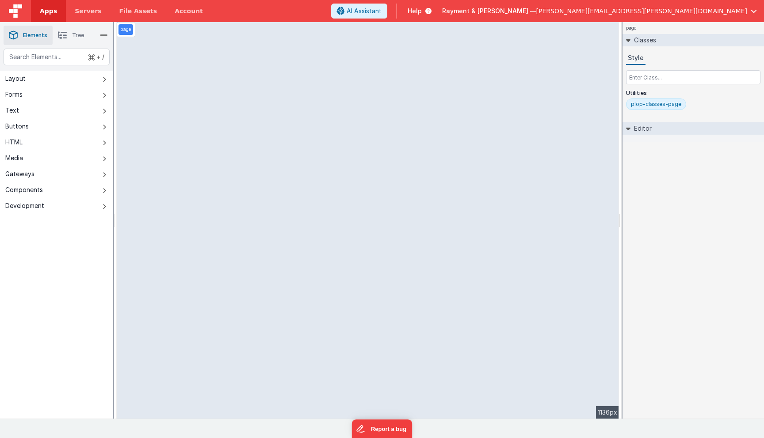
click at [50, 16] on link "Apps" at bounding box center [48, 11] width 35 height 22
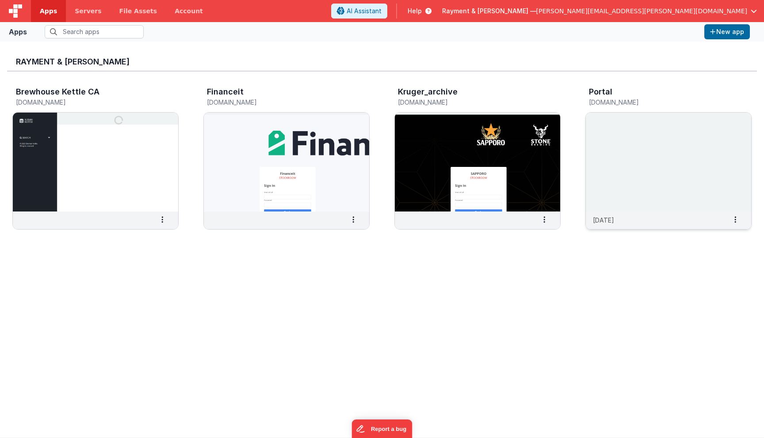
click at [673, 179] on img at bounding box center [668, 162] width 165 height 99
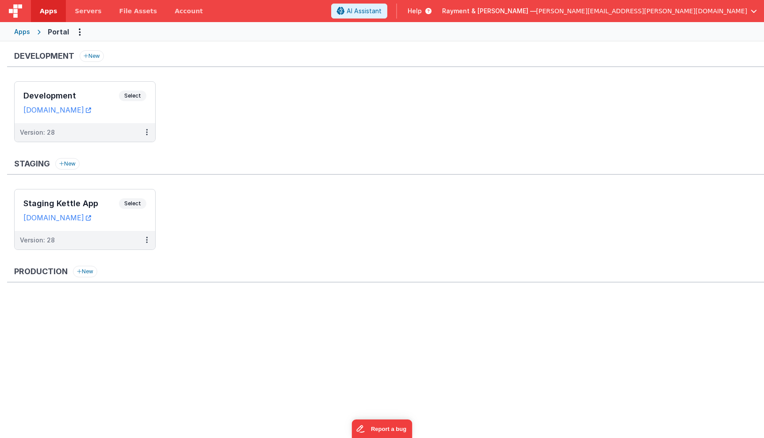
click at [218, 314] on ul at bounding box center [388, 325] width 749 height 57
click at [251, 201] on ul "Staging Kettle App Select URLs sleemankettle.clientportal.cloud Version: 28" at bounding box center [388, 224] width 749 height 70
click at [261, 106] on ul "Development Select URLs raymentcollinsdev.clientportal.cloud Version: 28" at bounding box center [388, 116] width 749 height 70
click at [95, 97] on h3 "Development" at bounding box center [70, 95] width 95 height 9
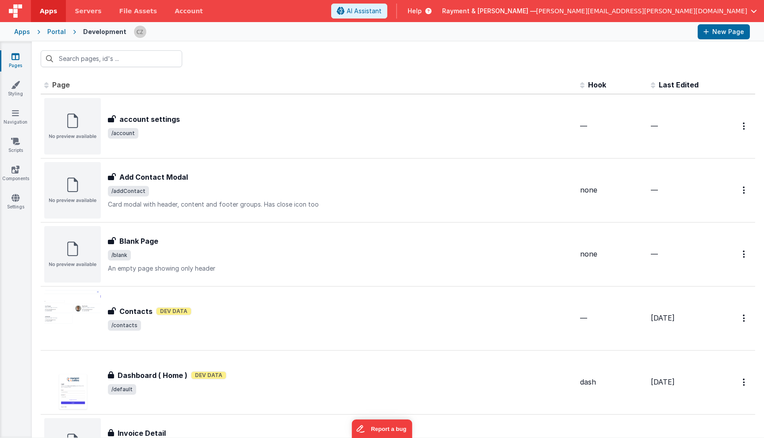
click at [292, 57] on div at bounding box center [398, 59] width 732 height 34
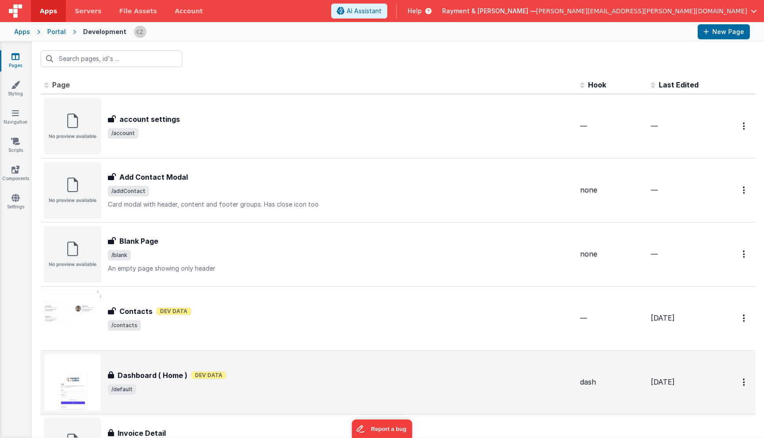
click at [273, 383] on div "Dashboard ( Home ) Dashboard ( Home ) Dev Data /default" at bounding box center [340, 382] width 465 height 25
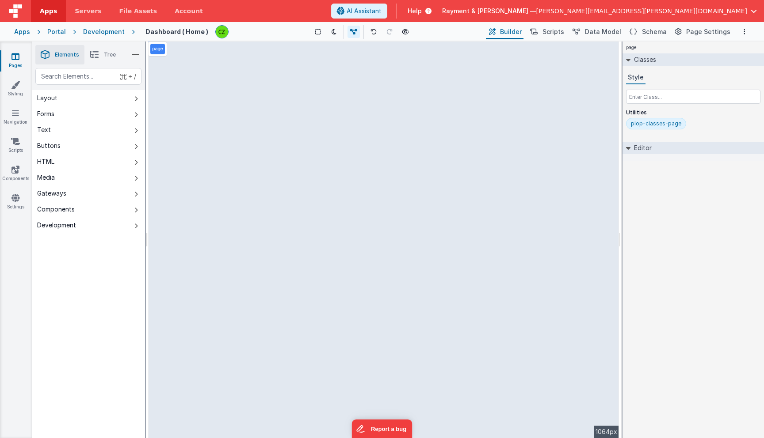
click at [16, 57] on icon at bounding box center [15, 56] width 8 height 9
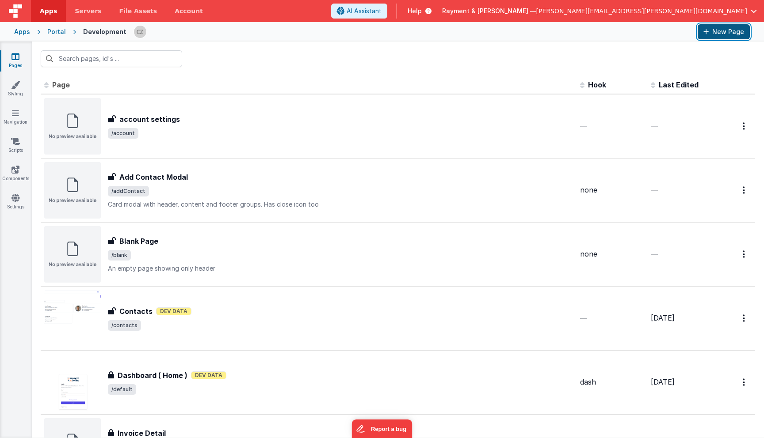
click at [733, 34] on button "New Page" at bounding box center [723, 31] width 52 height 15
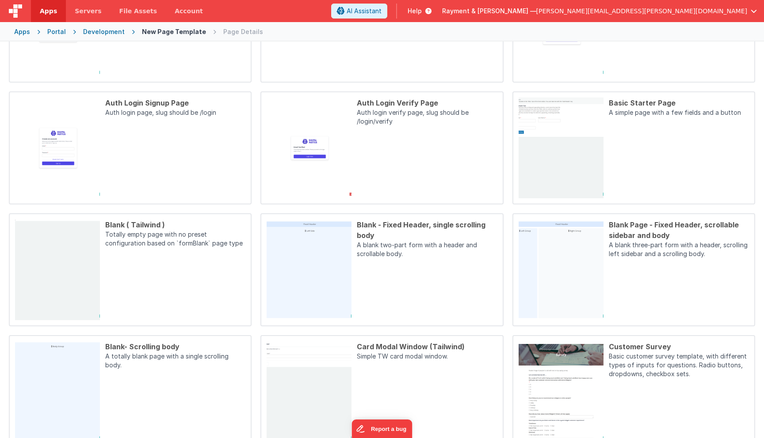
scroll to position [165, 0]
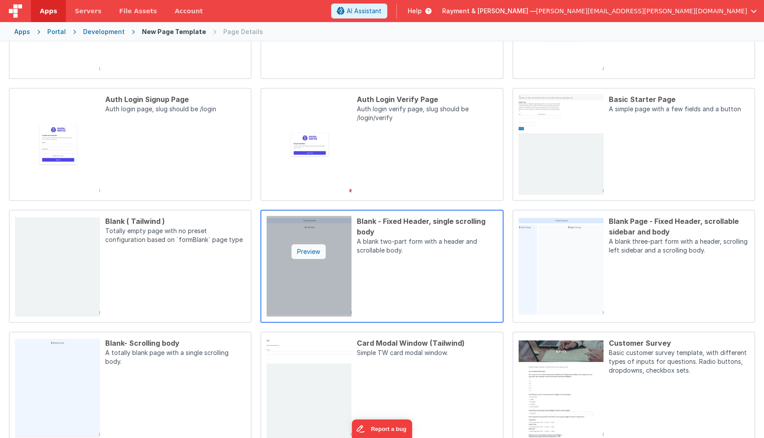
click at [303, 251] on div "Preview" at bounding box center [308, 251] width 34 height 15
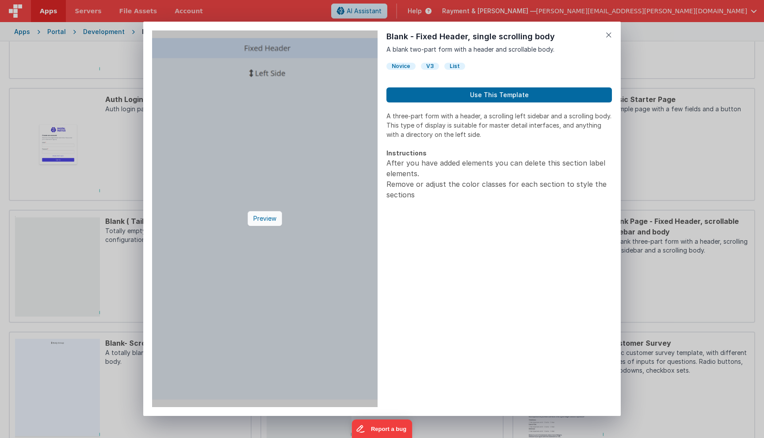
click at [273, 221] on div "Preview" at bounding box center [264, 218] width 34 height 15
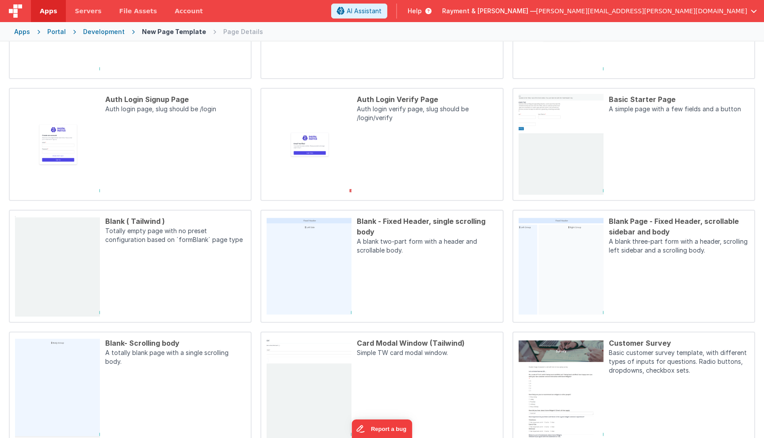
click at [72, 156] on div "Preview Blank - Fixed Header, single scrolling body A blank two-part form with …" at bounding box center [382, 219] width 764 height 438
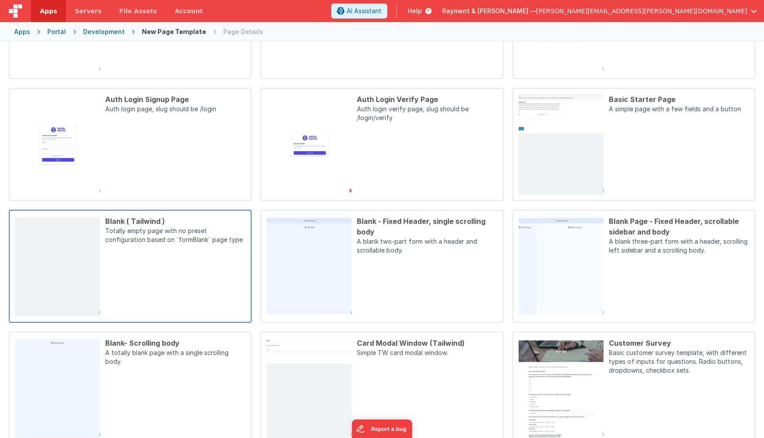
click at [152, 261] on div "Blank ( Tailwind ) Totally empty page with no preset configuration based on `fo…" at bounding box center [172, 266] width 145 height 101
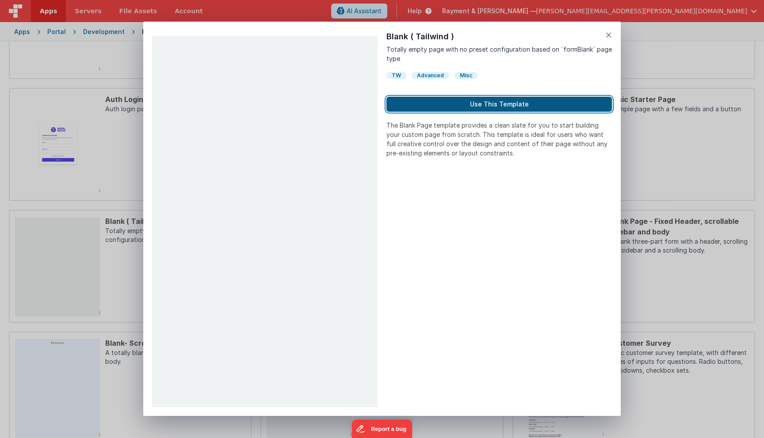
click at [465, 107] on button "Use This Template" at bounding box center [498, 104] width 225 height 15
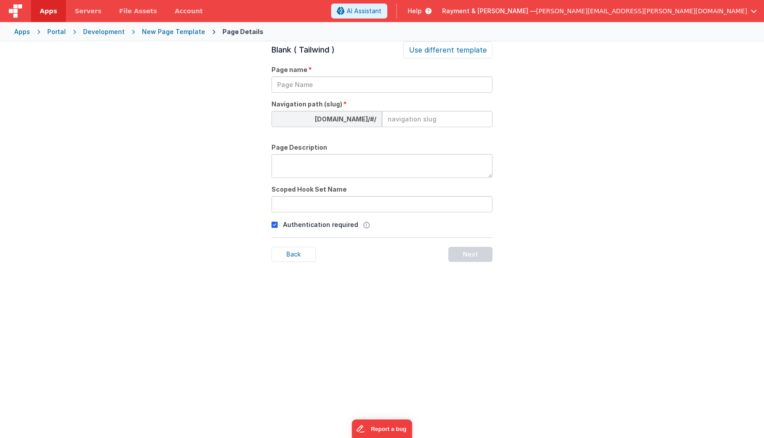
scroll to position [30, 0]
click at [299, 83] on input "text" at bounding box center [381, 84] width 221 height 16
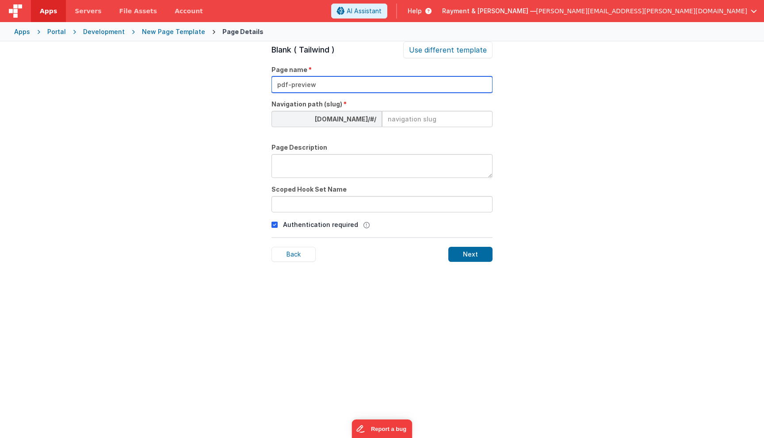
type input "pdf-preview"
click at [405, 119] on input at bounding box center [437, 119] width 110 height 16
click at [338, 90] on input "pdf-preview" at bounding box center [381, 84] width 221 height 16
click at [411, 121] on input at bounding box center [437, 119] width 110 height 16
paste input "pdf-preview"
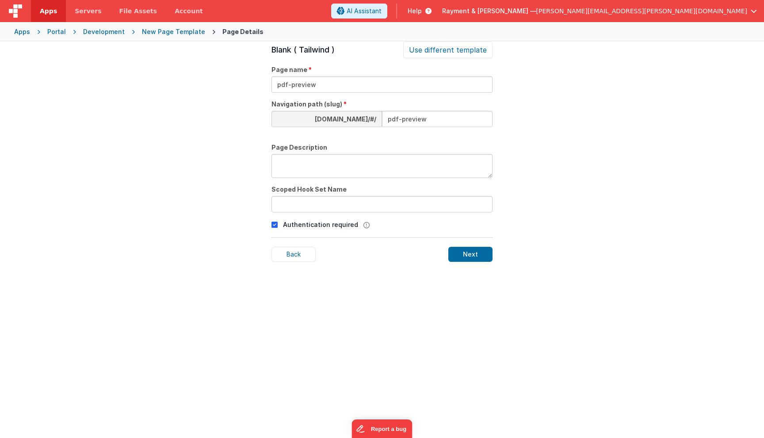
type input "pdf-preview"
click at [326, 84] on input "pdf-preview" at bounding box center [381, 84] width 221 height 16
type input "PDF Preview"
click at [238, 197] on div "Page Details Preview Auth Login Forgot Page Auth login page, slug should be /lo…" at bounding box center [382, 261] width 764 height 438
click at [288, 208] on input "text" at bounding box center [381, 204] width 221 height 16
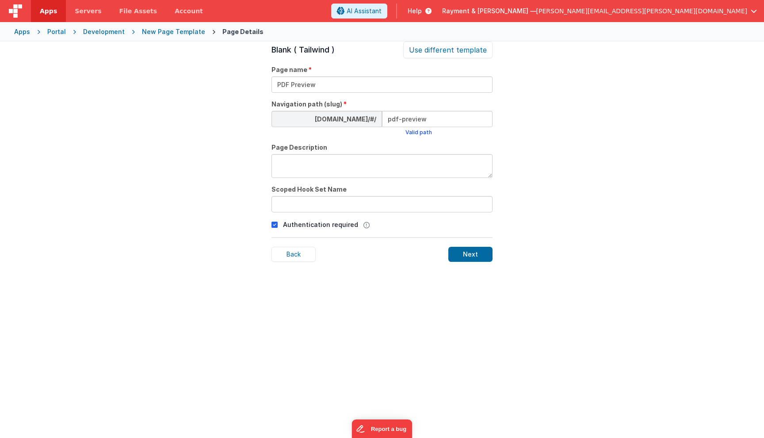
click at [371, 115] on div "raymentcollinsdev.clientportal.cloud/#/ pdf-preview" at bounding box center [381, 119] width 221 height 16
click at [296, 204] on input "text" at bounding box center [381, 204] width 221 height 16
paste input "pdf-preview"
type input "pdf-preview"
click at [201, 207] on div "Page Details Preview Auth Login Forgot Page Auth login page, slug should be /lo…" at bounding box center [382, 261] width 764 height 438
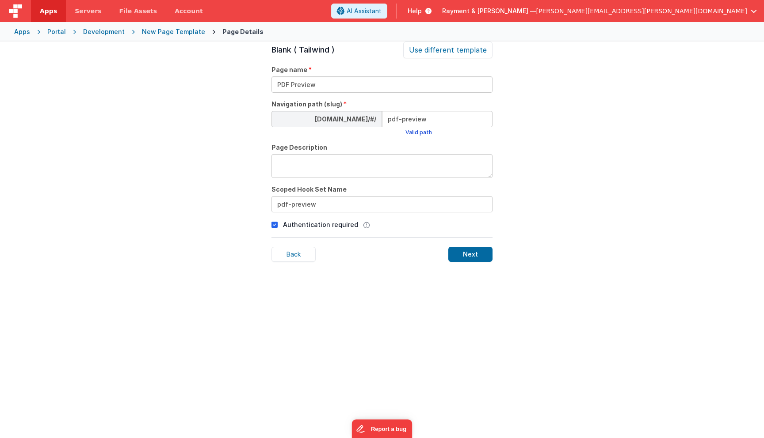
click at [248, 227] on div "Page Details Preview Auth Login Forgot Page Auth login page, slug should be /lo…" at bounding box center [382, 261] width 764 height 438
click at [468, 255] on div "Next" at bounding box center [470, 254] width 44 height 15
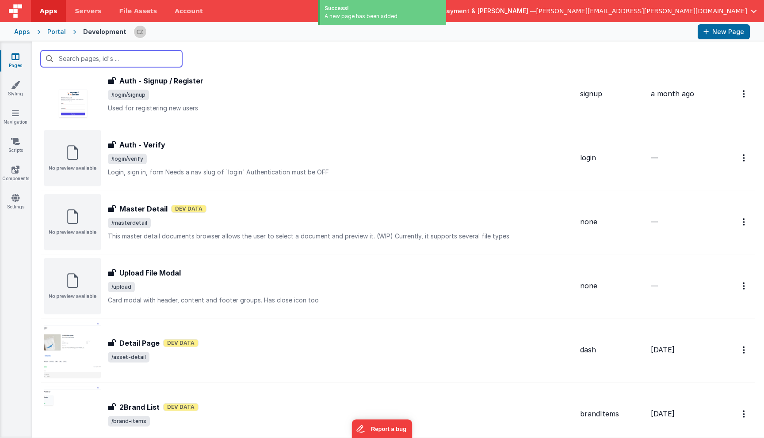
scroll to position [1237, 0]
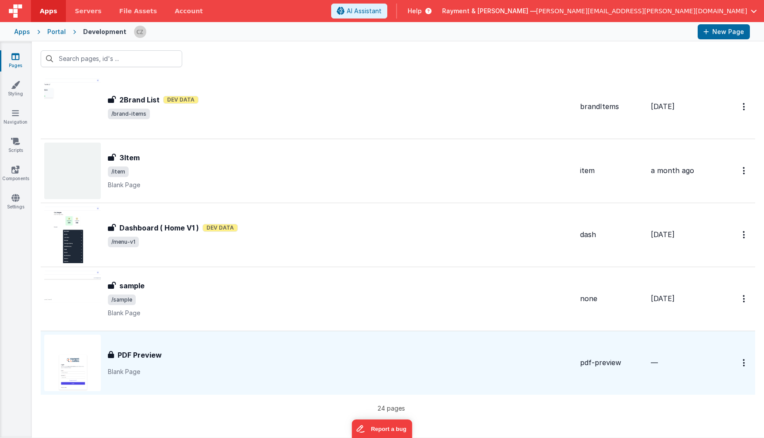
click at [258, 358] on div "PDF Preview" at bounding box center [340, 355] width 465 height 11
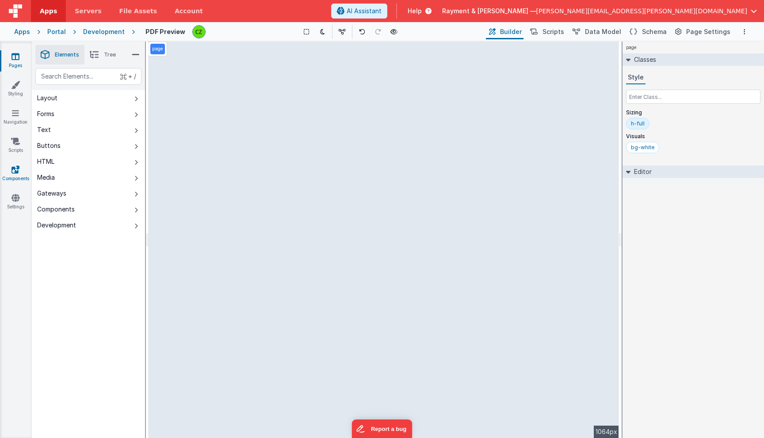
click at [13, 171] on icon at bounding box center [15, 169] width 8 height 9
click at [14, 114] on icon at bounding box center [15, 113] width 7 height 9
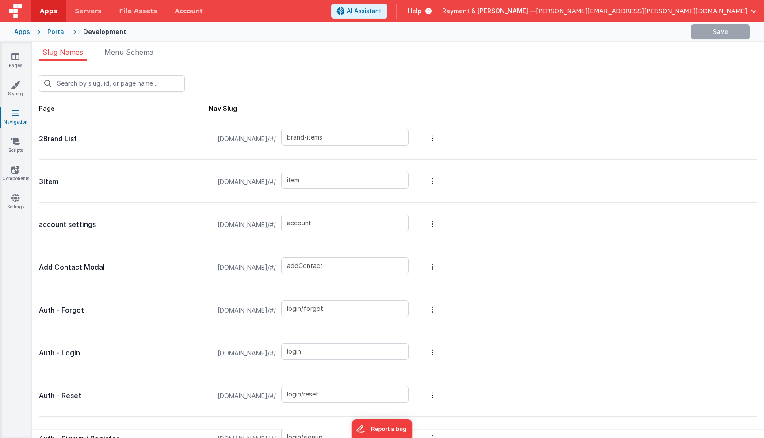
type input "pdf-preview"
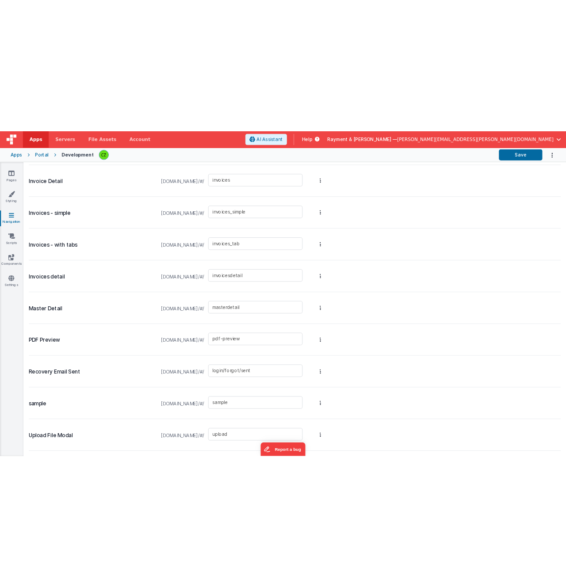
scroll to position [700, 0]
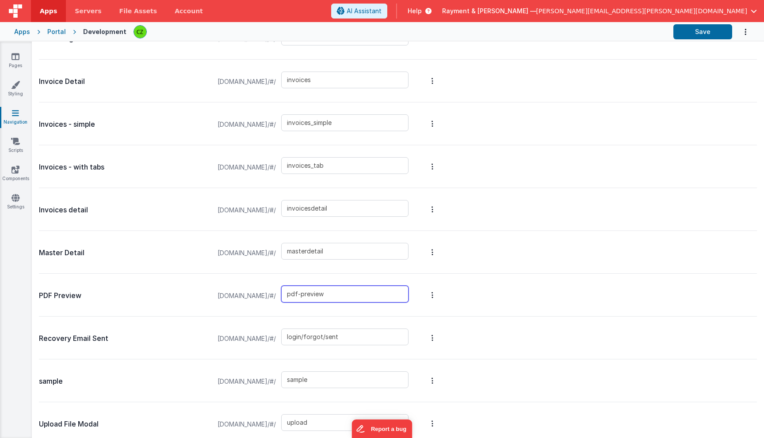
drag, startPoint x: 392, startPoint y: 292, endPoint x: 313, endPoint y: 289, distance: 79.1
click at [313, 289] on div "raymentcollinsdev.clientportal.cloud/#/ pdf-preview" at bounding box center [313, 296] width 202 height 34
click at [16, 59] on icon at bounding box center [15, 56] width 8 height 9
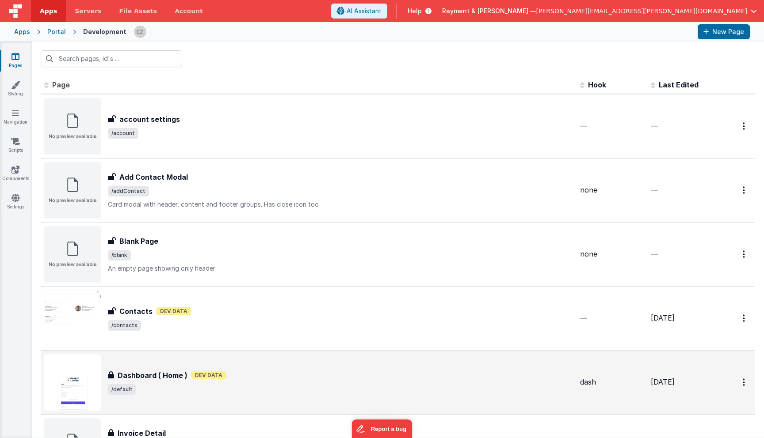
click at [262, 369] on div "Dashboard ( Home ) Dashboard ( Home ) Dev Data /default" at bounding box center [308, 382] width 529 height 57
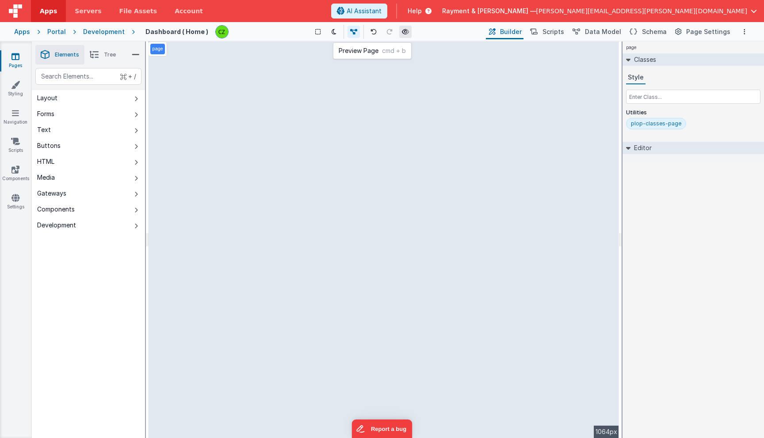
click at [403, 31] on icon at bounding box center [405, 32] width 7 height 6
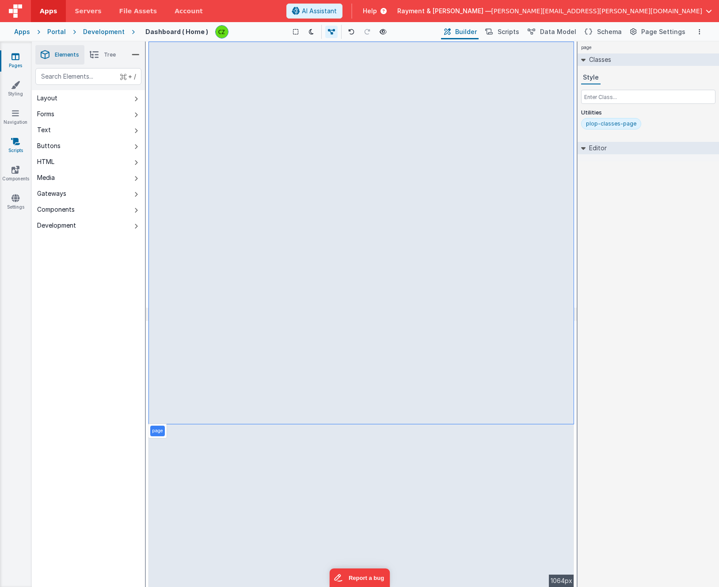
click at [13, 145] on icon at bounding box center [15, 141] width 9 height 9
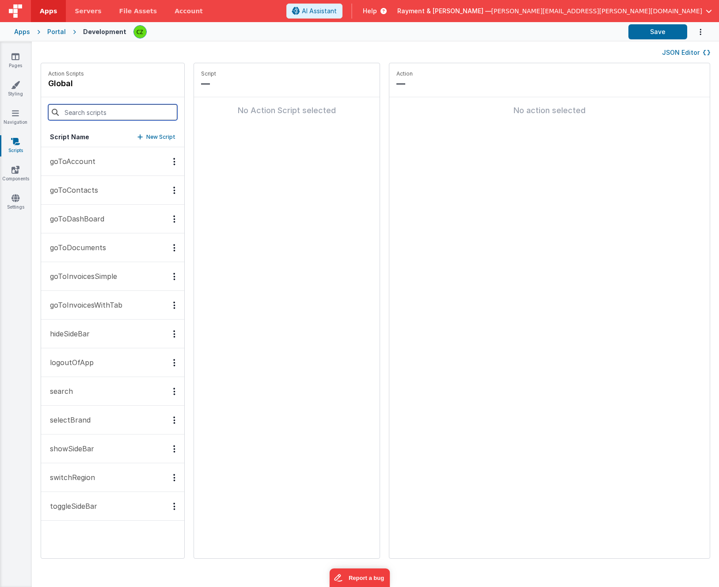
click at [84, 118] on input at bounding box center [112, 112] width 129 height 16
type input "goto"
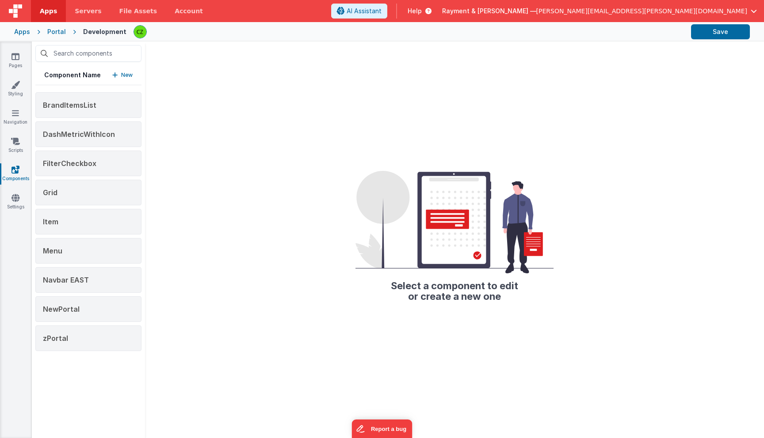
click at [13, 107] on div "Pages Styling Navigation Scripts Components Settings" at bounding box center [16, 240] width 32 height 397
click at [15, 112] on icon at bounding box center [15, 113] width 7 height 9
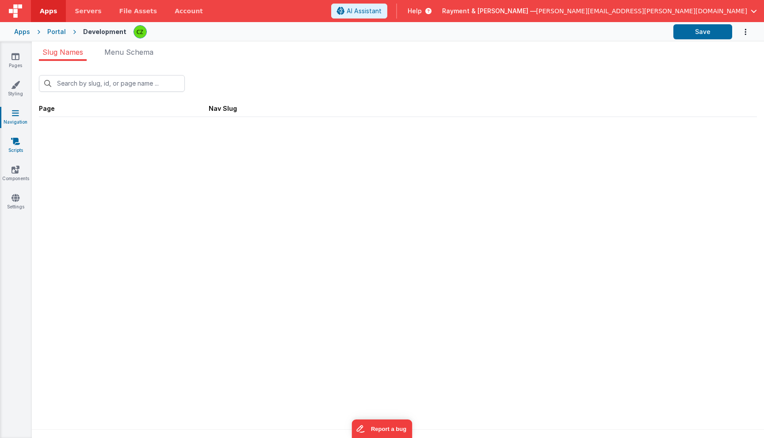
click at [14, 141] on icon at bounding box center [15, 141] width 9 height 9
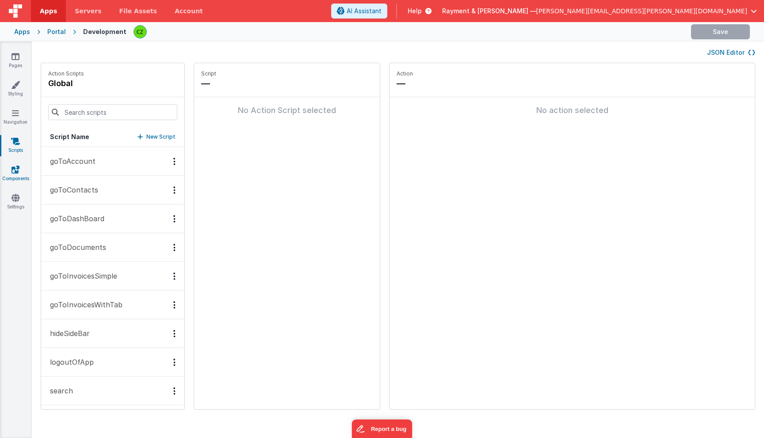
click at [13, 173] on icon at bounding box center [15, 169] width 8 height 9
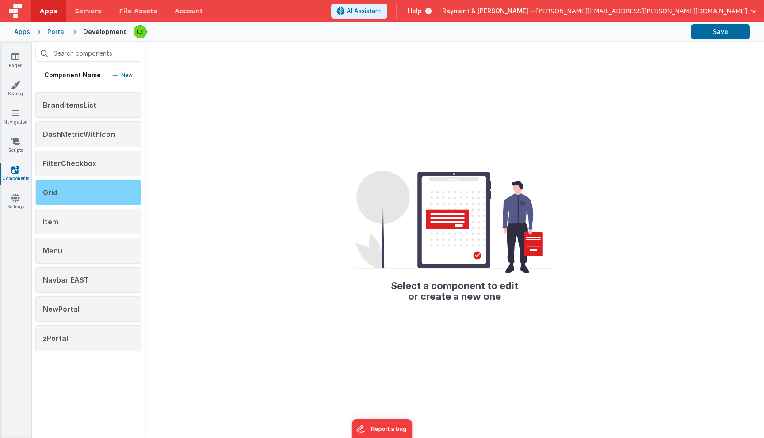
click at [61, 194] on div "Grid" at bounding box center [88, 193] width 106 height 26
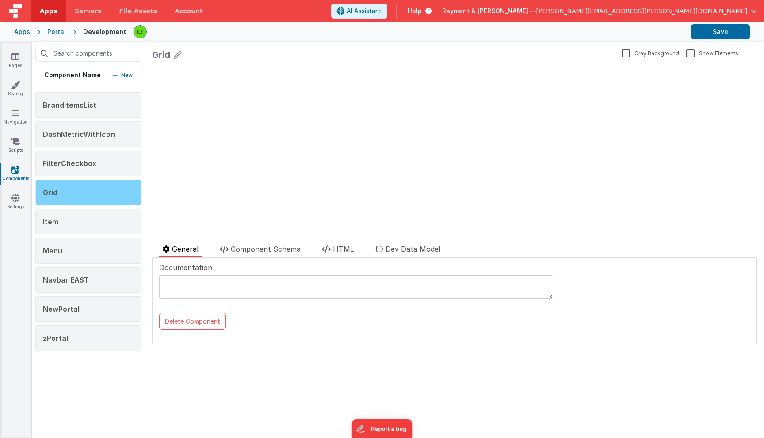
click at [74, 191] on div "Grid" at bounding box center [88, 193] width 106 height 26
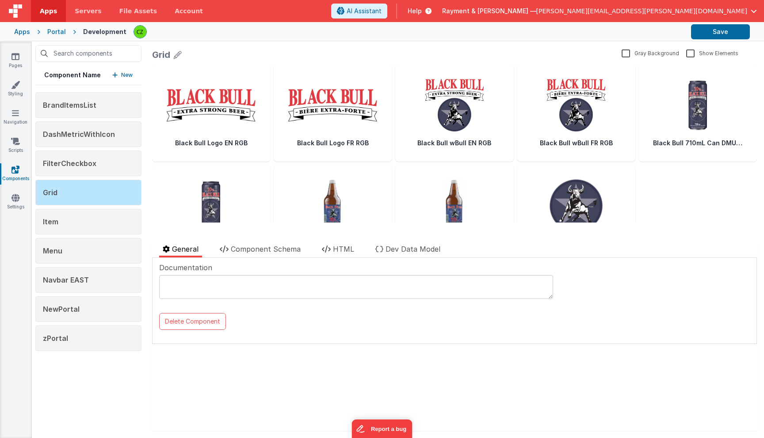
click at [269, 243] on div at bounding box center [303, 237] width 302 height 14
click at [270, 246] on span "Component Schema" at bounding box center [266, 249] width 70 height 9
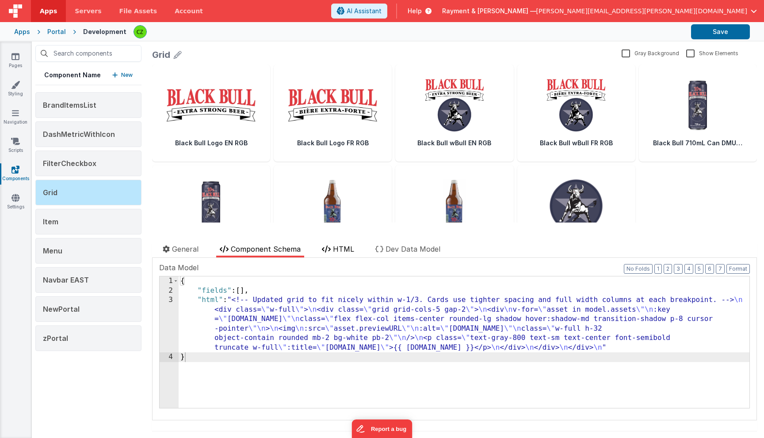
click at [343, 249] on span "HTML" at bounding box center [343, 249] width 21 height 9
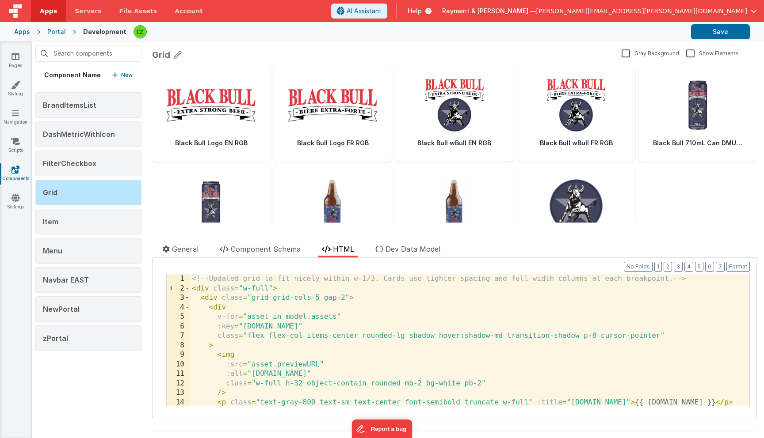
click at [346, 288] on div "<!-- Updated grid to fit nicely within w-1/3. Cards use tighter spacing and ful…" at bounding box center [469, 349] width 559 height 151
click at [303, 313] on div "<!-- Updated grid to fit nicely within w-1/3. Cards use tighter spacing and ful…" at bounding box center [469, 349] width 559 height 151
click at [304, 307] on div "<!-- Updated grid to fit nicely within w-1/3. Cards use tighter spacing and ful…" at bounding box center [469, 349] width 559 height 151
click at [308, 327] on div "<!-- Updated grid to fit nicely within w-1/3. Cards use tighter spacing and ful…" at bounding box center [469, 349] width 559 height 151
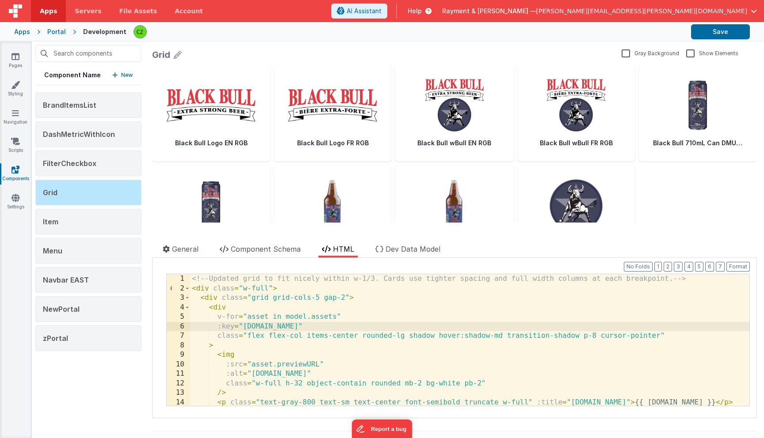
click at [309, 345] on div "<!-- Updated grid to fit nicely within w-1/3. Cards use tighter spacing and ful…" at bounding box center [469, 349] width 559 height 151
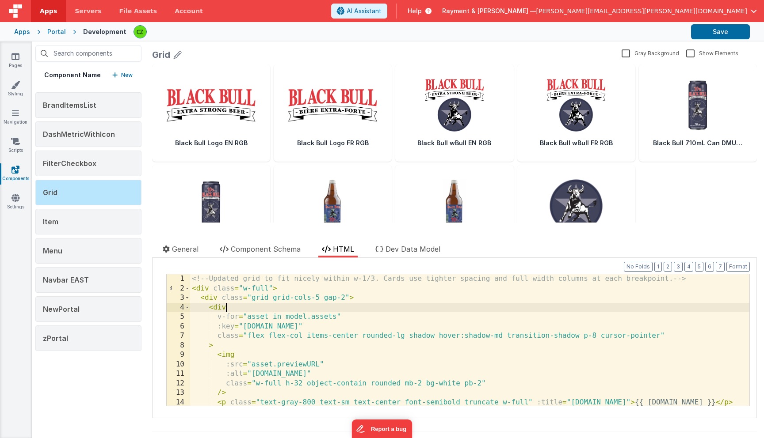
click at [322, 309] on div "<!-- Updated grid to fit nicely within w-1/3. Cards use tighter spacing and ful…" at bounding box center [469, 349] width 559 height 151
click at [327, 285] on div "<!-- Updated grid to fit nicely within w-1/3. Cards use tighter spacing and ful…" at bounding box center [469, 349] width 559 height 151
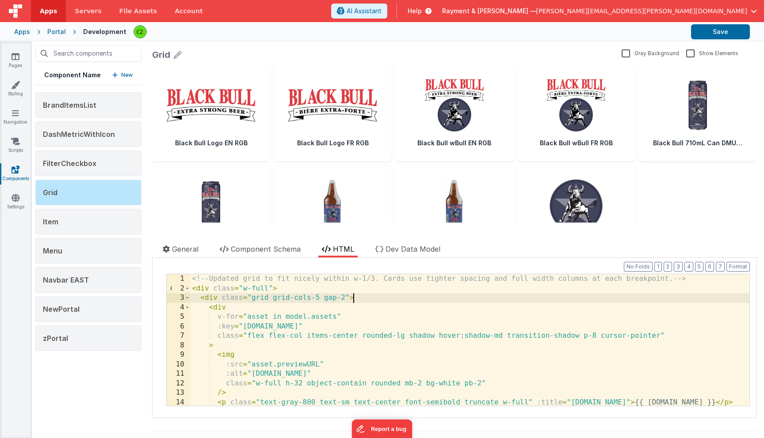
click at [374, 301] on div "<!-- Updated grid to fit nicely within w-1/3. Cards use tighter spacing and ful…" at bounding box center [469, 349] width 559 height 151
click at [373, 308] on div "<!-- Updated grid to fit nicely within w-1/3. Cards use tighter spacing and ful…" at bounding box center [469, 349] width 559 height 151
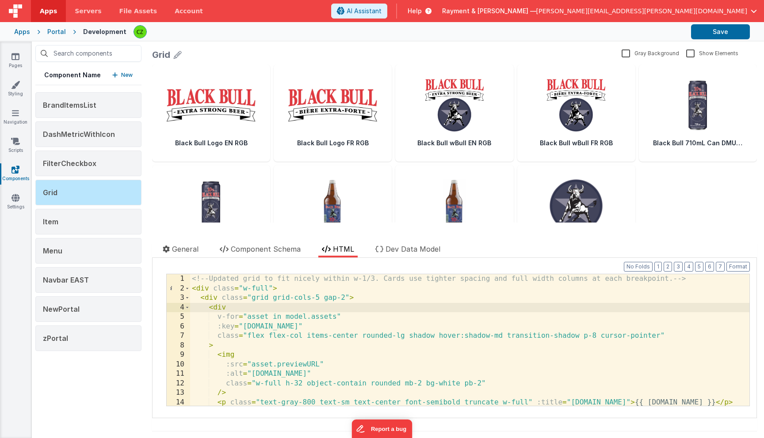
click at [372, 312] on div "<!-- Updated grid to fit nicely within w-1/3. Cards use tighter spacing and ful…" at bounding box center [469, 349] width 559 height 151
click at [371, 318] on div "<!-- Updated grid to fit nicely within w-1/3. Cards use tighter spacing and ful…" at bounding box center [469, 349] width 559 height 151
click at [369, 330] on div "<!-- Updated grid to fit nicely within w-1/3. Cards use tighter spacing and ful…" at bounding box center [469, 349] width 559 height 151
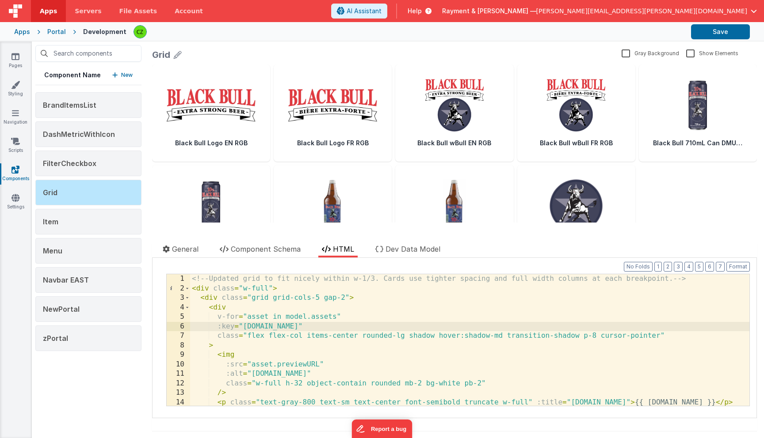
click at [369, 335] on div "<!-- Updated grid to fit nicely within w-1/3. Cards use tighter spacing and ful…" at bounding box center [469, 349] width 559 height 151
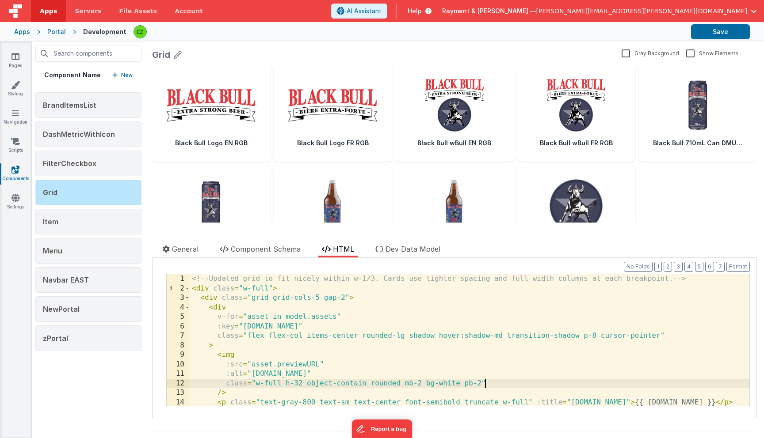
click at [364, 297] on div "<!-- Updated grid to fit nicely within w-1/3. Cards use tighter spacing and ful…" at bounding box center [469, 349] width 559 height 151
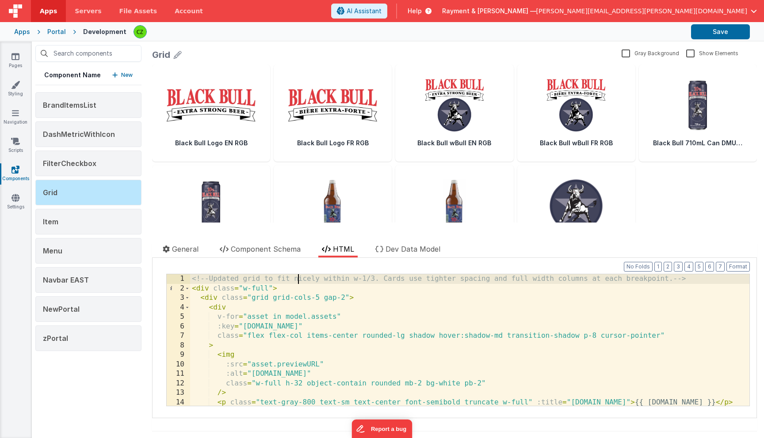
click at [300, 278] on div "<!-- Updated grid to fit nicely within w-1/3. Cards use tighter spacing and ful…" at bounding box center [469, 349] width 559 height 151
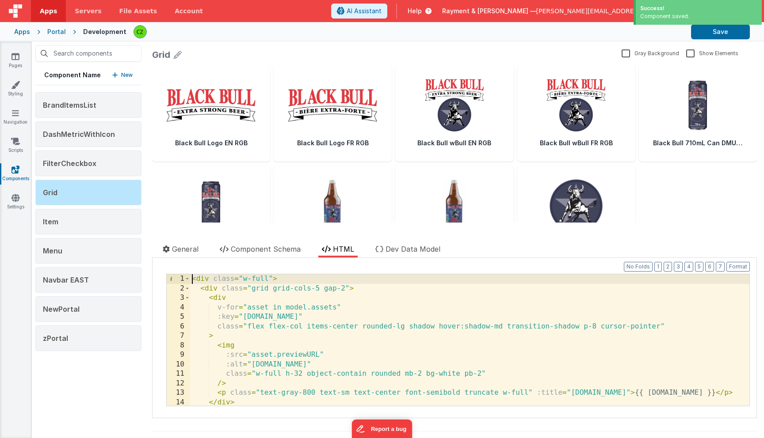
click at [253, 325] on div "< div class = "w-full" > < div class = "grid grid-cols-5 gap-2" > < div v-for =…" at bounding box center [469, 349] width 559 height 151
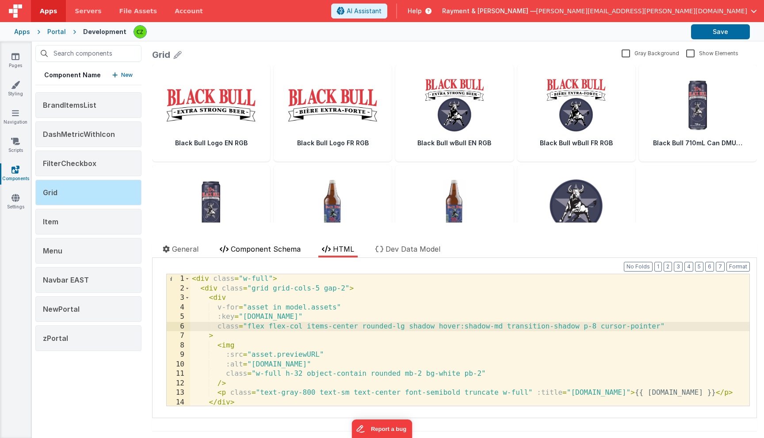
click at [266, 248] on span "Component Schema" at bounding box center [266, 249] width 70 height 9
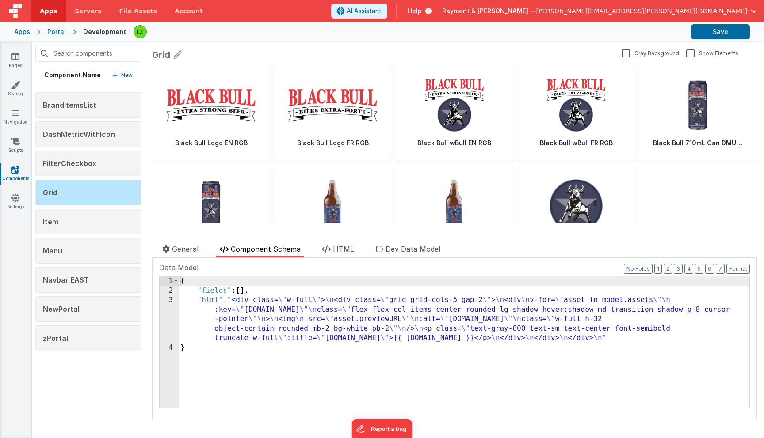
click at [170, 301] on div "3" at bounding box center [169, 320] width 19 height 48
click at [170, 300] on div "3" at bounding box center [169, 320] width 19 height 48
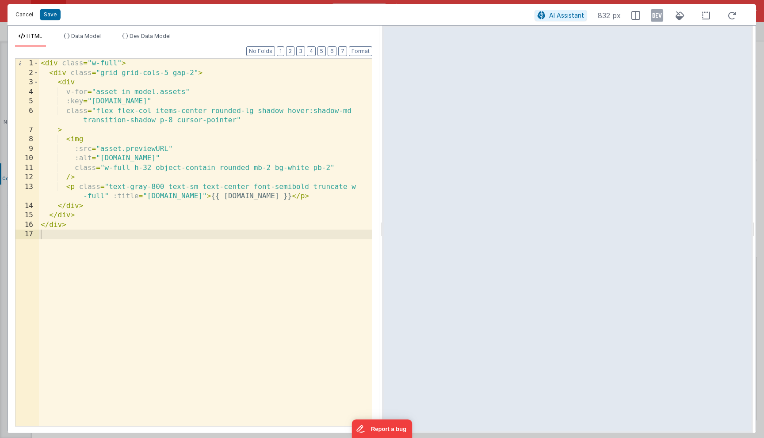
click at [19, 17] on button "Cancel" at bounding box center [24, 14] width 27 height 12
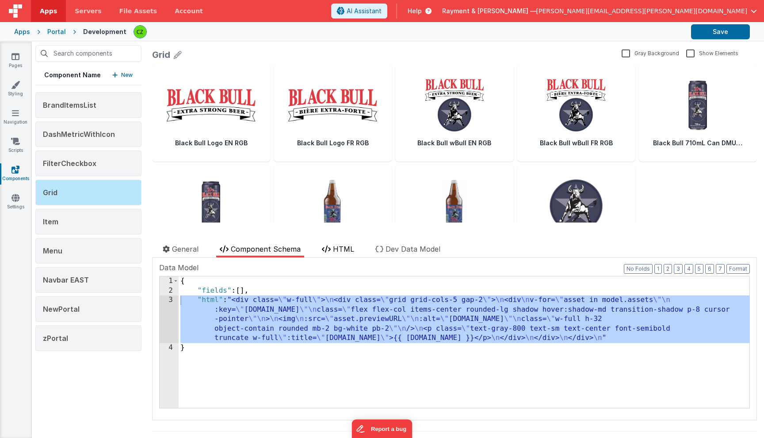
click at [346, 252] on span "HTML" at bounding box center [343, 249] width 21 height 9
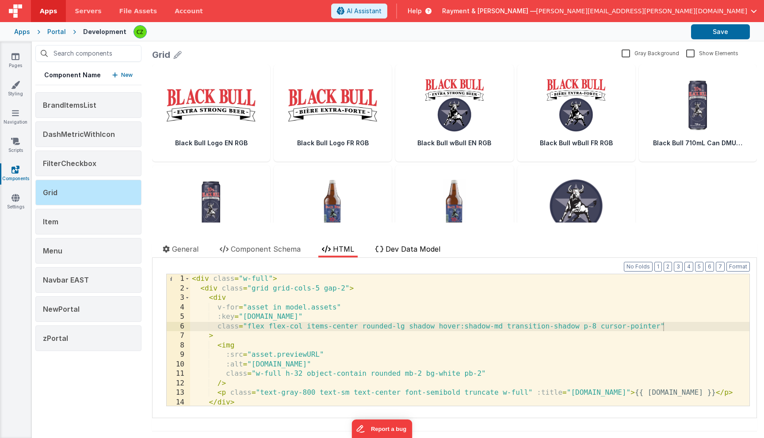
click at [392, 252] on span "Dev Data Model" at bounding box center [412, 249] width 55 height 9
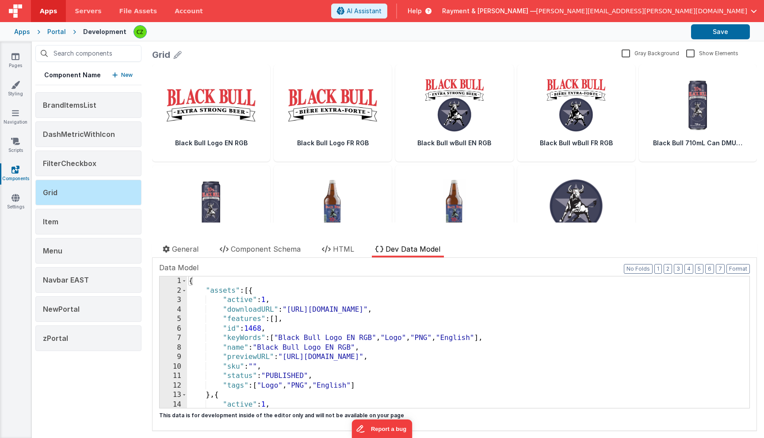
click at [331, 311] on div "{ "assets" : [{ "active" : 1 , "downloadURL" : "https://rcproofs.com/kettle/SLM…" at bounding box center [468, 352] width 562 height 151
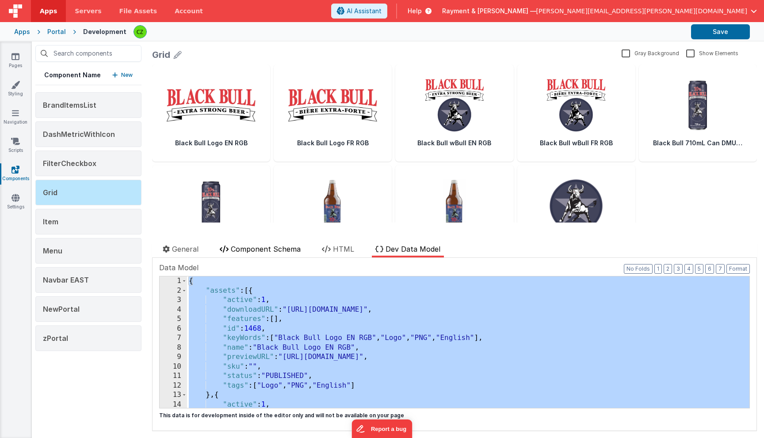
click at [253, 252] on span "Component Schema" at bounding box center [266, 249] width 70 height 9
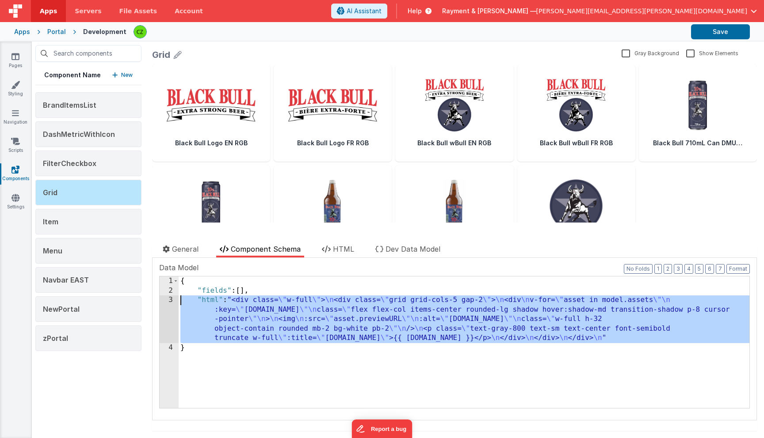
click at [170, 300] on div "3" at bounding box center [169, 320] width 19 height 48
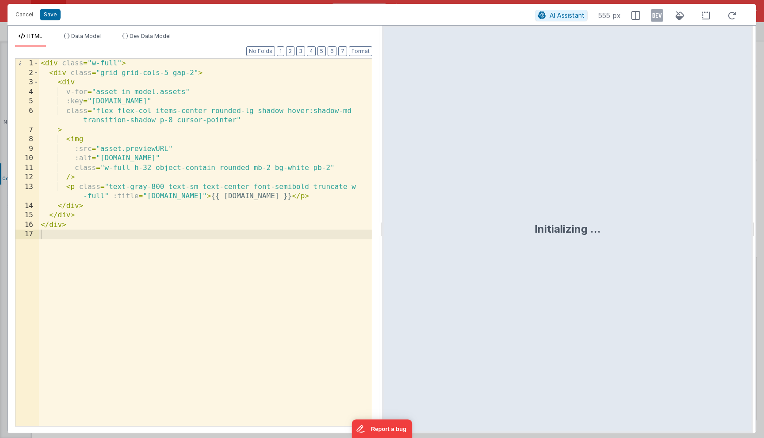
click at [237, 141] on div "< div class = "w-full" > < div class = "grid grid-cols-5 gap-2" > < div v-for =…" at bounding box center [205, 252] width 333 height 387
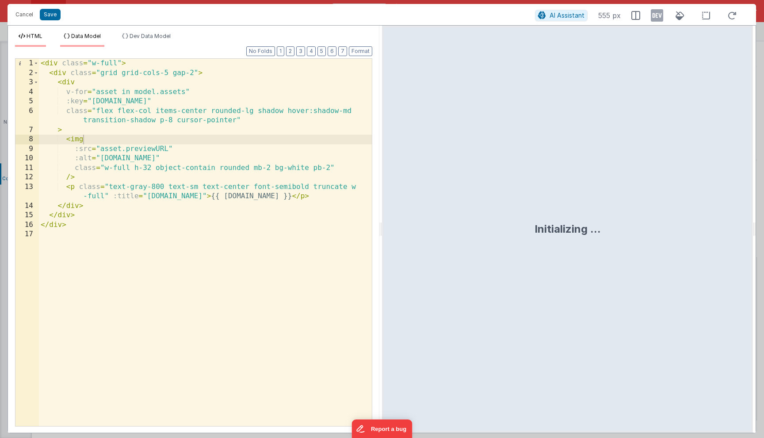
click at [79, 38] on span "Data Model" at bounding box center [86, 36] width 30 height 7
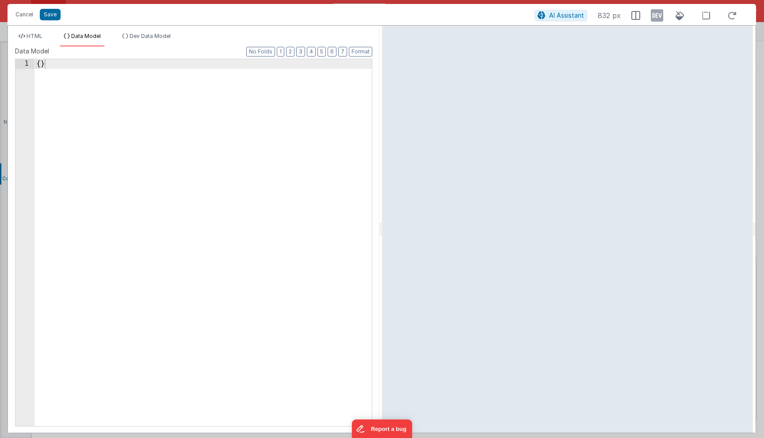
click at [153, 137] on div "{ }" at bounding box center [202, 252] width 337 height 386
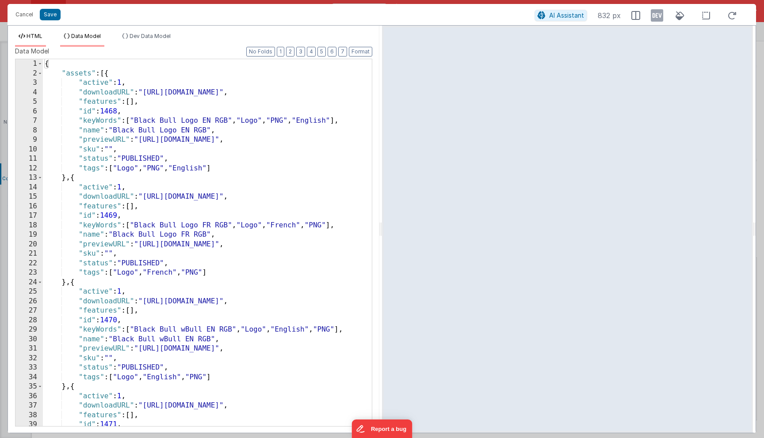
click at [32, 37] on span "HTML" at bounding box center [35, 36] width 16 height 7
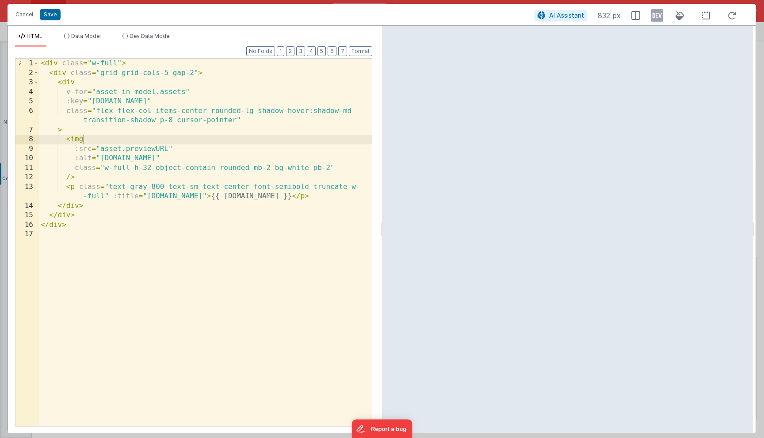
click at [123, 251] on div "< div class = "w-full" > < div class = "grid grid-cols-5 gap-2" > < div v-for =…" at bounding box center [205, 252] width 333 height 387
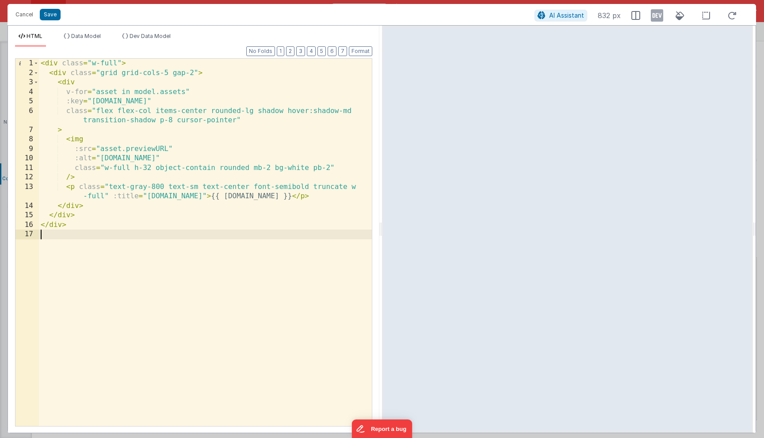
click at [173, 120] on div "< div class = "w-full" > < div class = "grid grid-cols-5 gap-2" > < div v-for =…" at bounding box center [205, 252] width 333 height 387
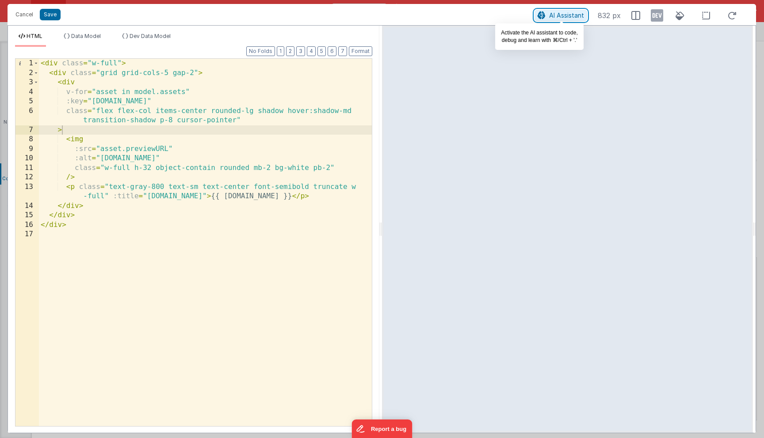
click at [568, 16] on span "AI Assistant" at bounding box center [566, 15] width 35 height 8
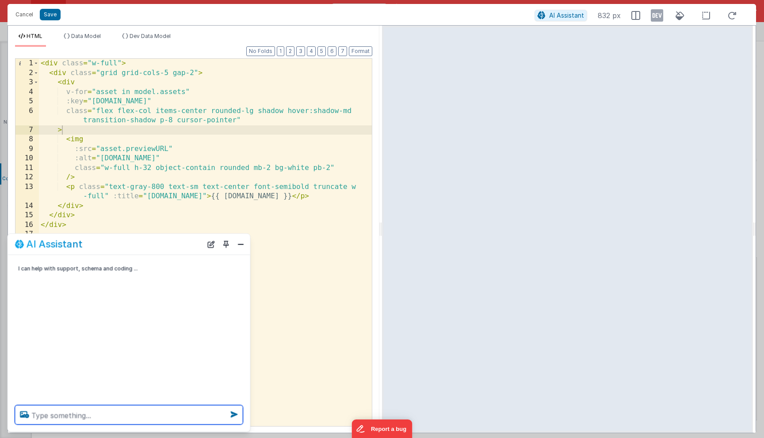
click at [66, 416] on textarea at bounding box center [129, 415] width 228 height 19
type textarea "in the div"
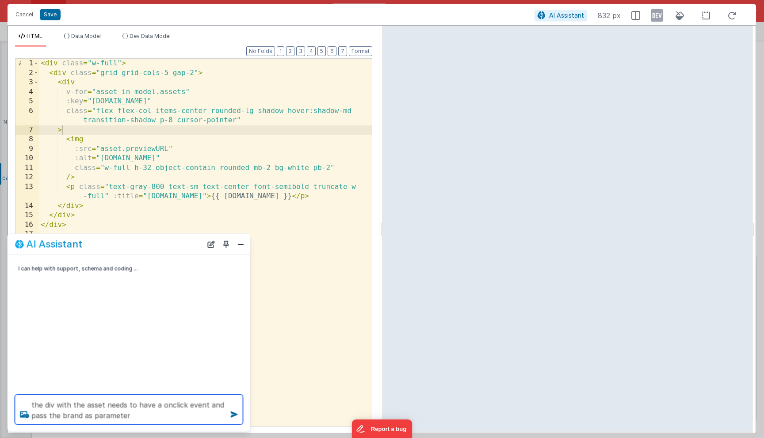
type textarea "the div with the asset needs to have a onclick event and pass the brand as para…"
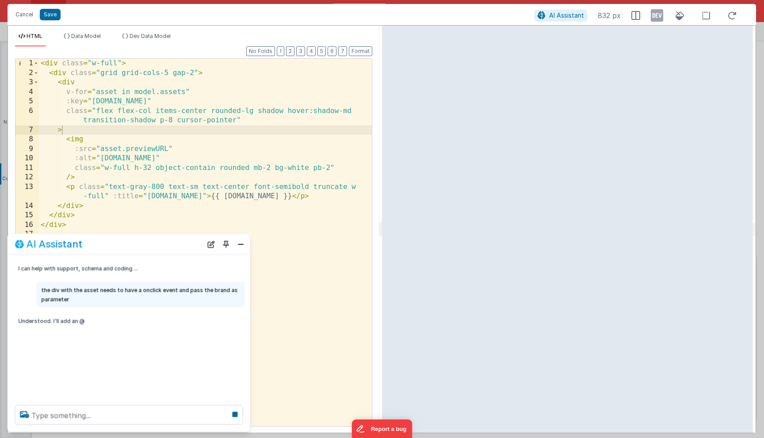
click at [129, 189] on div "< div class = "w-full" > < div class = "grid grid-cols-5 gap-2" > < div v-for =…" at bounding box center [205, 252] width 333 height 387
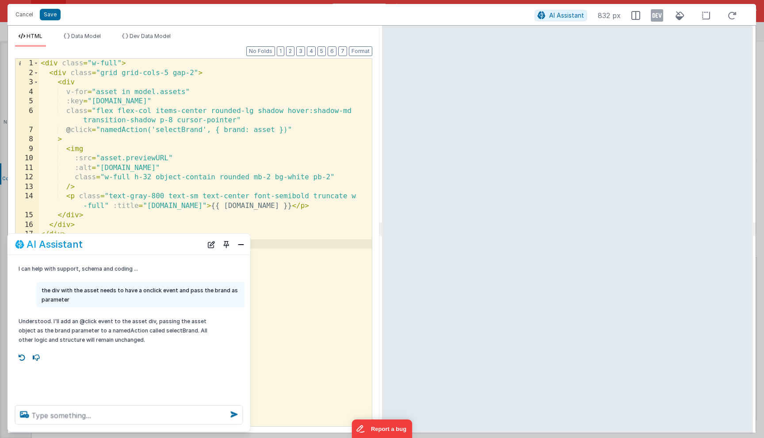
click at [233, 131] on div "< div class = "w-full" > < div class = "grid grid-cols-5 gap-2" > < div v-for =…" at bounding box center [205, 252] width 333 height 387
click at [167, 121] on div "< div class = "w-full" > < div class = "grid grid-cols-5 gap-2" > < div v-for =…" at bounding box center [205, 252] width 333 height 387
click at [195, 140] on div "< div class = "w-full" > < div class = "grid grid-cols-5 gap-2" > < div v-for =…" at bounding box center [205, 252] width 333 height 387
click at [198, 150] on div "< div class = "w-full" > < div class = "grid grid-cols-5 gap-2" > < div v-for =…" at bounding box center [205, 252] width 333 height 387
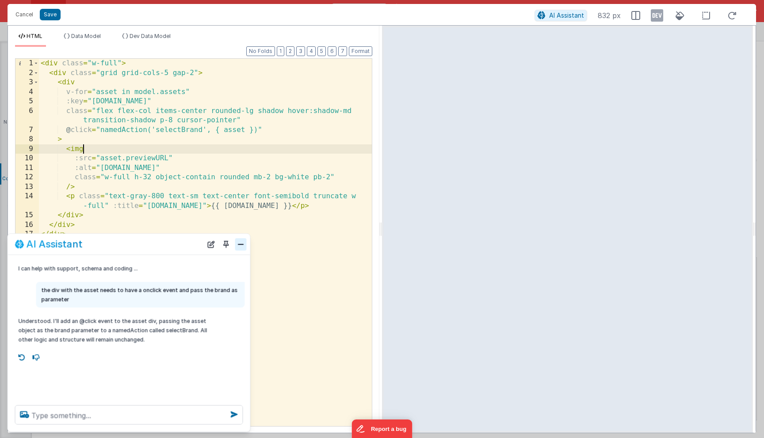
click at [242, 244] on button "Close" at bounding box center [240, 244] width 11 height 12
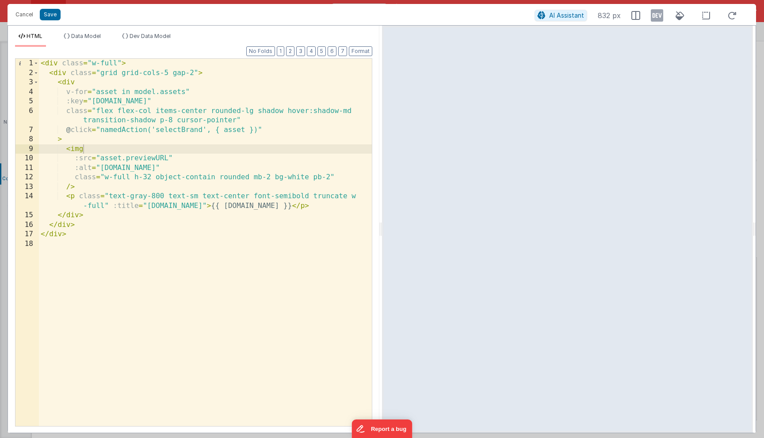
click at [182, 131] on div "< div class = "w-full" > < div class = "grid grid-cols-5 gap-2" > < div v-for =…" at bounding box center [205, 252] width 333 height 387
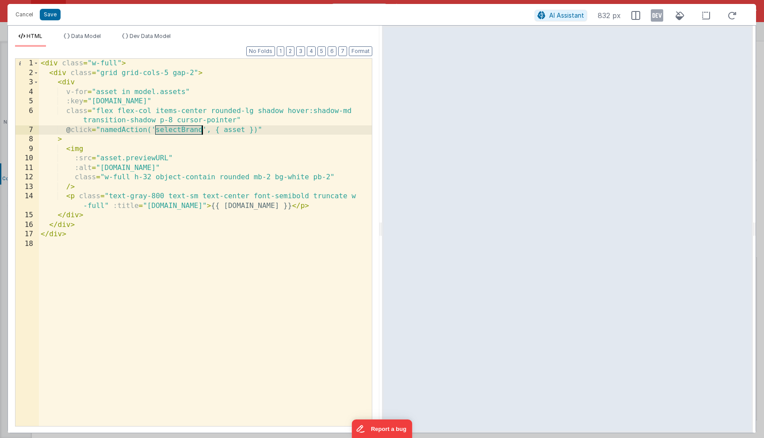
click at [182, 131] on div "< div class = "w-full" > < div class = "grid grid-cols-5 gap-2" > < div v-for =…" at bounding box center [205, 252] width 333 height 387
click at [165, 146] on div "< div class = "w-full" > < div class = "grid grid-cols-5 gap-2" > < div v-for =…" at bounding box center [205, 252] width 333 height 387
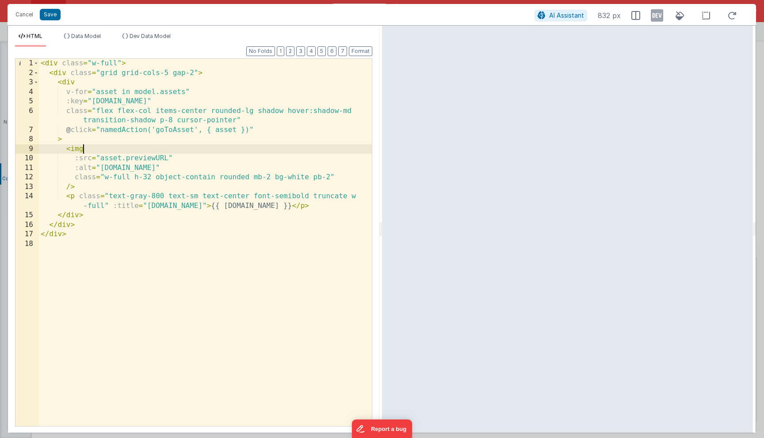
click at [73, 15] on div "Cancel Save" at bounding box center [272, 14] width 523 height 12
click at [271, 130] on div "< div class = "w-full" > < div class = "grid grid-cols-5 gap-2" > < div v-for =…" at bounding box center [205, 252] width 333 height 387
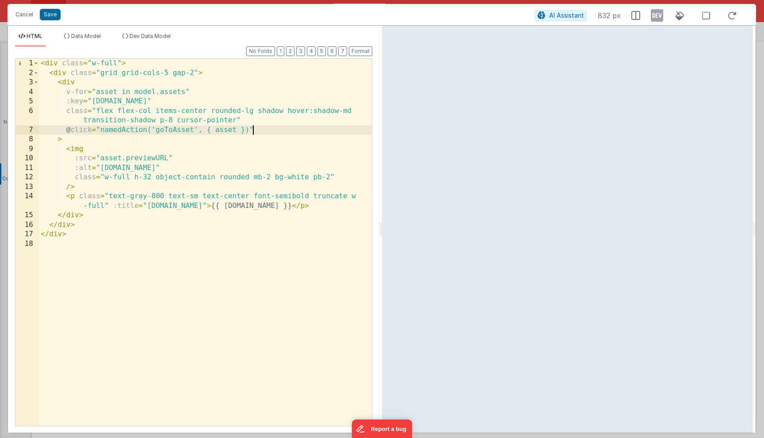
click at [261, 130] on div "< div class = "w-full" > < div class = "grid grid-cols-5 gap-2" > < div v-for =…" at bounding box center [205, 252] width 333 height 387
click at [51, 16] on button "Save" at bounding box center [50, 14] width 21 height 11
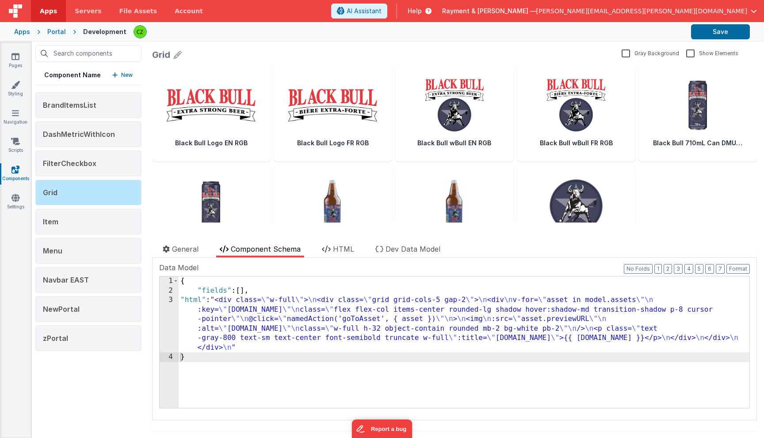
click at [257, 346] on div "{ "fields" : [ ] , "html" : "<div class= \" w-full \" > \n <div class= \" grid …" at bounding box center [464, 352] width 570 height 151
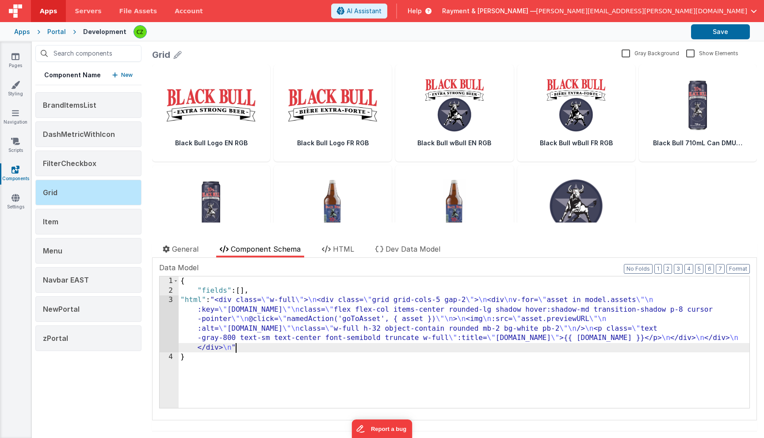
click at [256, 366] on div "{ "fields" : [ ] , "html" : "<div class= \" w-full \" > \n <div class= \" grid …" at bounding box center [464, 352] width 570 height 151
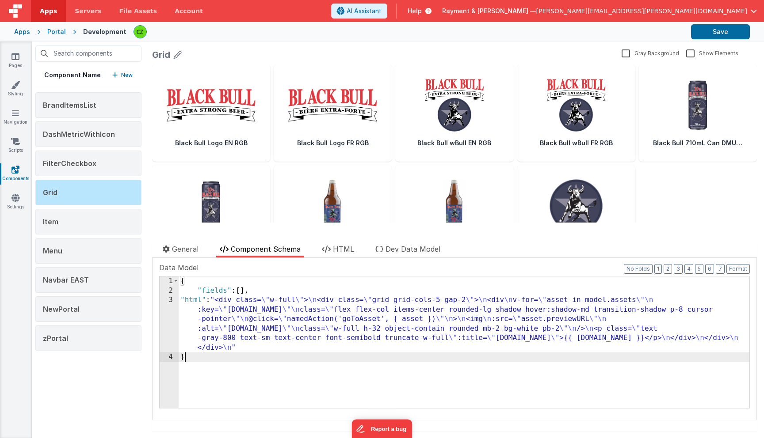
click at [261, 353] on div "{ "fields" : [ ] , "html" : "<div class= \" w-full \" > \n <div class= \" grid …" at bounding box center [464, 352] width 570 height 151
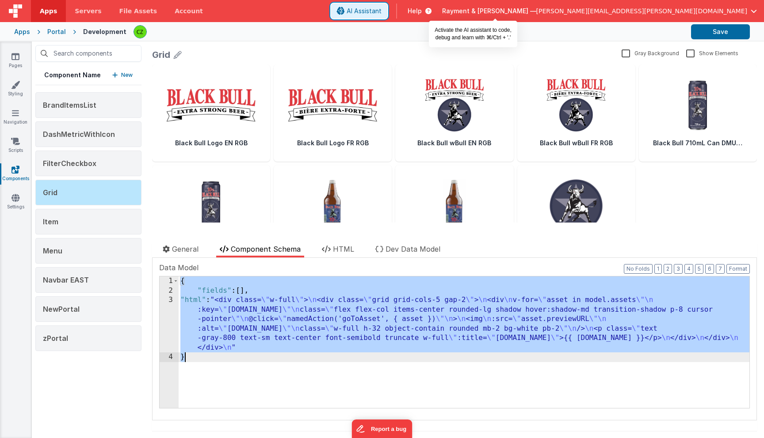
click at [381, 8] on span "AI Assistant" at bounding box center [363, 11] width 35 height 9
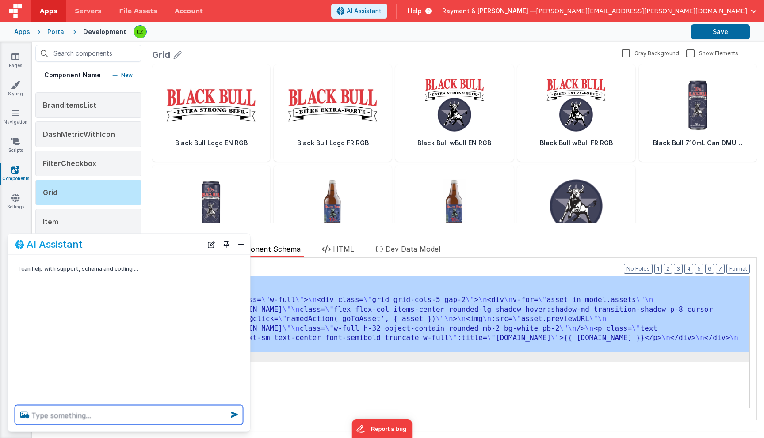
click at [68, 416] on textarea at bounding box center [129, 415] width 228 height 19
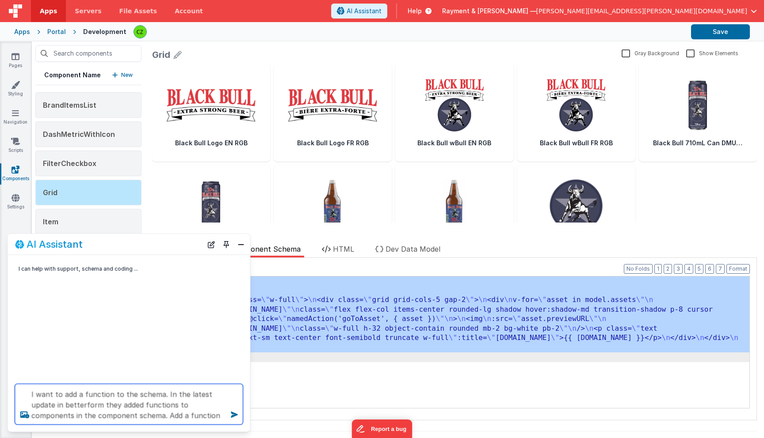
paste textarea "@click="namedAction('goToAsset', { asset })""
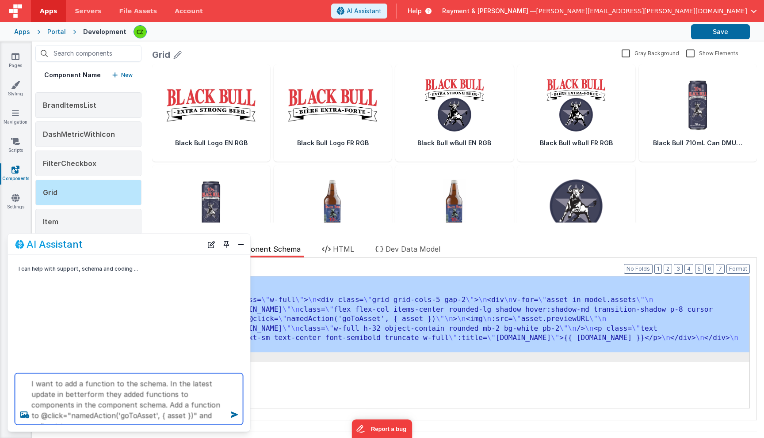
scroll to position [0, 0]
paste textarea "pdf-preview"
type textarea "I want to add a function to the schema. In the latest update in betterform they…"
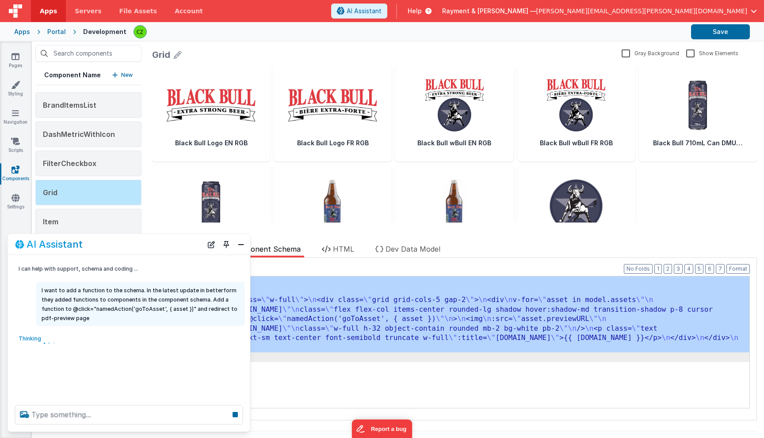
scroll to position [0, 0]
click at [371, 327] on div "{ "fields" : [ ] , "html" : "<div class= \" w-full \" > \n <div class= \" grid …" at bounding box center [464, 352] width 570 height 151
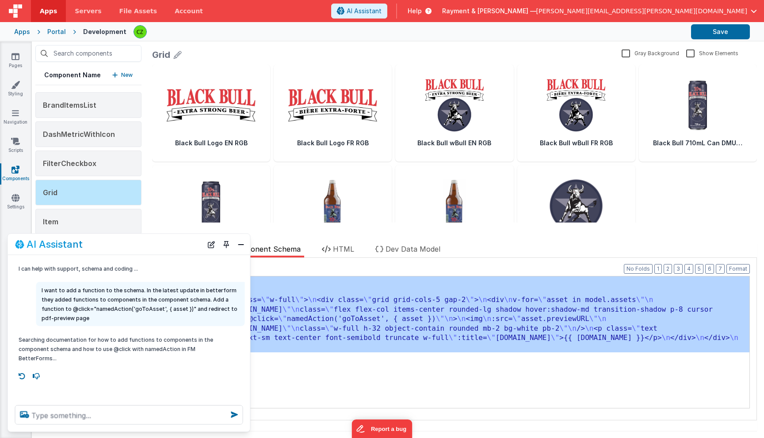
click at [171, 355] on p "Searching documentation for how to add functions to components in the component…" at bounding box center [118, 349] width 198 height 28
click at [335, 327] on div "{ "fields" : [ ] , "html" : "<div class= \" w-full \" > \n <div class= \" grid …" at bounding box center [464, 352] width 570 height 151
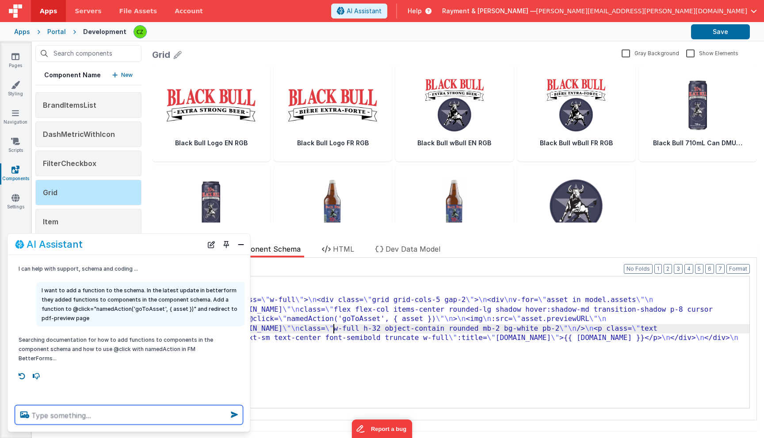
click at [104, 414] on textarea at bounding box center [129, 415] width 228 height 19
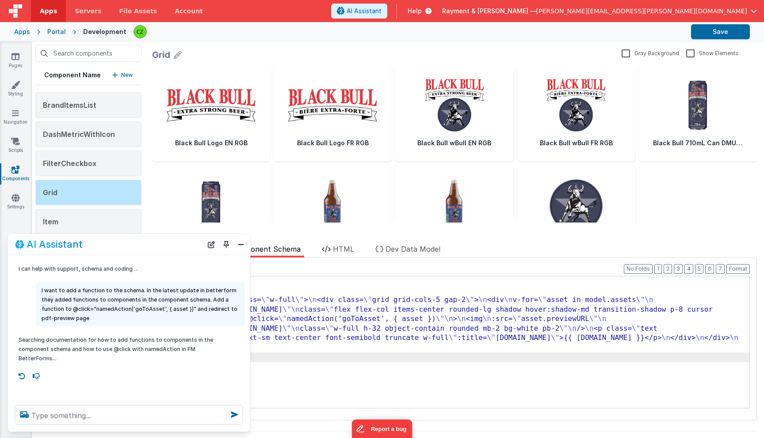
click at [325, 360] on div "{ "fields" : [ ] , "html" : "<div class= \" w-full \" > \n <div class= \" grid …" at bounding box center [464, 352] width 570 height 151
click at [240, 245] on button "Close" at bounding box center [240, 244] width 11 height 12
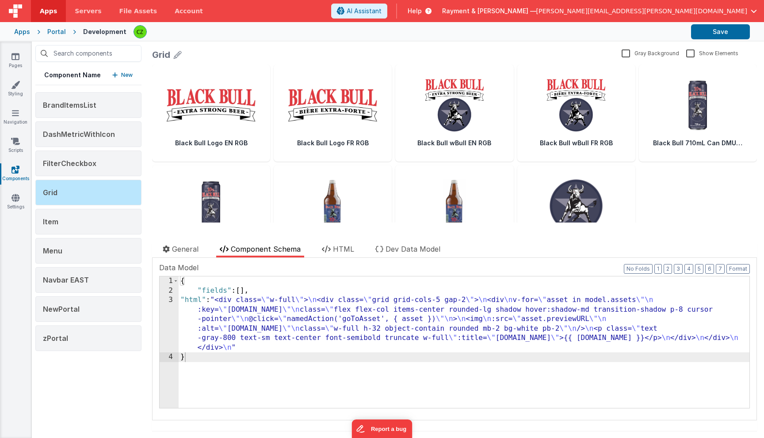
click at [237, 350] on div "{ "fields" : [ ] , "html" : "<div class= \" w-full \" > \n <div class= \" grid …" at bounding box center [464, 352] width 570 height 151
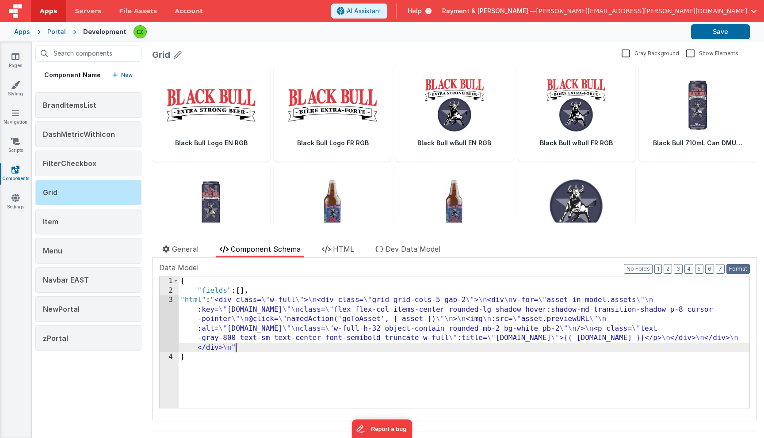
click at [736, 269] on button "Format" at bounding box center [737, 269] width 23 height 10
click at [268, 350] on div "{ "fields" : [ ] , "html" : "<div class= \" w-full \" > \n <div class= \" grid …" at bounding box center [464, 352] width 570 height 151
click at [270, 346] on div "{ "fields" : [ ] , "html" : "<div class= \" w-full \" > \n <div class= \" grid …" at bounding box center [464, 352] width 570 height 151
click at [734, 275] on div "Format 7 6 5 4 3 2 1 No Folds 1 2 3 4 5 { "fields" : [ ] , "html" : "<div class…" at bounding box center [454, 341] width 590 height 133
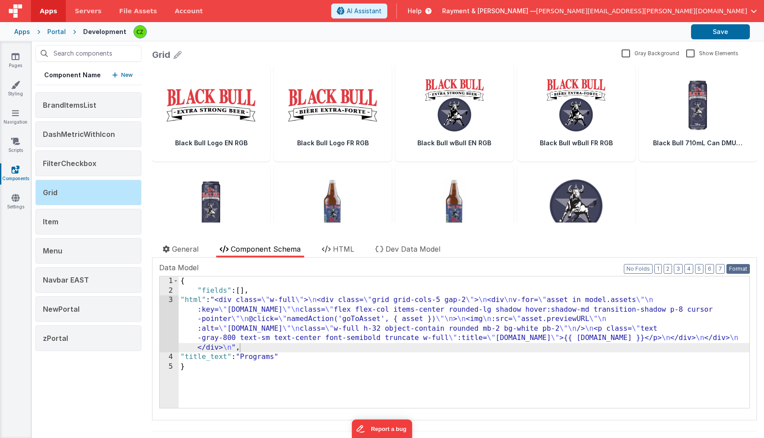
click at [739, 270] on button "Format" at bounding box center [737, 269] width 23 height 10
click at [339, 360] on div "{ "fields" : [ ] , "html" : "<div class= \" w-full \" > \n <div class= \" grid …" at bounding box center [464, 352] width 570 height 151
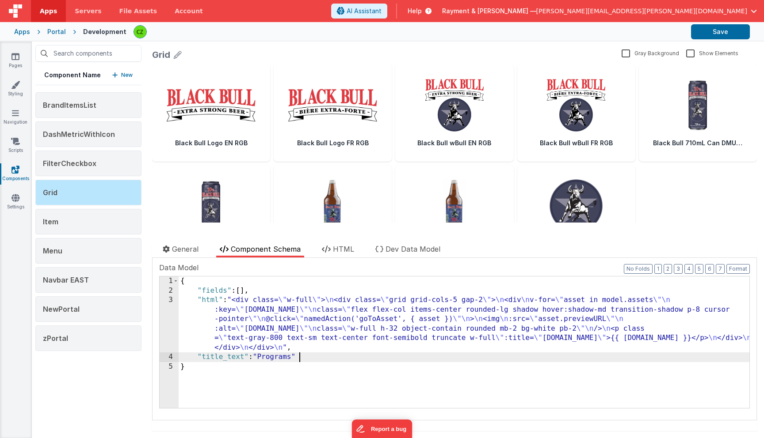
click at [353, 354] on div "{ "fields" : [ ] , "html" : "<div class= \" w-full \" > \n <div class= \" grid …" at bounding box center [464, 352] width 570 height 151
click at [170, 300] on div "3" at bounding box center [169, 324] width 19 height 57
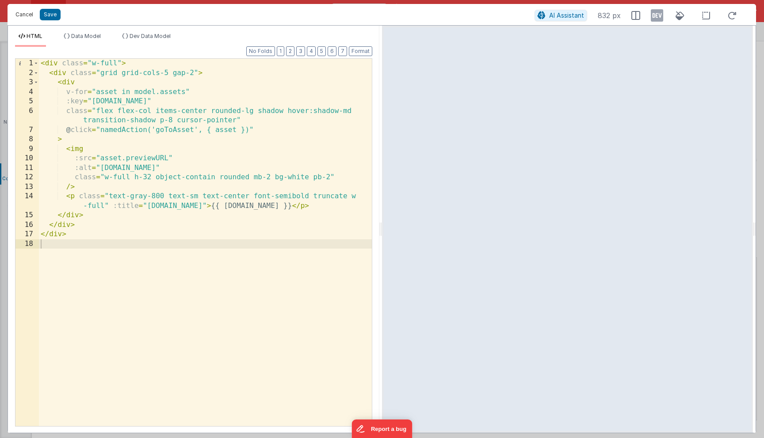
click at [18, 13] on button "Cancel" at bounding box center [24, 14] width 27 height 12
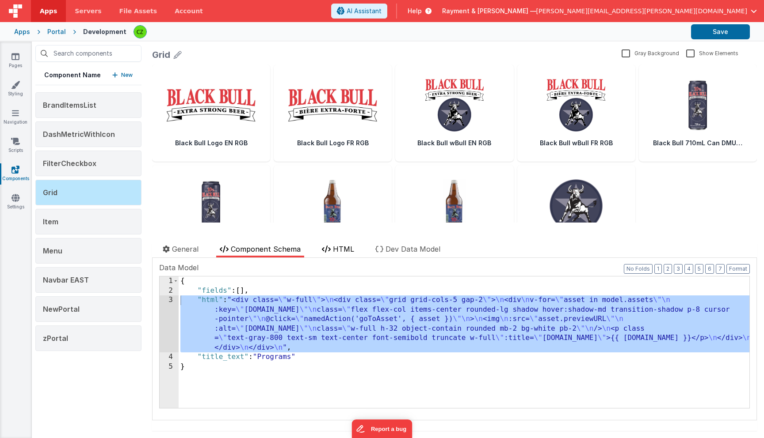
click at [340, 248] on span "HTML" at bounding box center [343, 249] width 21 height 9
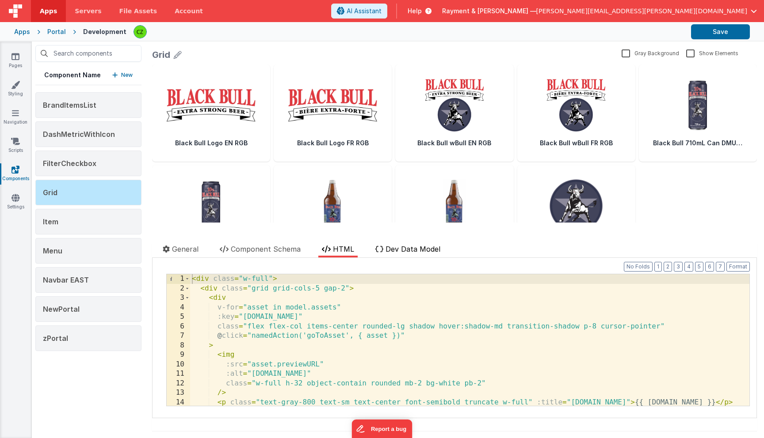
click at [415, 247] on span "Dev Data Model" at bounding box center [412, 249] width 55 height 9
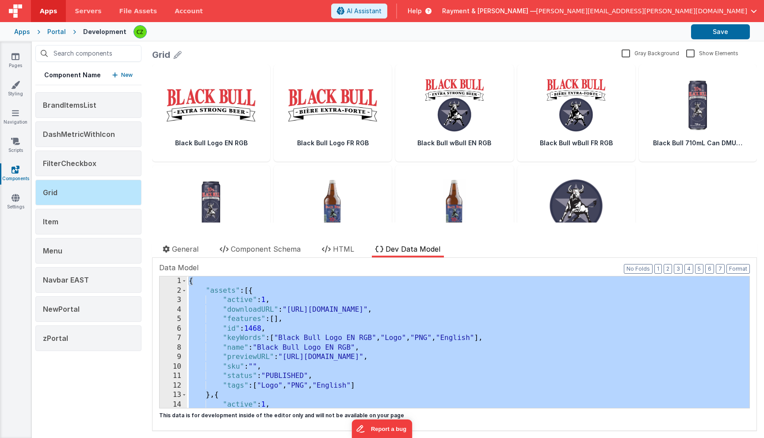
click at [327, 313] on div "{ "assets" : [{ "active" : 1 , "downloadURL" : "https://rcproofs.com/kettle/SLM…" at bounding box center [468, 352] width 562 height 151
click at [246, 247] on span "Component Schema" at bounding box center [266, 249] width 70 height 9
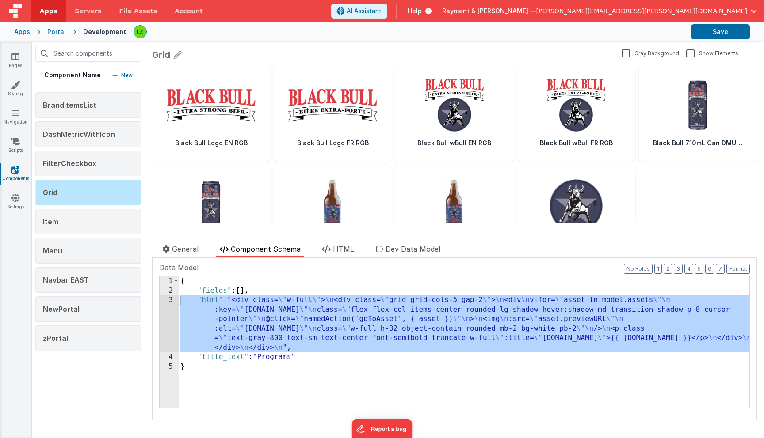
click at [170, 299] on div "3" at bounding box center [169, 324] width 19 height 57
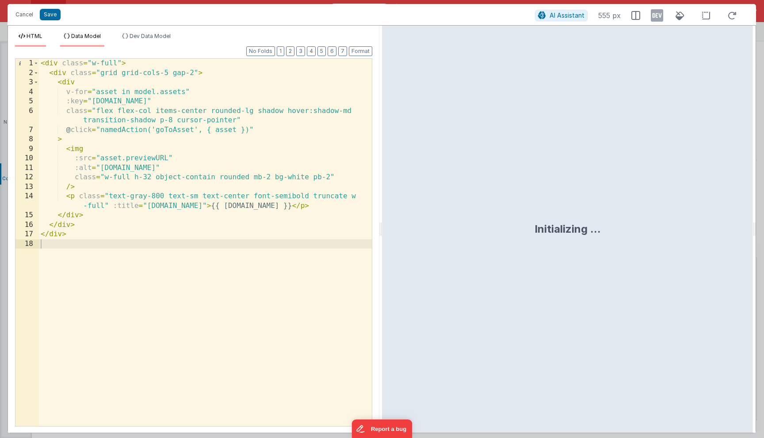
click at [87, 38] on span "Data Model" at bounding box center [86, 36] width 30 height 7
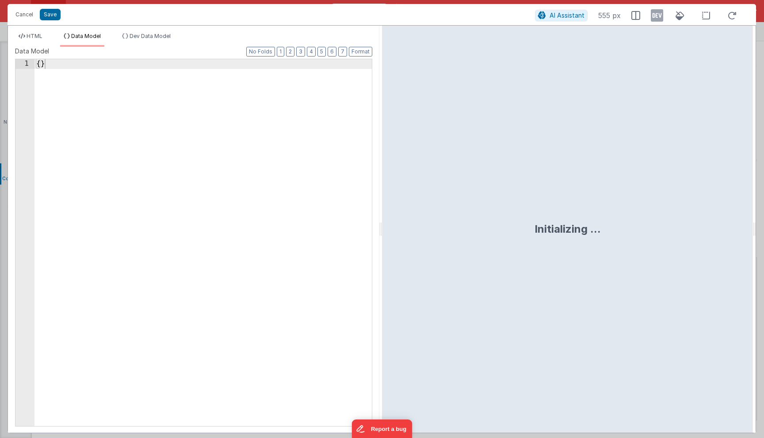
click at [118, 96] on div "{ }" at bounding box center [202, 252] width 337 height 386
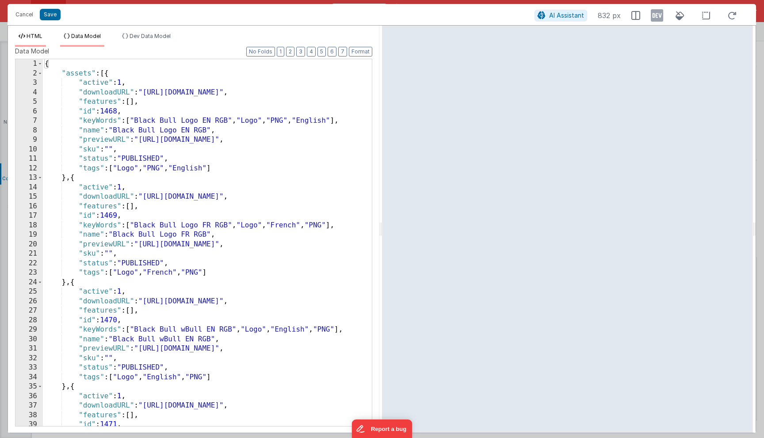
click at [32, 42] on li "HTML" at bounding box center [30, 40] width 31 height 14
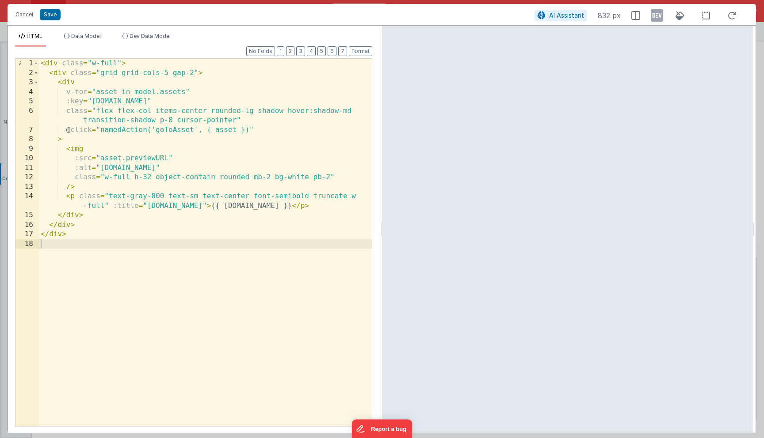
click at [266, 134] on div "< div class = "w-full" > < div class = "grid grid-cols-5 gap-2" > < div v-for =…" at bounding box center [205, 252] width 333 height 387
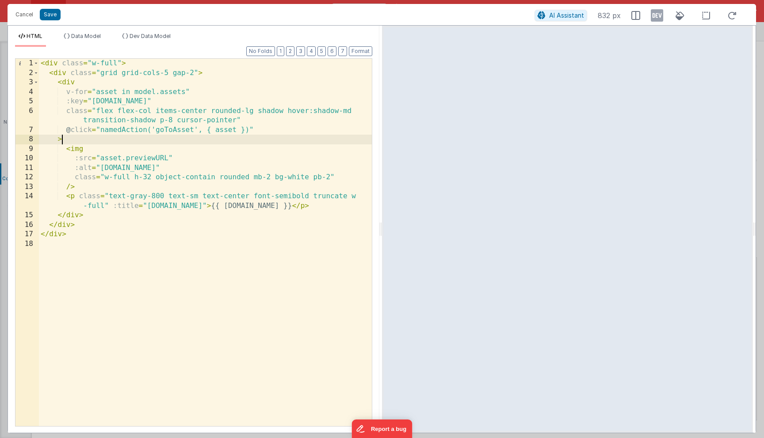
click at [268, 140] on div "< div class = "w-full" > < div class = "grid grid-cols-5 gap-2" > < div v-for =…" at bounding box center [205, 252] width 333 height 387
click at [274, 131] on div "< div class = "w-full" > < div class = "grid grid-cols-5 gap-2" > < div v-for =…" at bounding box center [205, 252] width 333 height 387
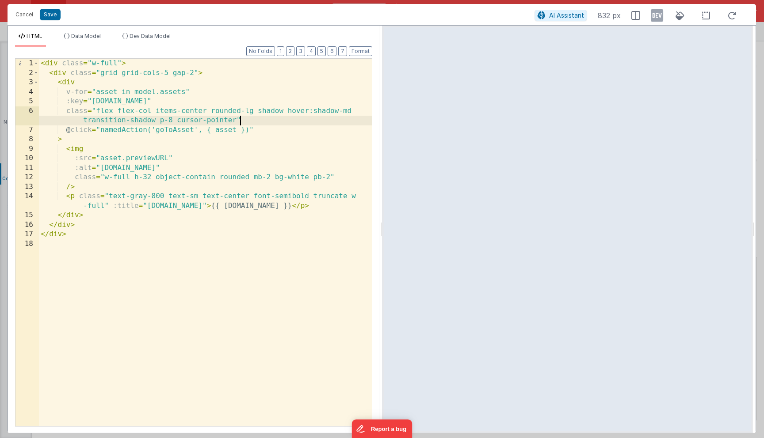
click at [278, 123] on div "< div class = "w-full" > < div class = "grid grid-cols-5 gap-2" > < div v-for =…" at bounding box center [205, 252] width 333 height 387
click at [169, 74] on div "< div class = "w-full" > < div class = "grid grid-cols-5 gap-2" > < div v-for =…" at bounding box center [205, 252] width 333 height 387
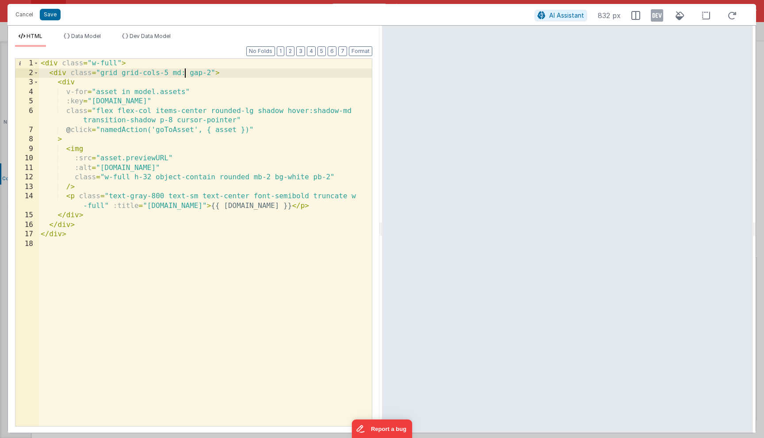
paste textarea
click at [265, 127] on div "< div class = "w-full" > < div class = "grid grid-cols-5 md:grid-cols-3 gap-2" …" at bounding box center [205, 252] width 333 height 387
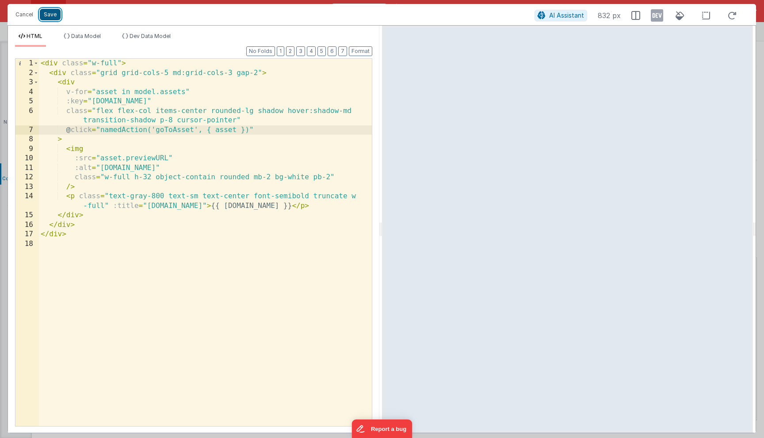
click at [47, 12] on button "Save" at bounding box center [50, 14] width 21 height 11
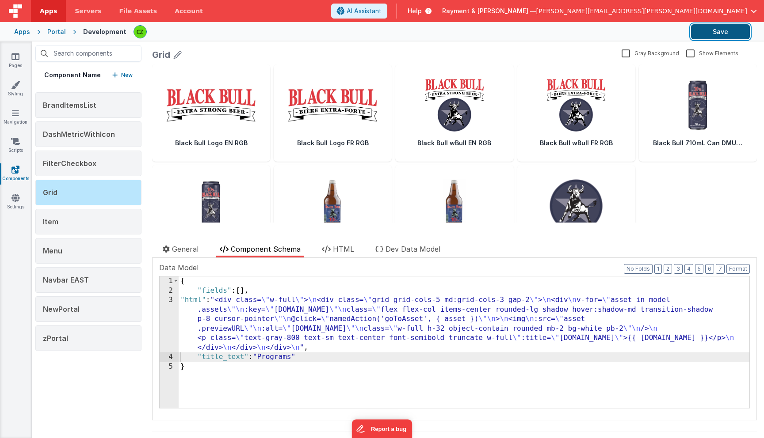
click at [711, 34] on button "Save" at bounding box center [720, 31] width 59 height 15
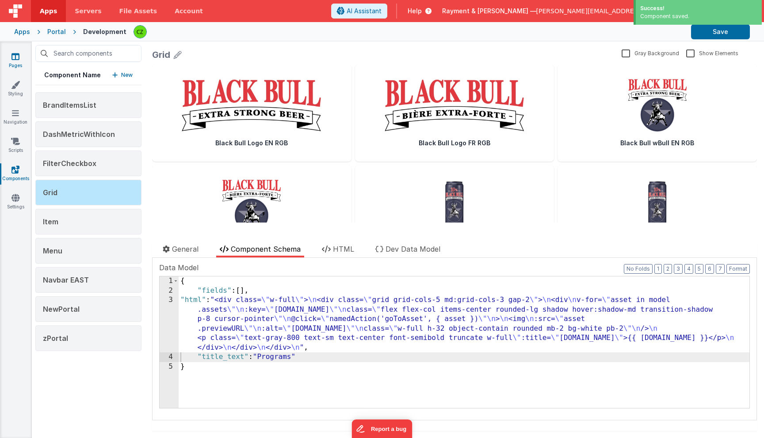
click at [12, 55] on icon at bounding box center [15, 56] width 8 height 9
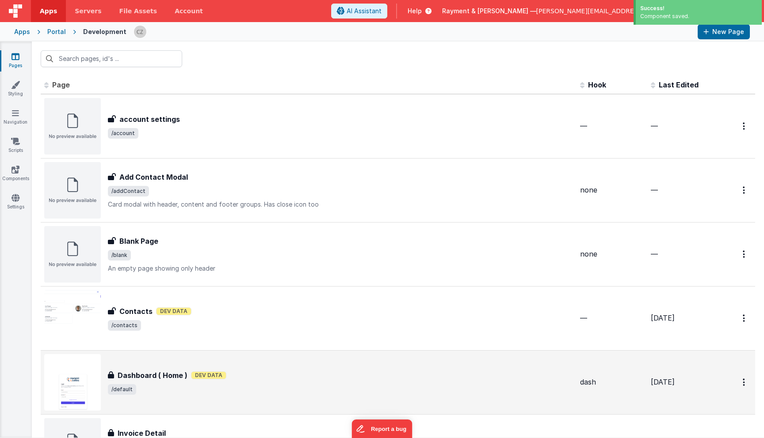
click at [230, 373] on div "Dashboard ( Home ) Dev Data" at bounding box center [340, 375] width 465 height 11
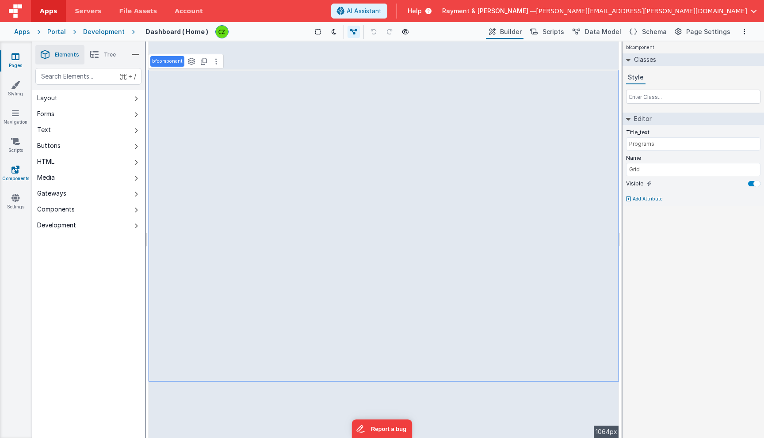
click at [16, 174] on icon at bounding box center [15, 169] width 8 height 9
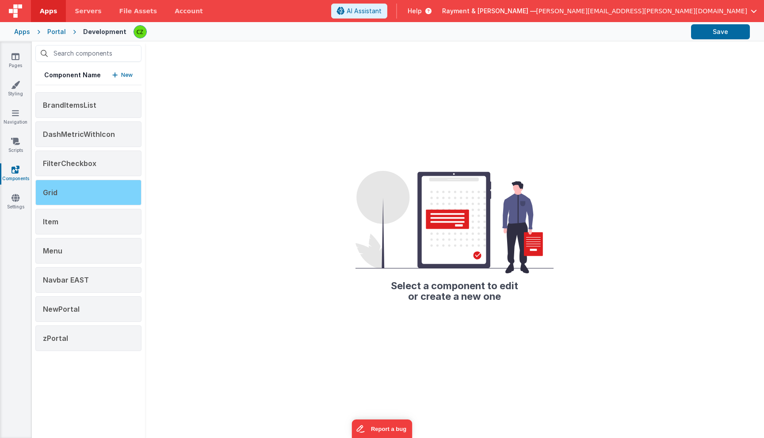
click at [95, 183] on div "Grid" at bounding box center [88, 193] width 106 height 26
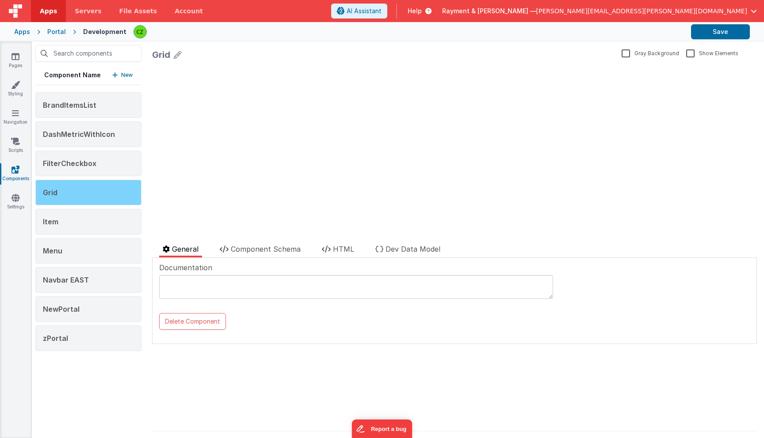
click at [101, 196] on div "Grid" at bounding box center [88, 193] width 106 height 26
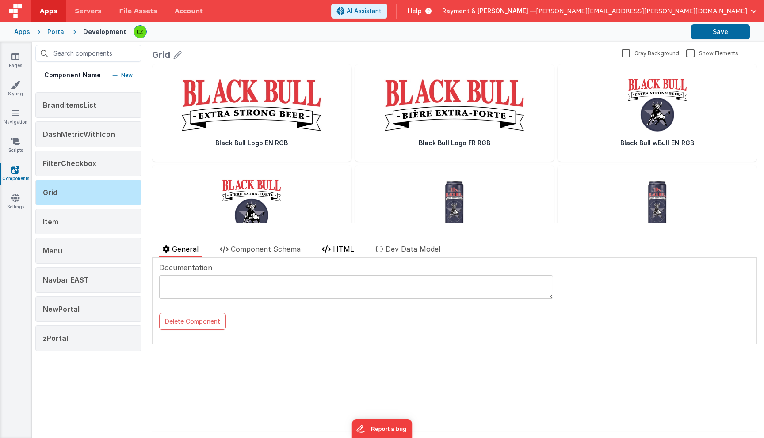
click at [350, 256] on li "HTML" at bounding box center [337, 251] width 39 height 14
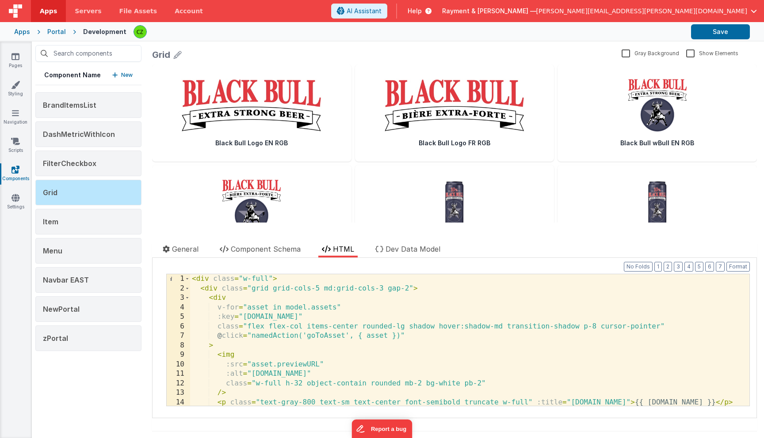
click at [298, 288] on div "< div class = "w-full" > < div class = "grid grid-cols-5 md:grid-cols-3 gap-2" …" at bounding box center [469, 349] width 559 height 151
click at [301, 281] on div "< div class = "w-full" > < div class = "grid grid-cols-5 md:grid-cols-3 gap-2" …" at bounding box center [469, 349] width 559 height 151
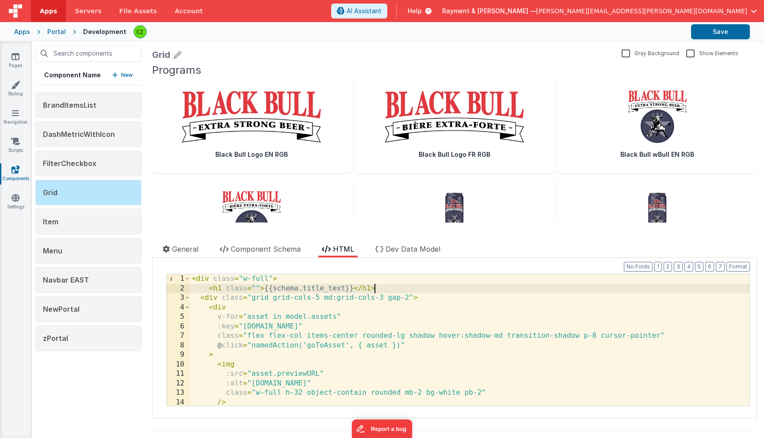
click at [400, 287] on div "< div class = "w-full" > < h1 class = "" > {{schema.title_text}} </ h1 > < div …" at bounding box center [469, 349] width 559 height 151
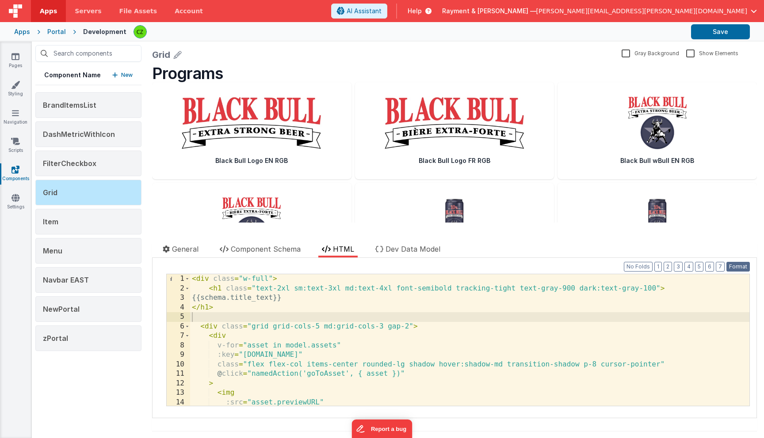
click at [745, 266] on button "Format" at bounding box center [737, 267] width 23 height 10
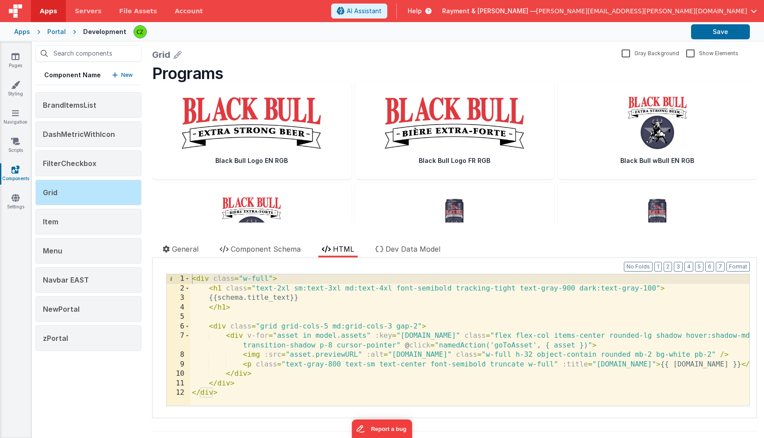
click at [654, 291] on div "< div class = "w-full" > < h1 class = "text-2xl sm:text-3xl md:text-4xl font-se…" at bounding box center [469, 349] width 559 height 151
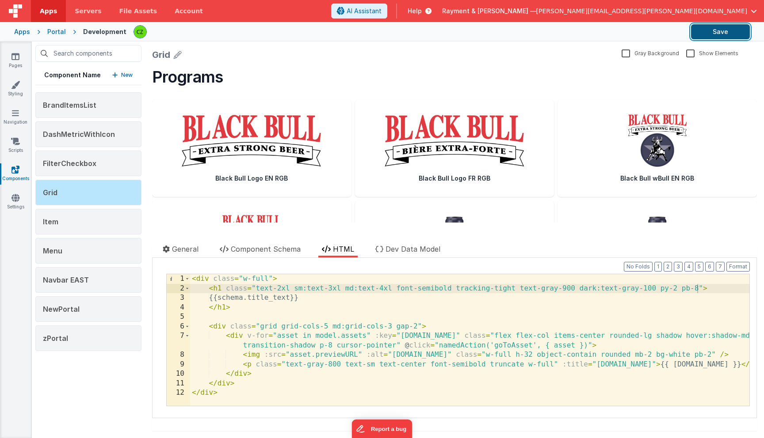
click at [702, 30] on button "Save" at bounding box center [720, 31] width 59 height 15
click at [417, 327] on div "< div class = "w-full" > < h1 class = "text-2xl sm:text-3xl md:text-4xl font-se…" at bounding box center [469, 349] width 559 height 151
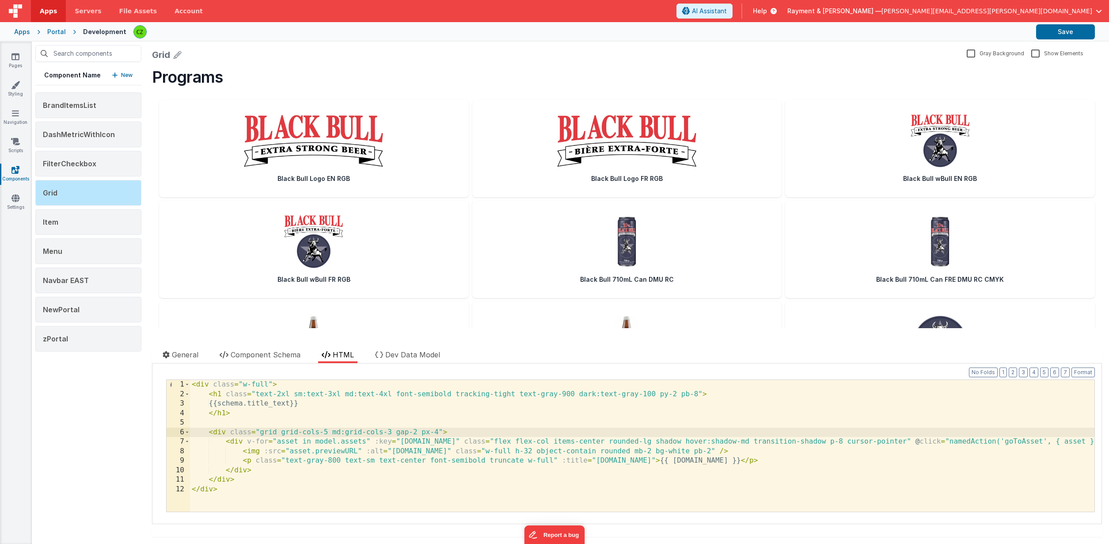
click at [331, 389] on div "< div class = "w-full" > < h1 class = "text-2xl sm:text-3xl md:text-4xl font-se…" at bounding box center [642, 455] width 905 height 151
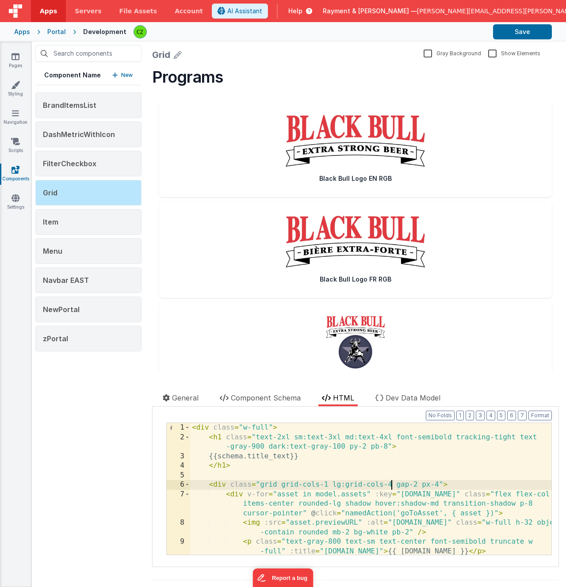
click at [264, 436] on div "< div class = "w-full" > < h1 class = "text-2xl sm:text-3xl md:text-4xl font-se…" at bounding box center [370, 498] width 361 height 151
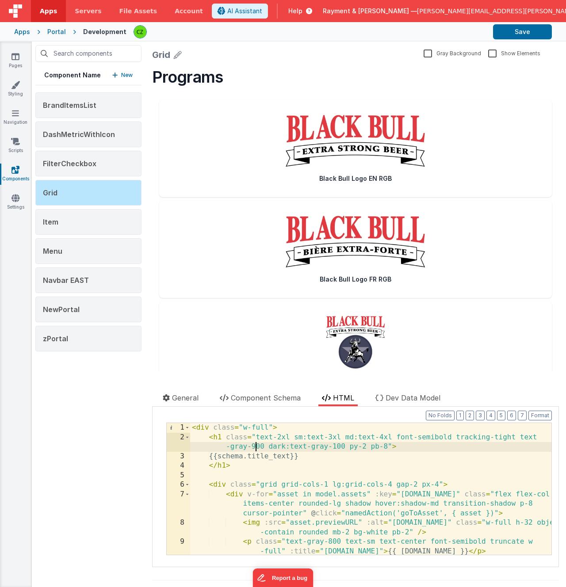
click at [254, 438] on div "< div class = "w-full" > < h1 class = "text-2xl sm:text-3xl md:text-4xl font-se…" at bounding box center [370, 498] width 361 height 151
click at [281, 438] on div "< div class = "w-full" > < h1 class = "text-2xl sm:text-3xl md:text-4xl font-se…" at bounding box center [370, 498] width 361 height 151
click at [301, 438] on div "< div class = "w-full" > < h1 class = "text-2xl sm:text-3xl md:text-4xl font-se…" at bounding box center [370, 498] width 361 height 151
click at [428, 438] on div "< div class = "w-full" > < h1 class = "text-2xl sm:text-3xl md:text-4xl font-se…" at bounding box center [370, 498] width 361 height 151
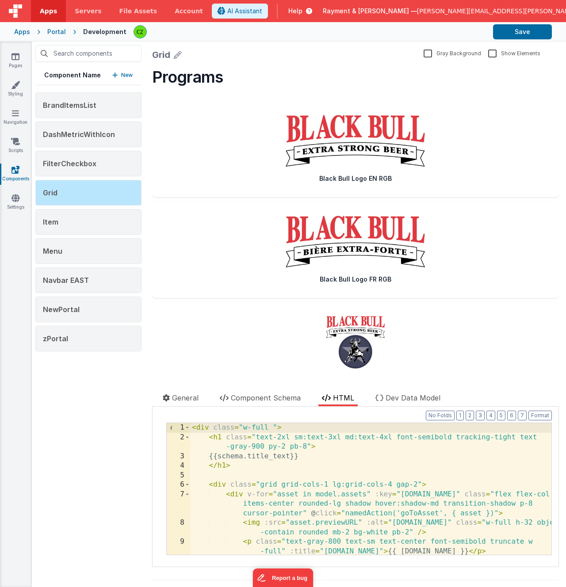
paste textarea
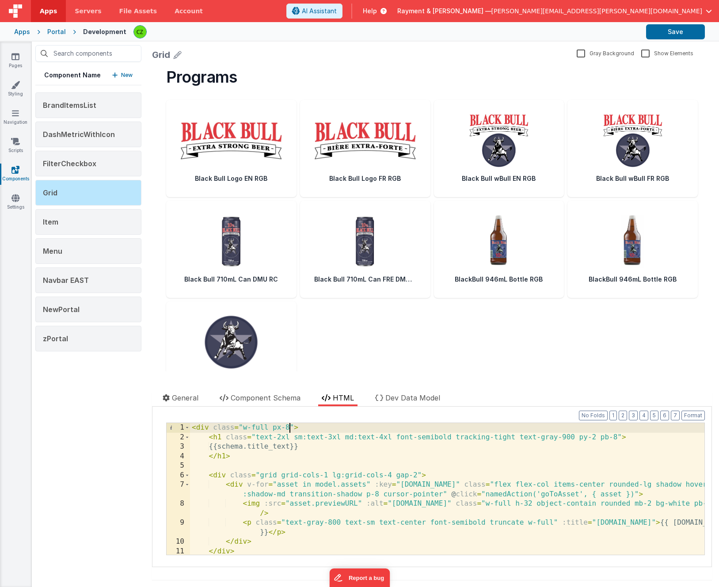
click at [391, 438] on div "< div class = "w-full px-8" > < h1 class = "text-2xl sm:text-3xl md:text-4xl fo…" at bounding box center [447, 498] width 514 height 151
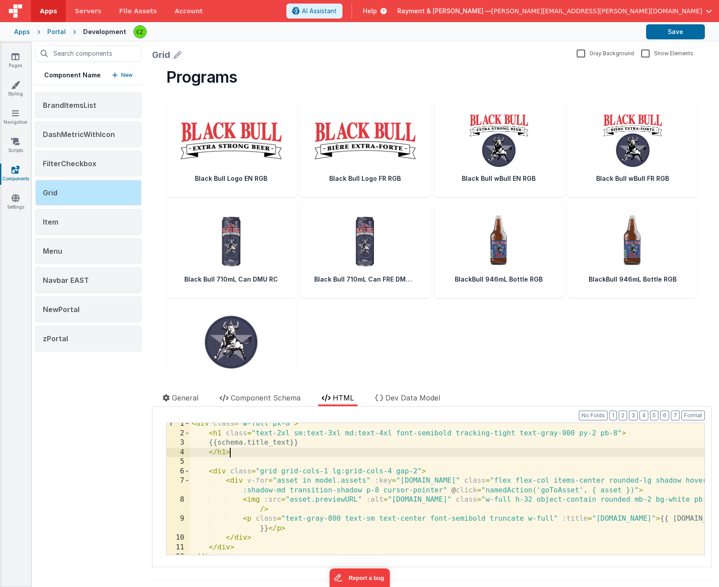
scroll to position [11, 0]
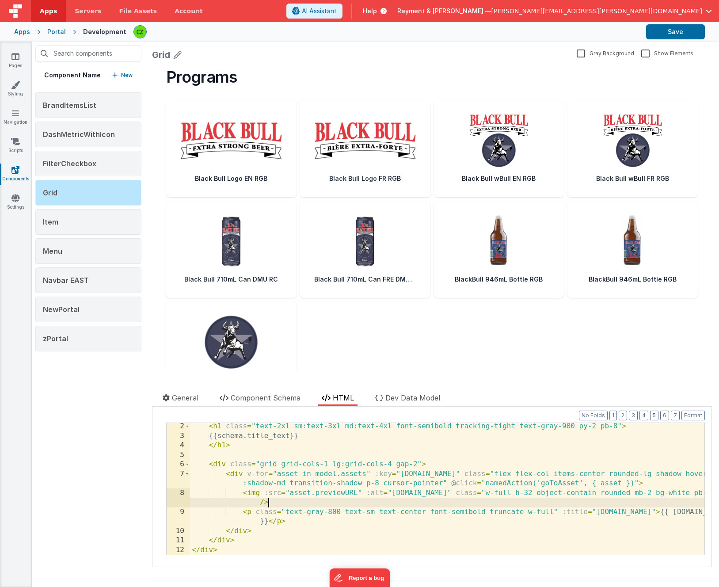
click at [354, 438] on div "< h1 class = "text-2xl sm:text-3xl md:text-4xl font-semibold tracking-tight tex…" at bounding box center [447, 497] width 514 height 151
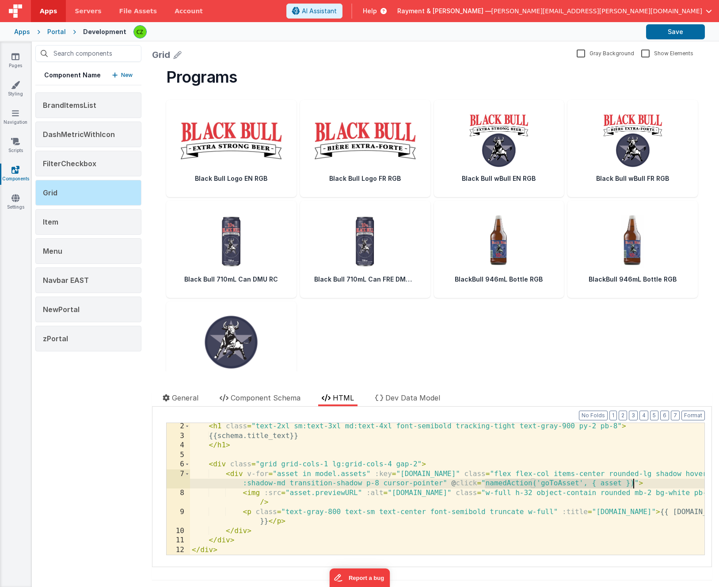
drag, startPoint x: 484, startPoint y: 482, endPoint x: 631, endPoint y: 486, distance: 146.8
click at [631, 438] on div "< h1 class = "text-2xl sm:text-3xl md:text-4xl font-semibold tracking-tight tex…" at bounding box center [447, 497] width 514 height 151
click at [269, 398] on span "Component Schema" at bounding box center [266, 397] width 70 height 9
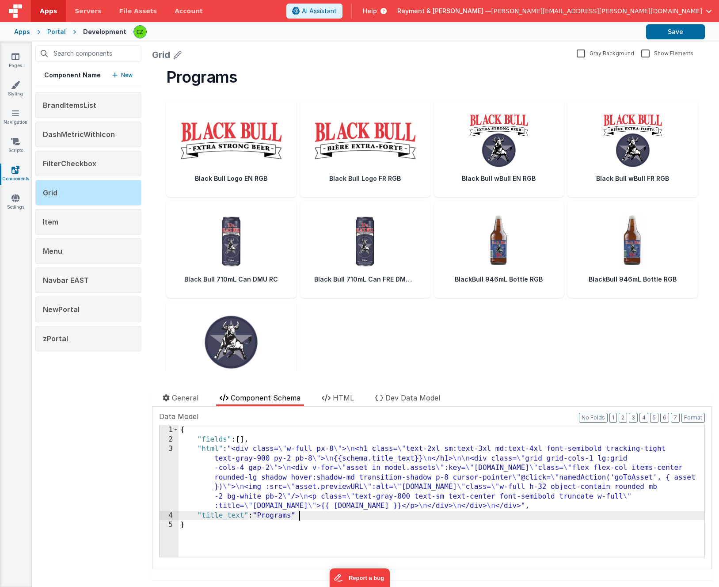
click at [322, 438] on div "{ "fields" : [ ] , "html" : "<div class= \" w-full px-8 \" > \n <h1 class= \" t…" at bounding box center [442, 500] width 526 height 151
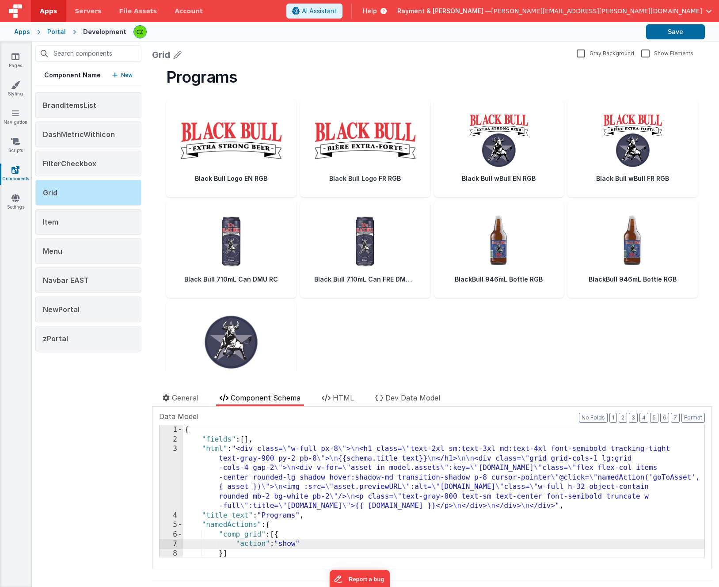
scroll to position [20, 0]
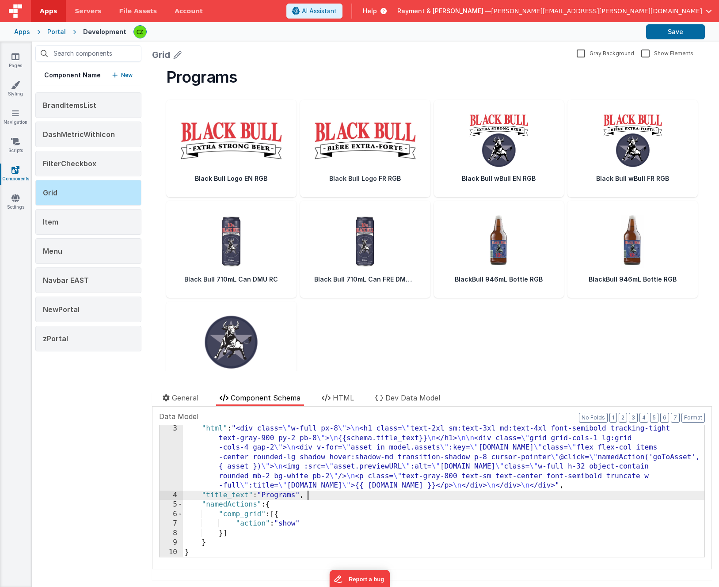
click at [342, 438] on div ""html" : "<div class= \" w-full px-8 \" > \n <h1 class= \" text-2xl sm:text-3xl…" at bounding box center [443, 528] width 521 height 208
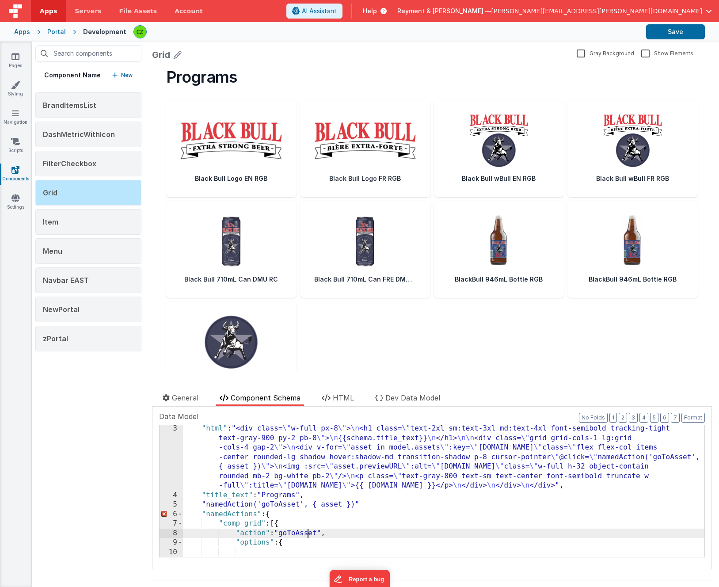
click at [310, 438] on div ""html" : "<div class= \" w-full px-8 \" > \n <h1 class= \" text-2xl sm:text-3xl…" at bounding box center [443, 528] width 521 height 208
click at [240, 438] on div ""html" : "<div class= \" w-full px-8 \" > \n <h1 class= \" text-2xl sm:text-3xl…" at bounding box center [443, 528] width 521 height 208
paste textarea
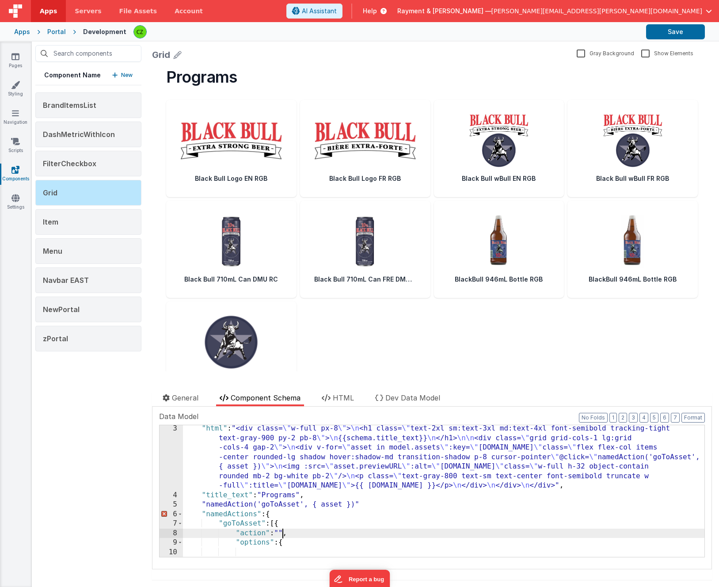
click at [283, 438] on div ""html" : "<div class= \" w-full px-8 \" > \n <h1 class= \" text-2xl sm:text-3xl…" at bounding box center [443, 528] width 521 height 208
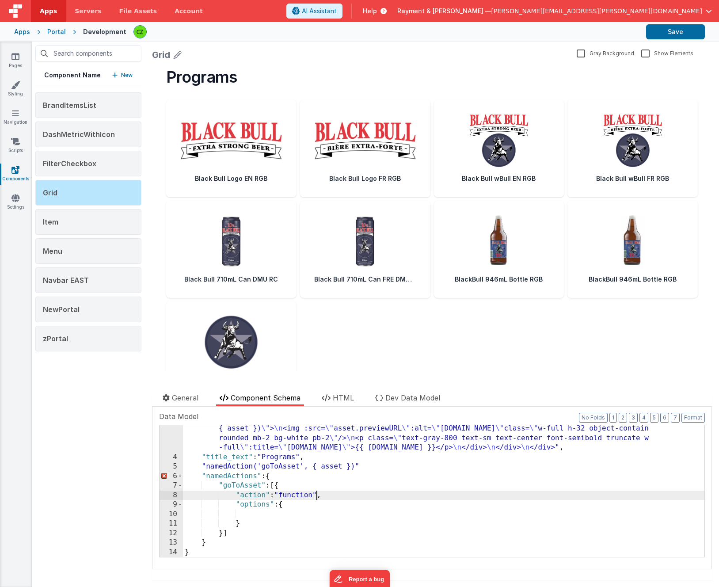
scroll to position [58, 0]
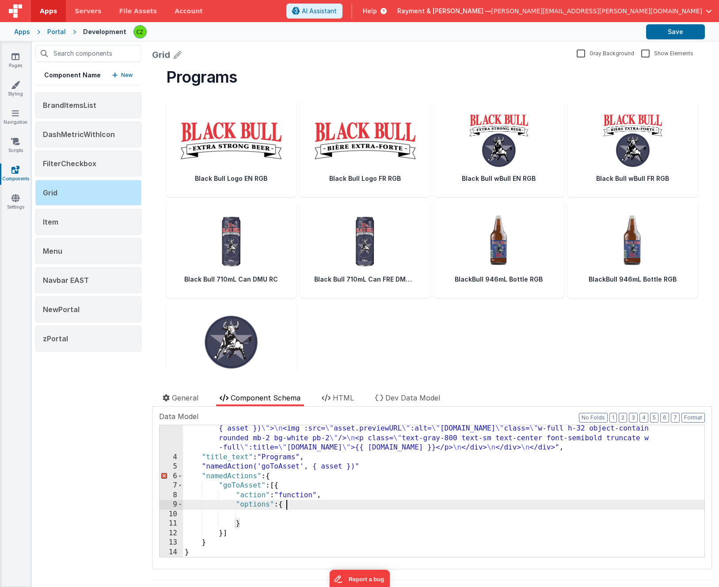
click at [310, 438] on div ""html" : "<div class= \" w-full px-8 \" > \n <h1 class= \" text-2xl sm:text-3xl…" at bounding box center [443, 490] width 521 height 208
click at [363, 438] on div ""html" : "<div class= \" w-full px-8 \" > \n <h1 class= \" text-2xl sm:text-3xl…" at bounding box center [443, 490] width 521 height 208
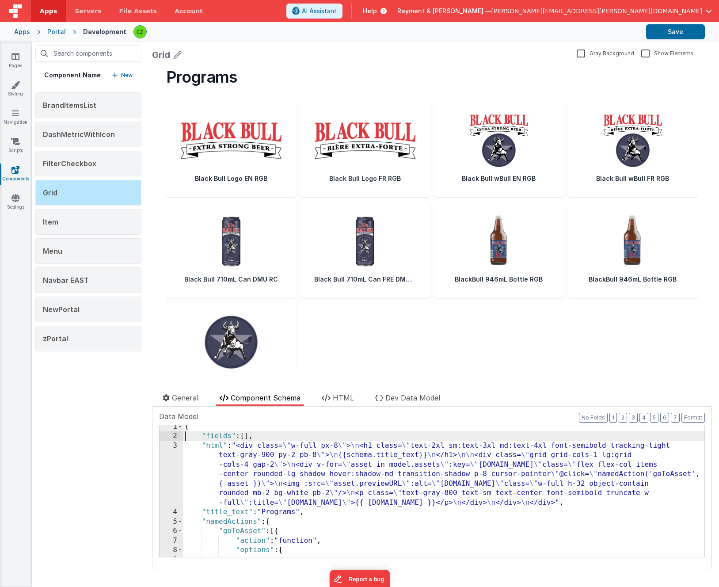
scroll to position [49, 0]
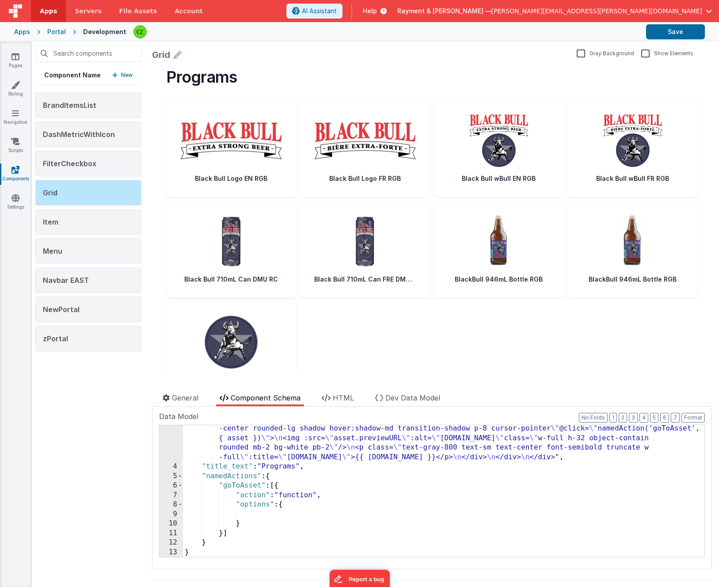
click at [315, 438] on div ""html" : "<div class= \" w-full px-8 \" > \n <h1 class= \" text-2xl sm:text-3xl…" at bounding box center [443, 500] width 521 height 208
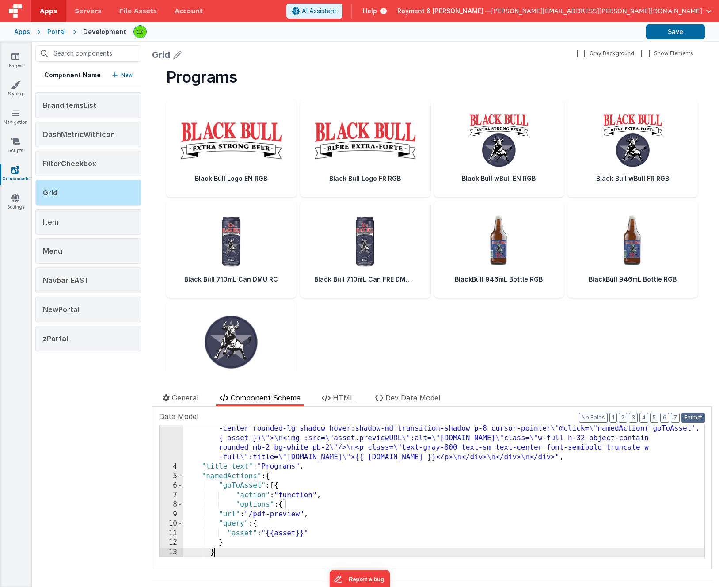
click at [688, 414] on button "Format" at bounding box center [692, 418] width 23 height 10
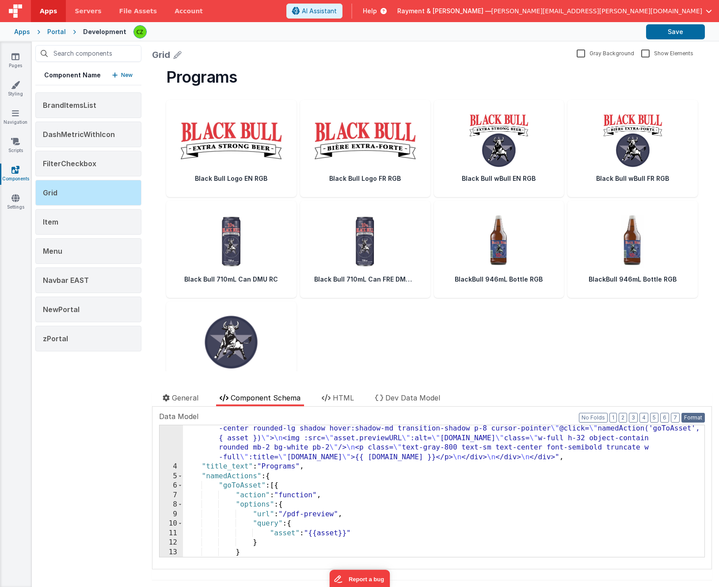
scroll to position [77, 0]
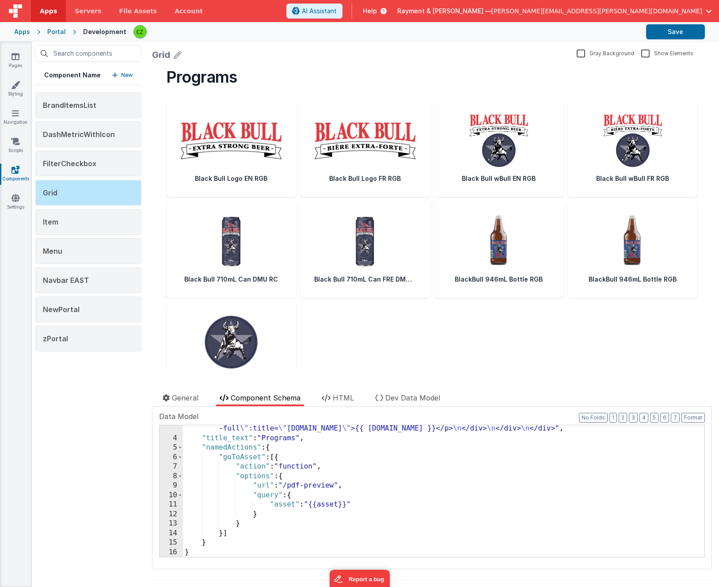
click at [421, 438] on div ""html" : "<div class= \" w-full px-8 \" > \n <h1 class= \" text-2xl sm:text-3xl…" at bounding box center [443, 471] width 521 height 208
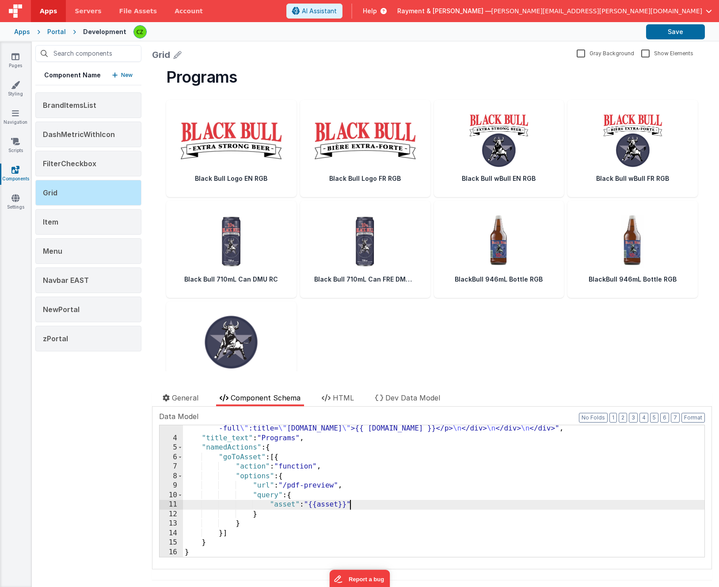
click at [349, 438] on div ""html" : "<div class= \" w-full px-8 \" > \n <h1 class= \" text-2xl sm:text-3xl…" at bounding box center [443, 471] width 521 height 208
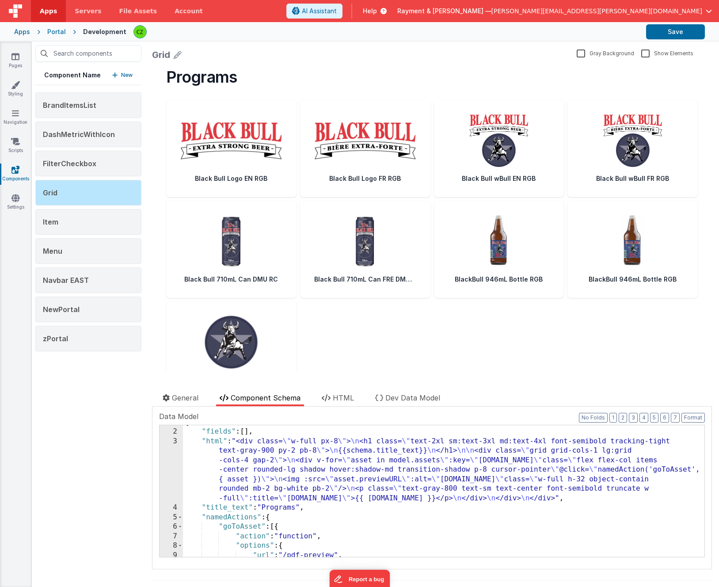
scroll to position [0, 0]
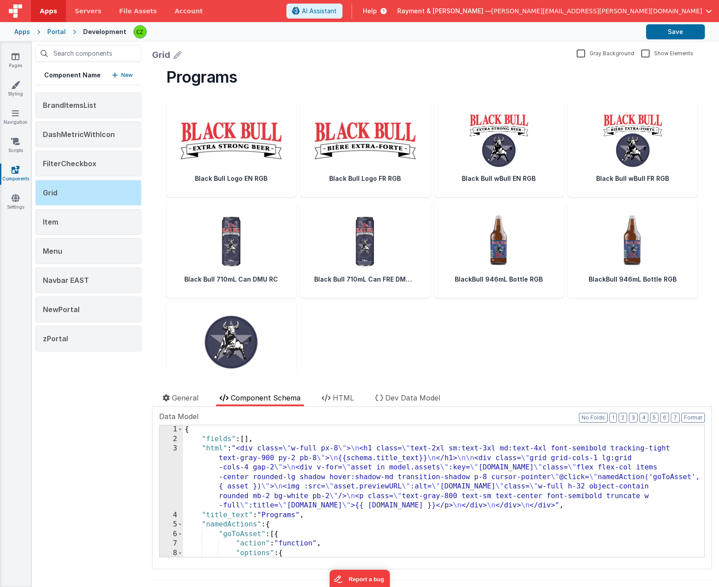
click at [247, 438] on div "{ "fields" : [ ] , "html" : "<div class= \" w-full px-8 \" > \n <h1 class= \" t…" at bounding box center [443, 500] width 521 height 151
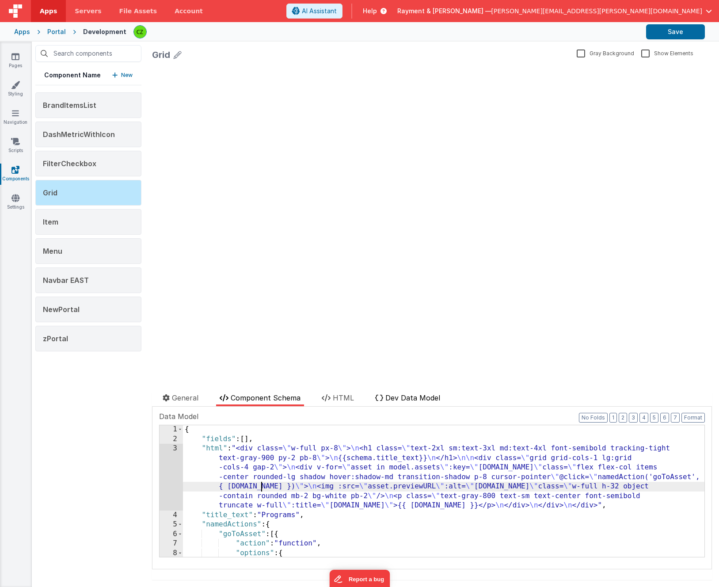
click at [392, 399] on span "Dev Data Model" at bounding box center [412, 397] width 55 height 9
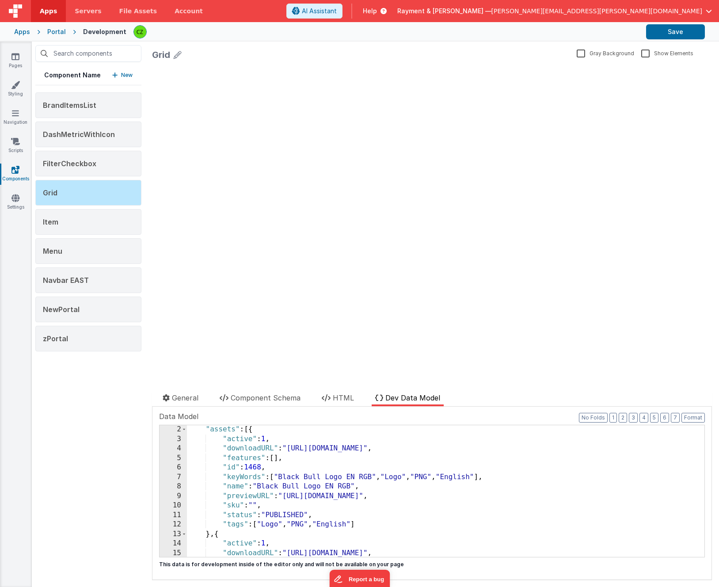
scroll to position [0, 0]
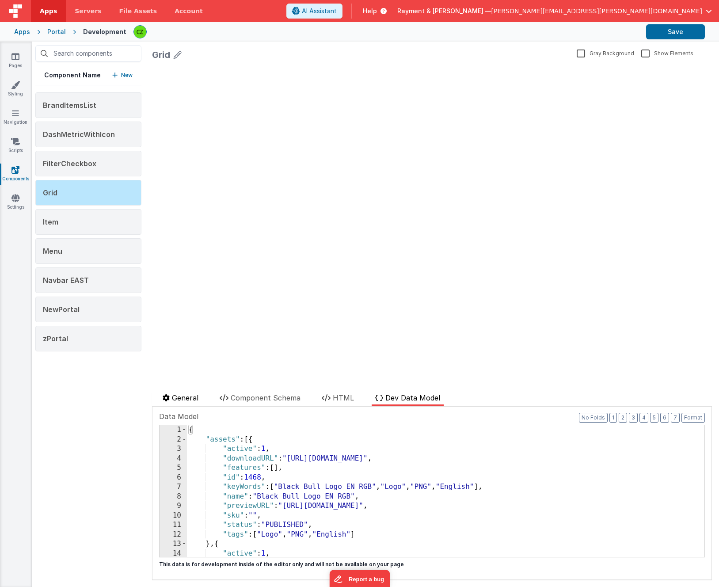
click at [184, 401] on span "General" at bounding box center [185, 397] width 27 height 9
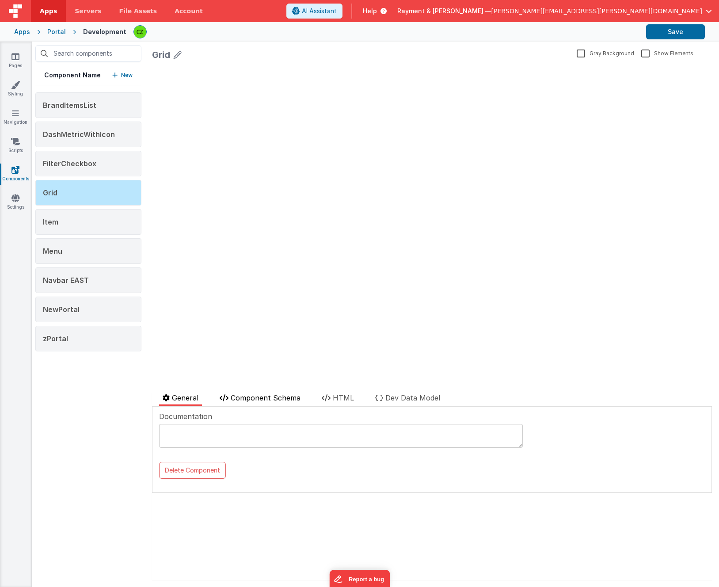
click at [261, 399] on span "Component Schema" at bounding box center [266, 397] width 70 height 9
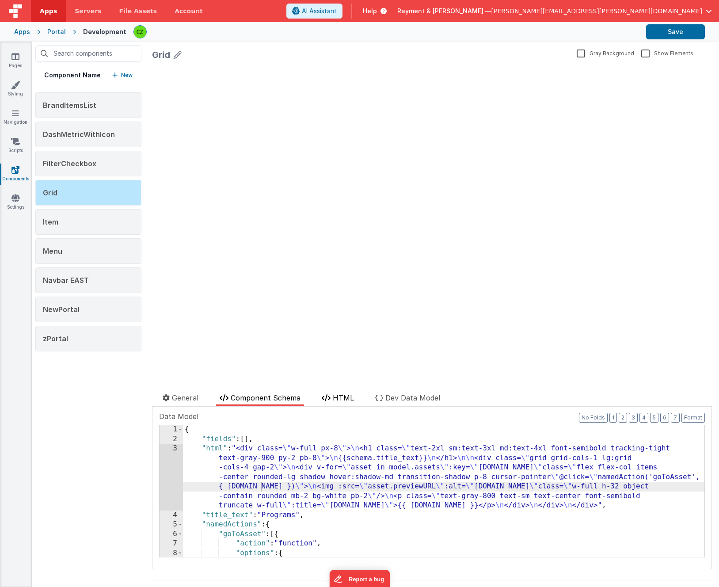
click at [342, 401] on span "HTML" at bounding box center [343, 397] width 21 height 9
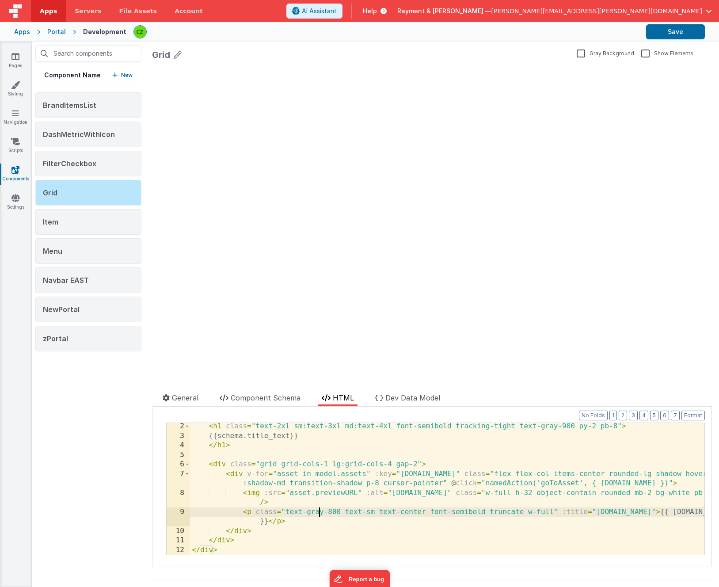
click at [319, 438] on div "< h1 class = "text-2xl sm:text-3xl md:text-4xl font-semibold tracking-tight tex…" at bounding box center [447, 497] width 514 height 151
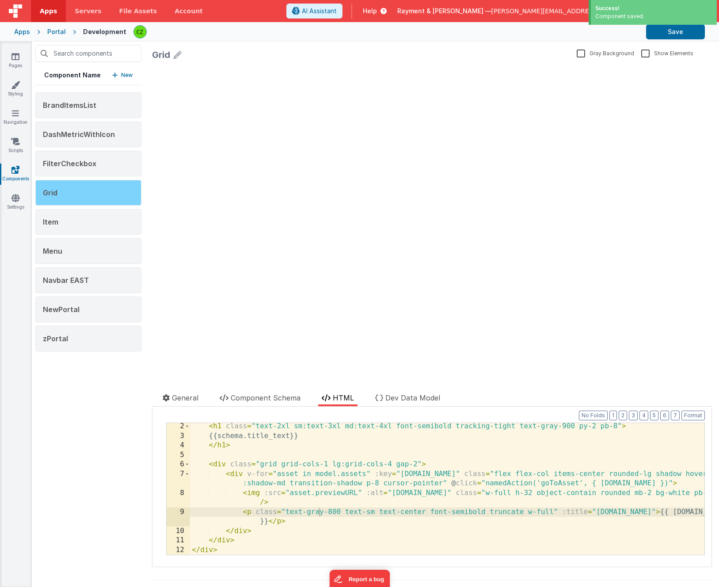
click at [94, 191] on div "Grid" at bounding box center [88, 193] width 106 height 26
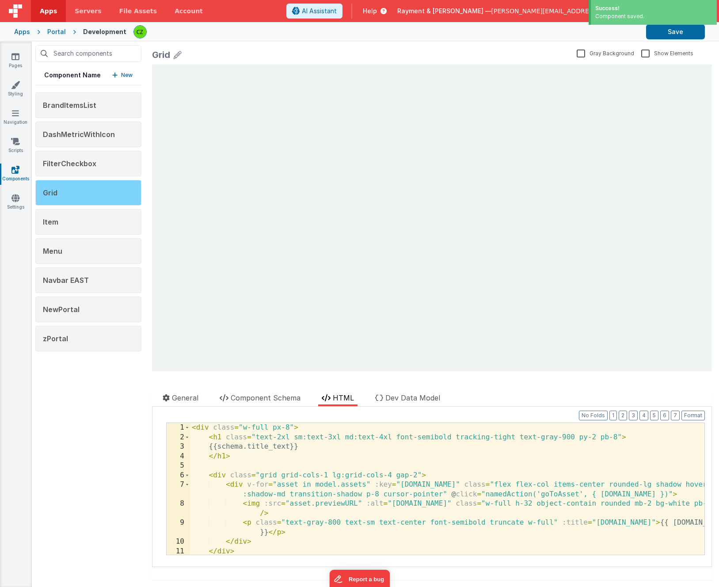
click at [94, 191] on div "Grid" at bounding box center [88, 193] width 106 height 26
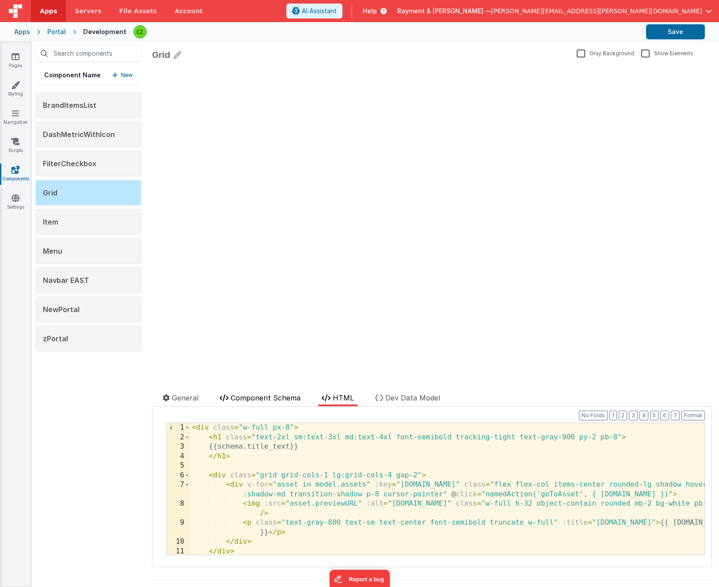
click at [253, 396] on span "Component Schema" at bounding box center [266, 397] width 70 height 9
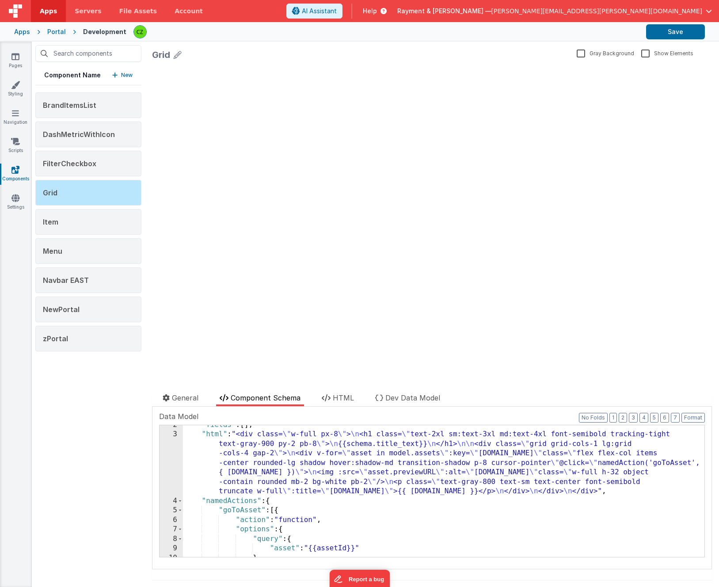
scroll to position [16, 0]
click at [173, 434] on div "3" at bounding box center [171, 461] width 23 height 67
click at [175, 434] on div "3" at bounding box center [171, 461] width 23 height 67
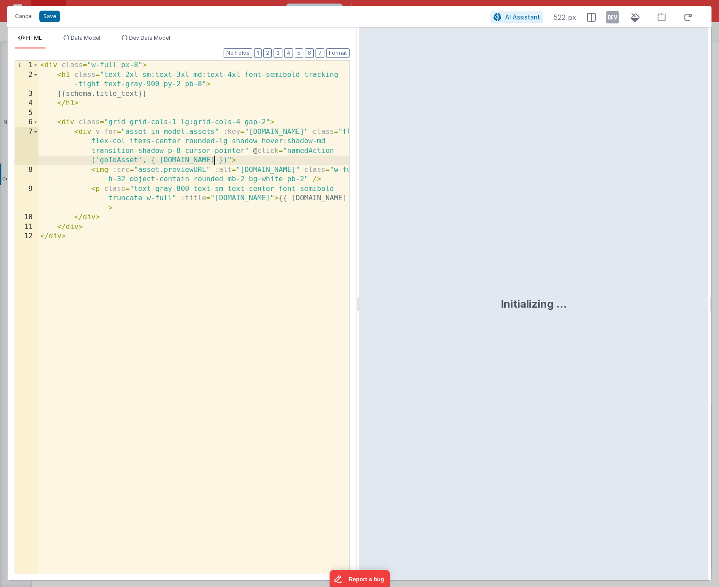
click at [254, 159] on div "< div class = "w-full px-8" > < h1 class = "text-2xl sm:text-3xl md:text-4xl fo…" at bounding box center [193, 327] width 311 height 532
click at [252, 152] on div "< div class = "w-full px-8" > < h1 class = "text-2xl sm:text-3xl md:text-4xl fo…" at bounding box center [193, 327] width 311 height 532
click at [221, 161] on div "< div class = "w-full px-8" > < h1 class = "text-2xl sm:text-3xl md:text-4xl fo…" at bounding box center [193, 327] width 311 height 532
click at [340, 52] on button "Format" at bounding box center [337, 53] width 23 height 10
click at [262, 149] on div "< div class = "w-full px-8" > < h1 class = "text-2xl sm:text-3xl md:text-4xl fo…" at bounding box center [193, 327] width 311 height 532
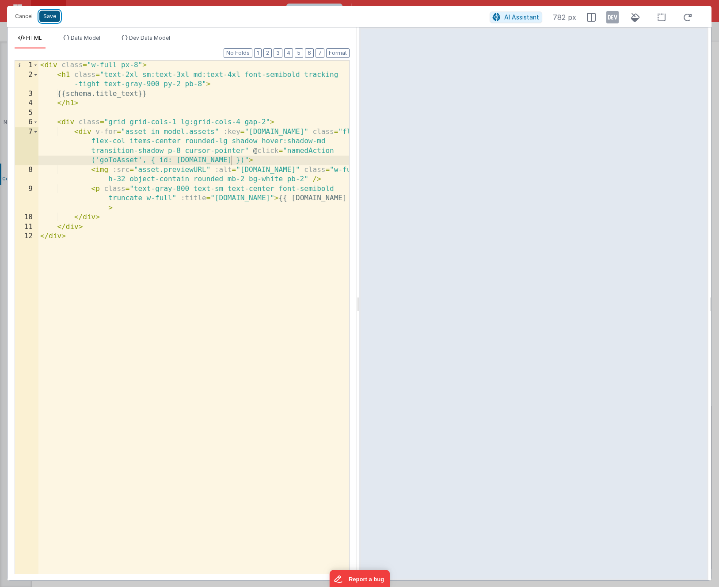
click at [49, 17] on button "Save" at bounding box center [49, 16] width 21 height 11
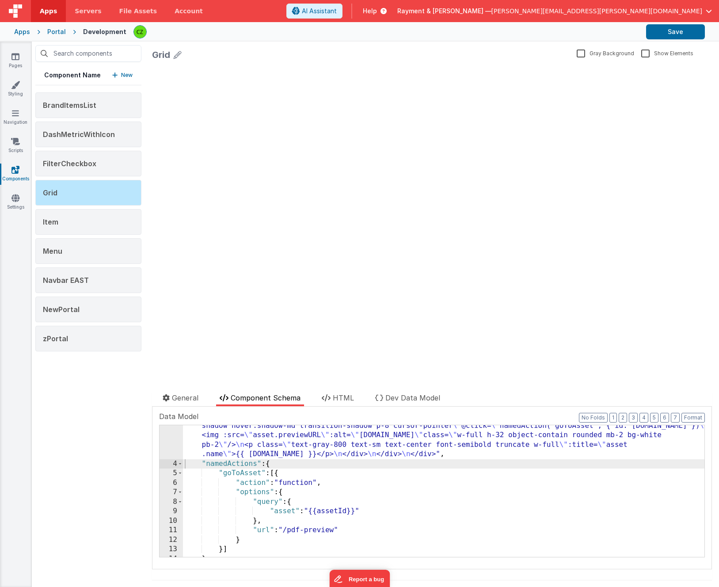
scroll to position [67, 0]
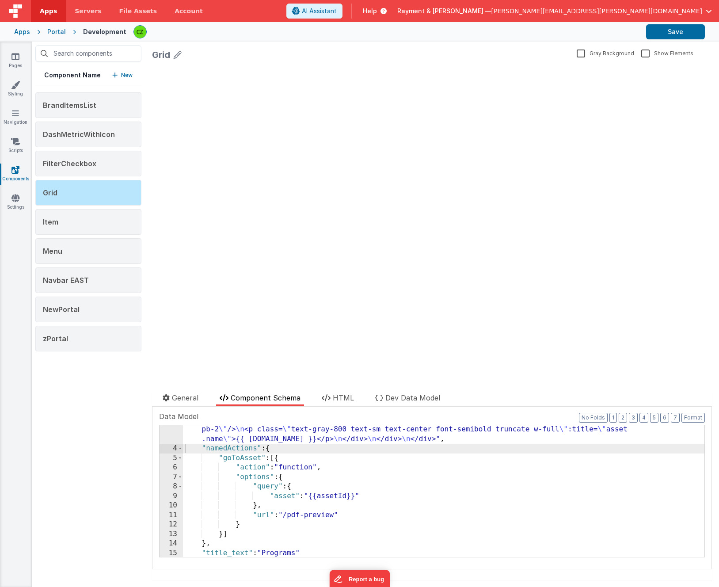
click at [331, 438] on div ""html" : "<div class= \" w-full px-8 \" > \n <h1 class= \" text-2xl sm:text-3xl…" at bounding box center [443, 481] width 521 height 208
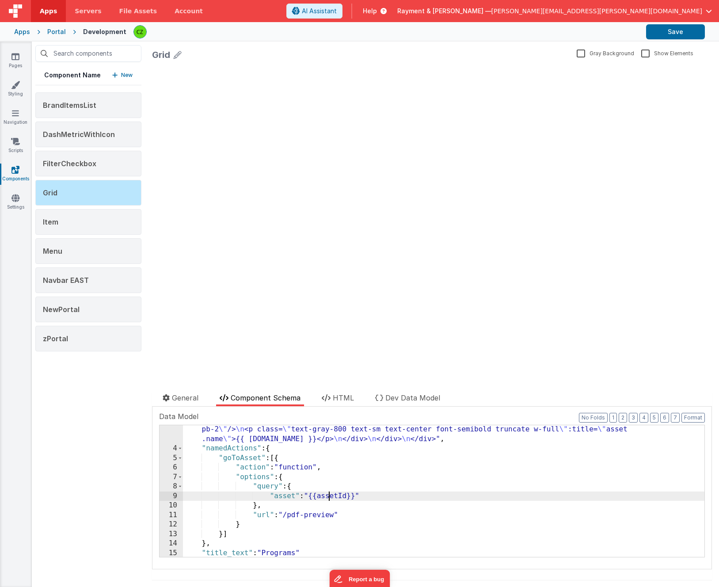
click at [331, 438] on div ""html" : "<div class= \" w-full px-8 \" > \n <h1 class= \" text-2xl sm:text-3xl…" at bounding box center [443, 481] width 521 height 208
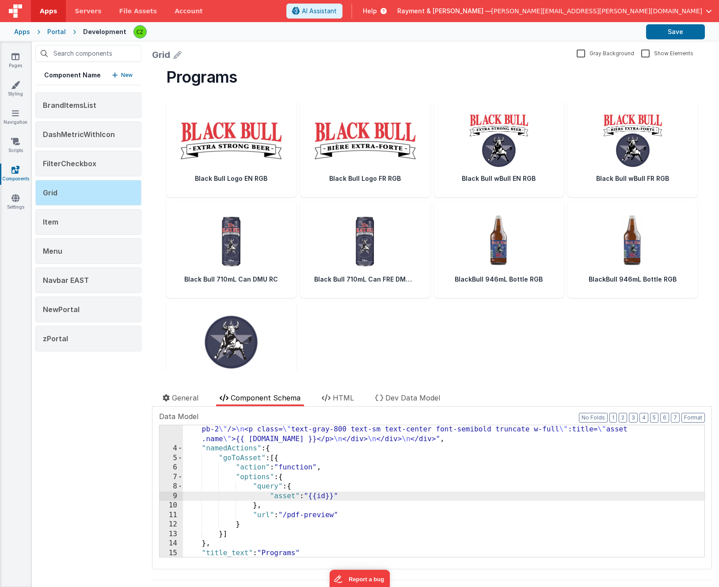
click at [366, 438] on div ""html" : "<div class= \" w-full px-8 \" > \n <h1 class= \" text-2xl sm:text-3xl…" at bounding box center [443, 481] width 521 height 208
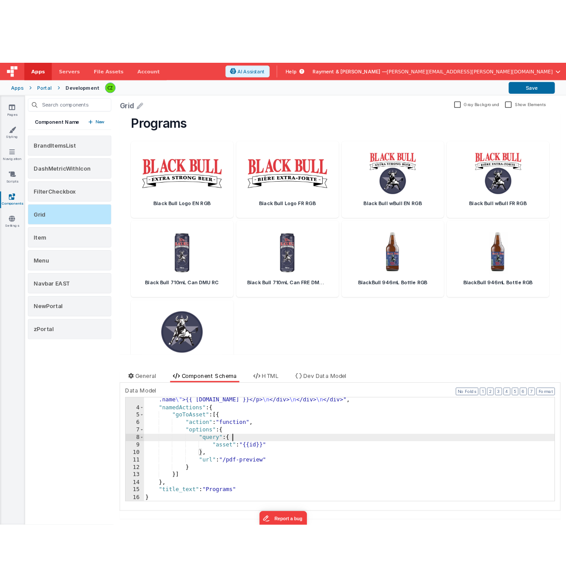
scroll to position [76, 0]
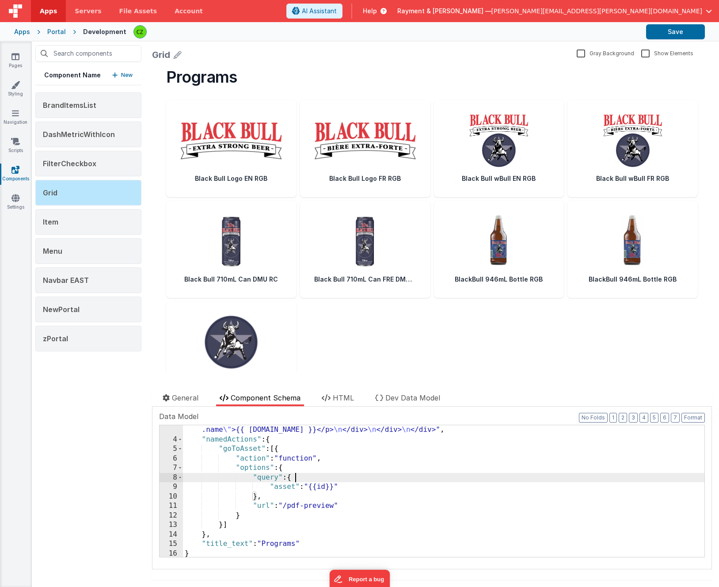
click at [266, 438] on div ""html" : "<div class= \" w-full px-8 \" > \n <h1 class= \" text-2xl sm:text-3xl…" at bounding box center [443, 472] width 521 height 208
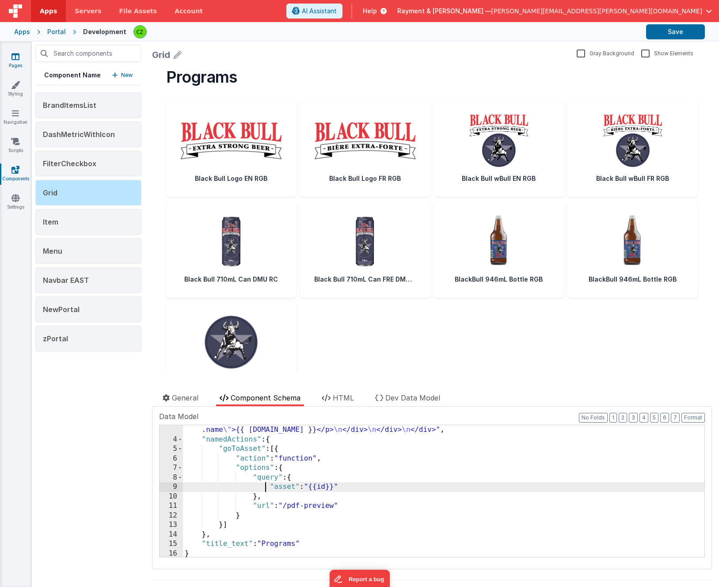
click at [16, 57] on icon at bounding box center [15, 56] width 8 height 9
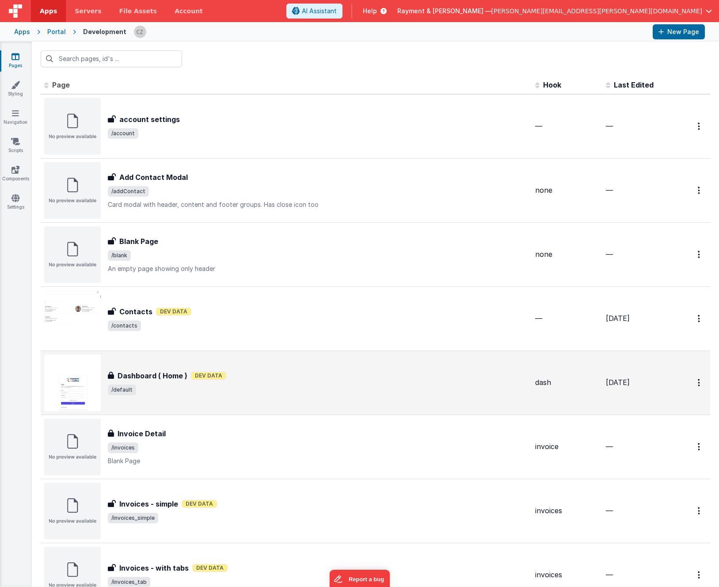
click at [264, 394] on span "/default" at bounding box center [318, 389] width 420 height 11
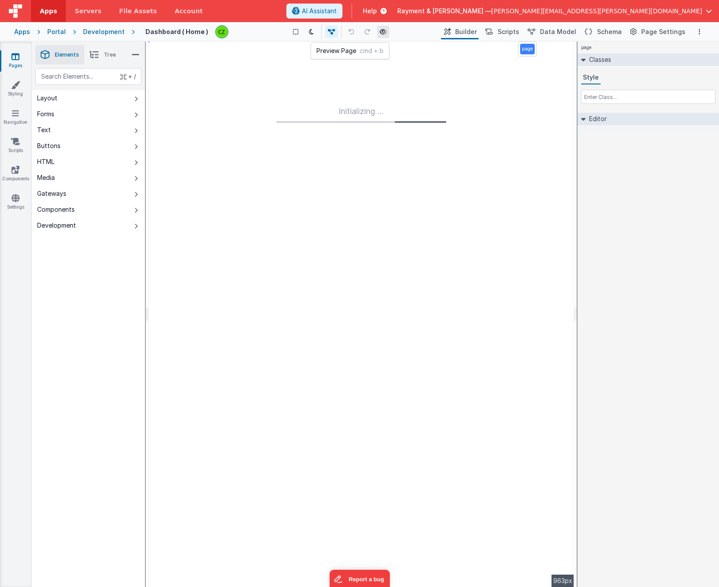
click at [388, 33] on button at bounding box center [383, 32] width 12 height 12
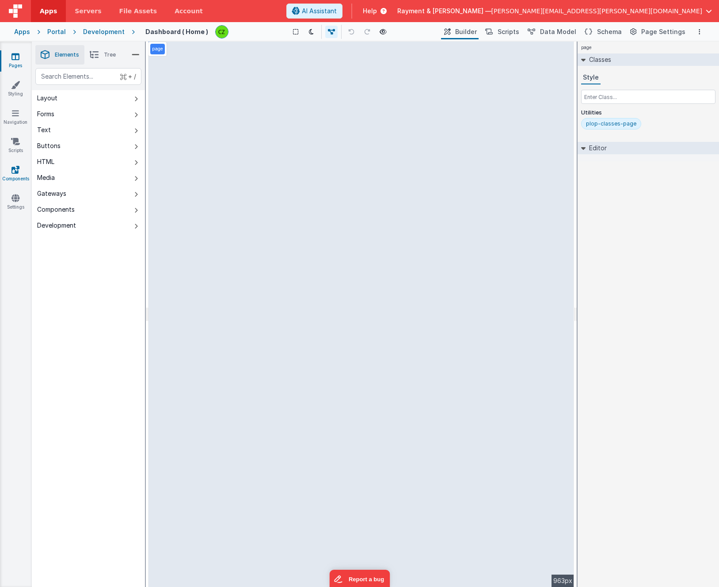
click at [15, 171] on icon at bounding box center [15, 169] width 8 height 9
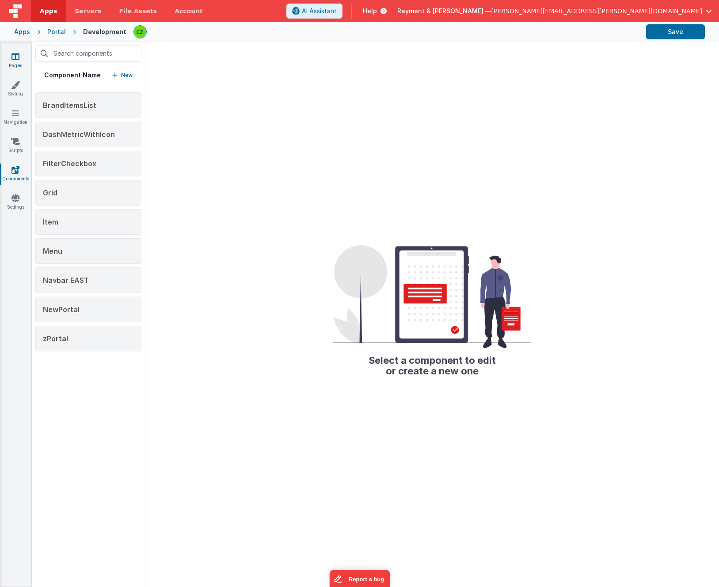
click at [19, 62] on link "Pages" at bounding box center [16, 61] width 32 height 18
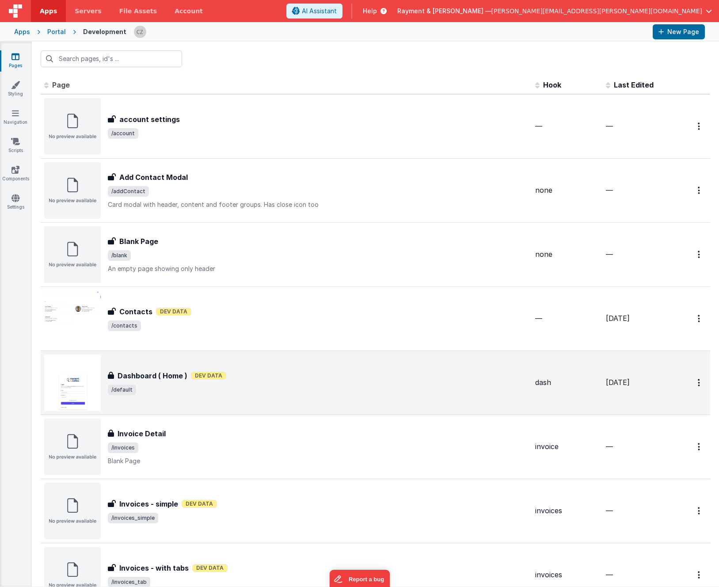
click at [223, 369] on div "Dashboard ( Home ) Dashboard ( Home ) Dev Data /default" at bounding box center [286, 382] width 484 height 57
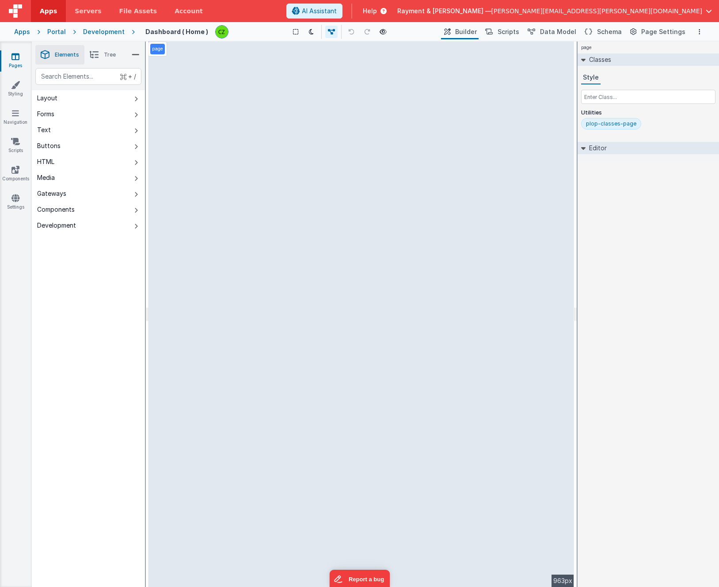
click at [622, 297] on div "page Classes Style Utilities plop-classes-page Editor DEV: Focus DEV: builderTo…" at bounding box center [648, 314] width 141 height 545
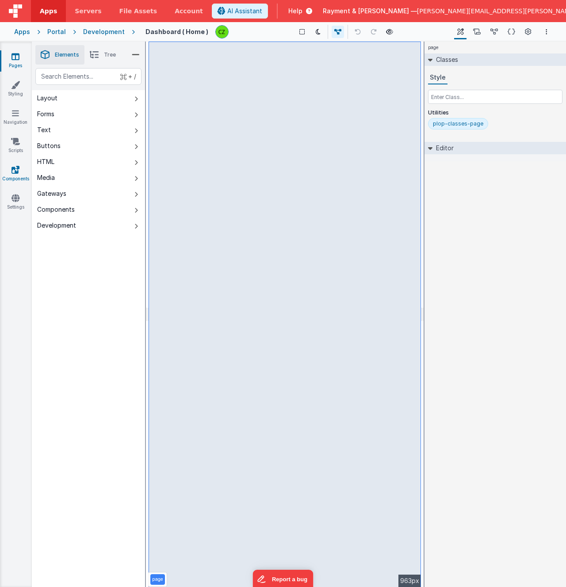
click at [17, 168] on icon at bounding box center [15, 169] width 8 height 9
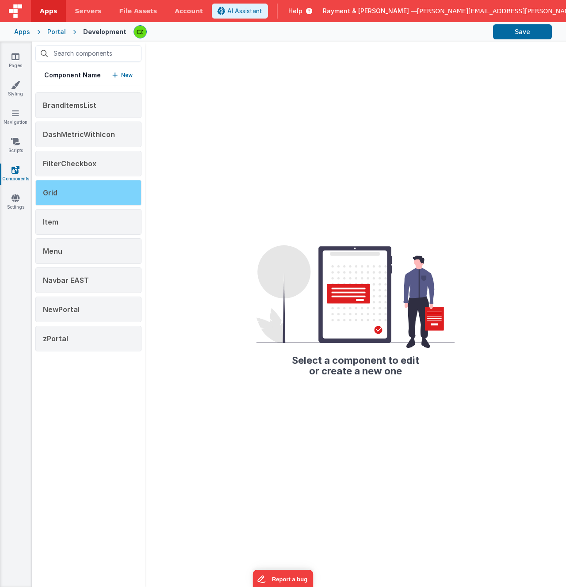
click at [88, 190] on div "Grid" at bounding box center [88, 193] width 106 height 26
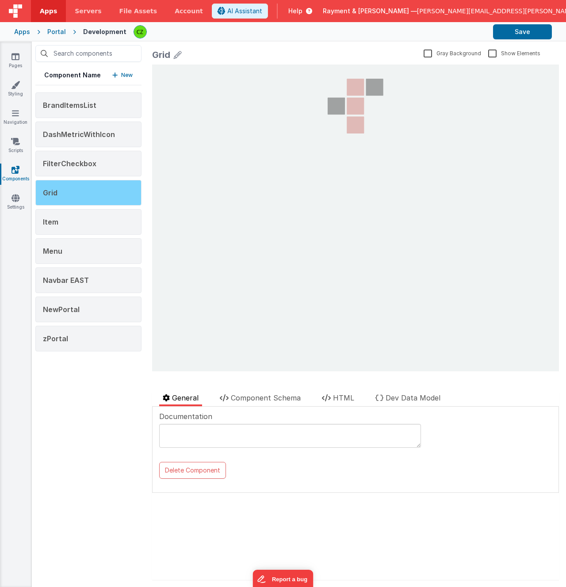
click at [95, 191] on div "Grid" at bounding box center [88, 193] width 106 height 26
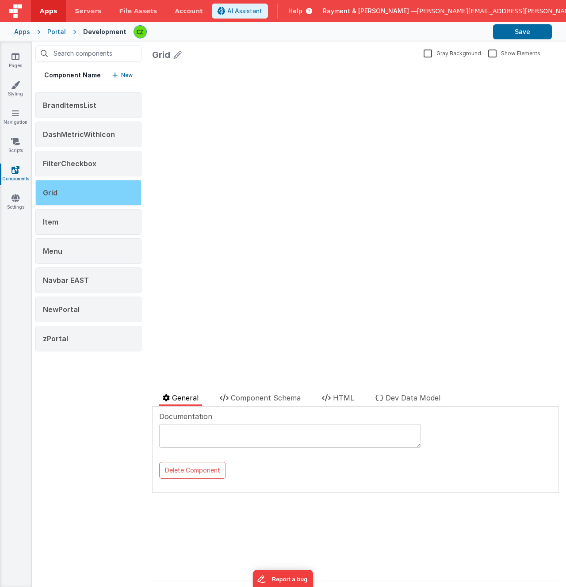
click at [95, 191] on div "Grid" at bounding box center [88, 193] width 106 height 26
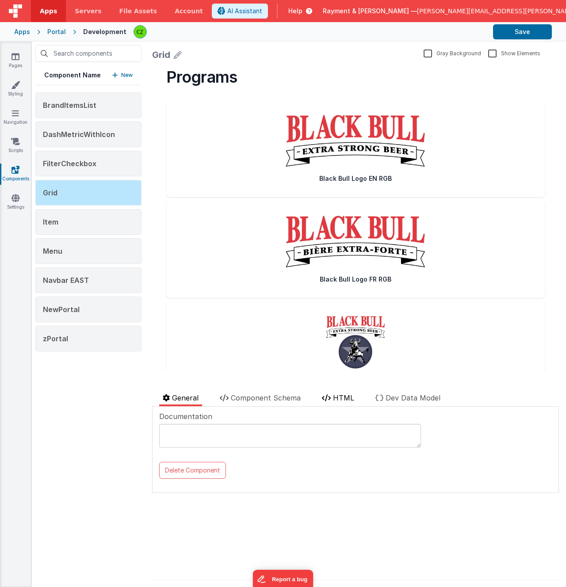
click at [349, 398] on span "HTML" at bounding box center [343, 397] width 21 height 9
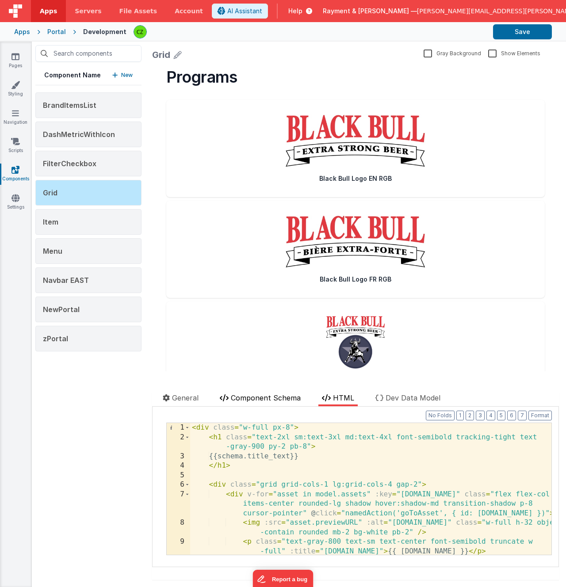
click at [271, 396] on span "Component Schema" at bounding box center [266, 397] width 70 height 9
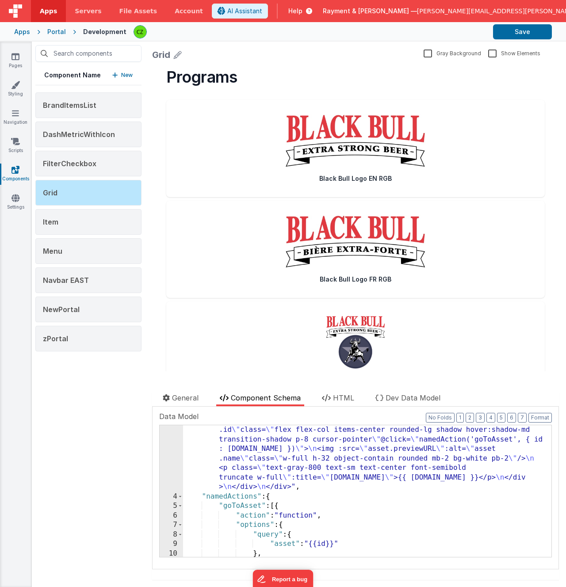
scroll to position [93, 0]
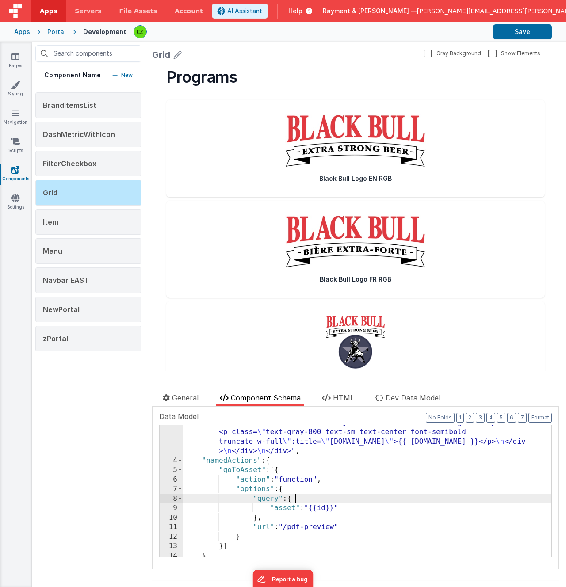
click at [315, 498] on div ""html" : "<div class= \" w-full px-8 \" > \n <h1 class= \" text-2xl sm:text-3xl…" at bounding box center [367, 474] width 368 height 246
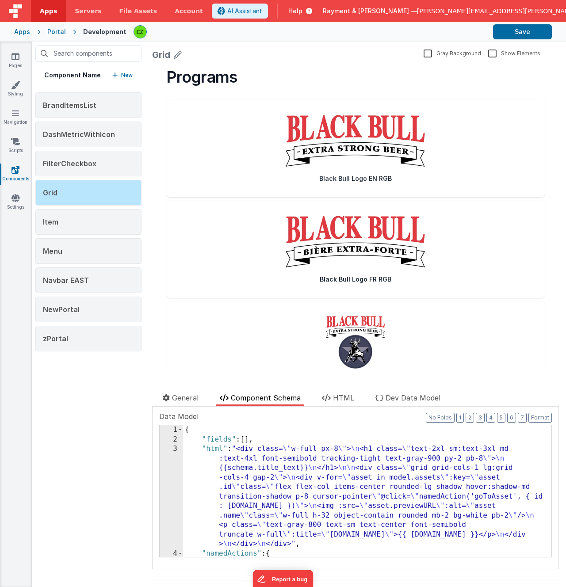
scroll to position [115, 0]
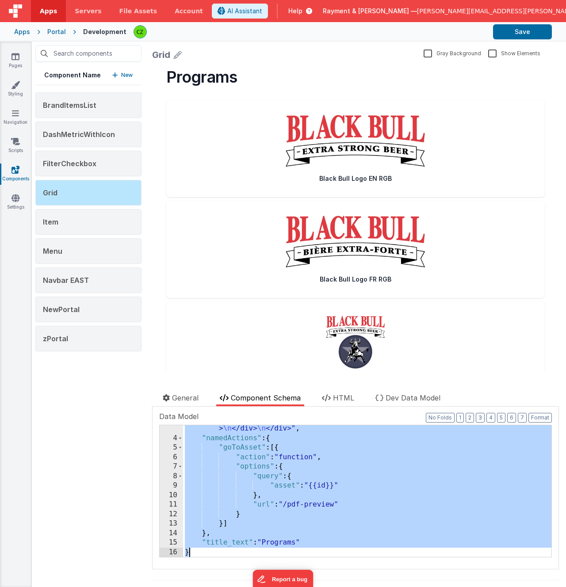
click at [312, 8] on icon at bounding box center [307, 11] width 10 height 9
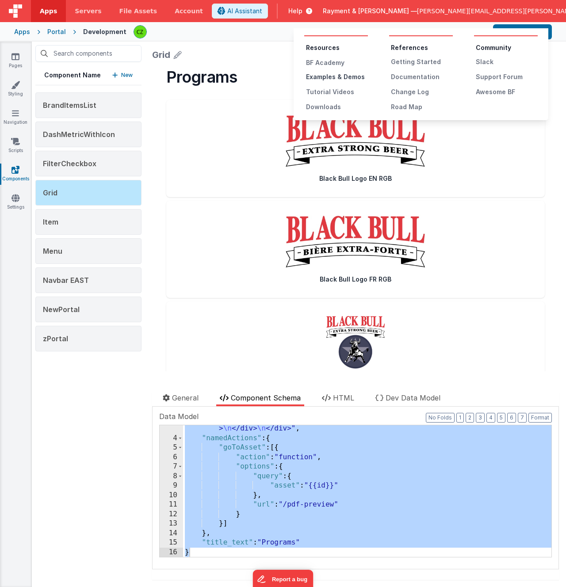
click at [346, 75] on div "Examples & Demos" at bounding box center [337, 76] width 62 height 9
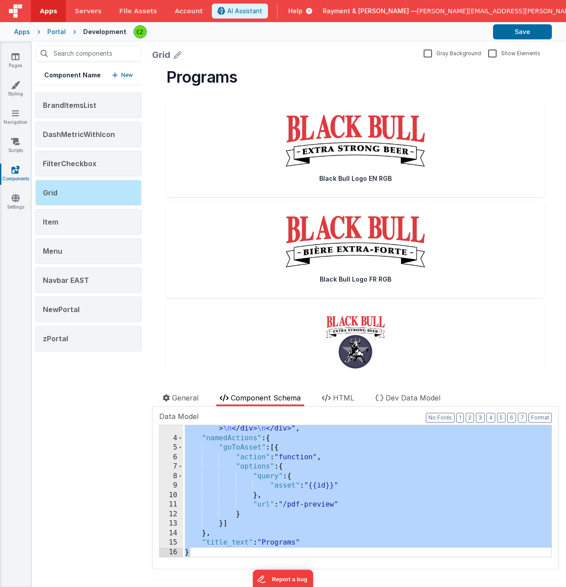
click at [258, 445] on div ""html" : "<div class= \" w-full px-8 \" > \n <h1 class= \" text-2xl sm:text-3xl…" at bounding box center [367, 452] width 368 height 246
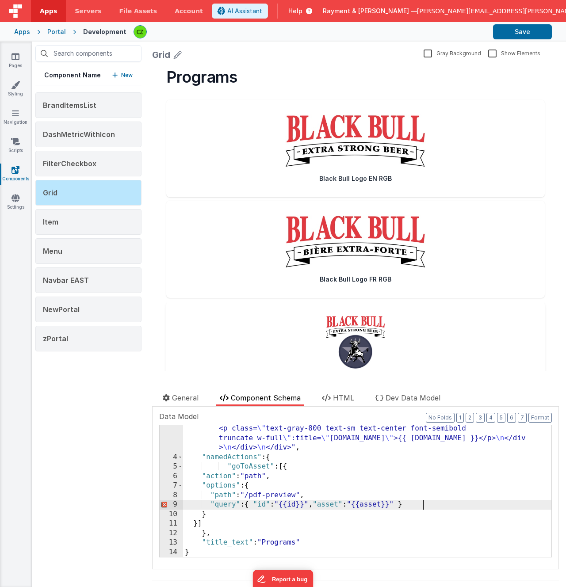
scroll to position [96, 0]
click at [534, 416] on button "Format" at bounding box center [539, 418] width 23 height 10
click at [456, 502] on div ""html" : "<div class= \" w-full px-8 \" > \n <h1 class= \" text-2xl sm:text-3xl…" at bounding box center [367, 471] width 368 height 246
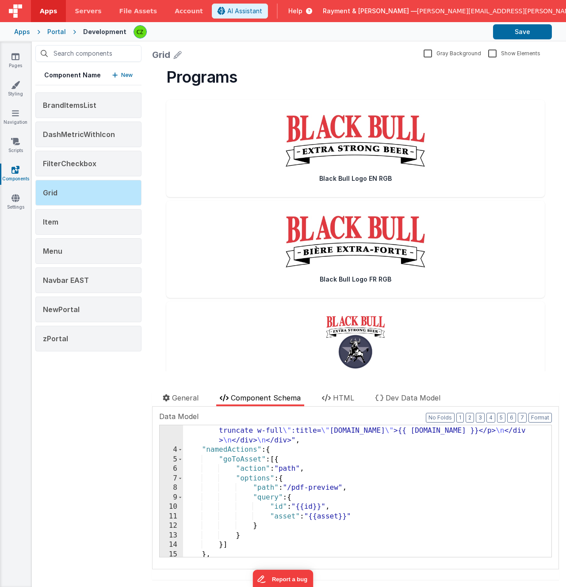
scroll to position [106, 0]
click at [346, 469] on div ""html" : "<div class= \" w-full px-8 \" > \n <h1 class= \" text-2xl sm:text-3xl…" at bounding box center [367, 461] width 368 height 246
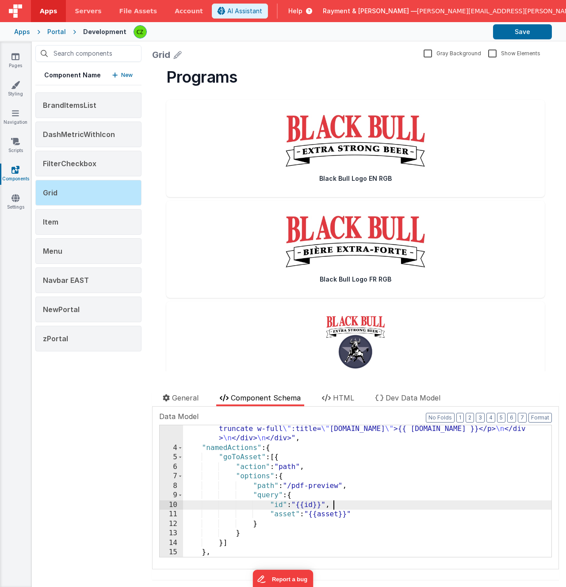
click at [357, 502] on div ""html" : "<div class= \" w-full px-8 \" > \n <h1 class= \" text-2xl sm:text-3xl…" at bounding box center [367, 461] width 368 height 246
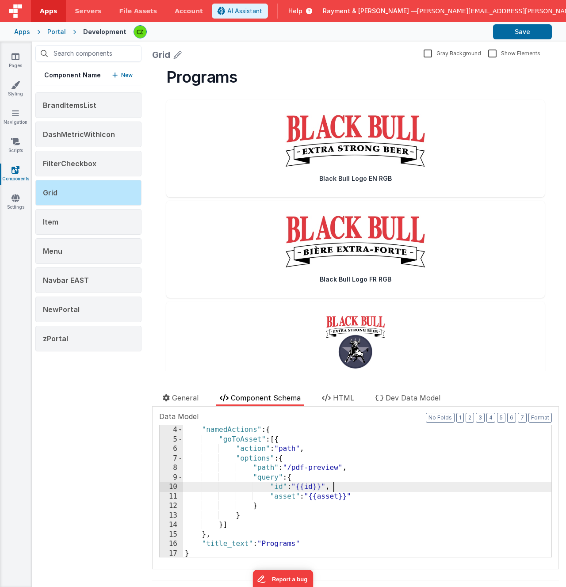
scroll to position [125, 0]
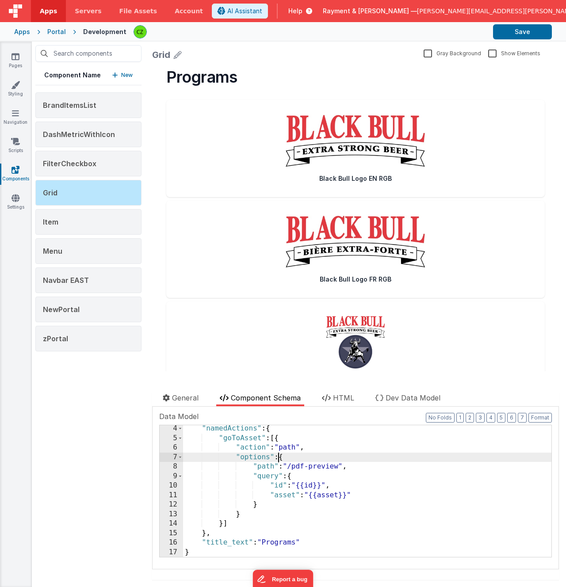
click at [277, 456] on div ""namedActions" : { "goToAsset" : [{ "action" : "path" , "options" : { "path" : …" at bounding box center [367, 499] width 368 height 151
click at [339, 486] on div ""namedActions" : { "goToAsset" : [{ "action" : "path" , "options" : { "path" : …" at bounding box center [367, 500] width 368 height 151
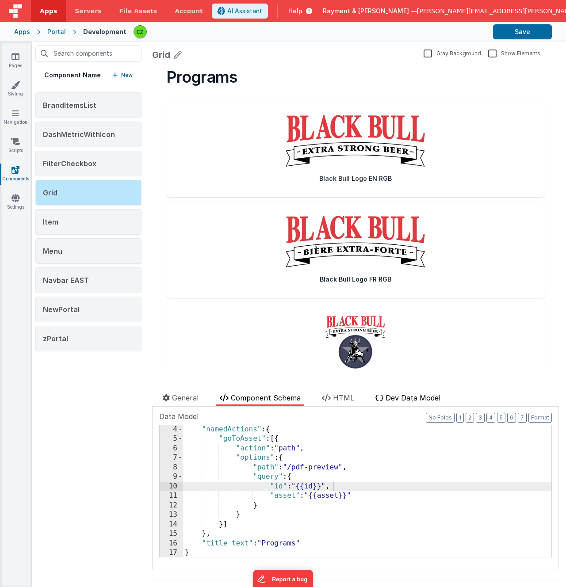
click at [400, 403] on li "Dev Data Model" at bounding box center [408, 399] width 72 height 14
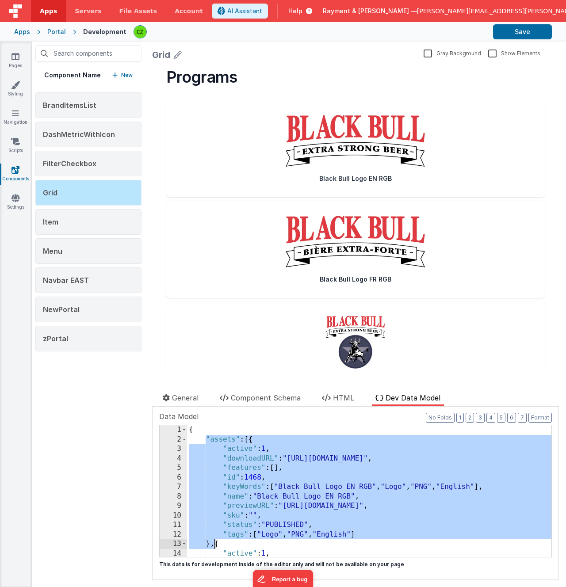
scroll to position [1, 0]
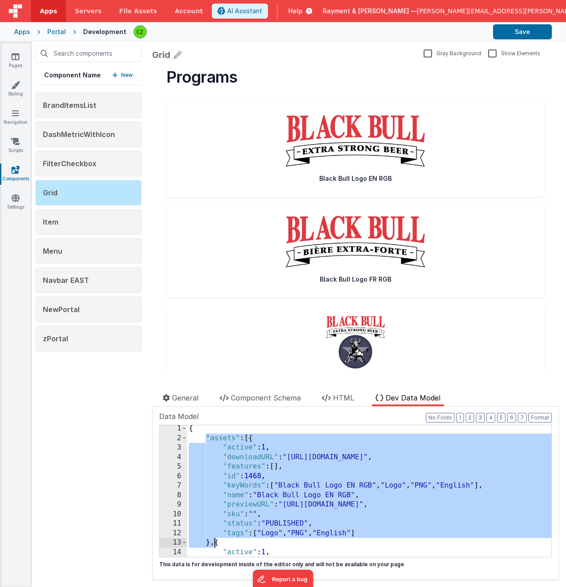
drag, startPoint x: 207, startPoint y: 442, endPoint x: 213, endPoint y: 544, distance: 102.7
click at [213, 544] on div "{ "assets" : [{ "active" : 1 , "downloadURL" : "https://rcproofs.com/kettle/SLM…" at bounding box center [369, 499] width 364 height 151
click at [255, 454] on div "{ "assets" : [{ "active" : 1 , "downloadURL" : "https://rcproofs.com/kettle/SLM…" at bounding box center [369, 499] width 364 height 151
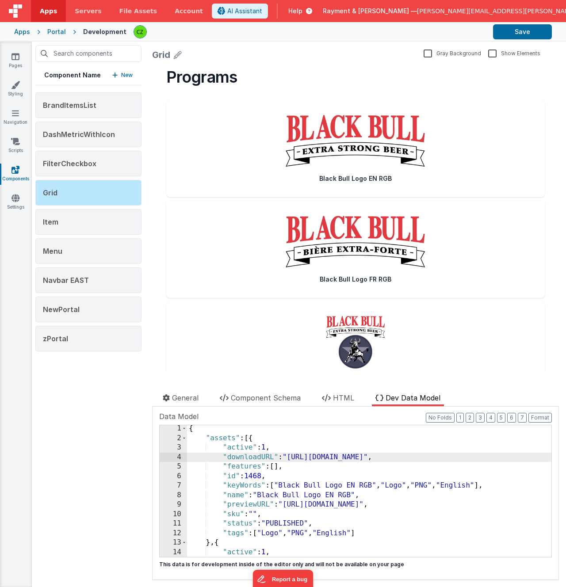
click at [254, 439] on div "{ "assets" : [{ "active" : 1 , "downloadURL" : "https://rcproofs.com/kettle/SLM…" at bounding box center [369, 499] width 364 height 151
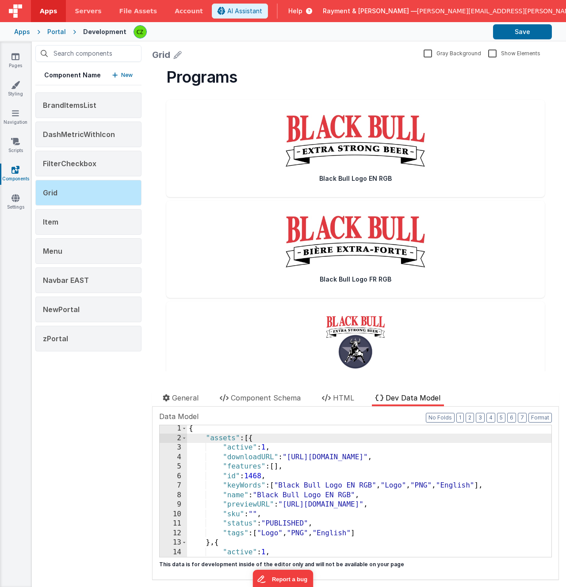
click at [209, 542] on div "{ "assets" : [{ "active" : 1 , "downloadURL" : "https://rcproofs.com/kettle/SLM…" at bounding box center [369, 499] width 364 height 151
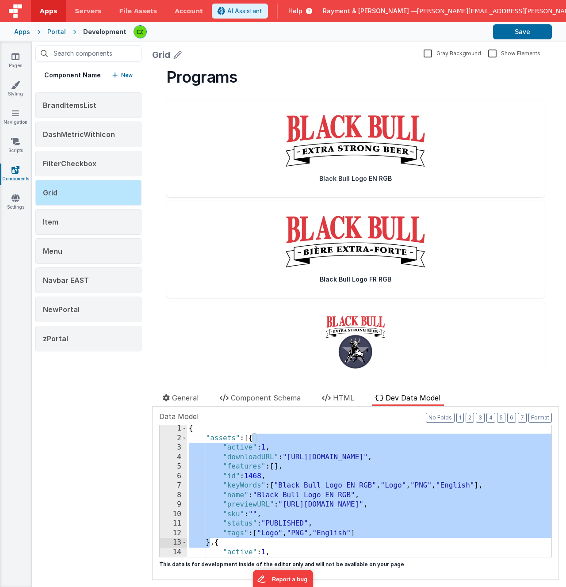
click at [82, 370] on div "Component Name New BrandItemsList DashMetricWithIcon FilterCheckbox Grid Item M…" at bounding box center [88, 314] width 113 height 545
click at [116, 76] on icon "button" at bounding box center [114, 75] width 5 height 6
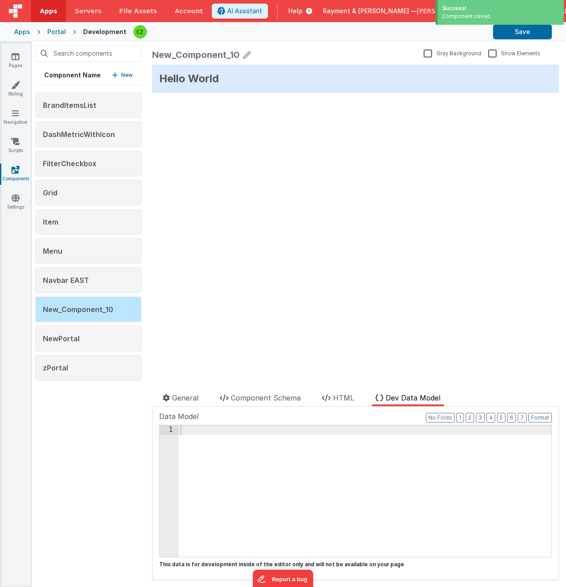
click at [222, 54] on div "New_Component_10" at bounding box center [195, 55] width 87 height 12
click at [238, 54] on div "New_Component_10" at bounding box center [195, 55] width 87 height 12
click at [246, 54] on icon at bounding box center [247, 55] width 8 height 12
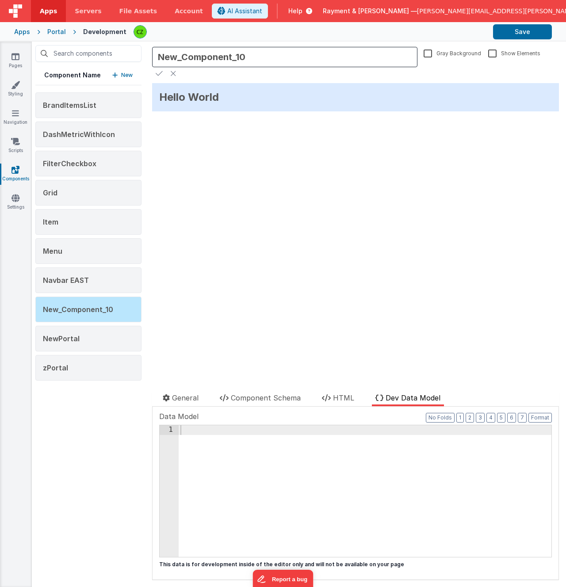
click at [208, 60] on input "New_Component_10" at bounding box center [284, 57] width 265 height 20
type input "AssetPDF"
click at [504, 31] on button "Save" at bounding box center [522, 31] width 59 height 15
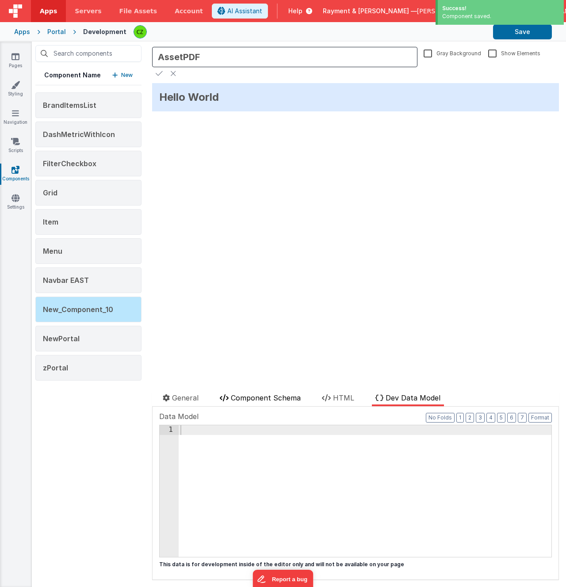
click at [259, 397] on span "Component Schema" at bounding box center [266, 397] width 70 height 9
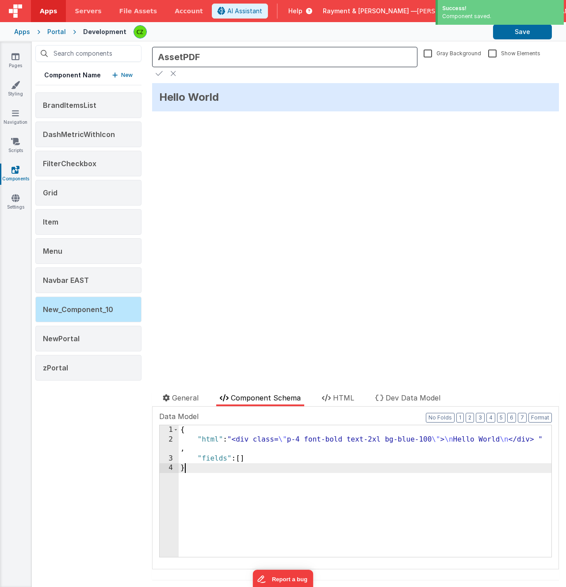
click at [252, 478] on div "{ "html" : "<div class= \" p-4 font-bold text-2xl bg-blue-100 \" > \n Hello Wor…" at bounding box center [365, 500] width 373 height 151
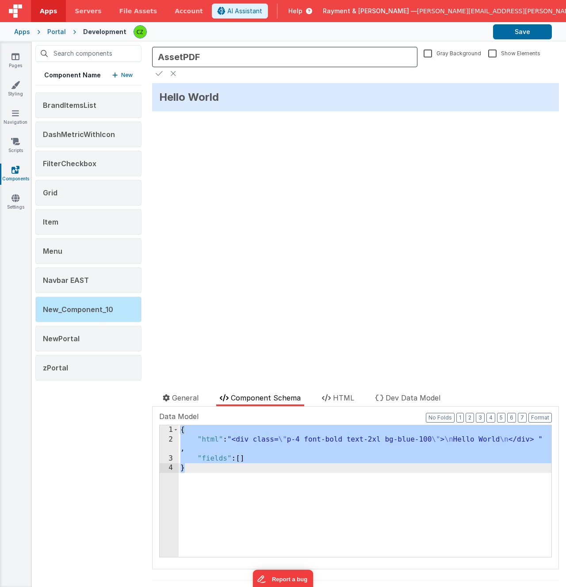
scroll to position [457, 0]
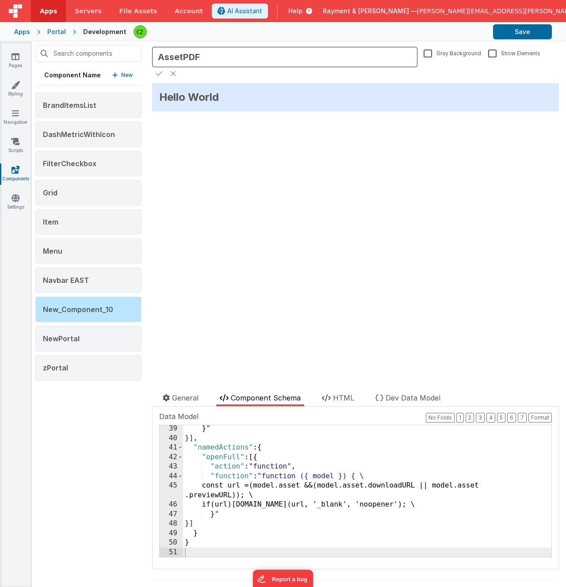
click at [305, 368] on div "Hello World update page model (See schema to hide after dev) { "component": { "…" at bounding box center [355, 227] width 407 height 288
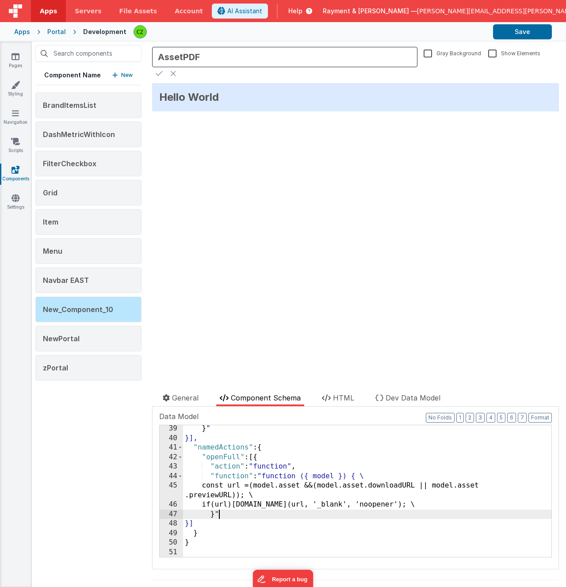
click at [280, 513] on div "} " }], "namedActions" : { "openFull" : [{ "action" : "function" , "function" :…" at bounding box center [367, 499] width 368 height 151
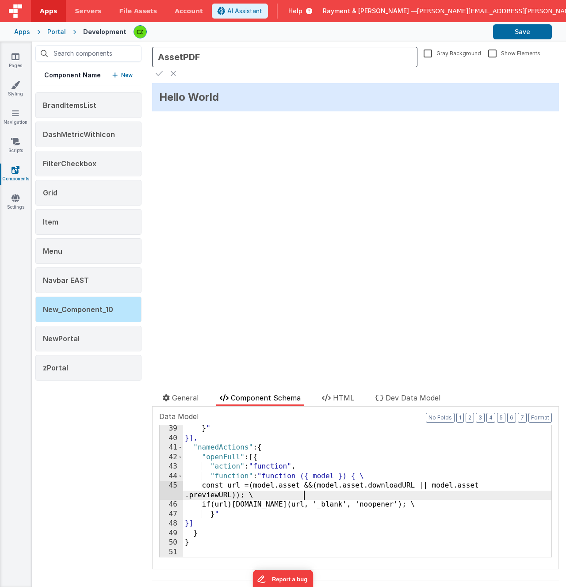
click at [392, 492] on div "} " }], "namedActions" : { "openFull" : [{ "action" : "function" , "function" :…" at bounding box center [367, 499] width 368 height 151
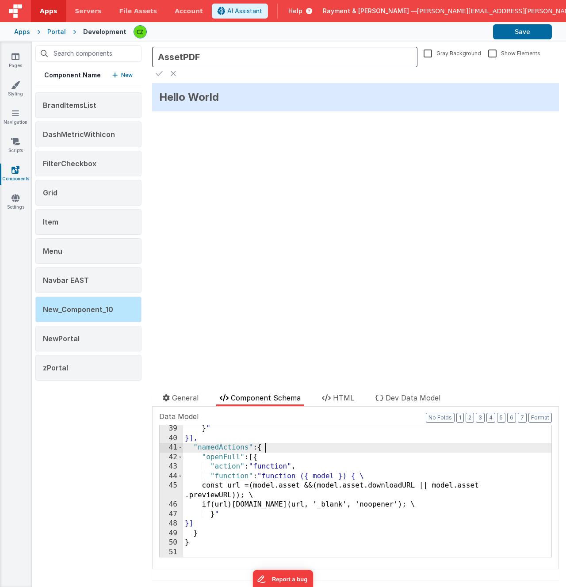
click at [280, 444] on div "} " }], "namedActions" : { "openFull" : [{ "action" : "function" , "function" :…" at bounding box center [367, 499] width 368 height 151
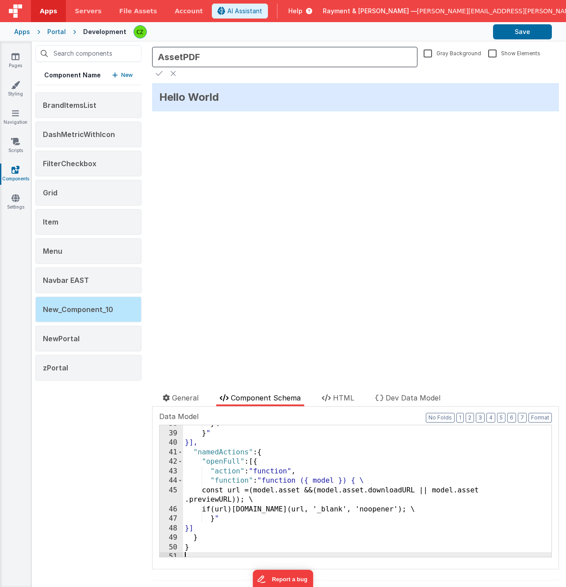
scroll to position [0, 0]
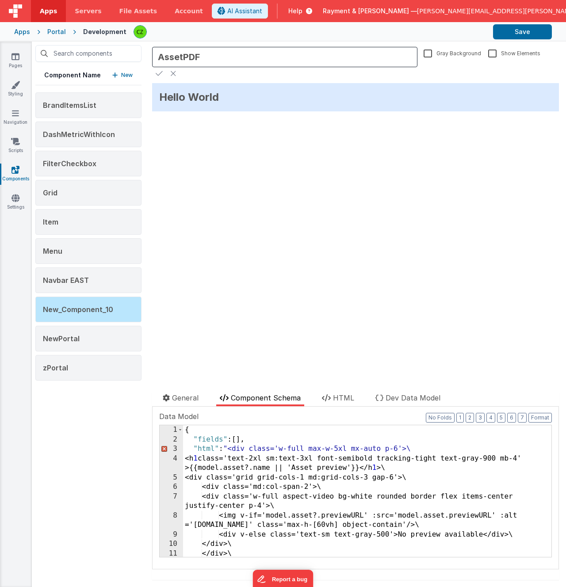
click at [278, 447] on div "{ "fields" : [ ] , "html" : "<div class='w-full max-w-5xl mx-auto p-6'>\ <h 1 c…" at bounding box center [367, 500] width 368 height 151
click at [228, 450] on div "{ "fields" : [ ] , "html" : "<div class='w-full max-w-5xl mx-auto p-6'> <h 1 cl…" at bounding box center [367, 500] width 368 height 151
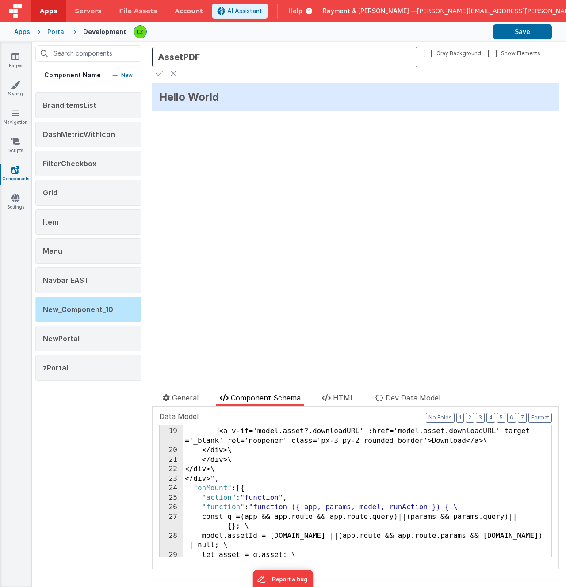
scroll to position [227, 0]
click at [223, 477] on div "<button class='px-3 py-2 rounded bg-gray-900 text-white' @click =\ "namedAction…" at bounding box center [367, 487] width 368 height 160
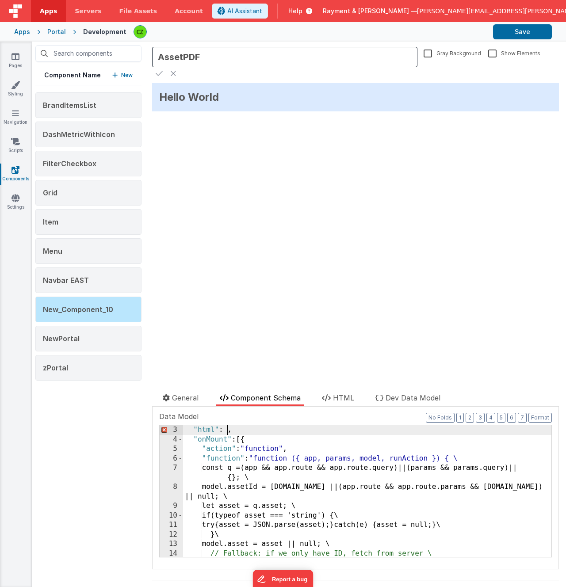
scroll to position [0, 0]
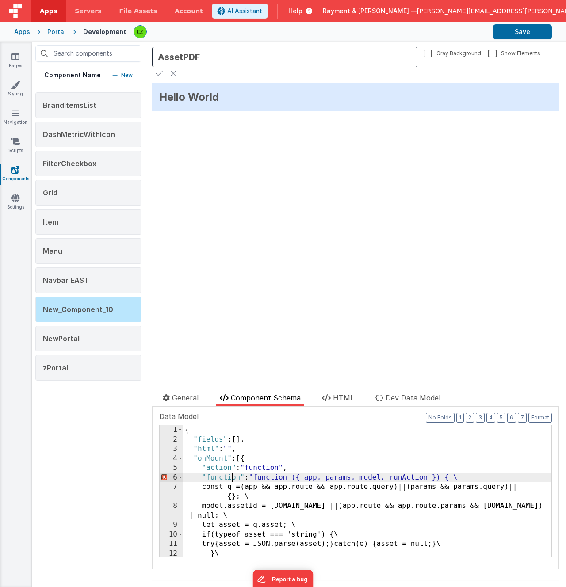
click at [230, 447] on div "{ "fields" : [ ] , "html" : "" , "onMount" : [{ "action" : "function" , "functi…" at bounding box center [367, 500] width 368 height 151
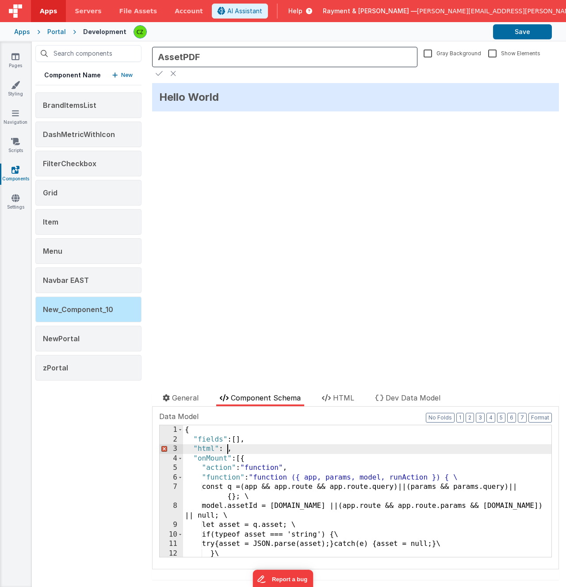
paste textarea
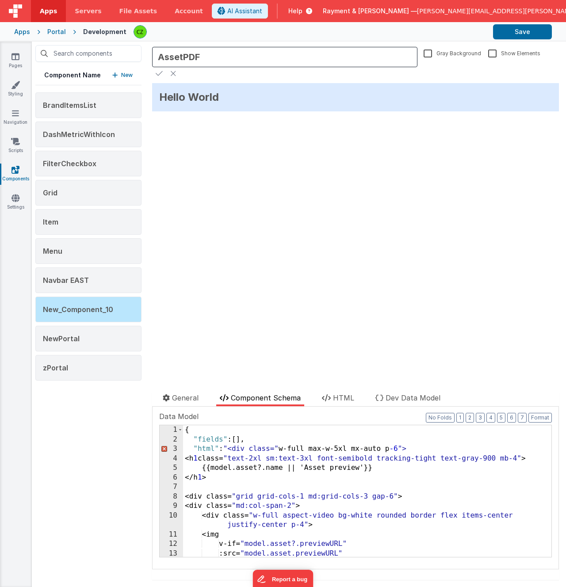
click at [283, 455] on div "{ "fields" : [ ] , "html" : "<div class=" w-full max-w-5xl mx-auto p -6 "> <h 1…" at bounding box center [367, 500] width 368 height 151
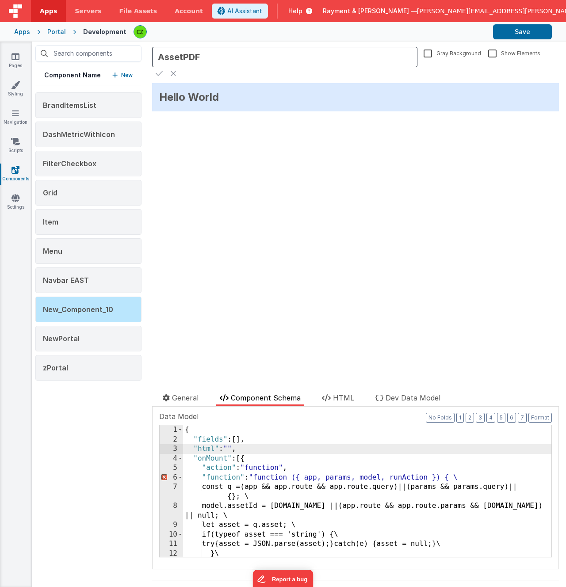
click at [247, 450] on div "{ "fields" : [ ] , "html" : "" , "onMount" : [{ "action" : "function" , "functi…" at bounding box center [367, 500] width 368 height 151
click at [176, 449] on div "3" at bounding box center [171, 449] width 23 height 10
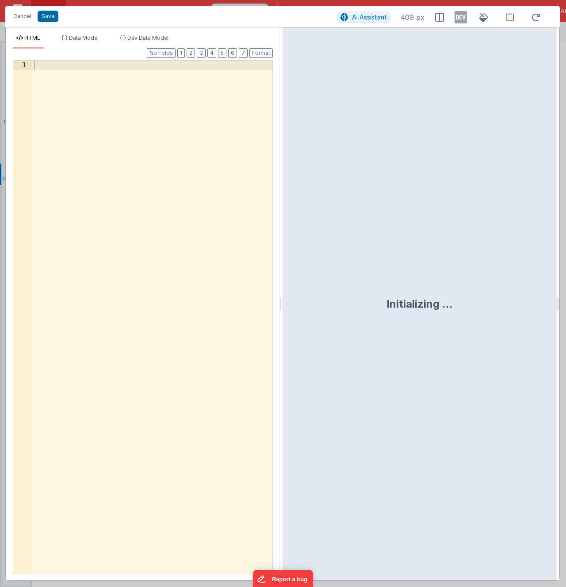
click at [181, 308] on div at bounding box center [152, 327] width 240 height 532
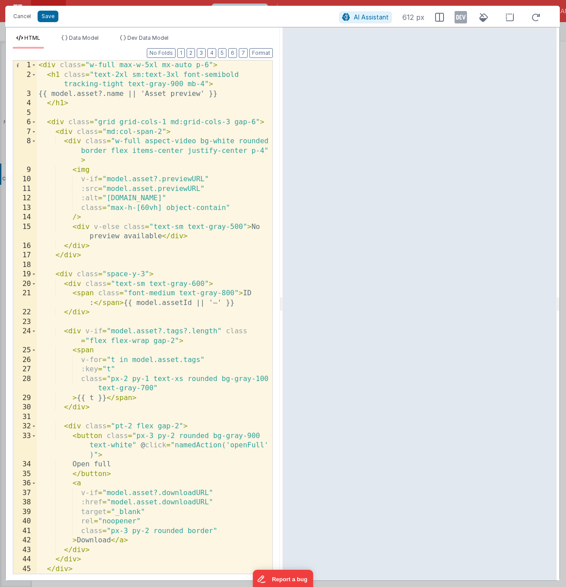
click at [156, 146] on div "< div class = "w-full max-w-5xl mx-auto p-6" > < h1 class = "text-2xl sm:text-3…" at bounding box center [155, 327] width 236 height 532
click at [46, 16] on button "Save" at bounding box center [48, 16] width 21 height 11
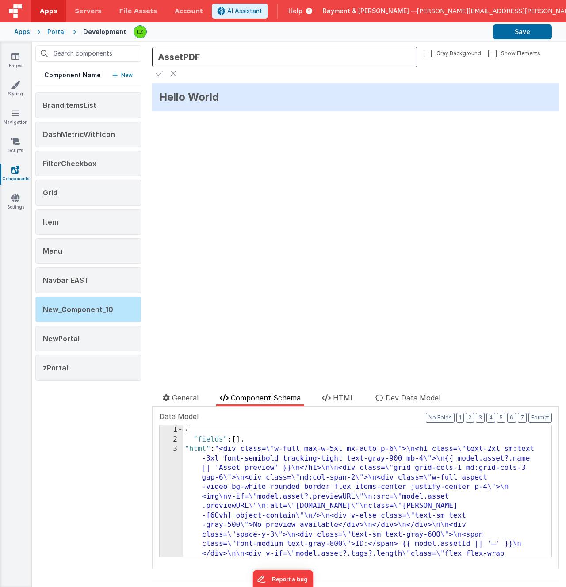
click at [269, 459] on div "{ "fields" : [ ] , "html" : "<div class= \" w-full max-w-5xl mx-auto p-6 \" > \…" at bounding box center [367, 595] width 368 height 341
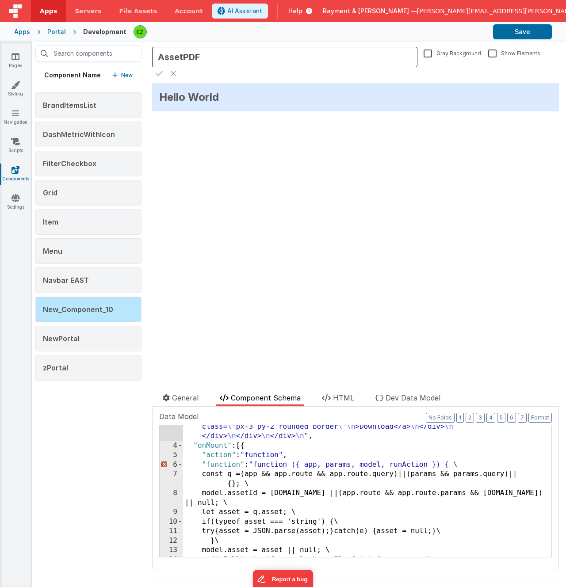
scroll to position [203, 0]
click at [256, 464] on div ""html" : "<div class= \" w-full max-w-5xl mx-auto p-6 \" > \n <h1 class= \" tex…" at bounding box center [367, 411] width 368 height 341
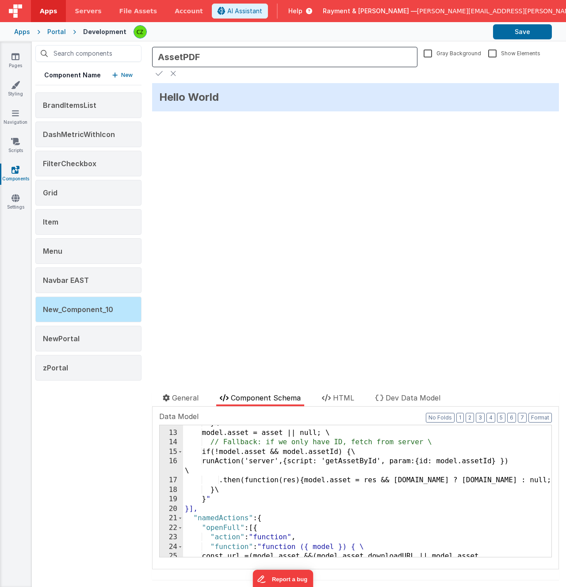
scroll to position [326, 0]
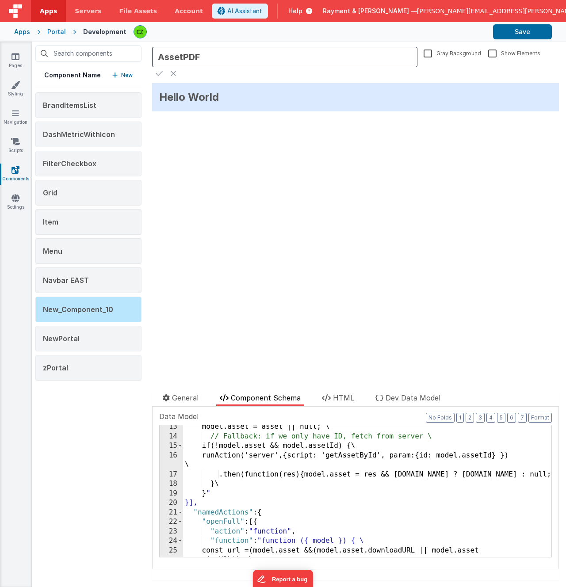
click at [242, 478] on div "model.asset = asset || null; \ // Fallback: if we only have ID, fetch from serv…" at bounding box center [367, 502] width 368 height 160
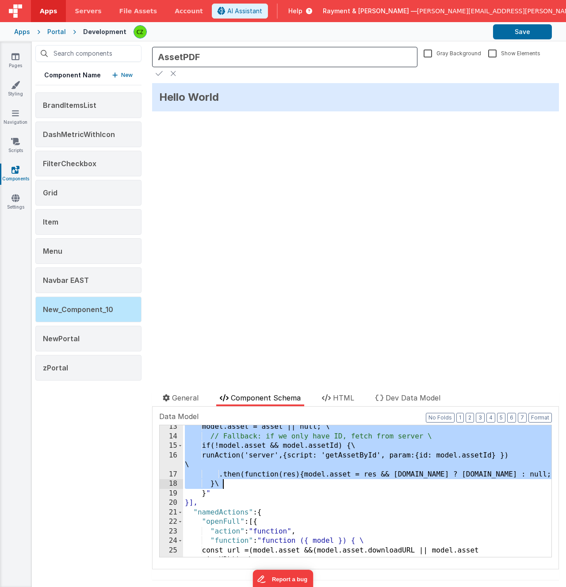
click at [240, 484] on div "model.asset = asset || null; \ // Fallback: if we only have ID, fetch from serv…" at bounding box center [367, 502] width 368 height 160
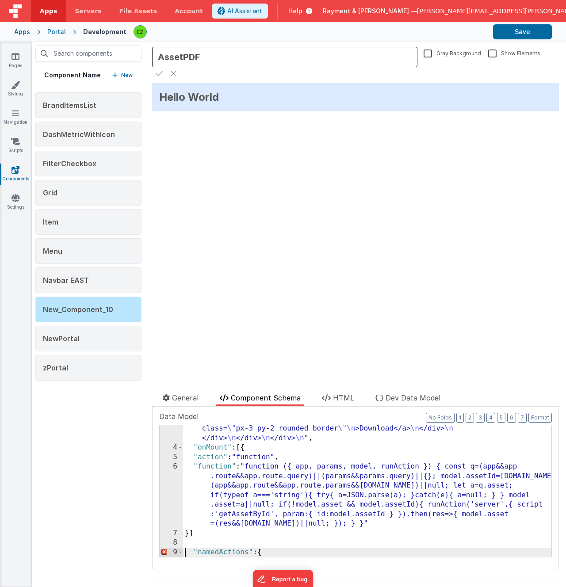
scroll to position [201, 0]
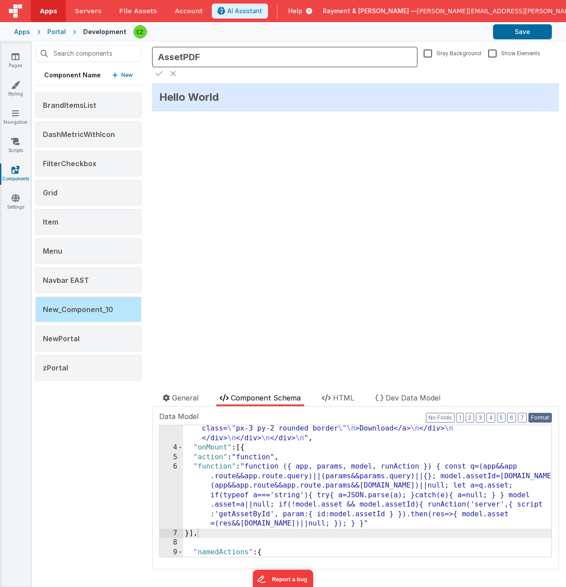
click at [547, 421] on button "Format" at bounding box center [539, 418] width 23 height 10
click at [370, 537] on div ""html" : "<div class= \" w-full max-w-5xl mx-auto p-6 \" > \n <h1 class= \" tex…" at bounding box center [367, 413] width 368 height 341
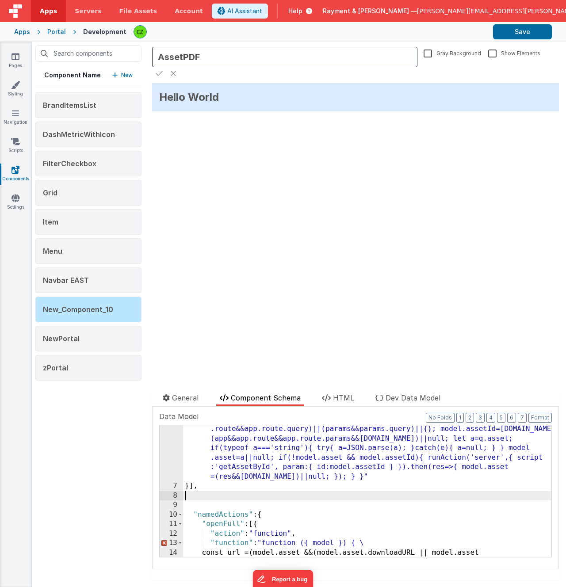
scroll to position [276, 0]
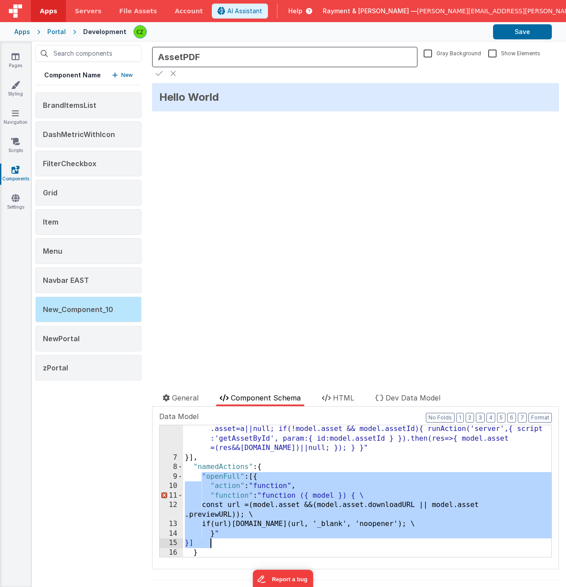
drag, startPoint x: 202, startPoint y: 477, endPoint x: 218, endPoint y: 539, distance: 64.0
click at [218, 539] on div ""function" : "function ({ app, params, model, runAction }) { const q=(app&&app …" at bounding box center [367, 490] width 368 height 208
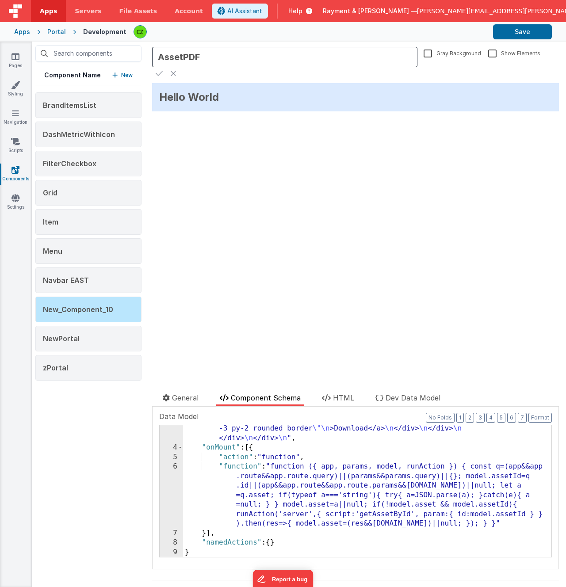
scroll to position [210, 0]
click at [261, 536] on div ""html" : "<div class= \" w-full max-w-5xl mx-auto p-6 \" > \n <h1 class= \" tex…" at bounding box center [367, 409] width 368 height 350
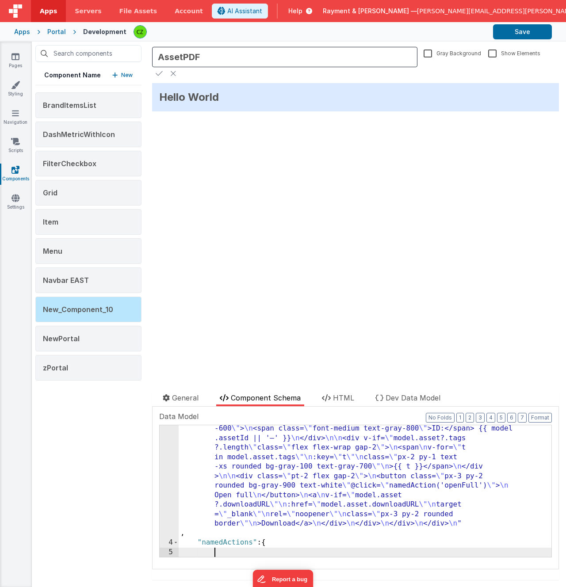
scroll to position [201, 0]
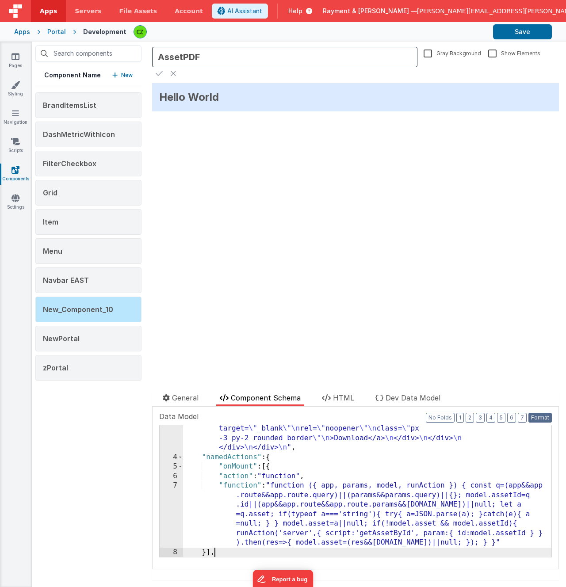
click at [543, 418] on button "Format" at bounding box center [539, 418] width 23 height 10
click at [375, 549] on div ""html" : "<div class= \" w-full max-w-5xl mx-auto p-6 \" > \n <h1 class= \" tex…" at bounding box center [367, 418] width 368 height 350
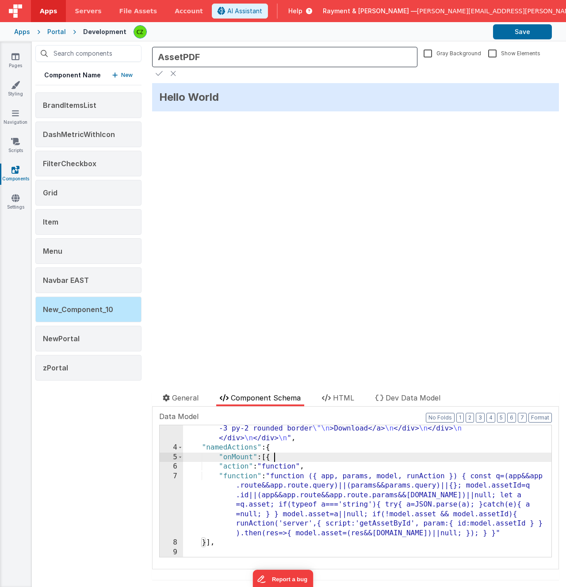
click at [282, 458] on div ""html" : "<div class= \" w-full max-w-5xl mx-auto p-6 \" > \n <h1 class= \" tex…" at bounding box center [367, 409] width 368 height 350
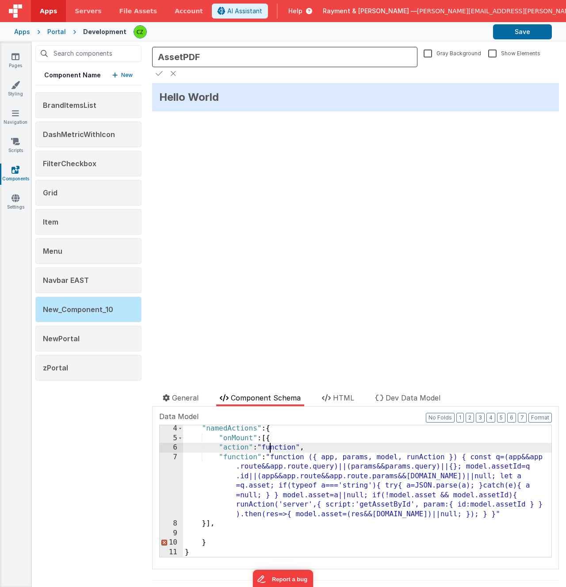
click at [223, 539] on div ""namedActions" : { "onMount" : [{ "action" : "function" , "function" : "functio…" at bounding box center [367, 499] width 368 height 151
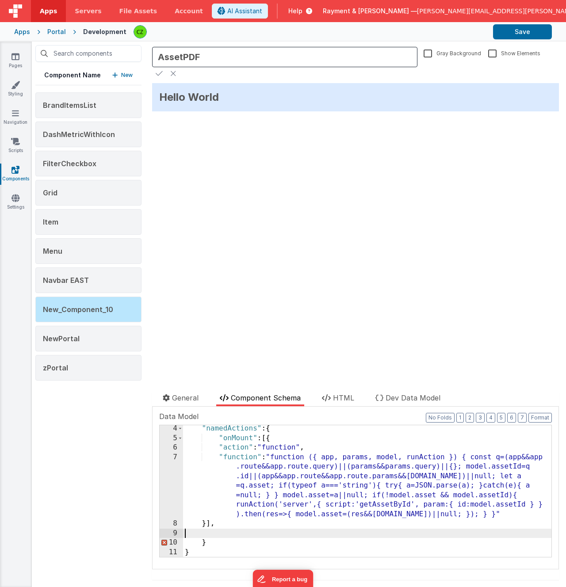
scroll to position [220, 0]
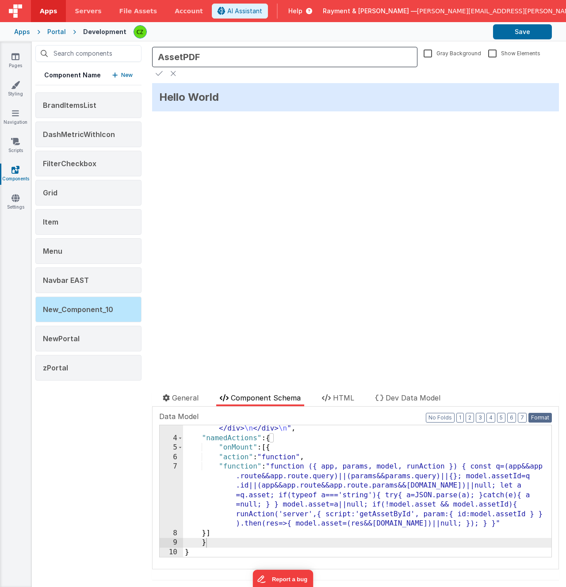
click at [540, 416] on button "Format" at bounding box center [539, 418] width 23 height 10
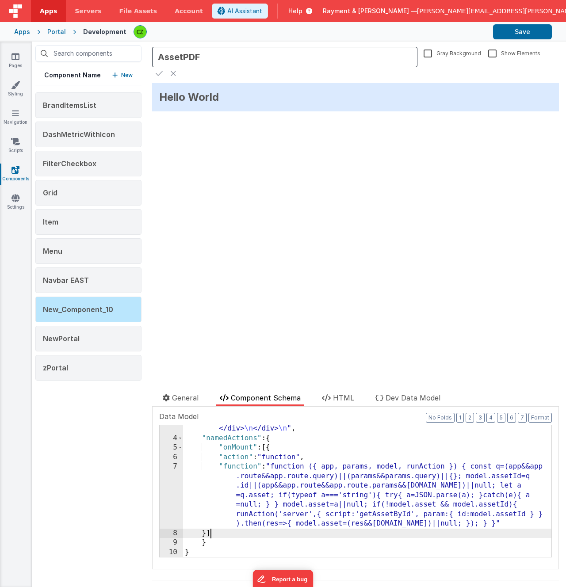
click at [252, 529] on div ""html" : "<div class= \" w-full max-w-5xl mx-auto p-6 \" > \n <h1 class= \" tex…" at bounding box center [367, 399] width 368 height 350
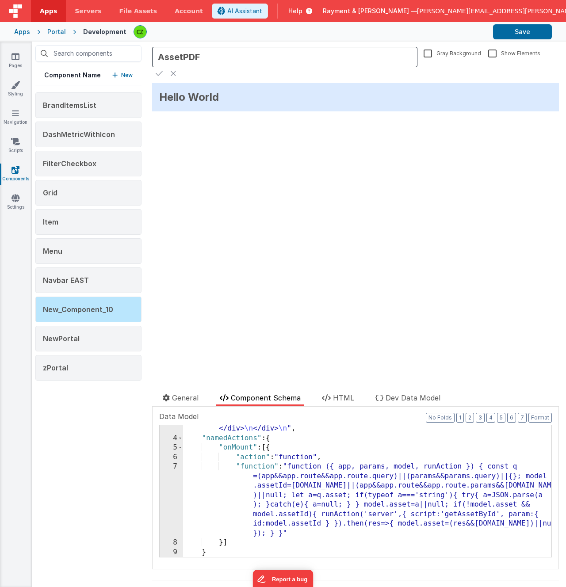
click at [305, 444] on div ""html" : "<div class= \" w-full max-w-5xl mx-auto p-6 \" > \n <h1 class= \" tex…" at bounding box center [367, 399] width 368 height 350
click at [239, 547] on div ""html" : "<div class= \" w-full max-w-5xl mx-auto p-6 \" > \n <h1 class= \" tex…" at bounding box center [367, 399] width 368 height 350
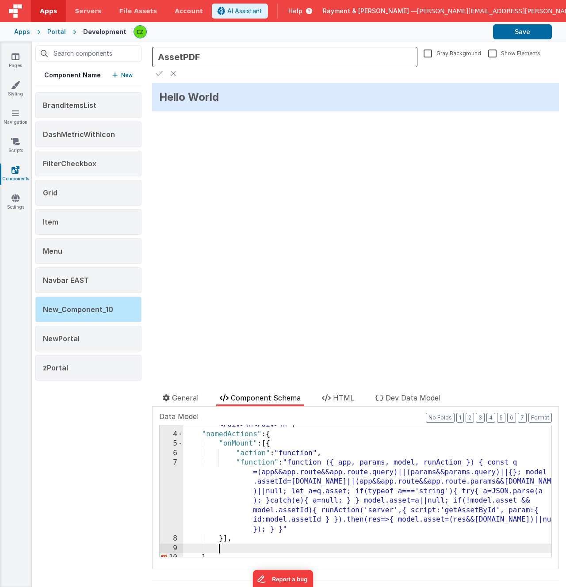
scroll to position [239, 0]
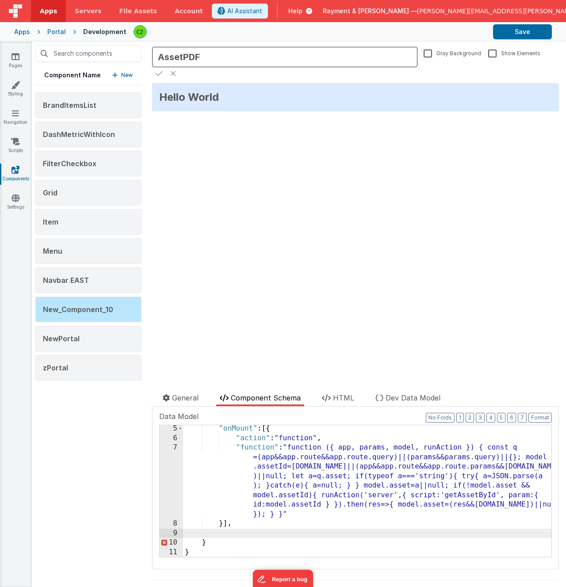
click at [238, 533] on div ""onMount" : [{ "action" : "function" , "function" : "function ({ app, params, m…" at bounding box center [367, 499] width 368 height 151
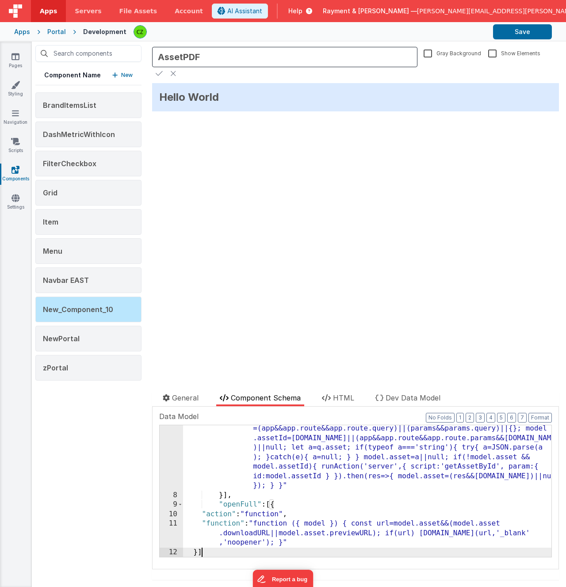
scroll to position [286, 0]
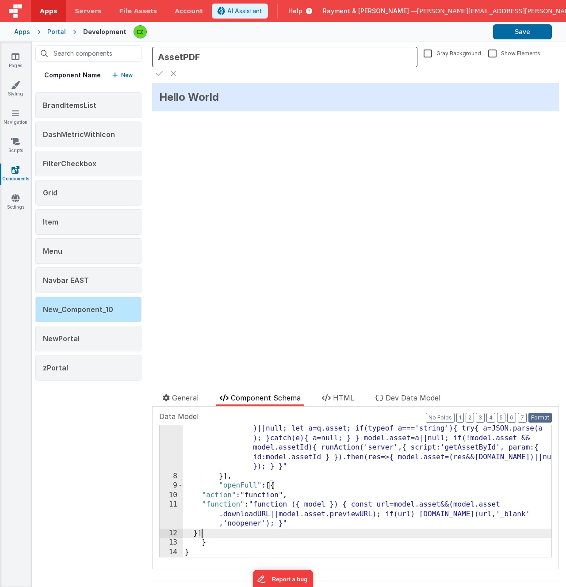
click at [544, 417] on button "Format" at bounding box center [539, 418] width 23 height 10
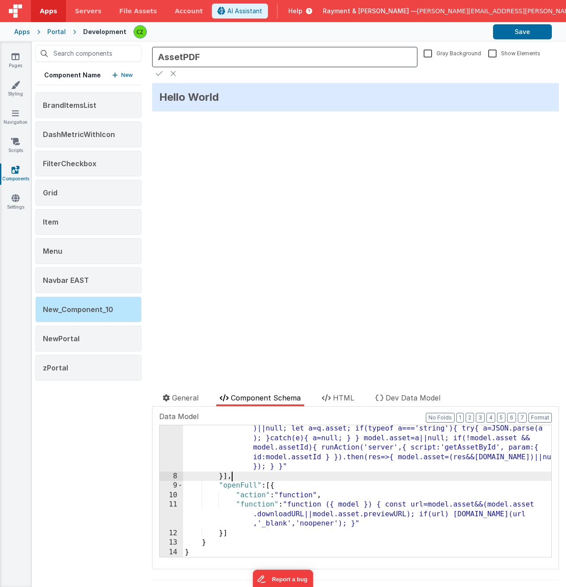
click at [347, 475] on div ""function" : "function ({ app, params, model, runAction }) { const q =(app&&app…" at bounding box center [367, 504] width 368 height 217
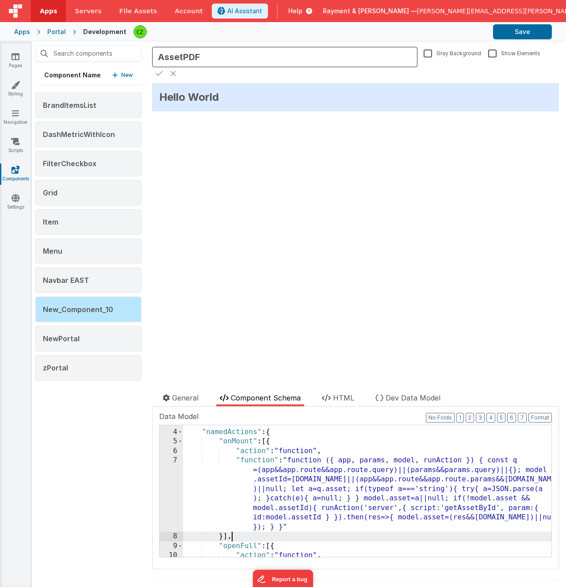
scroll to position [0, 0]
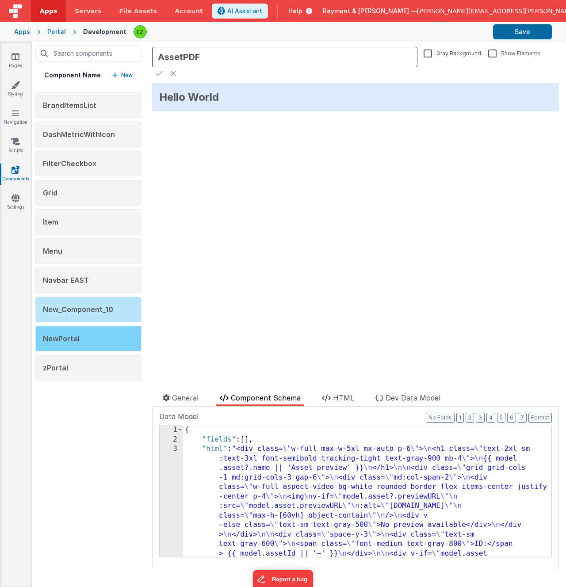
click at [73, 339] on span "NewPortal" at bounding box center [61, 338] width 37 height 9
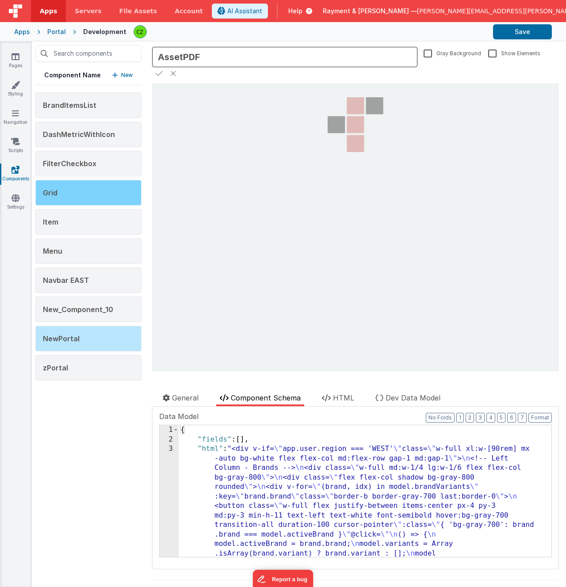
click at [83, 195] on div "Grid" at bounding box center [88, 193] width 106 height 26
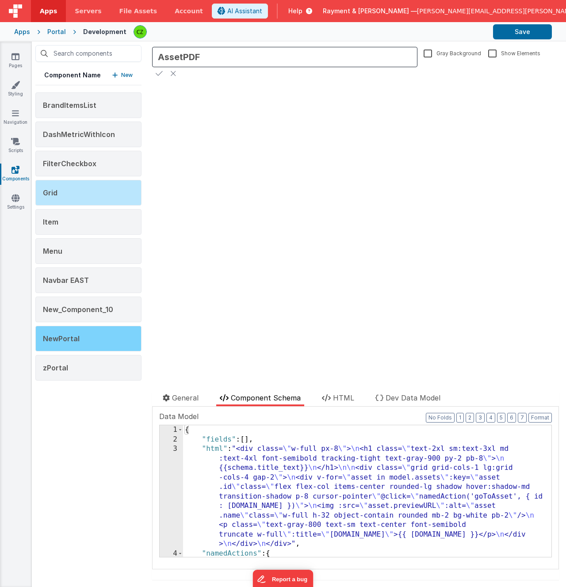
click at [77, 333] on div "NewPortal" at bounding box center [88, 339] width 106 height 26
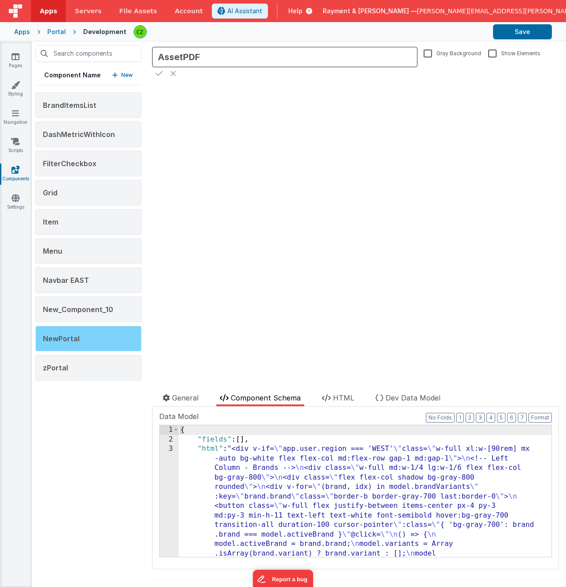
click at [66, 334] on span "NewPortal" at bounding box center [61, 338] width 37 height 9
click at [404, 397] on span "Dev Data Model" at bounding box center [412, 397] width 55 height 9
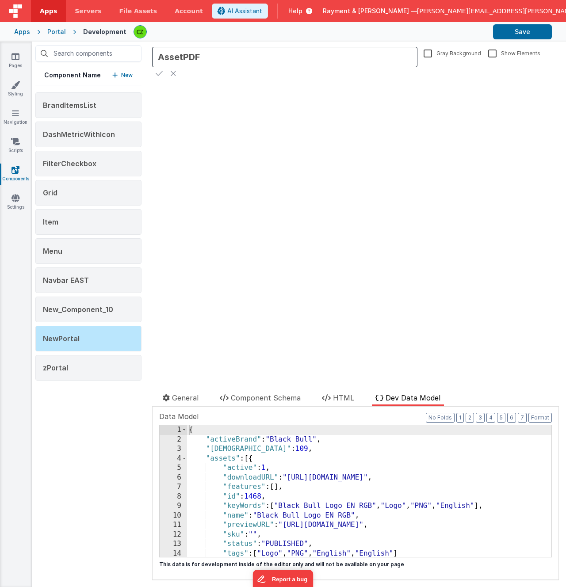
click at [159, 72] on icon at bounding box center [159, 73] width 7 height 12
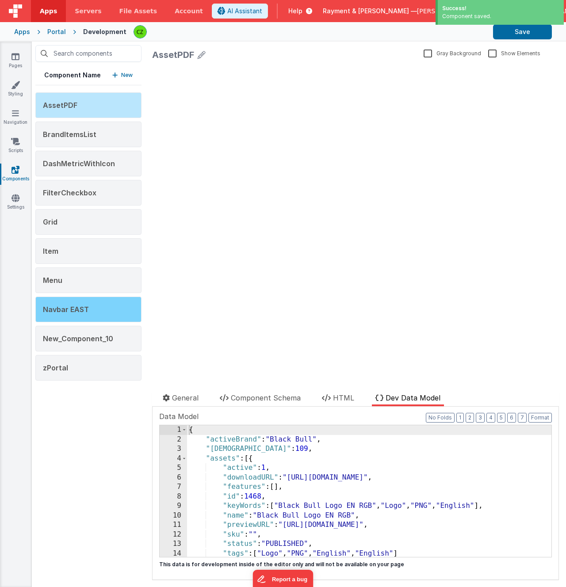
click at [80, 300] on div "Navbar EAST" at bounding box center [88, 310] width 106 height 26
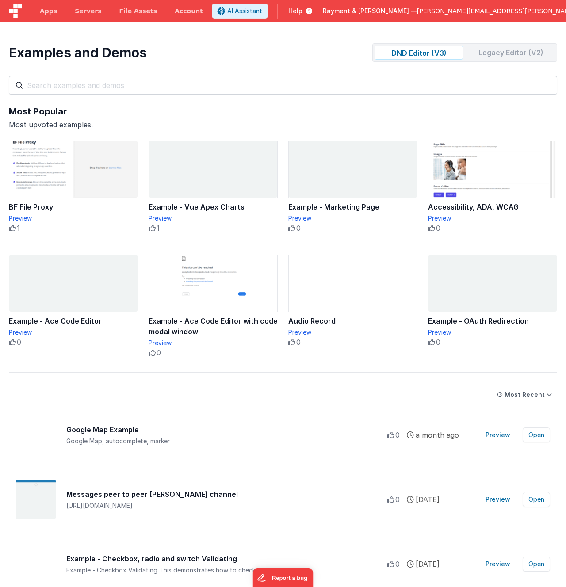
click at [282, 118] on div "Most Popular Most upvoted examples." at bounding box center [283, 117] width 548 height 25
click at [517, 393] on div "Most Recent" at bounding box center [524, 394] width 40 height 9
click at [519, 430] on div "Most Recent" at bounding box center [526, 431] width 63 height 18
click at [357, 388] on div "Most Recent Most Popular Most Recent" at bounding box center [283, 395] width 548 height 16
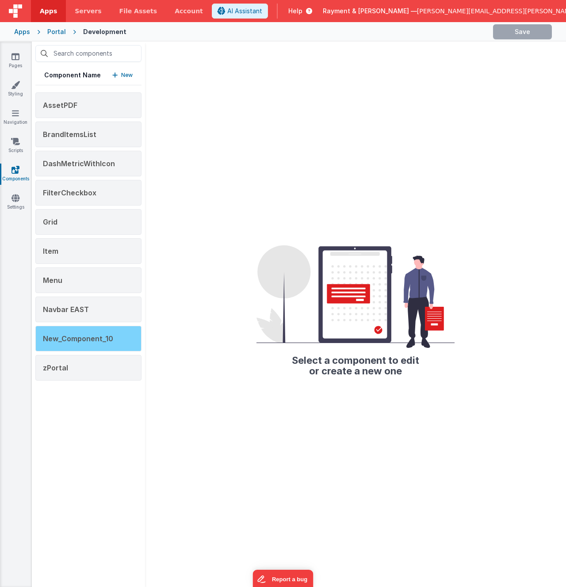
click at [79, 338] on span "New_Component_10" at bounding box center [78, 338] width 70 height 9
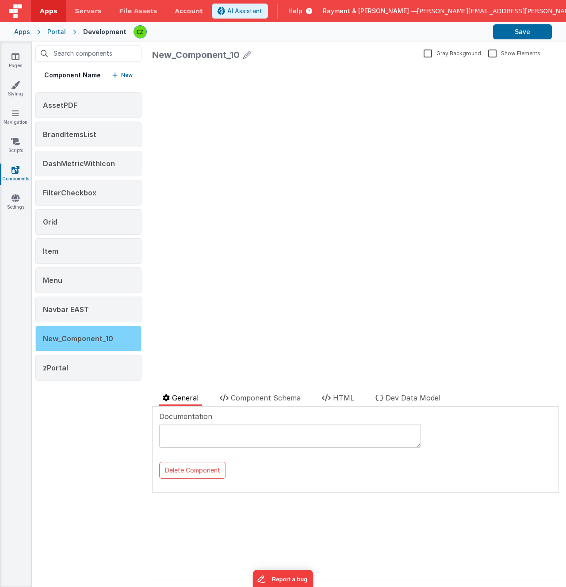
click at [106, 334] on span "New_Component_10" at bounding box center [78, 338] width 70 height 9
click at [265, 394] on span "Component Schema" at bounding box center [266, 397] width 70 height 9
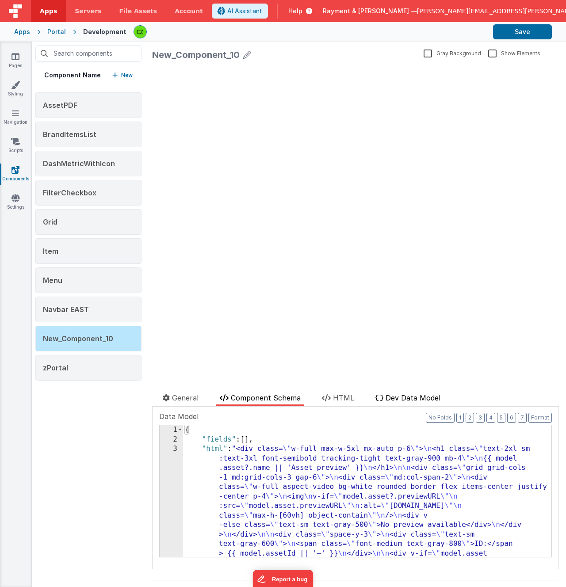
click at [411, 401] on span "Dev Data Model" at bounding box center [412, 397] width 55 height 9
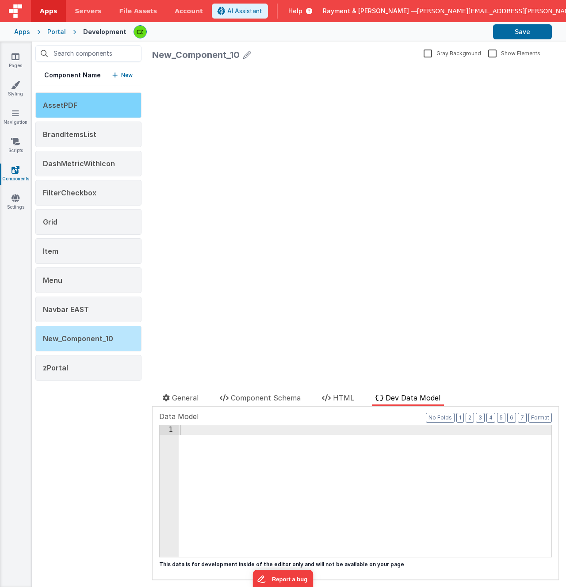
click at [95, 108] on div "AssetPDF" at bounding box center [88, 105] width 106 height 26
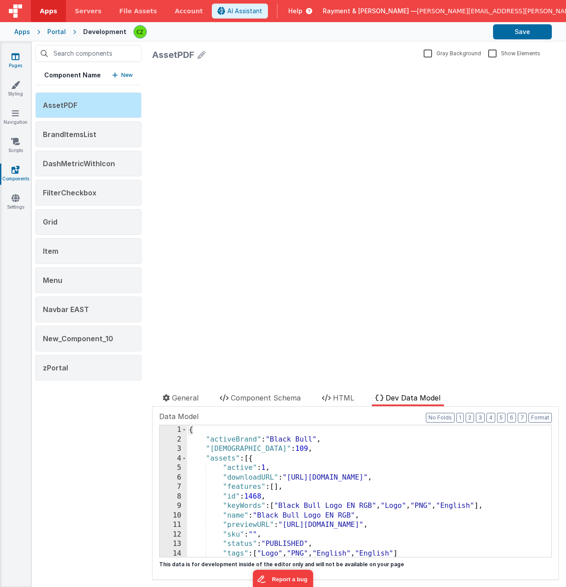
click at [11, 58] on icon at bounding box center [15, 56] width 8 height 9
click at [108, 97] on div "AssetPDF" at bounding box center [88, 105] width 106 height 26
click at [198, 54] on icon at bounding box center [202, 55] width 8 height 12
click at [184, 60] on input "AssetPDF" at bounding box center [284, 57] width 265 height 20
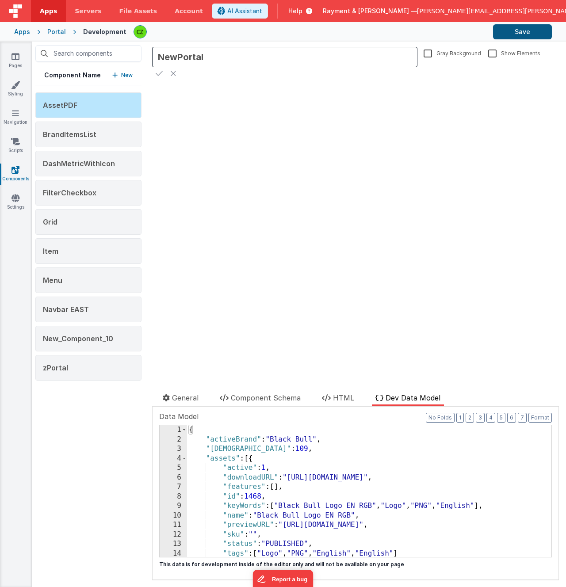
type input "NewPortal"
click at [511, 33] on button "Save" at bounding box center [522, 31] width 59 height 15
click at [186, 30] on div at bounding box center [309, 31] width 352 height 15
click at [156, 71] on icon at bounding box center [159, 73] width 7 height 12
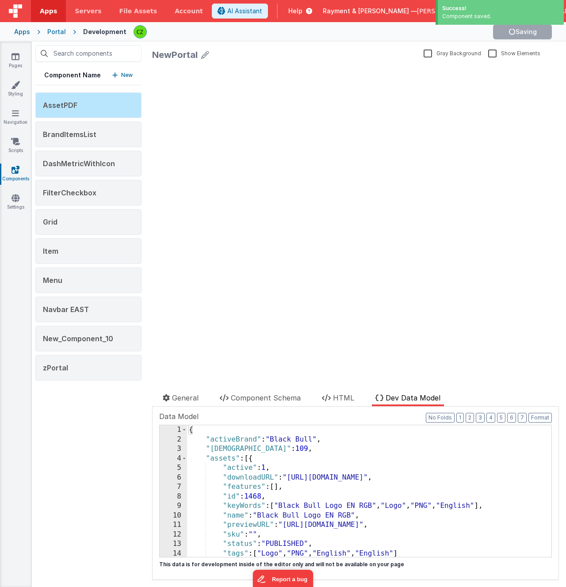
click at [201, 37] on div at bounding box center [309, 31] width 352 height 15
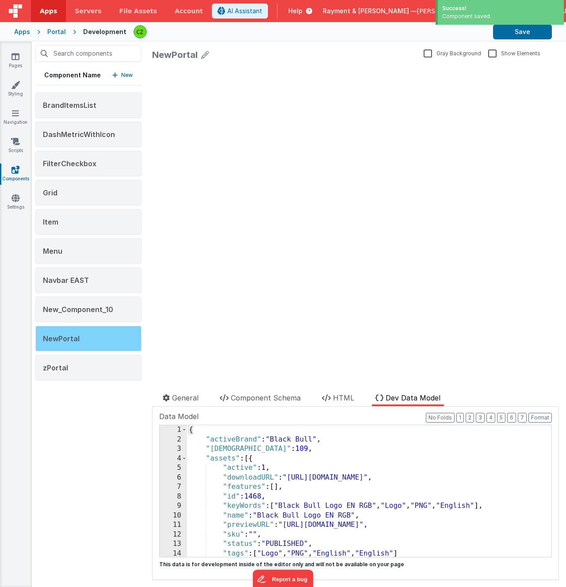
click at [67, 343] on div "NewPortal" at bounding box center [88, 339] width 106 height 26
click at [67, 337] on span "NewPortal" at bounding box center [61, 338] width 37 height 9
click at [274, 462] on div "{ "activeBrand" : "Black Bull" , "activeVariantId" : 109 , "assets" : [{ "activ…" at bounding box center [369, 500] width 364 height 151
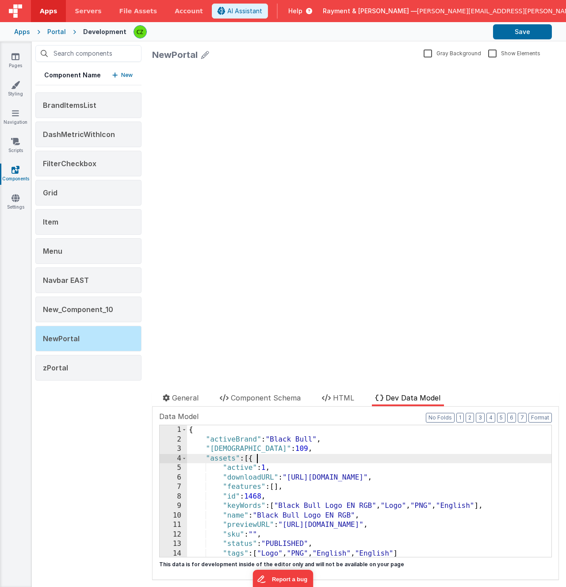
click at [281, 392] on div at bounding box center [253, 385] width 203 height 14
click at [271, 398] on span "Component Schema" at bounding box center [266, 397] width 70 height 9
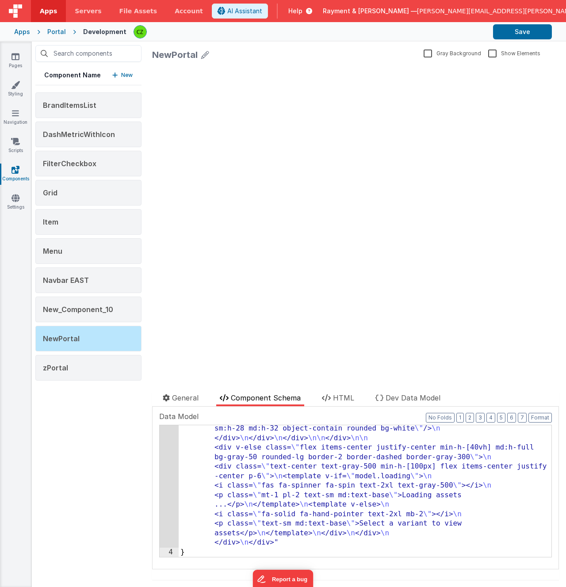
scroll to position [676, 0]
click at [334, 399] on span "HTML" at bounding box center [343, 397] width 21 height 9
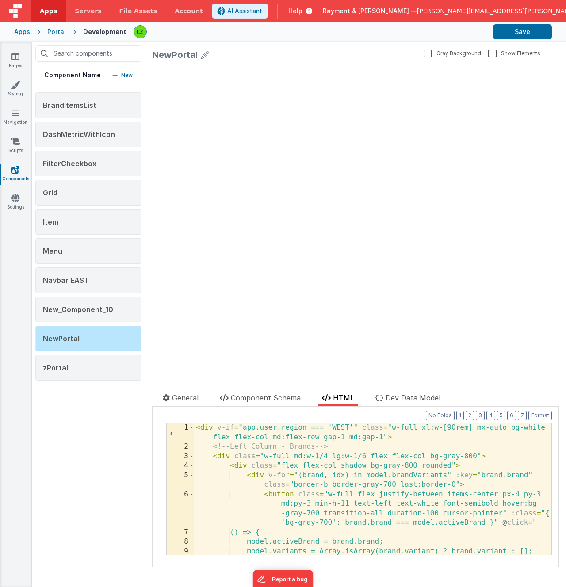
click at [303, 451] on div "< div v-if = "app.user.region === 'WEST'" class = "w-full xl:w-[90rem] mx-auto …" at bounding box center [372, 503] width 357 height 160
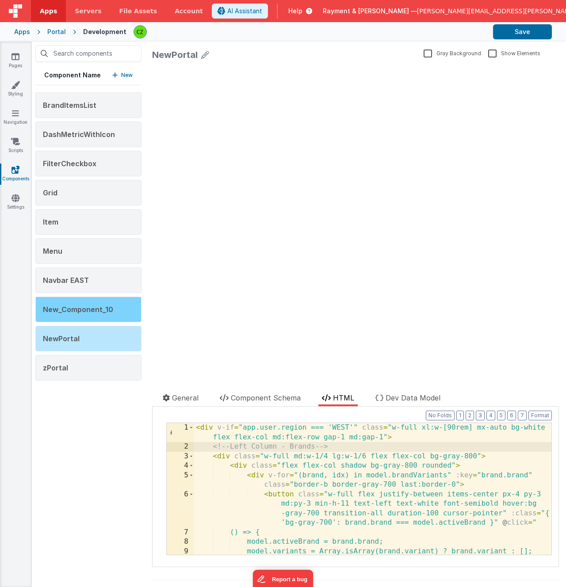
click at [86, 311] on span "New_Component_10" at bounding box center [78, 309] width 70 height 9
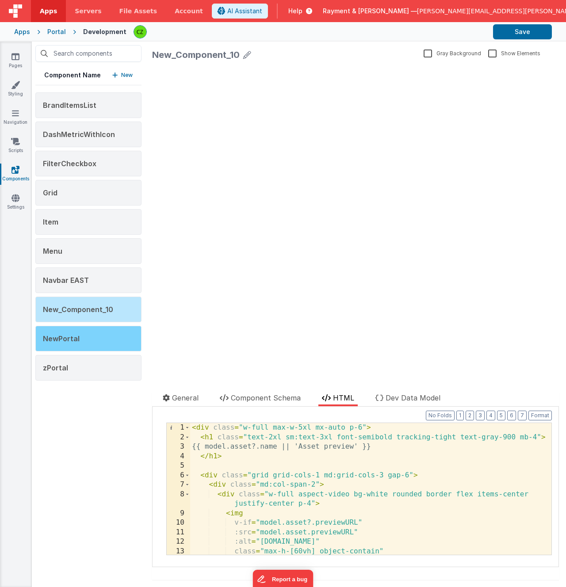
click at [69, 340] on span "NewPortal" at bounding box center [61, 338] width 37 height 9
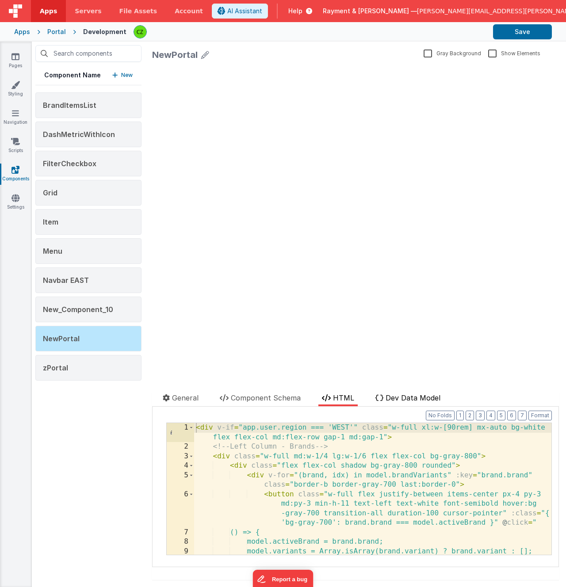
click at [395, 402] on span "Dev Data Model" at bounding box center [412, 397] width 55 height 9
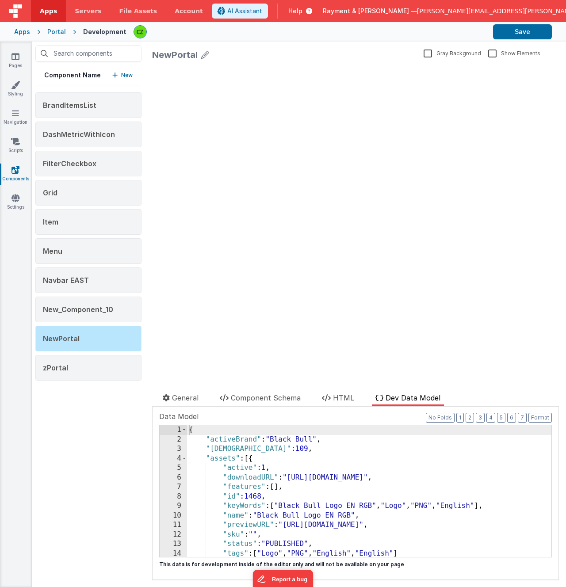
click at [253, 459] on div "{ "activeBrand" : "Black Bull" , "activeVariantId" : 109 , "assets" : [{ "activ…" at bounding box center [369, 500] width 364 height 151
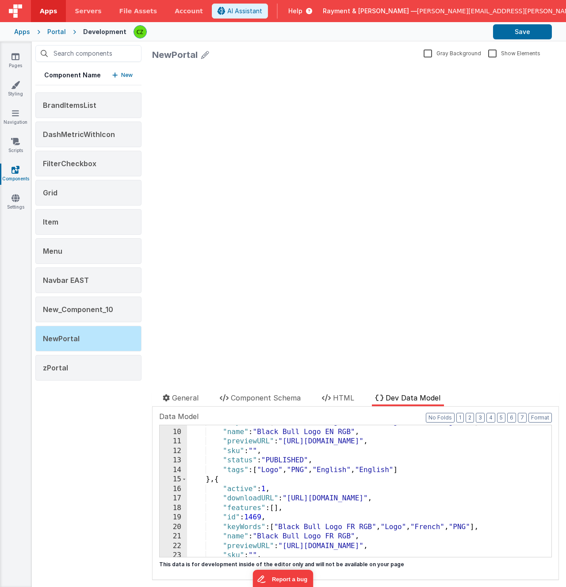
scroll to position [85, 0]
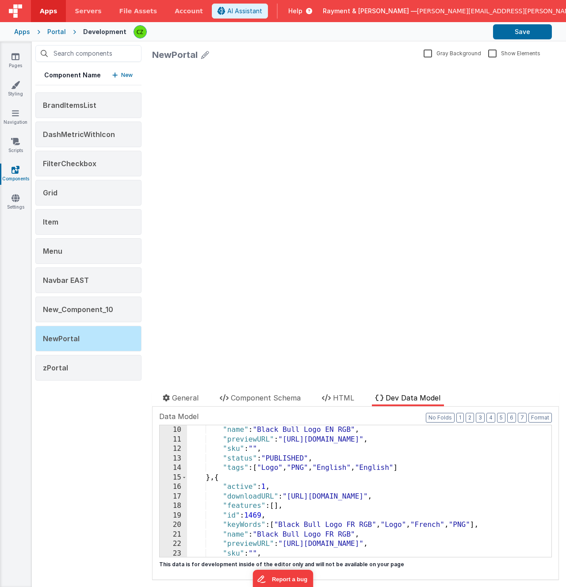
click at [209, 476] on div ""name" : "Black Bull Logo EN RGB" , "previewURL" : "https://rcproofs.com/kettle…" at bounding box center [369, 500] width 364 height 151
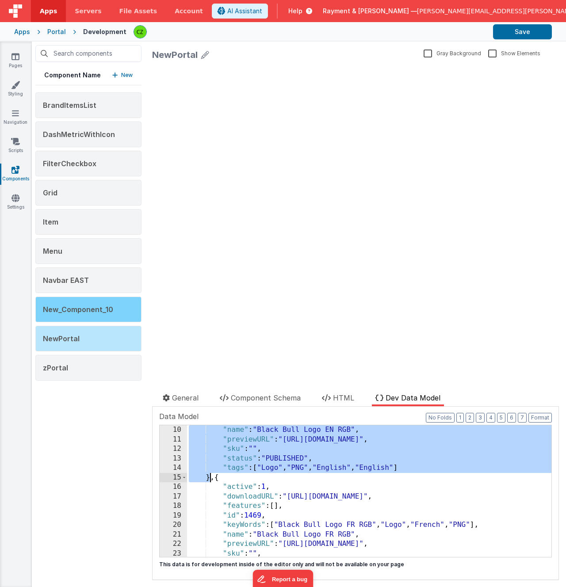
click at [79, 304] on div "New_Component_10" at bounding box center [88, 310] width 106 height 26
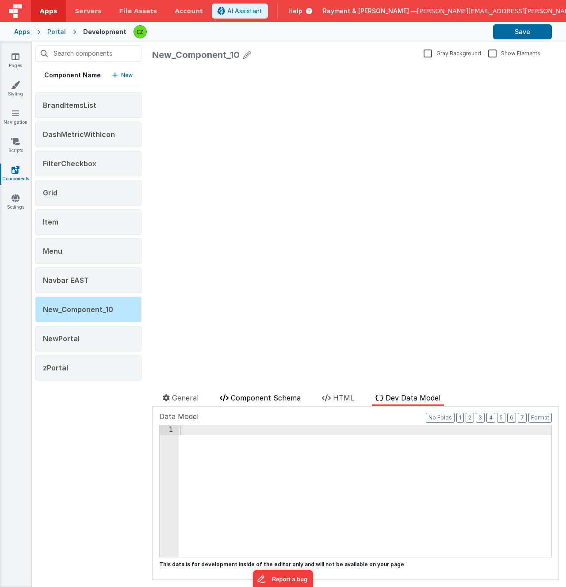
click at [258, 397] on span "Component Schema" at bounding box center [266, 397] width 70 height 9
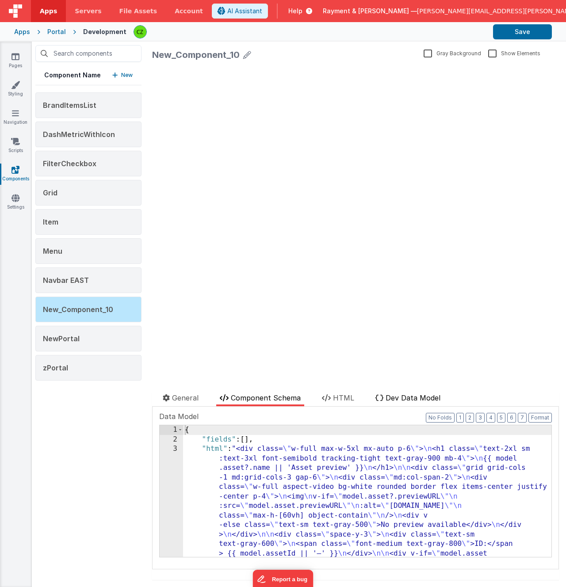
click at [401, 394] on span "Dev Data Model" at bounding box center [412, 397] width 55 height 9
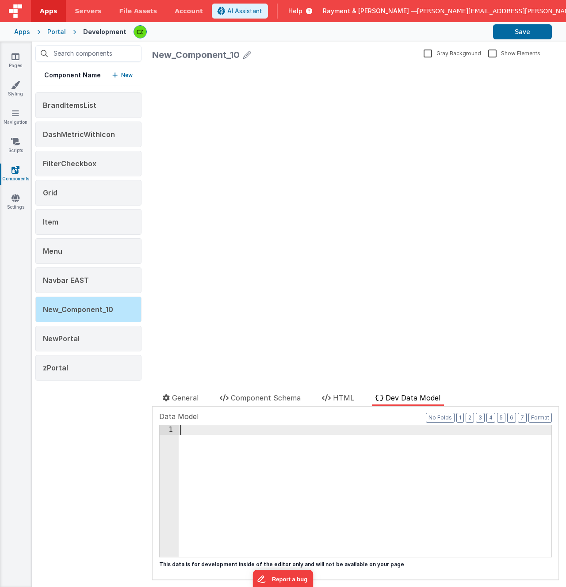
click at [324, 482] on div at bounding box center [365, 500] width 373 height 151
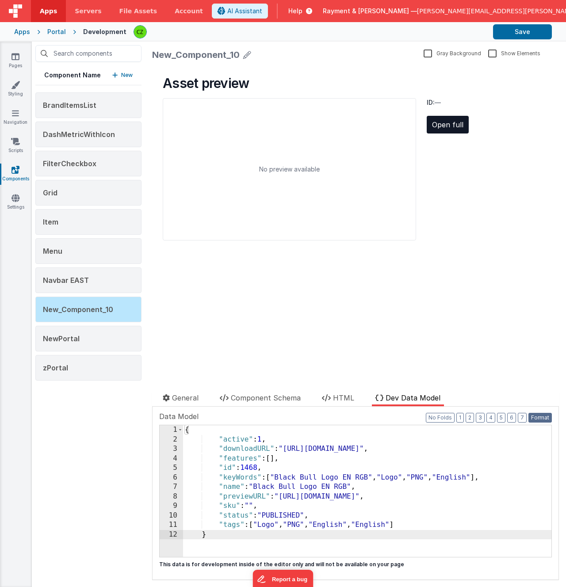
click at [545, 417] on button "Format" at bounding box center [539, 418] width 23 height 10
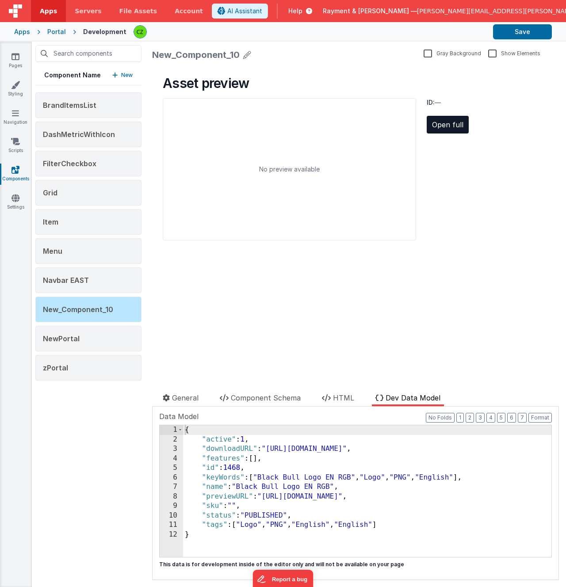
click at [392, 477] on div "{ "active" : 1 , "downloadURL" : "https://rcproofs.com/kettle/SLM-ID-1468-1537.…" at bounding box center [367, 500] width 368 height 151
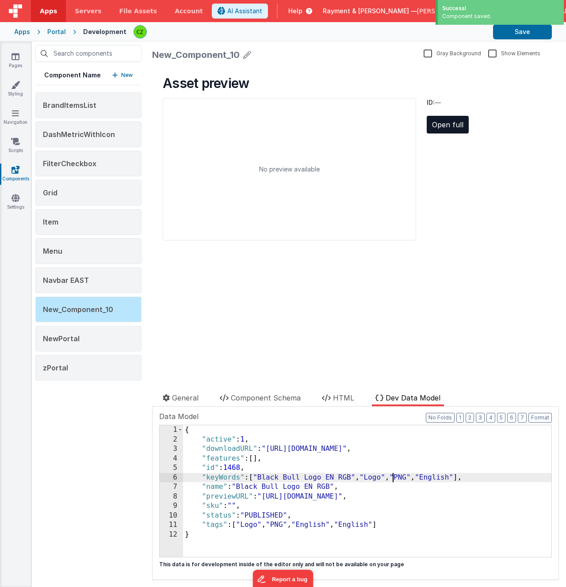
click at [351, 449] on div "{ "active" : 1 , "downloadURL" : "https://rcproofs.com/kettle/SLM-ID-1468-1537.…" at bounding box center [367, 500] width 368 height 151
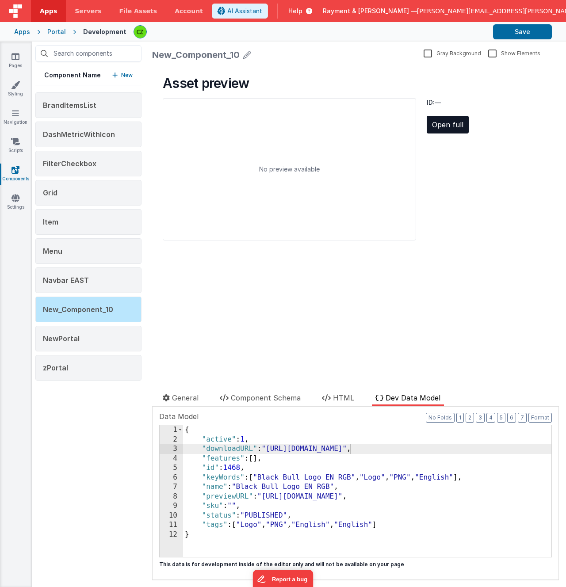
click at [294, 183] on div "No preview available" at bounding box center [289, 169] width 253 height 142
click at [291, 166] on div "No preview available" at bounding box center [289, 169] width 61 height 9
click at [331, 388] on div at bounding box center [253, 385] width 203 height 14
click at [332, 396] on li "HTML" at bounding box center [337, 399] width 39 height 14
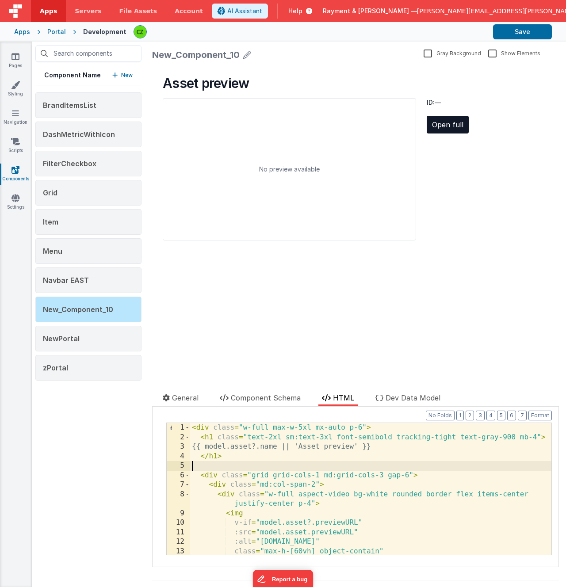
click at [259, 462] on div "< div class = "w-full max-w-5xl mx-auto p-6" > < h1 class = "text-2xl sm:text-3…" at bounding box center [370, 498] width 361 height 151
click at [396, 399] on span "Dev Data Model" at bounding box center [412, 397] width 55 height 9
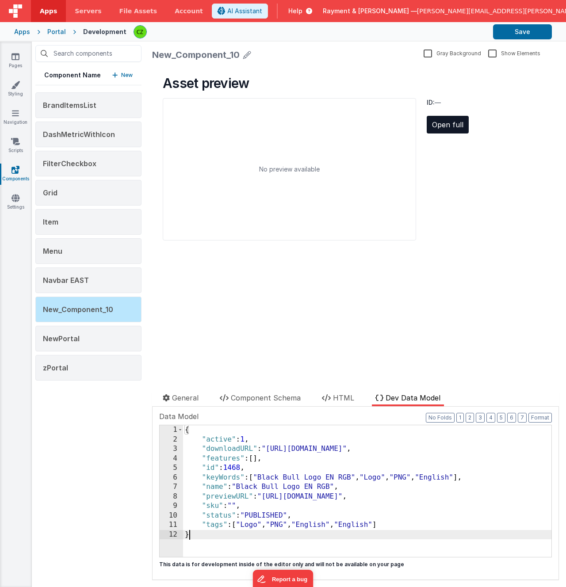
click at [279, 535] on div "{ "active" : 1 , "downloadURL" : "https://rcproofs.com/kettle/SLM-ID-1468-1537.…" at bounding box center [367, 500] width 368 height 151
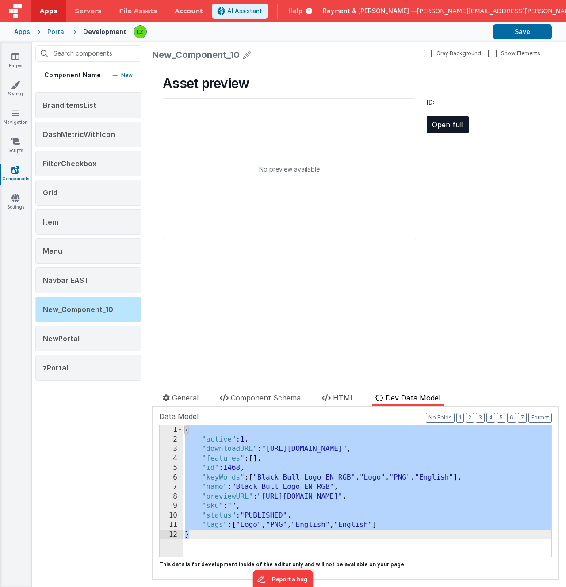
click at [251, 462] on div "{ "active" : 1 , "downloadURL" : "https://rcproofs.com/kettle/SLM-ID-1468-1537.…" at bounding box center [367, 500] width 368 height 151
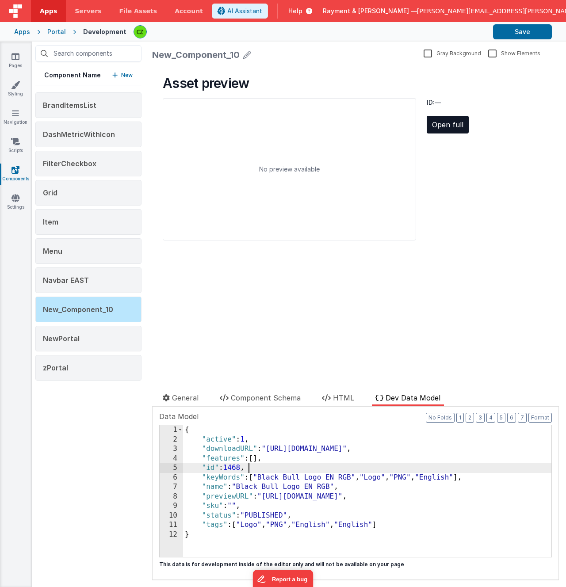
click at [281, 468] on div "{ "active" : 1 , "downloadURL" : "https://rcproofs.com/kettle/SLM-ID-1468-1537.…" at bounding box center [367, 500] width 368 height 151
click at [331, 396] on icon at bounding box center [326, 397] width 9 height 7
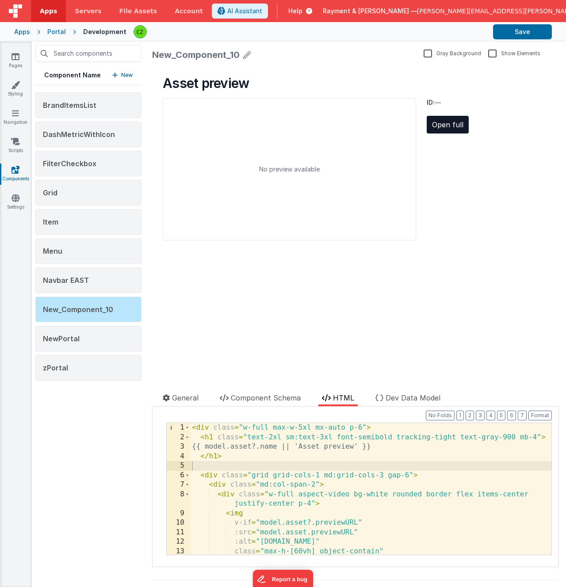
click at [274, 472] on div "< div class = "w-full max-w-5xl mx-auto p-6" > < h1 class = "text-2xl sm:text-3…" at bounding box center [370, 498] width 361 height 151
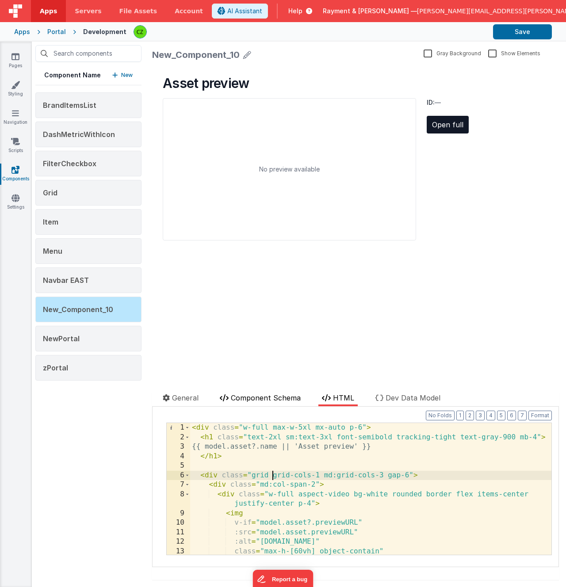
click at [255, 397] on span "Component Schema" at bounding box center [266, 397] width 70 height 9
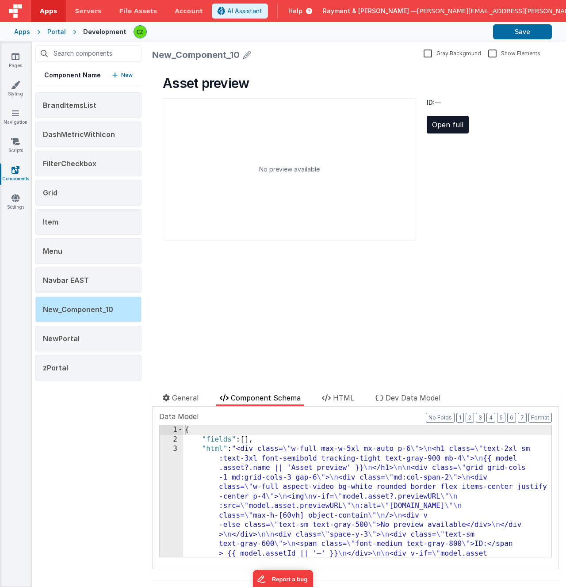
click at [175, 449] on div "3" at bounding box center [171, 548] width 23 height 209
click at [171, 449] on div "3" at bounding box center [171, 548] width 23 height 209
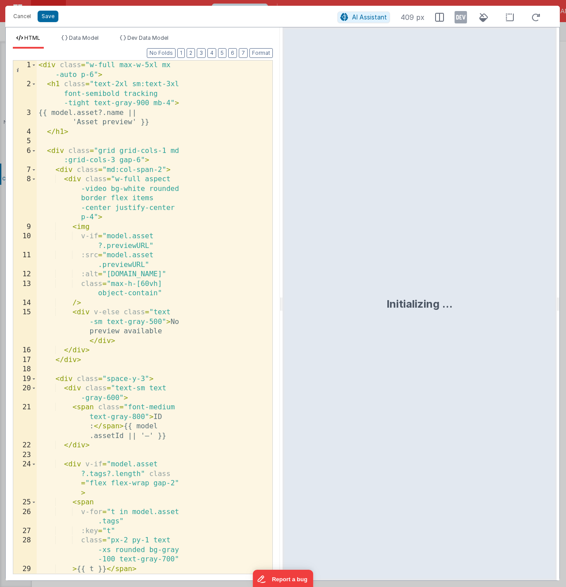
click at [203, 364] on div "< div class = "w-full max-w-5xl mx -auto p-6" > < h1 class = "text-2xl sm:text-…" at bounding box center [155, 332] width 236 height 542
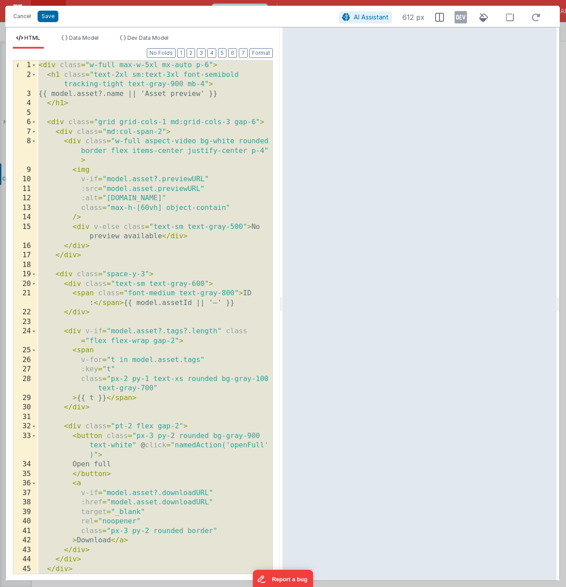
click at [140, 246] on div "< div class = "w-full max-w-5xl mx-auto p-6" > < h1 class = "text-2xl sm:text-3…" at bounding box center [155, 327] width 236 height 532
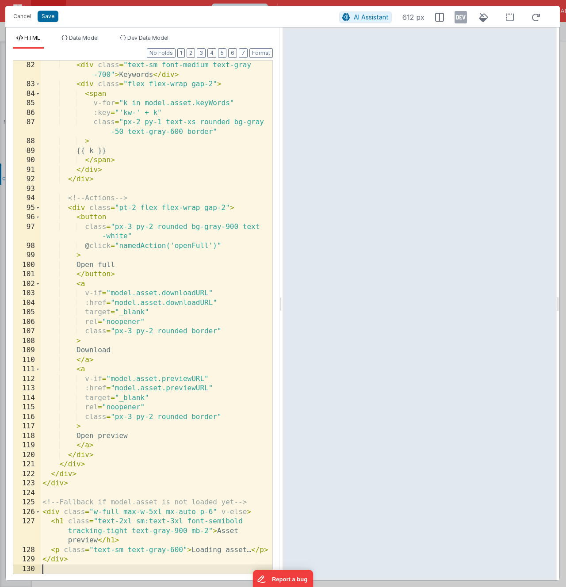
scroll to position [1064, 0]
click at [157, 185] on div "< div class = "text-sm font-medium text-gray -700" > Keywords </ div > < div cl…" at bounding box center [157, 332] width 232 height 542
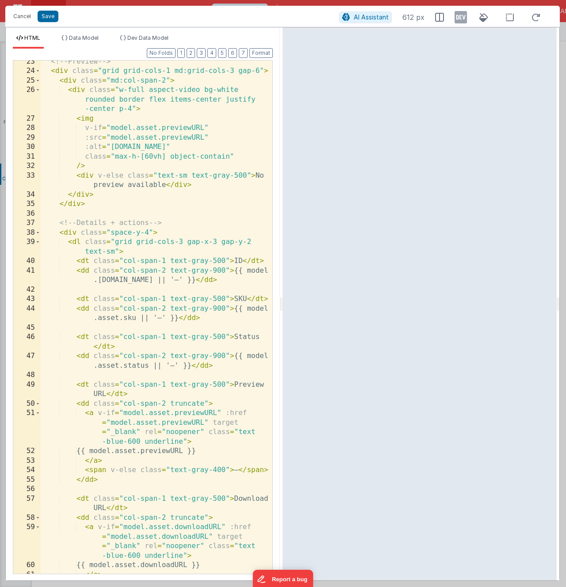
scroll to position [0, 0]
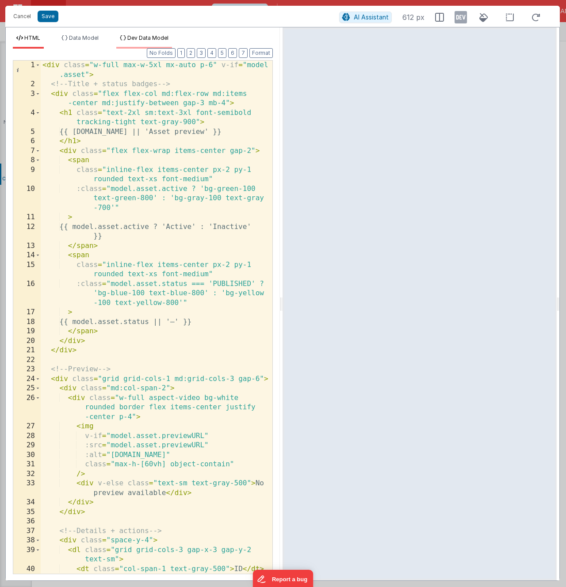
click at [126, 38] on icon at bounding box center [123, 37] width 6 height 5
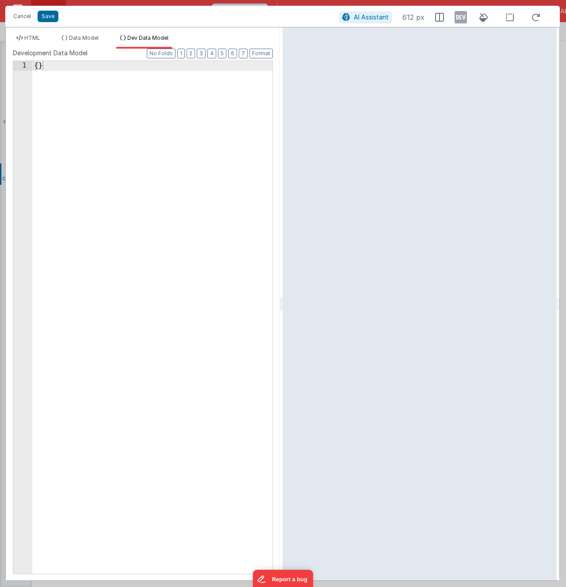
click at [135, 110] on div "{ }" at bounding box center [161, 327] width 259 height 532
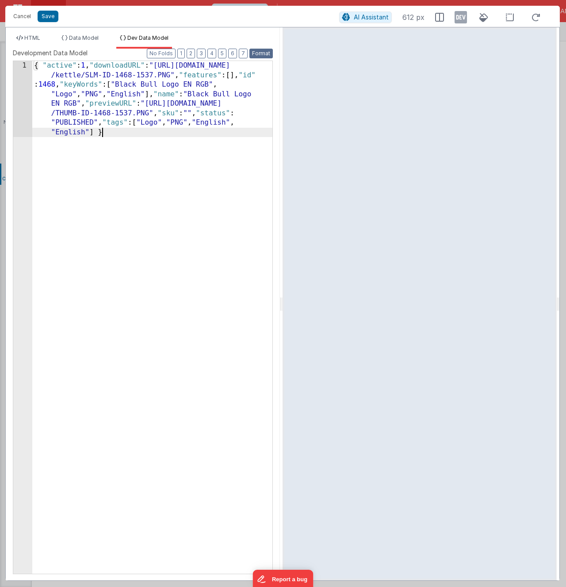
click at [267, 53] on button "Format" at bounding box center [260, 54] width 23 height 10
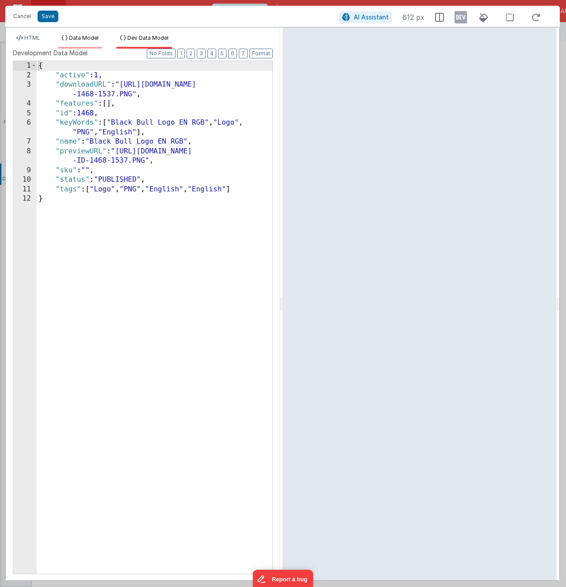
click at [87, 37] on span "Data Model" at bounding box center [84, 37] width 30 height 7
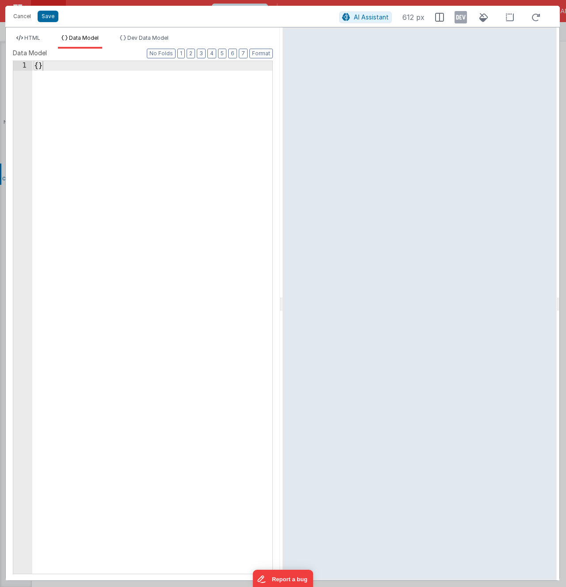
click at [109, 110] on div "{ }" at bounding box center [152, 327] width 240 height 532
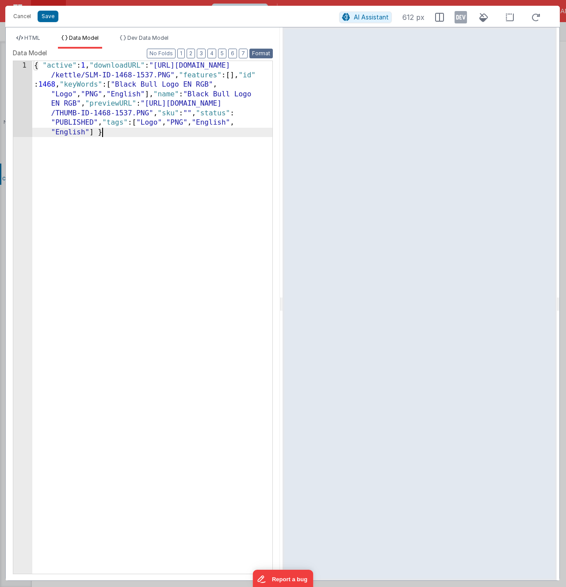
click at [265, 53] on button "Format" at bounding box center [260, 54] width 23 height 10
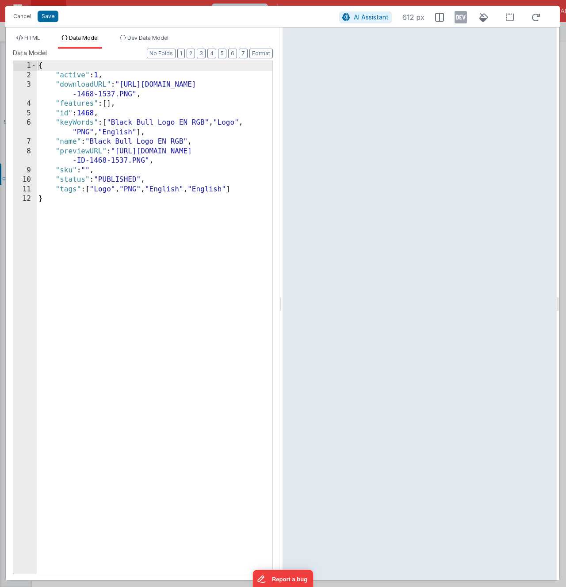
click at [149, 147] on div "{ "active" : 1 , "downloadURL" : "[URL][DOMAIN_NAME] -1468-1537.PNG" , "feature…" at bounding box center [155, 327] width 236 height 532
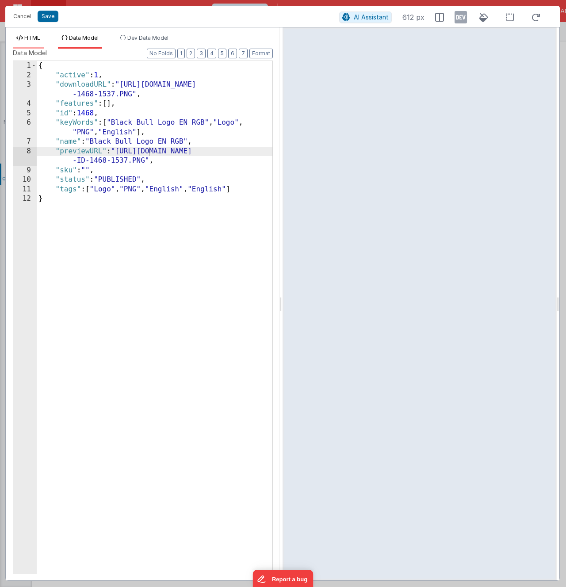
click at [27, 36] on span "HTML" at bounding box center [32, 37] width 16 height 7
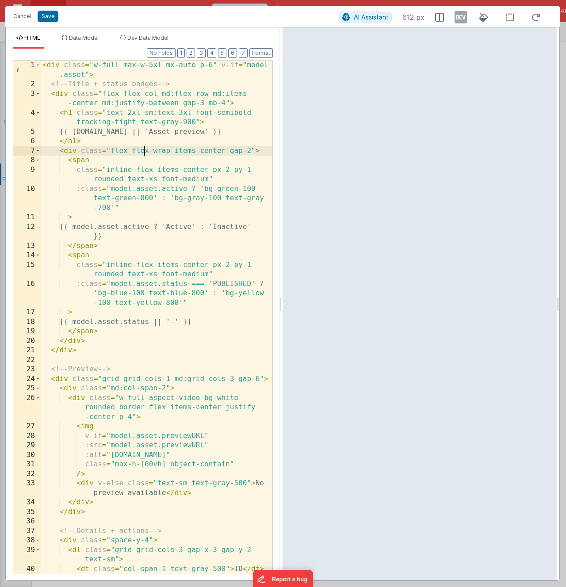
click at [144, 151] on div "< div class = "w-full max-w-5xl mx-auto p-6" v-if = "model .asset" > <!-- Title…" at bounding box center [157, 336] width 232 height 551
click at [140, 161] on div "< div class = "w-full max-w-5xl mx-auto p-6" v-if = "model .asset" > <!-- Title…" at bounding box center [157, 336] width 232 height 551
click at [131, 137] on div "< div class = "w-full max-w-5xl mx-auto p-6" v-if = "model .asset" > <!-- Title…" at bounding box center [157, 336] width 232 height 551
click at [111, 73] on div "< div class = "w-full max-w-5xl mx-auto p-6" v-if = "model .asset" > <!-- Title…" at bounding box center [157, 336] width 232 height 551
click at [146, 34] on li "Dev Data Model" at bounding box center [144, 41] width 56 height 14
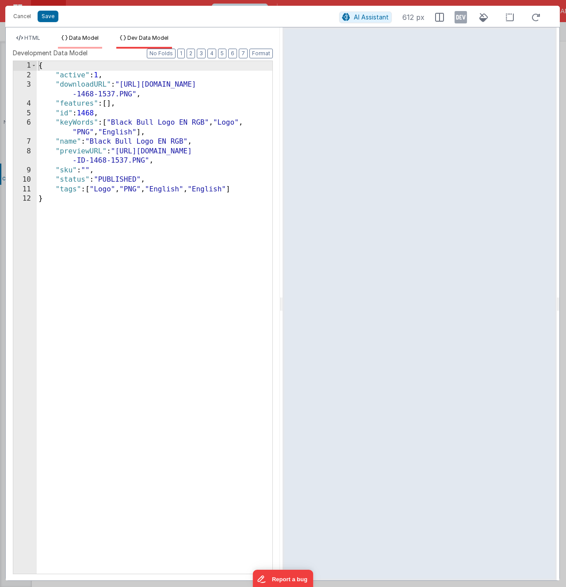
click at [90, 37] on span "Data Model" at bounding box center [84, 37] width 30 height 7
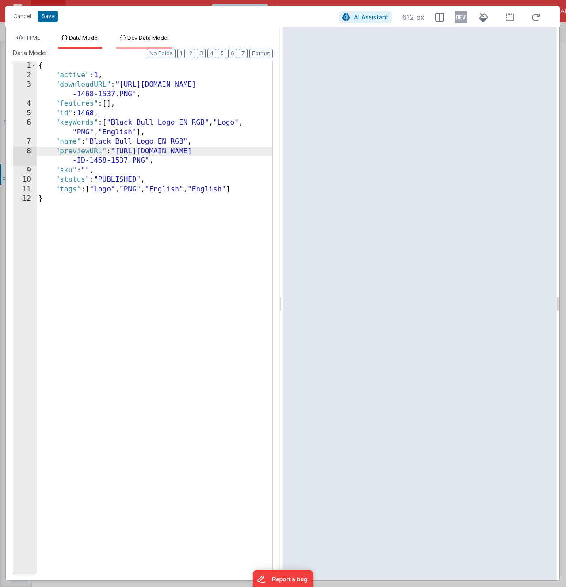
click at [138, 34] on li "Dev Data Model" at bounding box center [144, 41] width 56 height 14
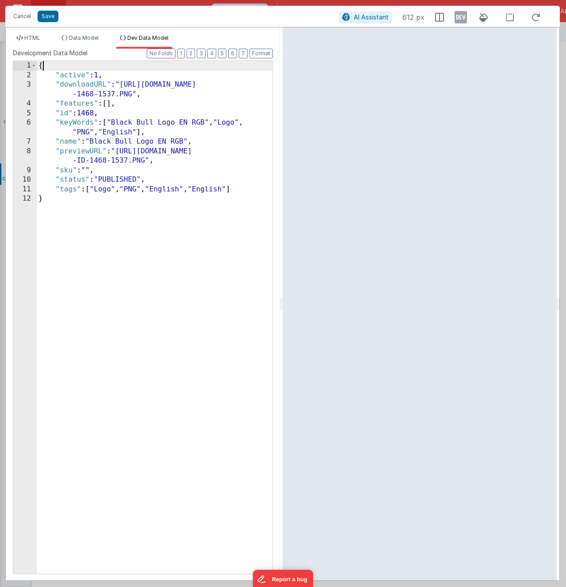
click at [62, 65] on div "{ "active" : 1 , "downloadURL" : "[URL][DOMAIN_NAME] -1468-1537.PNG" , "feature…" at bounding box center [155, 327] width 236 height 532
click at [103, 133] on div "{ "asset" : { "active" : 1 , "downloadURL" : "https://rcproofs.com/kettle/SLM-I…" at bounding box center [155, 327] width 236 height 532
click at [36, 38] on span "HTML" at bounding box center [32, 37] width 16 height 7
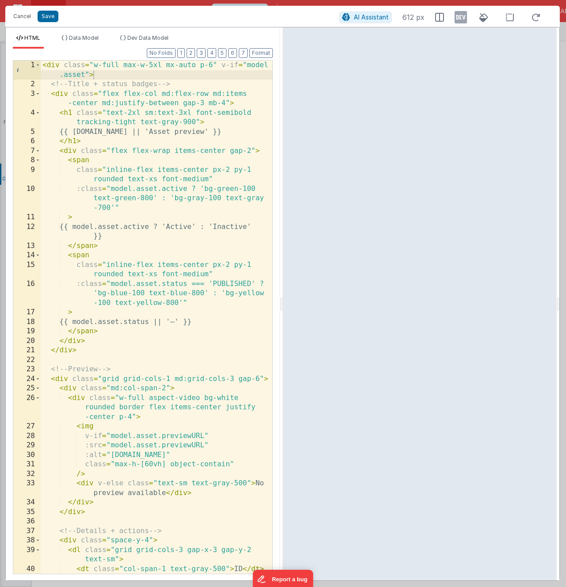
click at [76, 74] on div "< div class = "w-full max-w-5xl mx-auto p-6" v-if = "model .asset" > <!-- Title…" at bounding box center [157, 336] width 232 height 551
click at [133, 34] on li "Dev Data Model" at bounding box center [144, 41] width 56 height 14
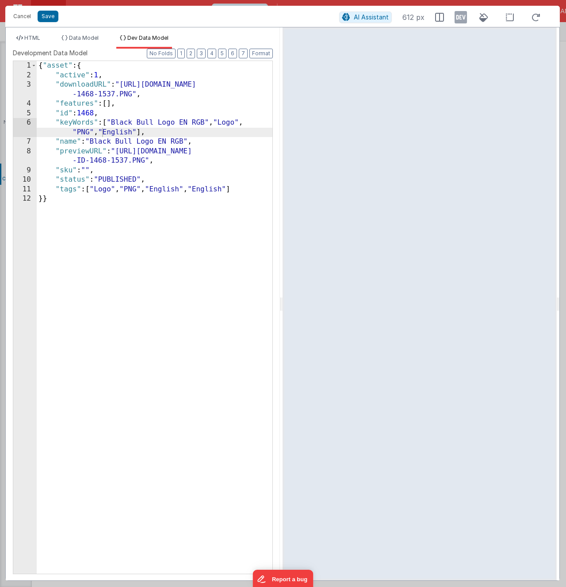
click at [95, 67] on div "{ "asset" : { "active" : 1 , "downloadURL" : "https://rcproofs.com/kettle/SLM-I…" at bounding box center [155, 327] width 236 height 532
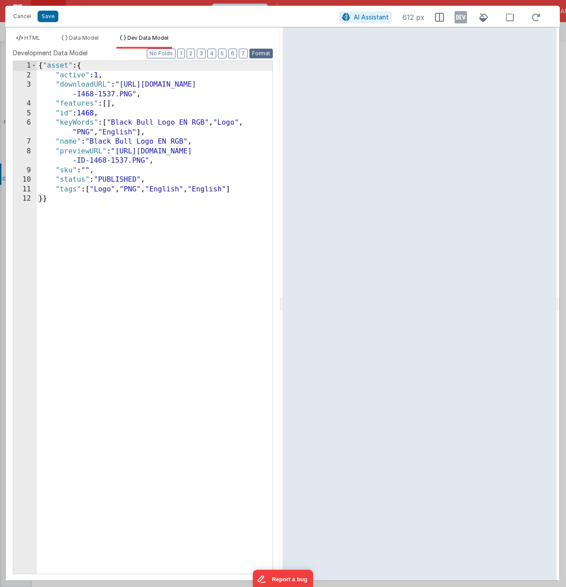
click at [263, 51] on button "Format" at bounding box center [260, 54] width 23 height 10
click at [139, 67] on div "{ "asset" : { "active" : 1 , "downloadURL" : "https://rcproofs.com/kettle/SLM-I…" at bounding box center [155, 327] width 236 height 532
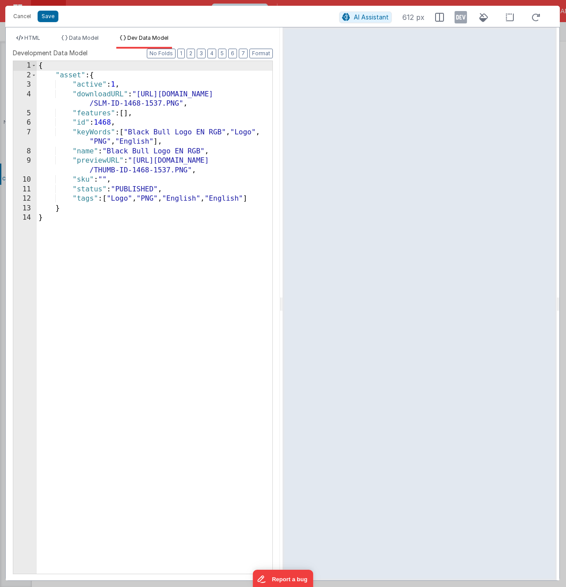
click at [117, 104] on div "{ "asset" : { "active" : 1 , "downloadURL" : "https://rcproofs.com/kettle /SLM-…" at bounding box center [155, 327] width 236 height 532
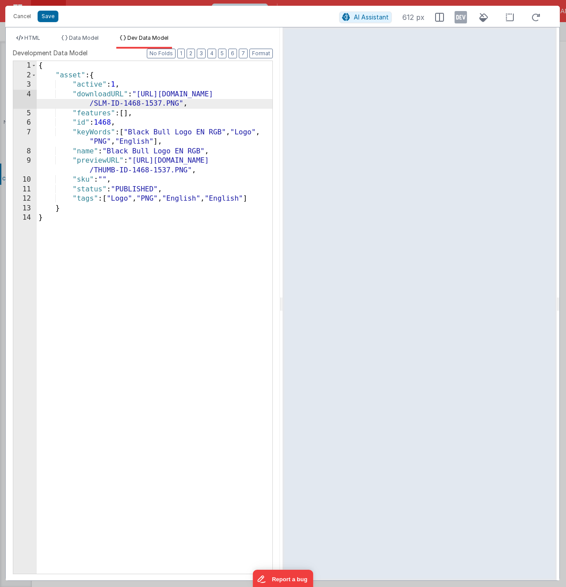
click at [118, 78] on div "{ "asset" : { "active" : 1 , "downloadURL" : "https://rcproofs.com/kettle /SLM-…" at bounding box center [155, 327] width 236 height 532
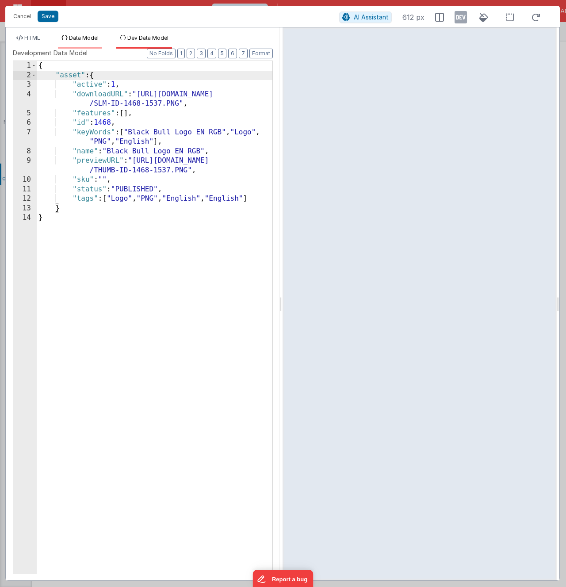
click at [83, 41] on span "Data Model" at bounding box center [84, 37] width 30 height 7
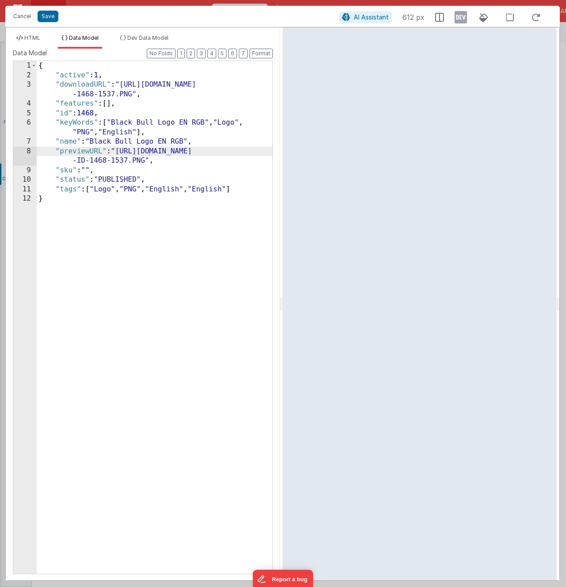
click at [104, 166] on div "{ "active" : 1 , "downloadURL" : "[URL][DOMAIN_NAME] -1468-1537.PNG" , "feature…" at bounding box center [155, 327] width 236 height 532
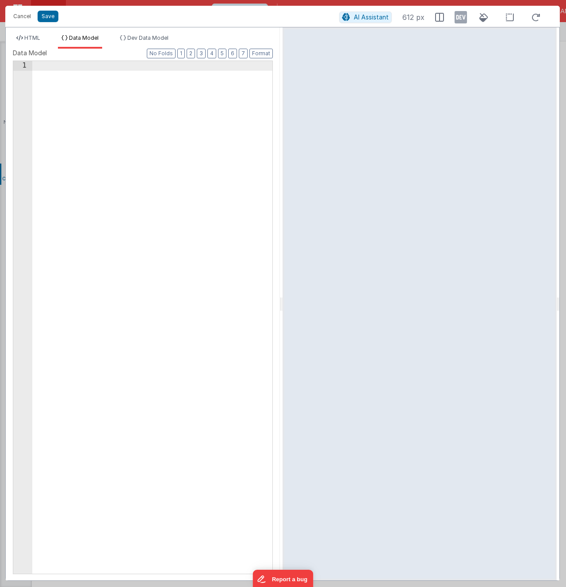
click at [126, 161] on div at bounding box center [152, 327] width 240 height 532
click at [144, 39] on span "Dev Data Model" at bounding box center [147, 37] width 41 height 7
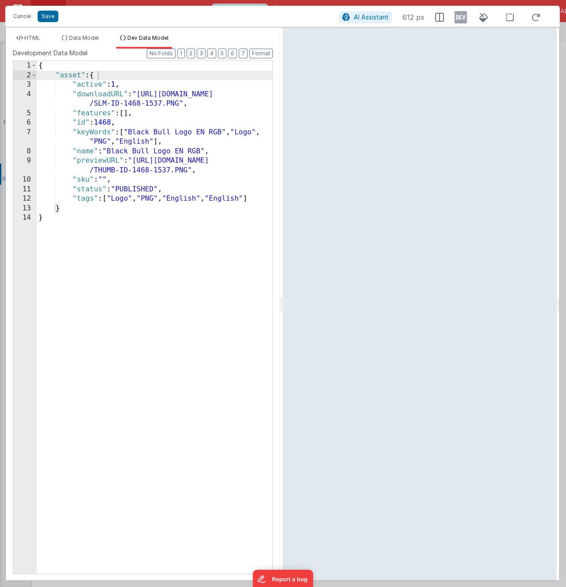
click at [87, 127] on div "{ "asset" : { "active" : 1 , "downloadURL" : "https://rcproofs.com/kettle /SLM-…" at bounding box center [155, 327] width 236 height 532
click at [99, 264] on div "{ "asset" : { "active" : 1 , "downloadURL" : "https://rcproofs.com/kettle /SLM-…" at bounding box center [155, 327] width 236 height 532
click at [81, 154] on div "{ "asset" : { "active" : 1 , "downloadURL" : "https://rcproofs.com/kettle /SLM-…" at bounding box center [155, 327] width 236 height 532
click at [30, 36] on span "HTML" at bounding box center [32, 37] width 16 height 7
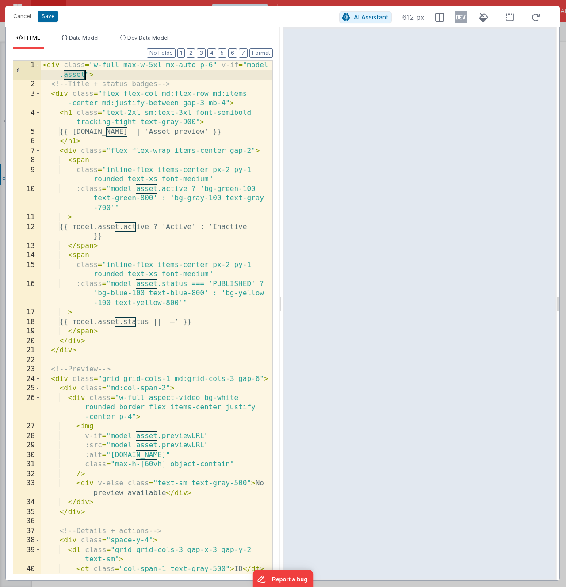
click at [84, 74] on div "< div class = "w-full max-w-5xl mx-auto p-6" v-if = "model .asset" > <!-- Title…" at bounding box center [157, 336] width 232 height 551
click at [82, 79] on div "< div class = "w-full max-w-5xl mx-auto p-6" v-if = "false" > <!-- Title + stat…" at bounding box center [157, 336] width 232 height 551
click at [48, 16] on button "Save" at bounding box center [48, 16] width 21 height 11
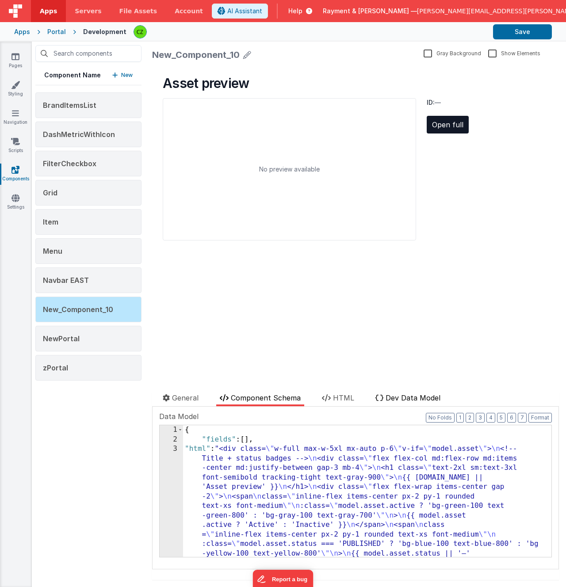
click at [398, 397] on span "Dev Data Model" at bounding box center [412, 397] width 55 height 9
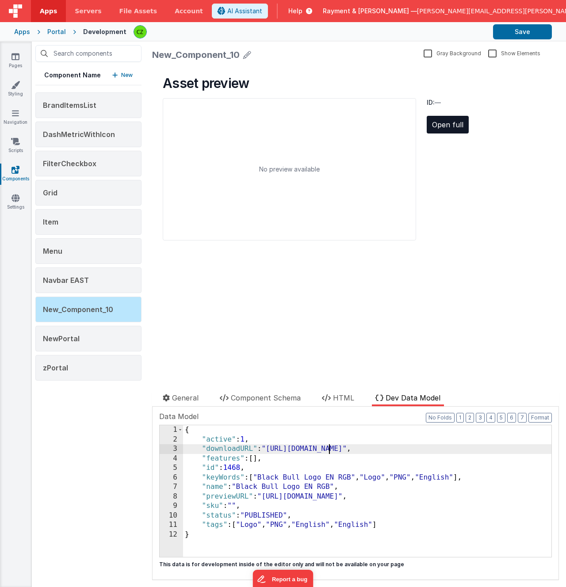
click at [330, 450] on div "{ "active" : 1 , "downloadURL" : "[URL][DOMAIN_NAME]" , "features" : [ ] , "id"…" at bounding box center [367, 500] width 368 height 151
click at [325, 458] on div "{ "active" : 1 , "downloadURL" : "[URL][DOMAIN_NAME]" , "features" : [ ] , "id"…" at bounding box center [367, 500] width 368 height 151
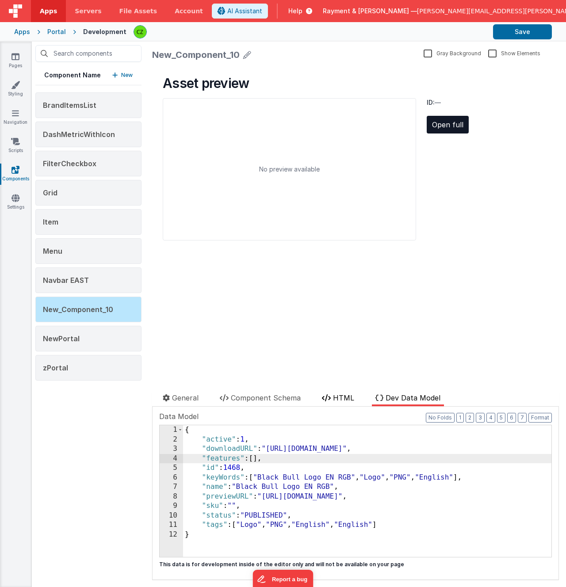
click at [338, 397] on span "HTML" at bounding box center [343, 397] width 21 height 9
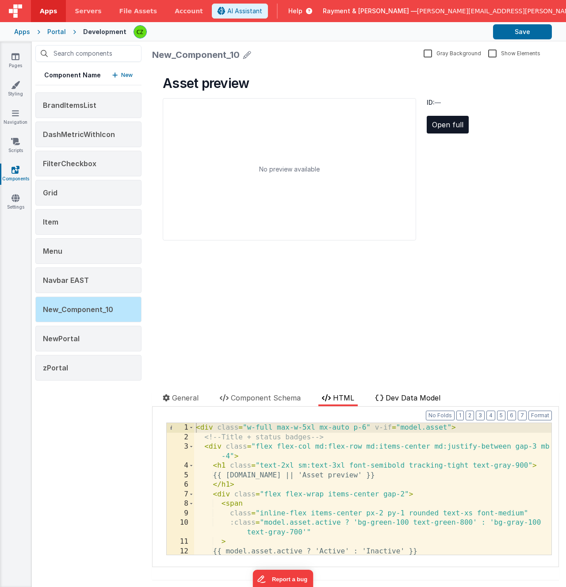
click at [408, 392] on li "Dev Data Model" at bounding box center [408, 399] width 72 height 14
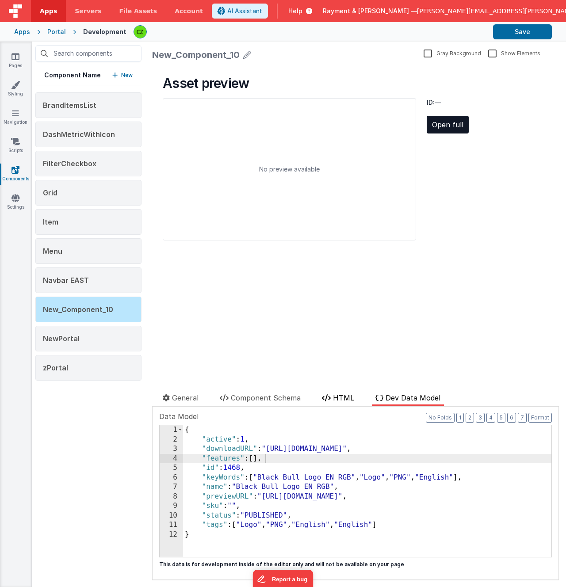
click at [354, 396] on span "HTML" at bounding box center [343, 397] width 21 height 9
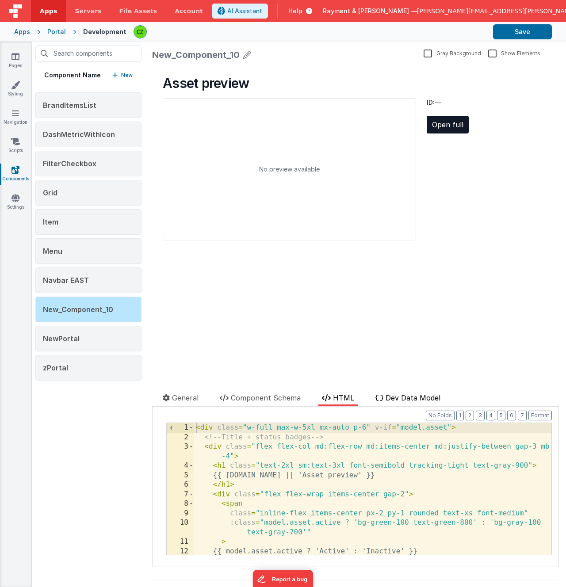
click at [392, 395] on span "Dev Data Model" at bounding box center [412, 397] width 55 height 9
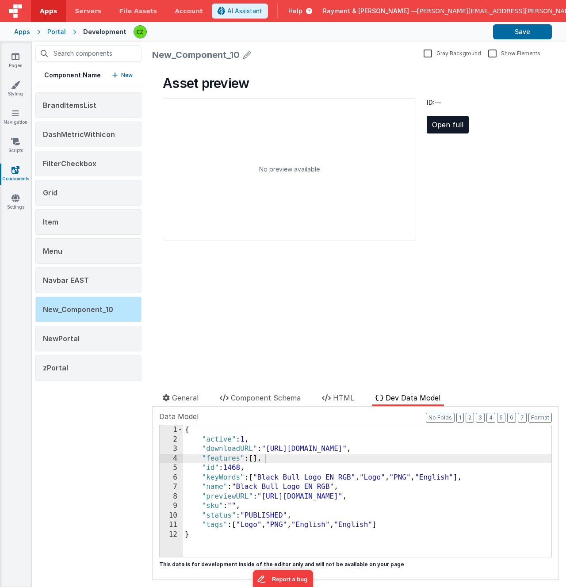
click at [221, 532] on div "{ "active" : 1 , "downloadURL" : "[URL][DOMAIN_NAME]" , "features" : [ ] , "id"…" at bounding box center [367, 500] width 368 height 151
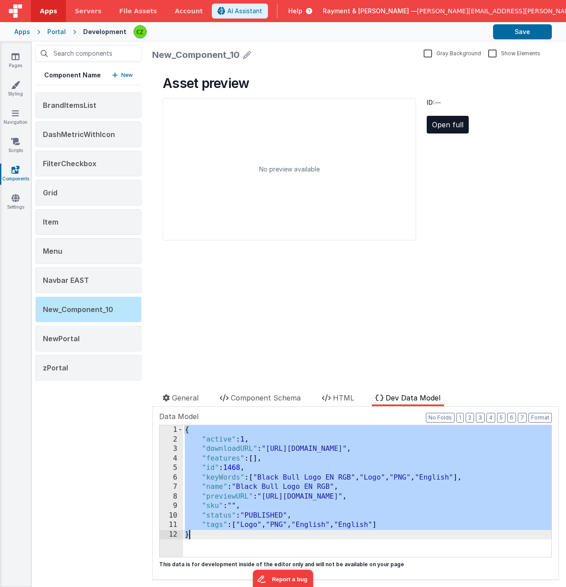
click at [281, 459] on div "{ "active" : 1 , "downloadURL" : "[URL][DOMAIN_NAME]" , "features" : [ ] , "id"…" at bounding box center [367, 500] width 368 height 151
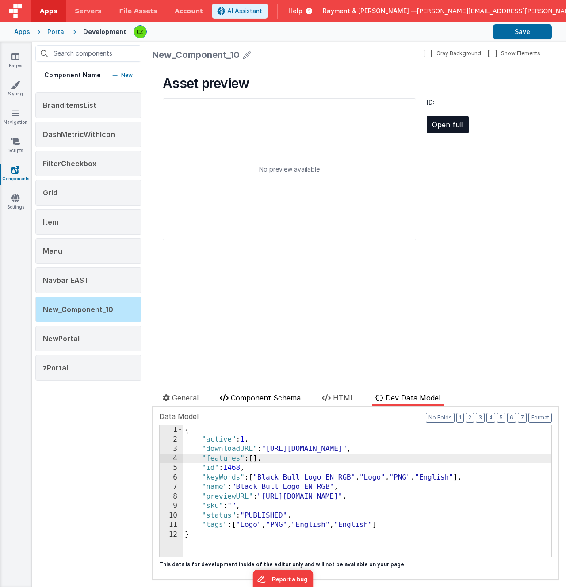
click at [283, 398] on span "Component Schema" at bounding box center [266, 397] width 70 height 9
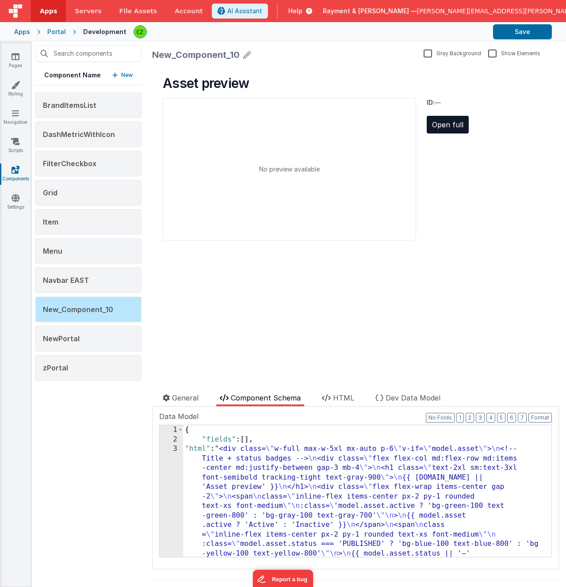
click at [342, 402] on li "HTML" at bounding box center [337, 399] width 39 height 14
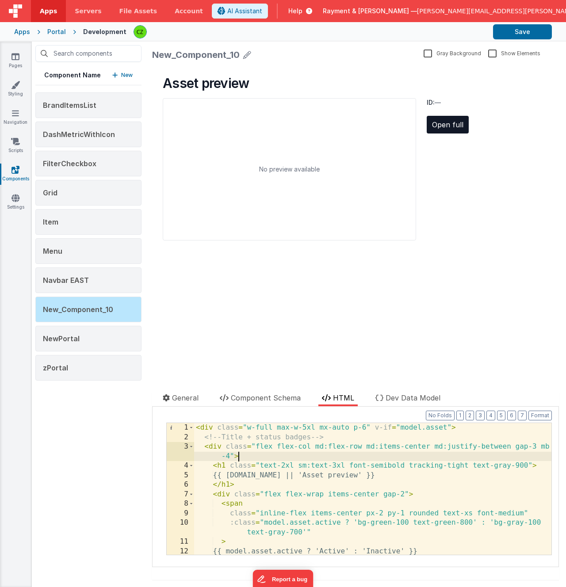
click at [317, 458] on div "< div class = "w-full max-w-5xl mx-auto p-6" v-if = "model.asset" > <!-- Title …" at bounding box center [372, 498] width 357 height 151
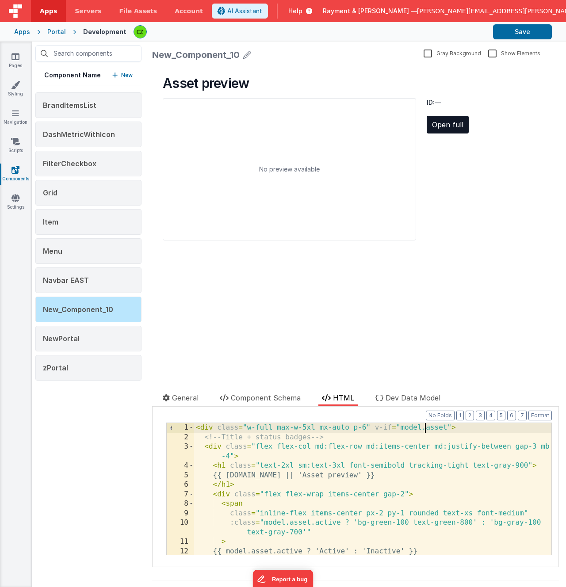
click at [423, 429] on div "< div class = "w-full max-w-5xl mx-auto p-6" v-if = "model.asset" > <!-- Title …" at bounding box center [372, 498] width 357 height 151
click at [404, 396] on span "Dev Data Model" at bounding box center [412, 397] width 55 height 9
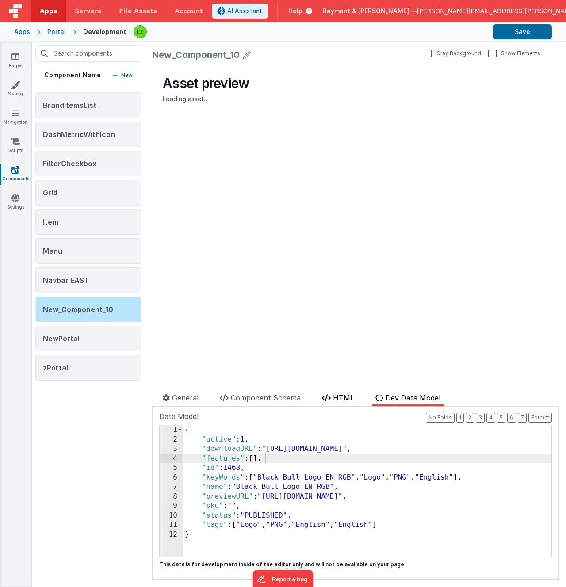
click at [339, 395] on span "HTML" at bounding box center [343, 397] width 21 height 9
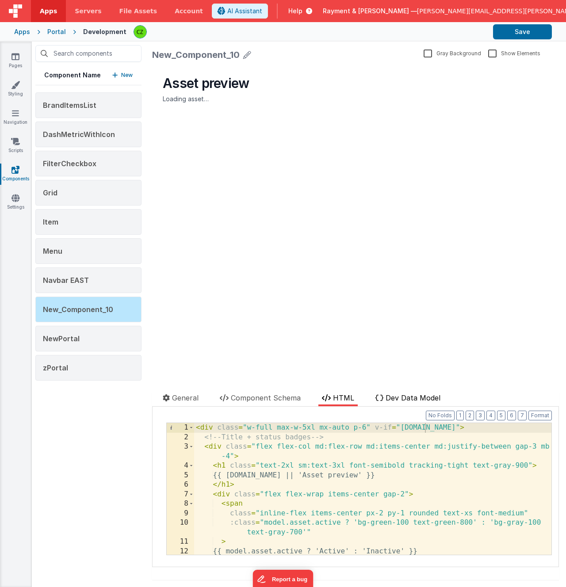
click at [401, 399] on span "Dev Data Model" at bounding box center [412, 397] width 55 height 9
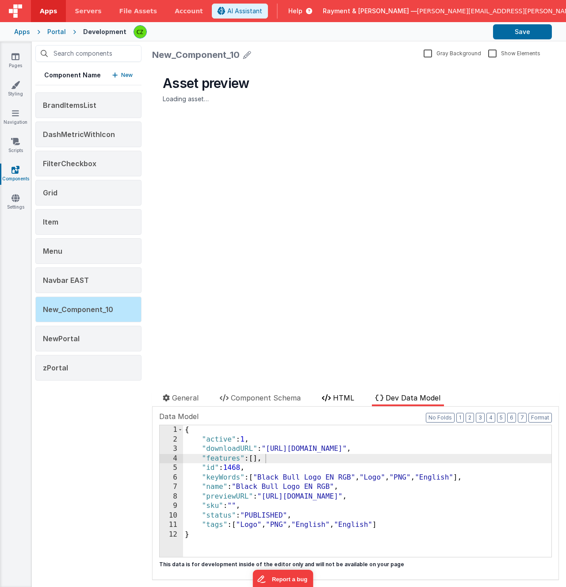
click at [329, 396] on icon at bounding box center [326, 397] width 9 height 7
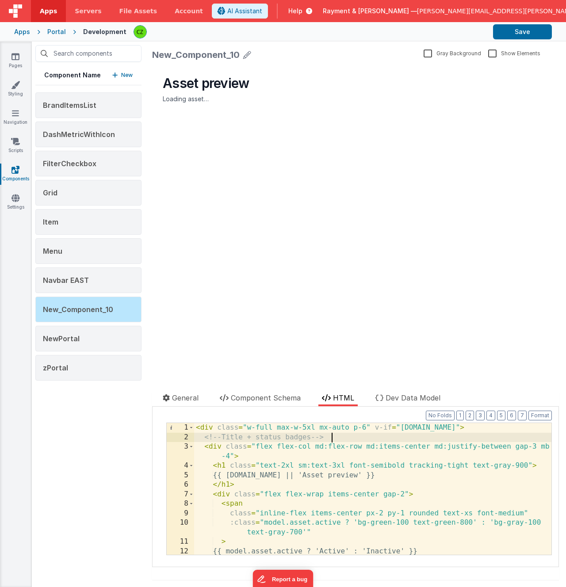
click at [364, 437] on div "< div class = "w-full max-w-5xl mx-auto p-6" v-if = "model.name" > <!-- Title +…" at bounding box center [372, 498] width 357 height 151
click at [417, 441] on div "< div class = "w-full max-w-5xl mx-auto p-6" v-if = "model.name" > <!-- Title +…" at bounding box center [372, 498] width 357 height 151
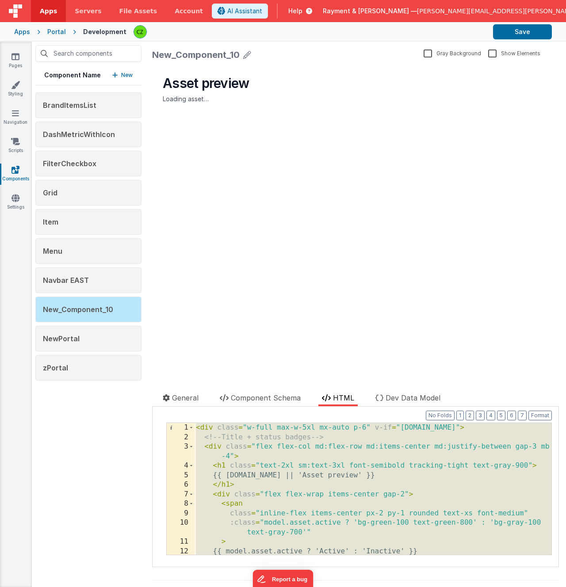
click at [238, 462] on div "< div class = "w-full max-w-5xl mx-auto p-6" v-if = "model.name" > <!-- Title +…" at bounding box center [372, 498] width 357 height 151
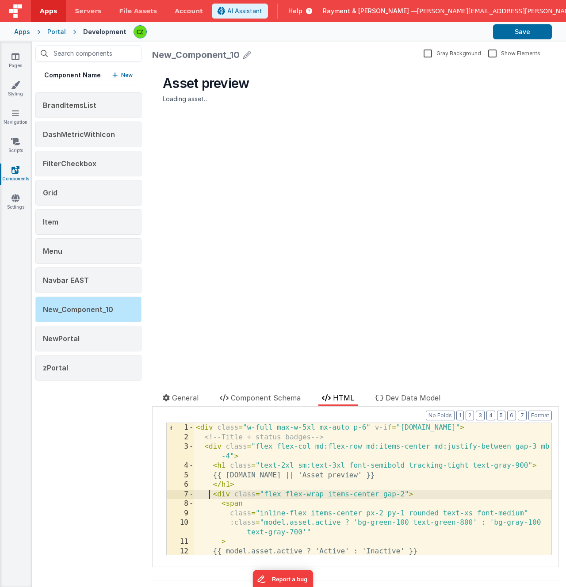
click at [407, 430] on div "< div class = "w-full max-w-5xl mx-auto p-6" v-if = "model.name" > <!-- Title +…" at bounding box center [372, 498] width 357 height 151
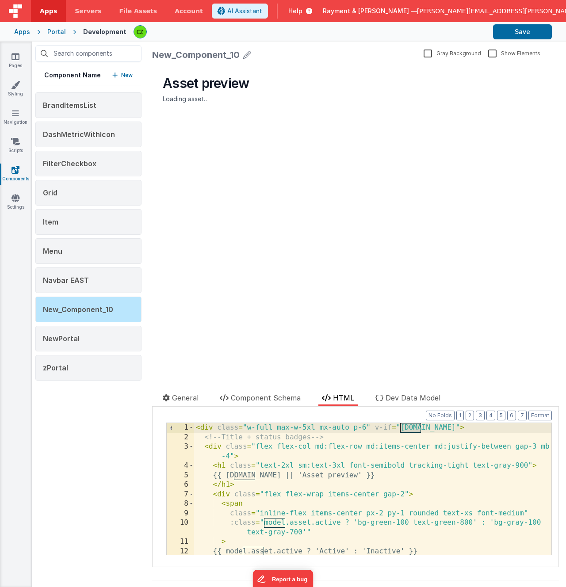
click at [407, 430] on div "< div class = "w-full max-w-5xl mx-auto p-6" v-if = "model.name" > <!-- Title +…" at bounding box center [372, 498] width 357 height 151
click at [273, 475] on div "< div class = "w-full max-w-5xl mx-auto p-6" v-if = "model.name" > <!-- Title +…" at bounding box center [372, 498] width 357 height 151
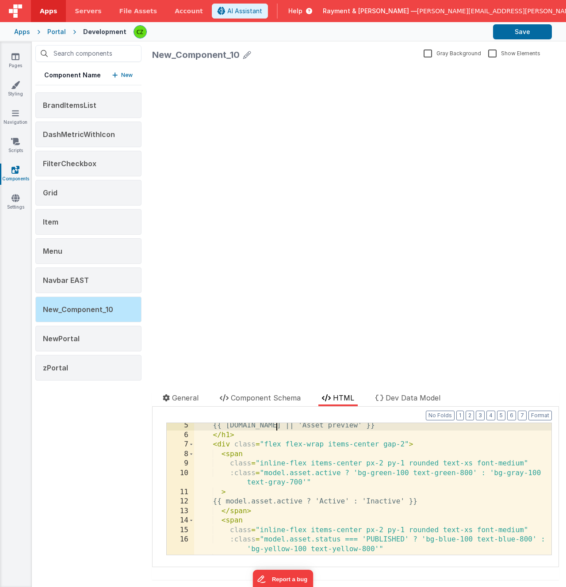
scroll to position [54, 0]
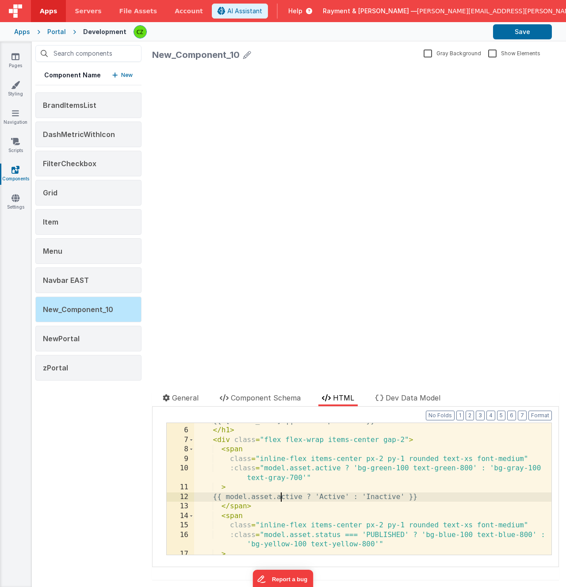
click at [279, 497] on div "{{ model.name || 'Asset preview' }} </ h1 > < div class = "flex flex-wrap items…" at bounding box center [372, 491] width 357 height 151
click at [521, 33] on button "Save" at bounding box center [522, 31] width 59 height 15
click at [222, 204] on div "update page model (See schema to hide after dev) showElements" at bounding box center [355, 218] width 407 height 307
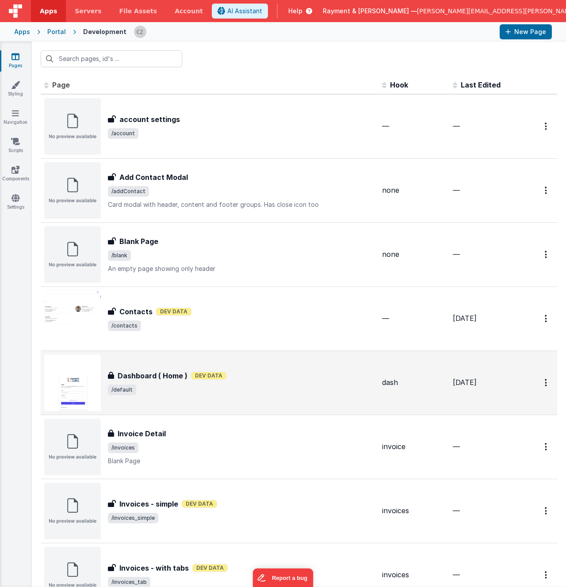
click at [248, 386] on span "/default" at bounding box center [241, 389] width 267 height 11
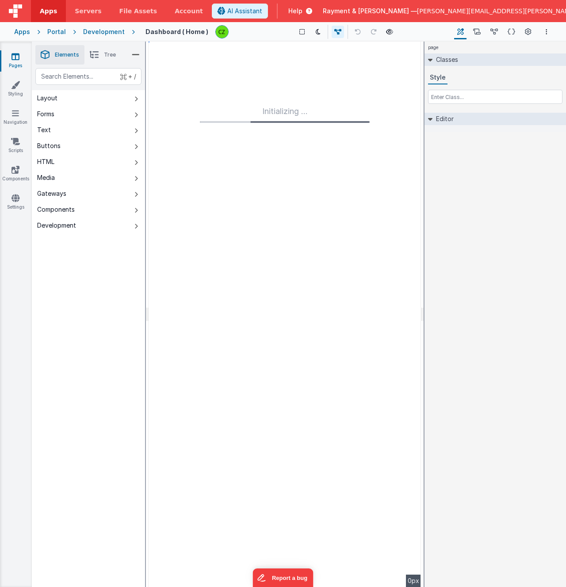
click at [97, 49] on icon at bounding box center [94, 55] width 9 height 12
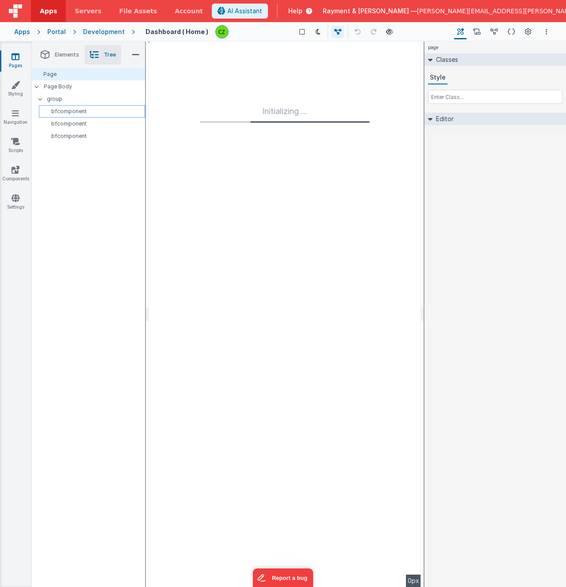
click at [71, 111] on p "bfcomponent" at bounding box center [93, 111] width 102 height 7
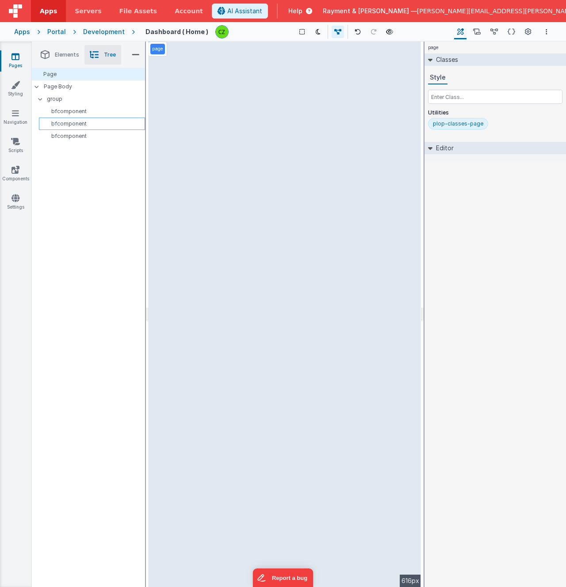
click at [70, 121] on p "bfcomponent" at bounding box center [93, 123] width 102 height 7
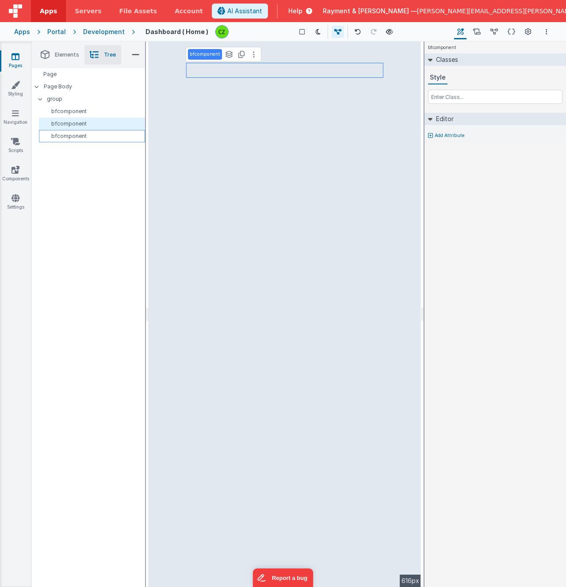
click at [70, 130] on div "bfcomponent" at bounding box center [92, 136] width 106 height 12
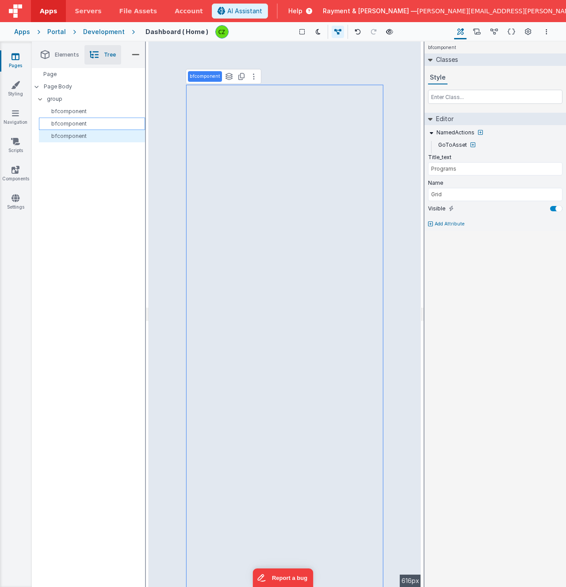
click at [73, 121] on p "bfcomponent" at bounding box center [93, 123] width 102 height 7
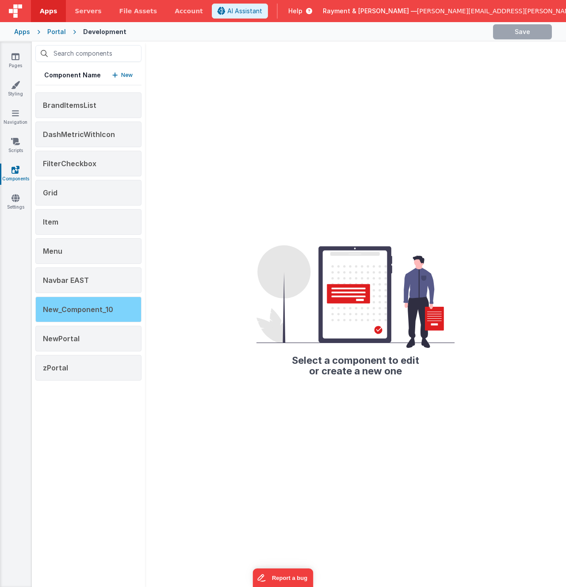
click at [83, 308] on span "New_Component_10" at bounding box center [78, 309] width 70 height 9
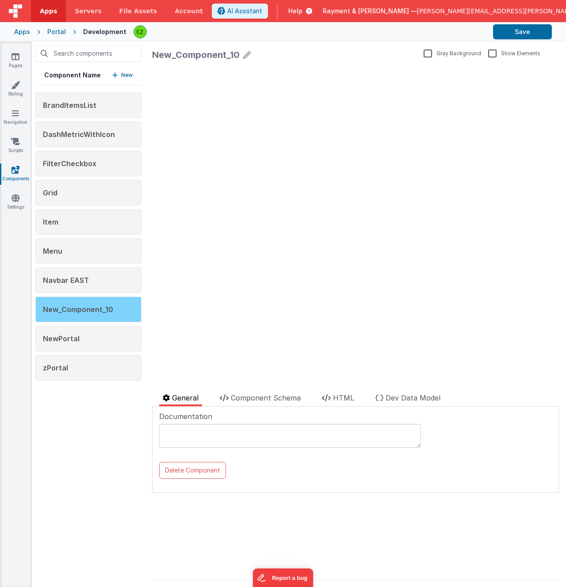
click at [97, 312] on span "New_Component_10" at bounding box center [78, 309] width 70 height 9
click at [338, 400] on span "HTML" at bounding box center [343, 397] width 21 height 9
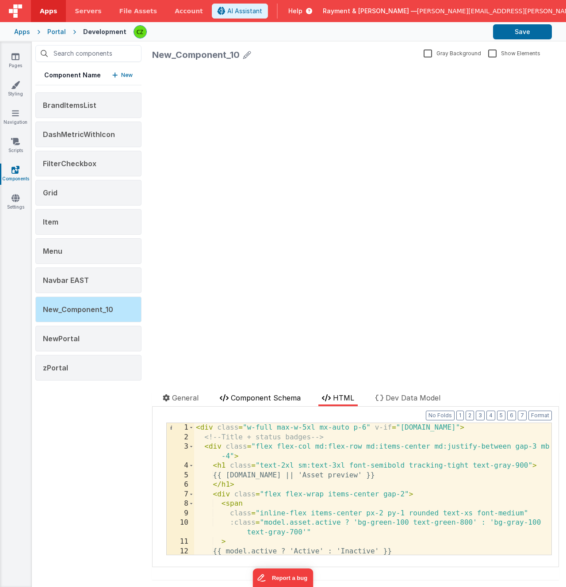
click at [266, 398] on span "Component Schema" at bounding box center [266, 397] width 70 height 9
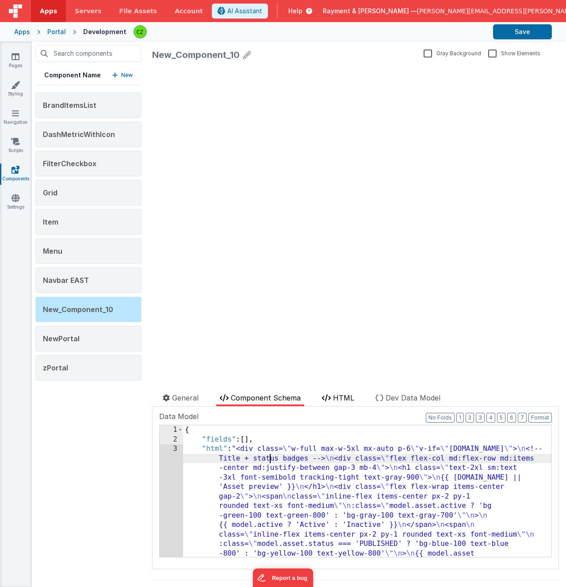
click at [339, 397] on span "HTML" at bounding box center [343, 397] width 21 height 9
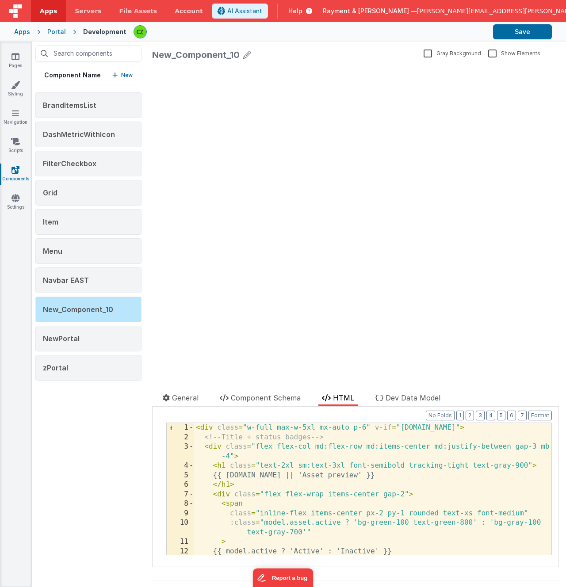
click at [289, 454] on div "< div class = "w-full max-w-5xl mx-auto p-6" v-if = "[DOMAIN_NAME]" > <!-- Titl…" at bounding box center [372, 498] width 357 height 151
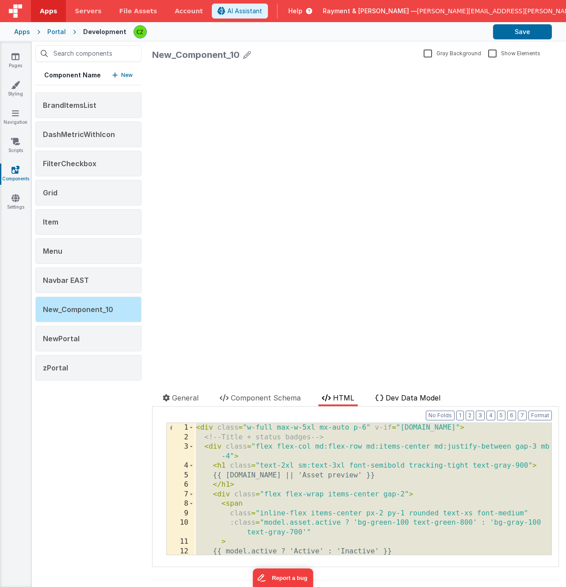
click at [401, 398] on span "Dev Data Model" at bounding box center [412, 397] width 55 height 9
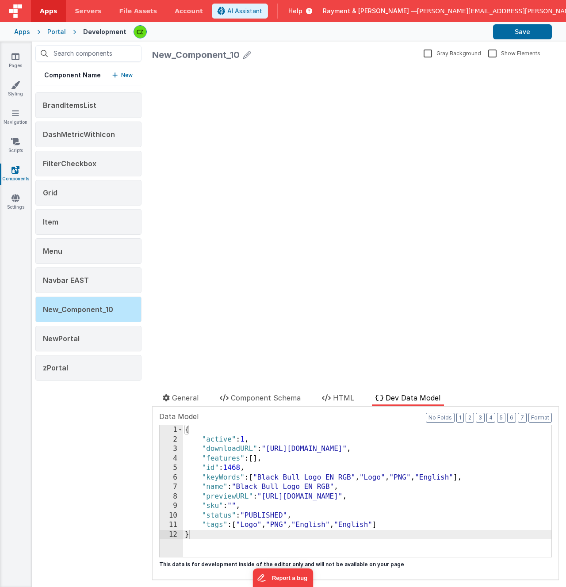
click at [346, 504] on div "{ "active" : 1 , "downloadURL" : "[URL][DOMAIN_NAME]" , "features" : [ ] , "id"…" at bounding box center [367, 500] width 368 height 151
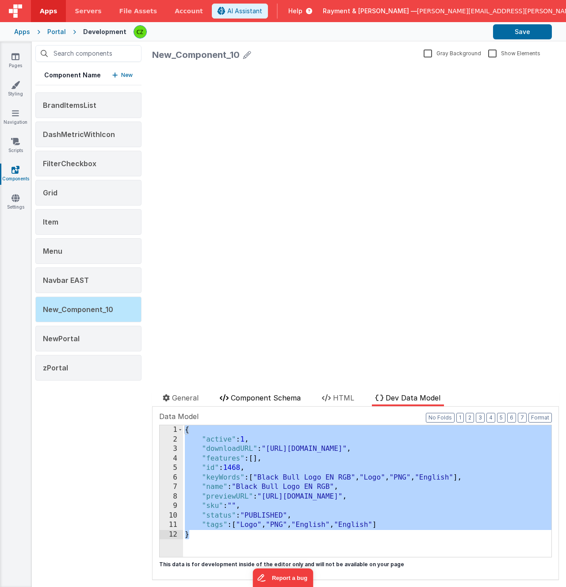
click at [277, 399] on span "Component Schema" at bounding box center [266, 397] width 70 height 9
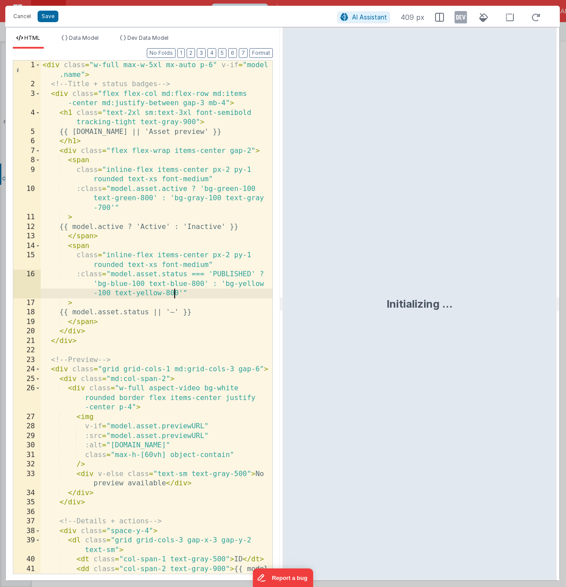
click at [174, 292] on div "< div class = "w-full max-w-5xl mx-auto p-6" v-if = "model .name" > <!-- Title …" at bounding box center [157, 336] width 232 height 551
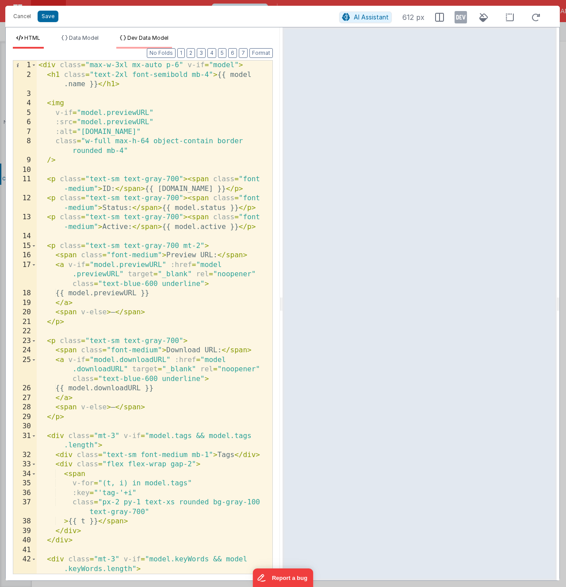
click at [143, 38] on span "Dev Data Model" at bounding box center [147, 37] width 41 height 7
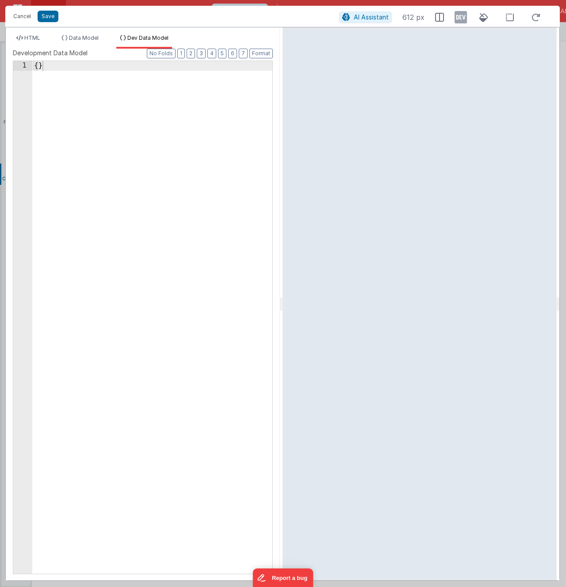
click at [133, 171] on div "{ }" at bounding box center [152, 327] width 240 height 532
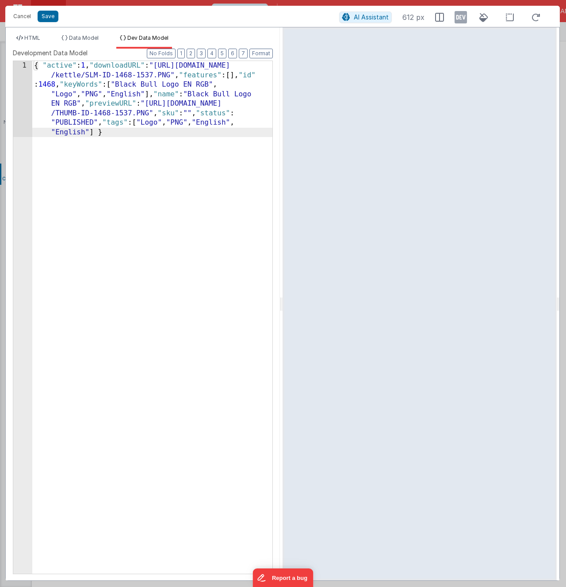
click at [148, 221] on div "{ "active" : 1 , "downloadURL" : "https://rcproofs.com /kettle/SLM-ID-1468-1537…" at bounding box center [152, 393] width 240 height 665
click at [251, 54] on button "Format" at bounding box center [260, 54] width 23 height 10
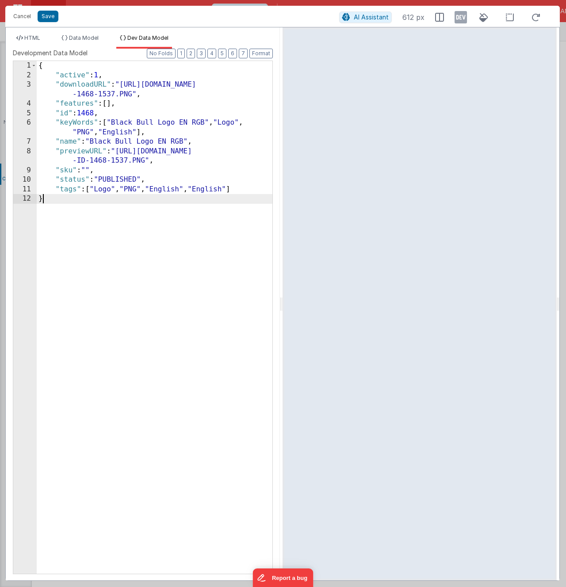
click at [130, 222] on div "{ "active" : 1 , "downloadURL" : "https://rcproofs.com/kettle/SLM-ID -1468-1537…" at bounding box center [155, 327] width 236 height 532
click at [79, 39] on span "Data Model" at bounding box center [84, 37] width 30 height 7
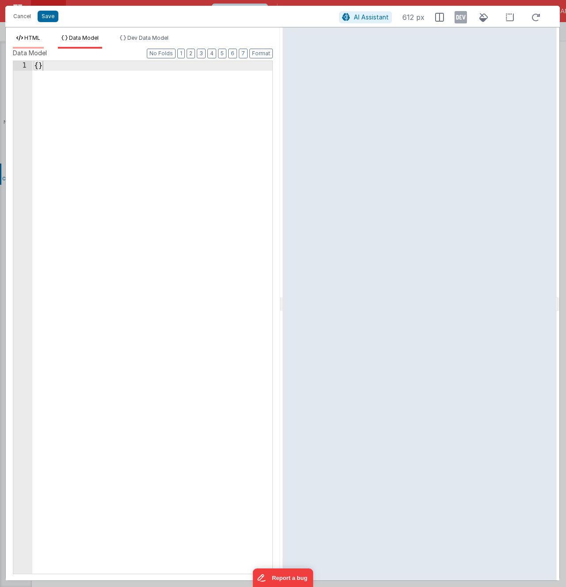
click at [35, 40] on span "HTML" at bounding box center [32, 37] width 16 height 7
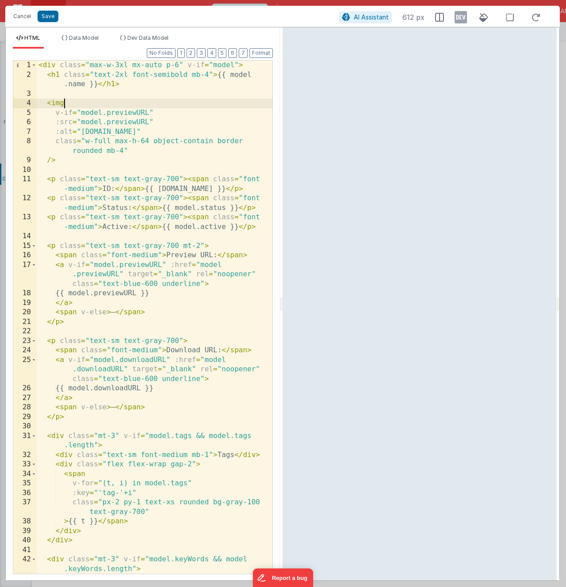
click at [87, 99] on div "< div class = "max-w-3xl mx-auto p-6" v-if = "model" > < h1 class = "text-2xl f…" at bounding box center [155, 332] width 236 height 542
click at [241, 76] on div "< div class = "max-w-3xl mx-auto p-6" v-if = "model" > < h1 class = "text-2xl f…" at bounding box center [155, 332] width 236 height 542
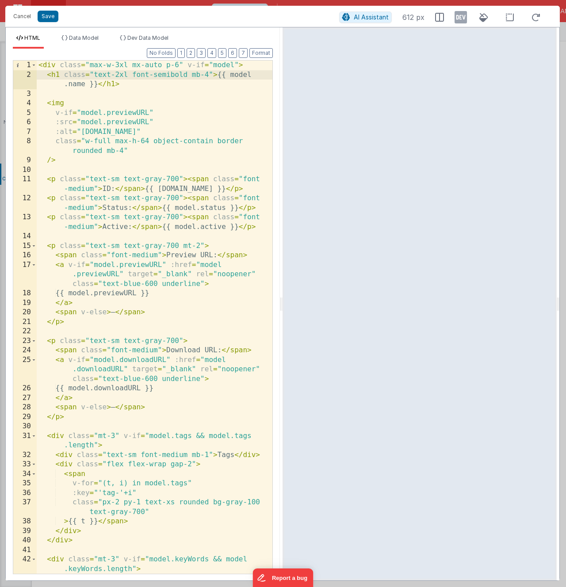
click at [254, 76] on div "< div class = "max-w-3xl mx-auto p-6" v-if = "model" > < h1 class = "text-2xl f…" at bounding box center [155, 332] width 236 height 542
click at [51, 16] on button "Save" at bounding box center [48, 16] width 21 height 11
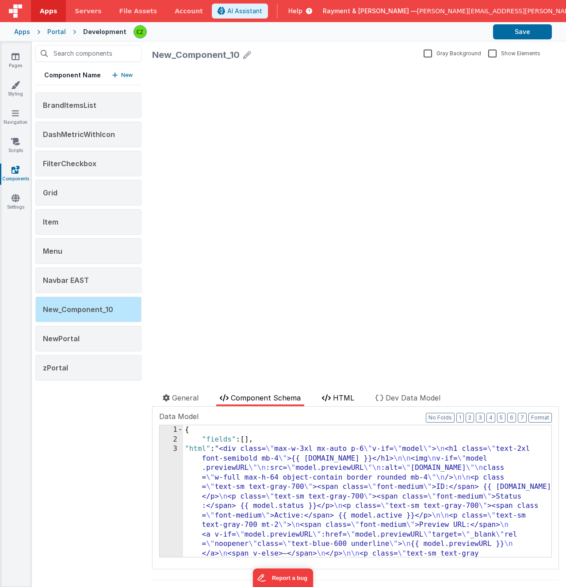
click at [335, 398] on span "HTML" at bounding box center [343, 397] width 21 height 9
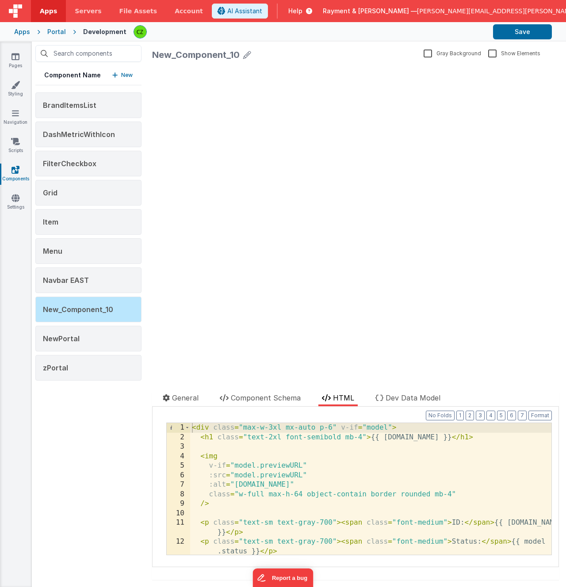
click at [274, 447] on div "< div class = "max-w-3xl mx-auto p-6" v-if = "model" > < h1 class = "text-2xl f…" at bounding box center [370, 503] width 361 height 160
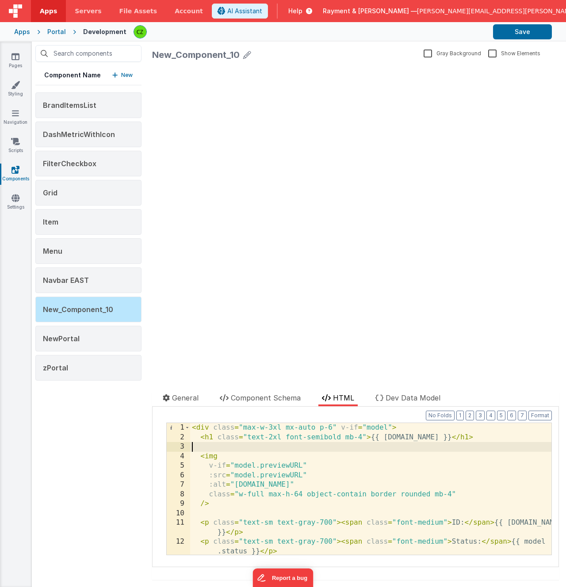
scroll to position [419, 0]
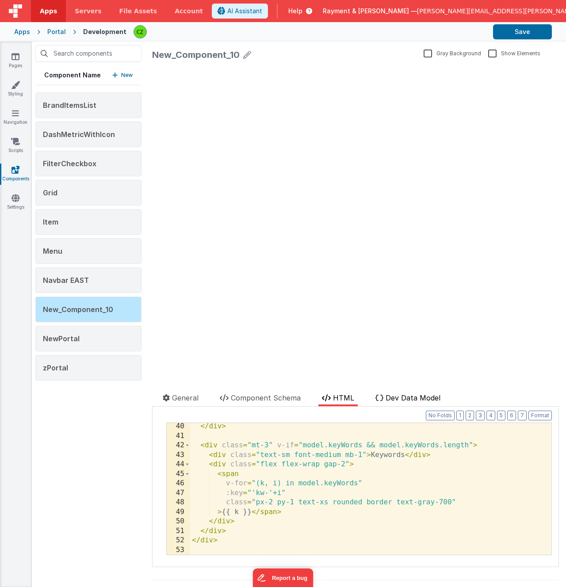
click at [397, 396] on span "Dev Data Model" at bounding box center [412, 397] width 55 height 9
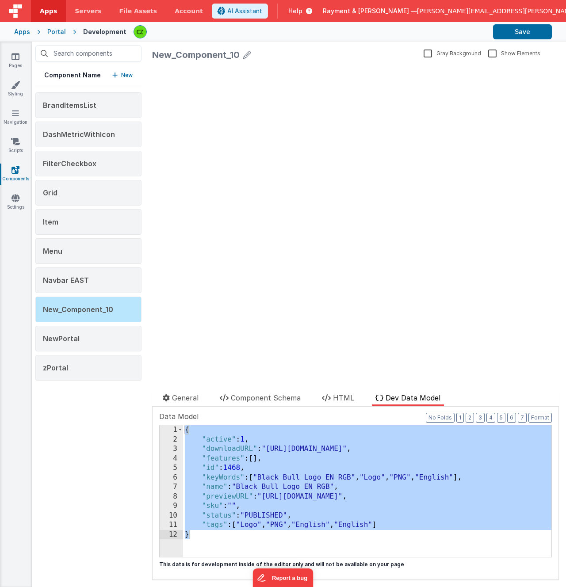
click at [328, 460] on div "{ "active" : 1 , "downloadURL" : "https://rcproofs.com/kettle/SLM-ID-1468-1537.…" at bounding box center [367, 500] width 368 height 151
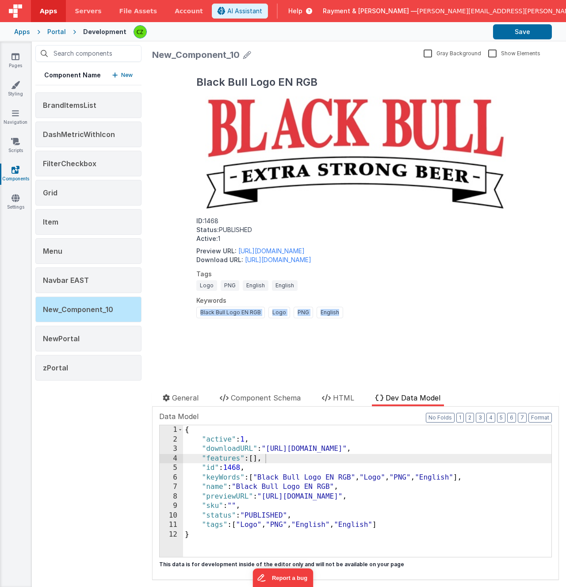
drag, startPoint x: 198, startPoint y: 312, endPoint x: 364, endPoint y: 311, distance: 166.6
click at [364, 311] on div "Black Bull Logo EN RGB Logo PNG English" at bounding box center [355, 312] width 318 height 11
click at [304, 251] on link "[URL][DOMAIN_NAME]" at bounding box center [271, 251] width 66 height 8
click at [282, 260] on link "[URL][DOMAIN_NAME]" at bounding box center [278, 260] width 66 height 8
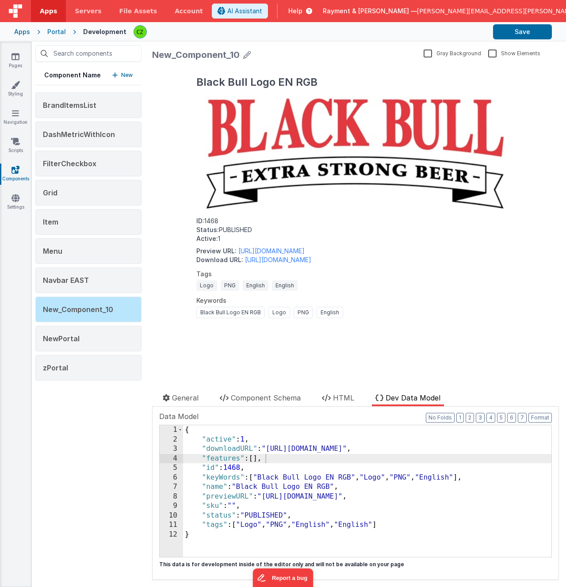
click at [310, 353] on div "Black Bull Logo EN RGB ID: 1468 Status: PUBLISHED Active: 1 Preview URL: https:…" at bounding box center [355, 218] width 407 height 307
click at [313, 268] on div "Black Bull Logo EN RGB ID: 1468 Status: PUBLISHED Active: 1 Preview URL: https:…" at bounding box center [355, 197] width 339 height 264
click at [267, 399] on span "Component Schema" at bounding box center [266, 397] width 70 height 9
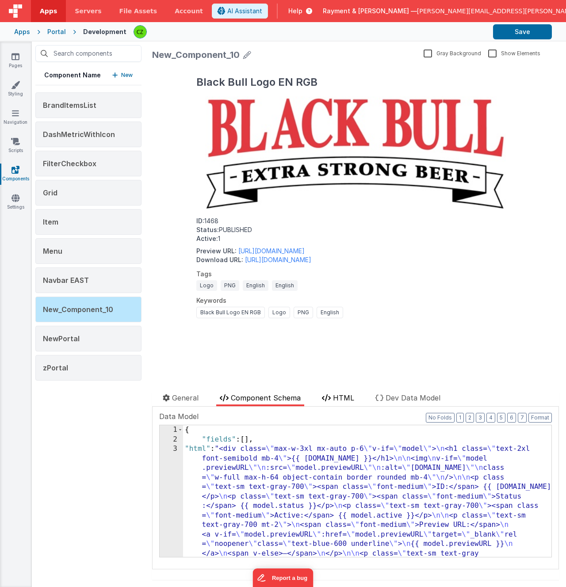
click at [342, 399] on span "HTML" at bounding box center [343, 397] width 21 height 9
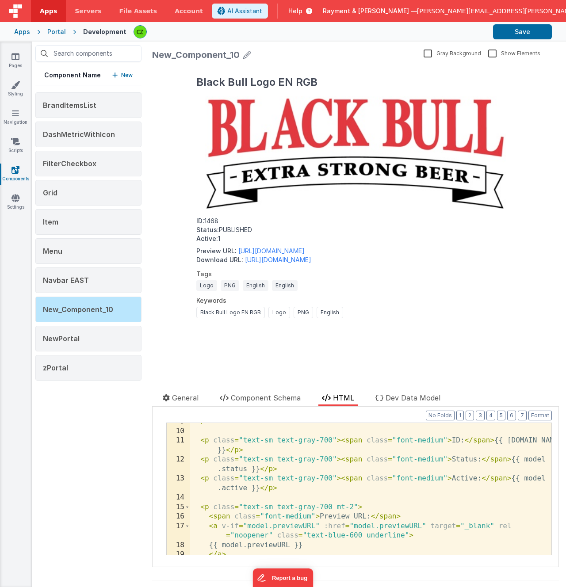
scroll to position [87, 0]
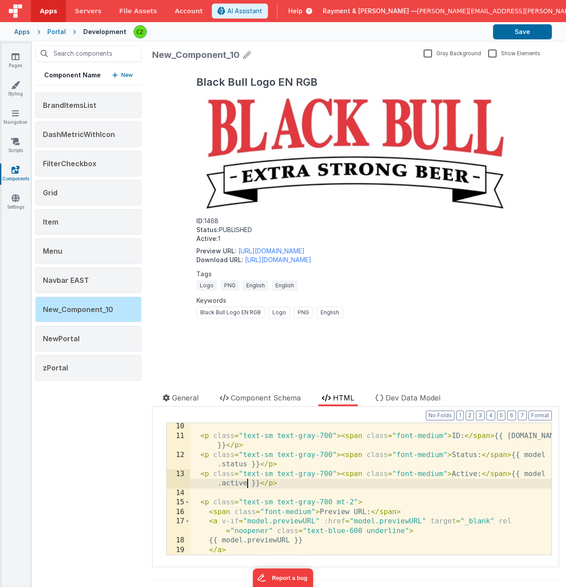
click at [247, 483] on div "< p class = "text-sm text-gray-700" > < span class = "font-medium" > ID: </ spa…" at bounding box center [370, 497] width 361 height 151
click at [409, 400] on span "Dev Data Model" at bounding box center [412, 397] width 55 height 9
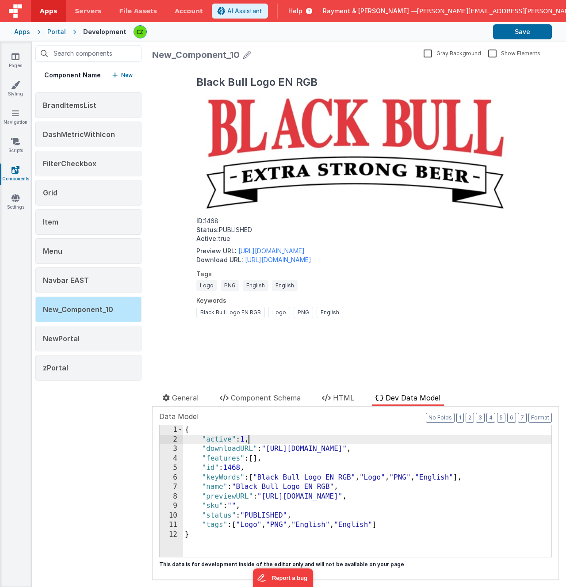
click at [250, 441] on div "{ "active" : 1 , "downloadURL" : "https://rcproofs.com/kettle/SLM-ID-1468-1537.…" at bounding box center [367, 500] width 368 height 151
click at [273, 397] on span "Component Schema" at bounding box center [266, 397] width 70 height 9
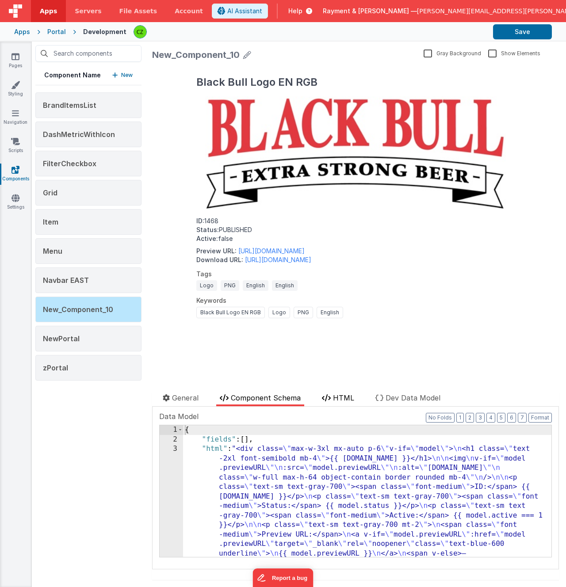
click at [331, 400] on icon at bounding box center [326, 397] width 9 height 7
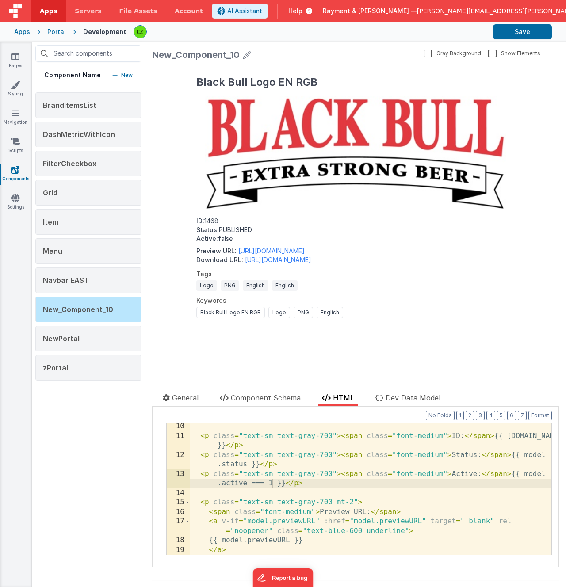
click at [252, 473] on div "< p class = "text-sm text-gray-700" > < span class = "font-medium" > ID: </ spa…" at bounding box center [370, 497] width 361 height 151
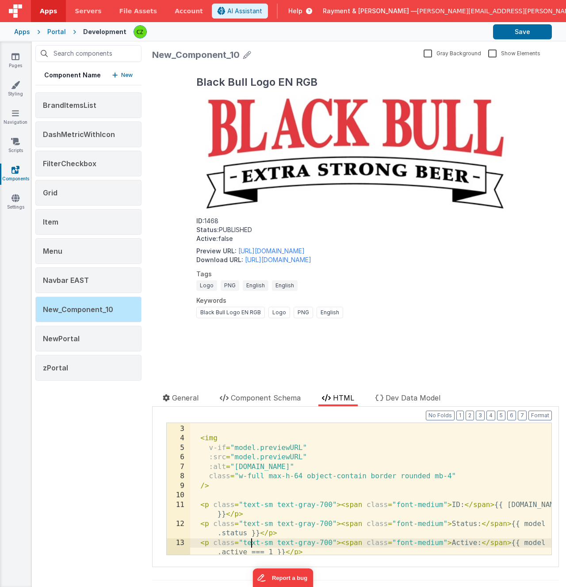
scroll to position [0, 0]
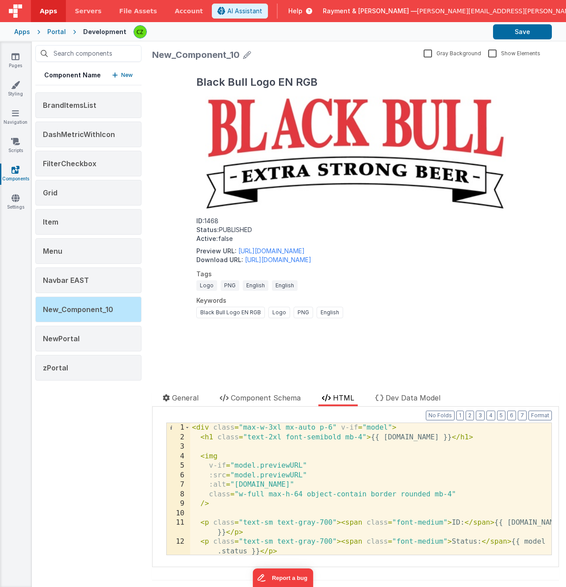
click at [273, 458] on div "< div class = "max-w-3xl mx-auto p-6" v-if = "model" > < h1 class = "text-2xl f…" at bounding box center [370, 503] width 361 height 160
click at [275, 445] on div "< div class = "max-w-3xl mx-auto p-6" v-if = "model" > < h1 class = "text-2xl f…" at bounding box center [370, 503] width 361 height 160
click at [308, 228] on p "Status: PUBLISHED" at bounding box center [355, 229] width 318 height 9
click at [246, 54] on icon at bounding box center [247, 55] width 8 height 12
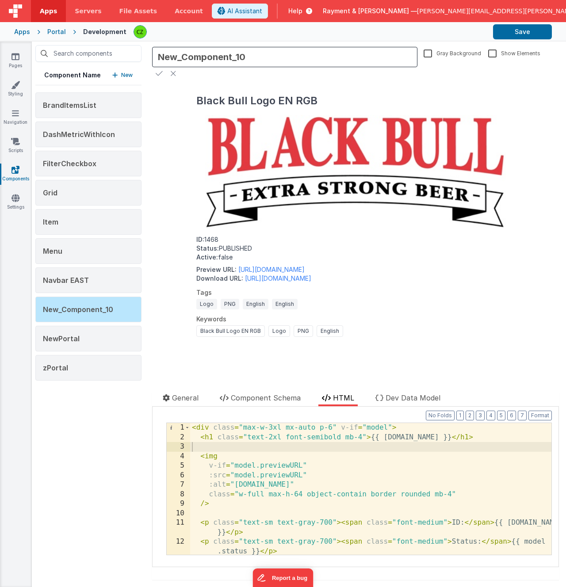
click at [231, 55] on input "New_Component_10" at bounding box center [284, 57] width 265 height 20
type input "assetComponent"
click at [506, 28] on button "Save" at bounding box center [522, 31] width 59 height 15
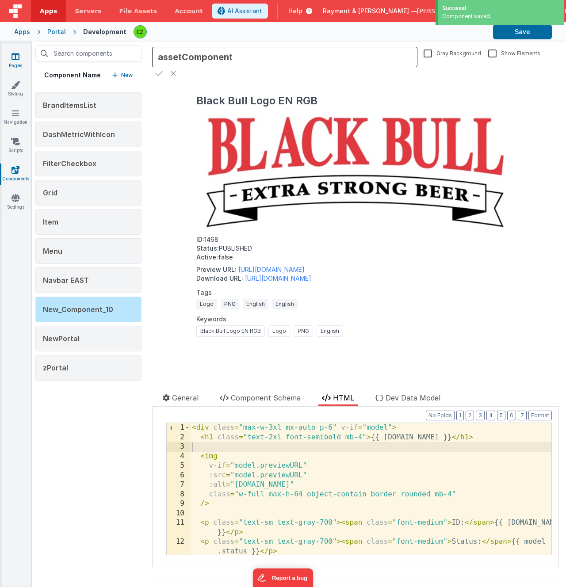
click at [15, 58] on icon at bounding box center [15, 56] width 8 height 9
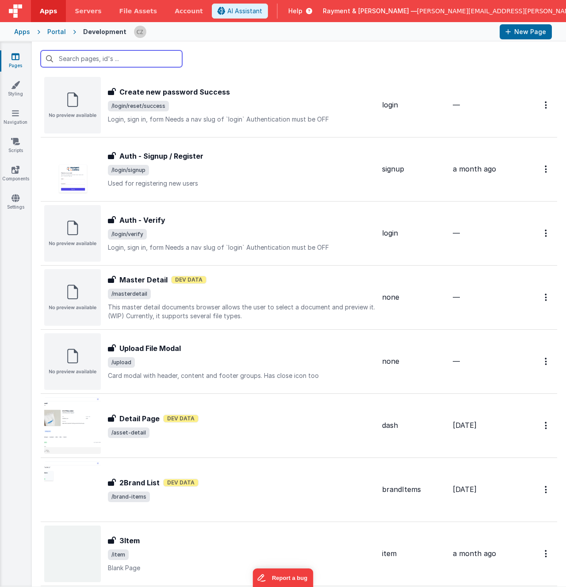
scroll to position [1088, 0]
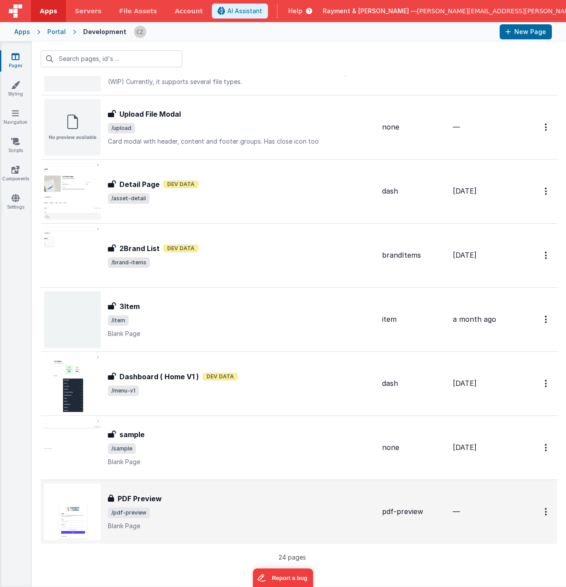
click at [203, 514] on span "/pdf-preview" at bounding box center [241, 512] width 267 height 11
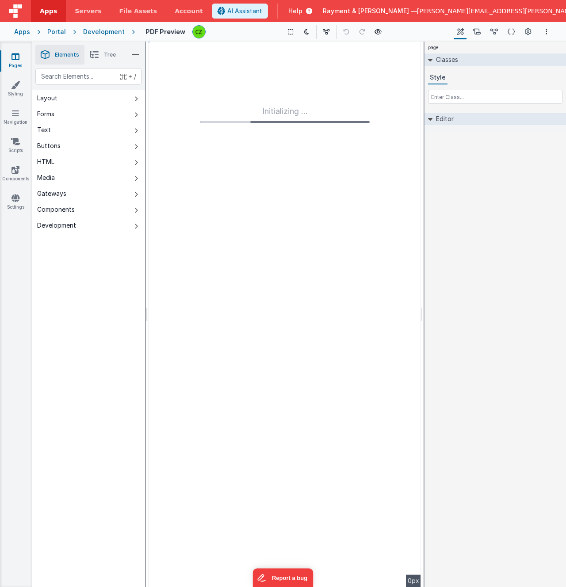
click at [102, 55] on li "Tree" at bounding box center [102, 54] width 37 height 19
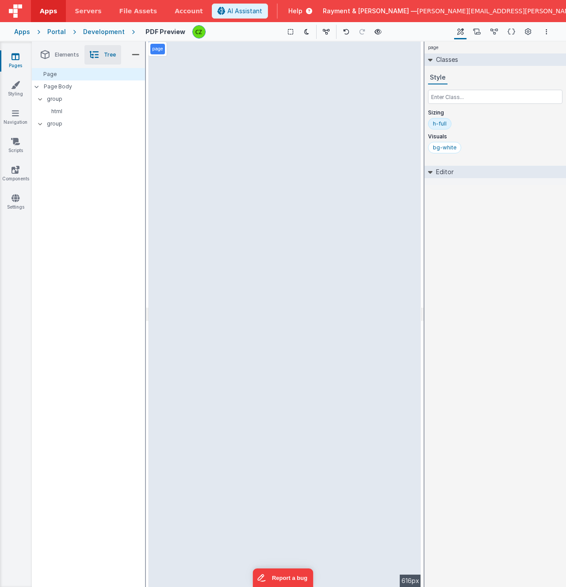
click at [55, 54] on span "Elements" at bounding box center [67, 54] width 24 height 7
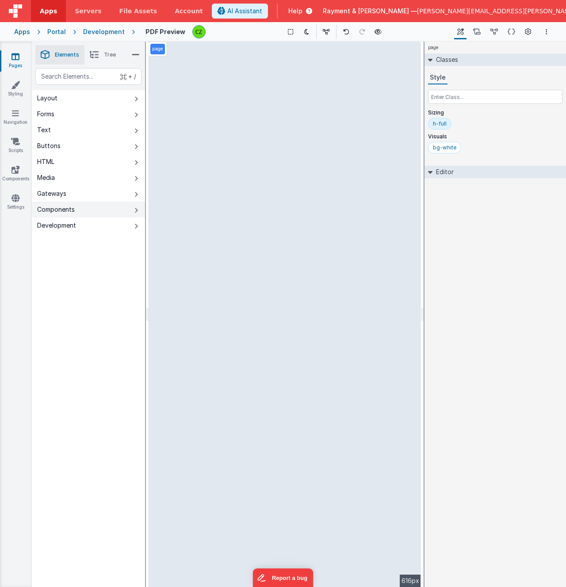
click at [53, 212] on div "Components" at bounding box center [56, 209] width 38 height 9
click at [528, 10] on span "[PERSON_NAME][EMAIL_ADDRESS][PERSON_NAME][DOMAIN_NAME]" at bounding box center [522, 11] width 211 height 9
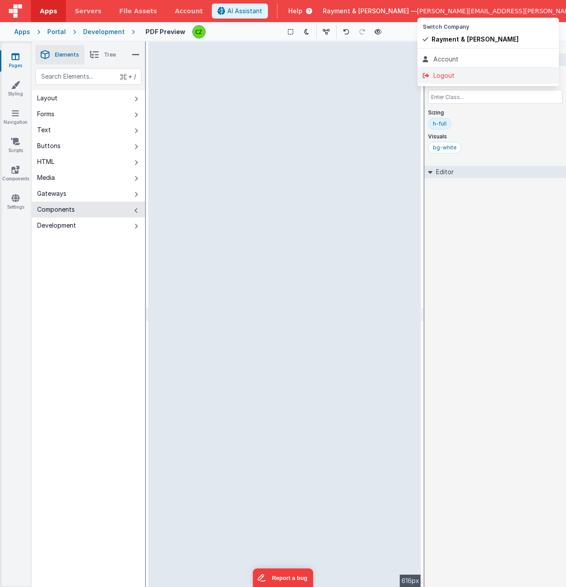
click at [455, 76] on div "Logout" at bounding box center [487, 75] width 131 height 9
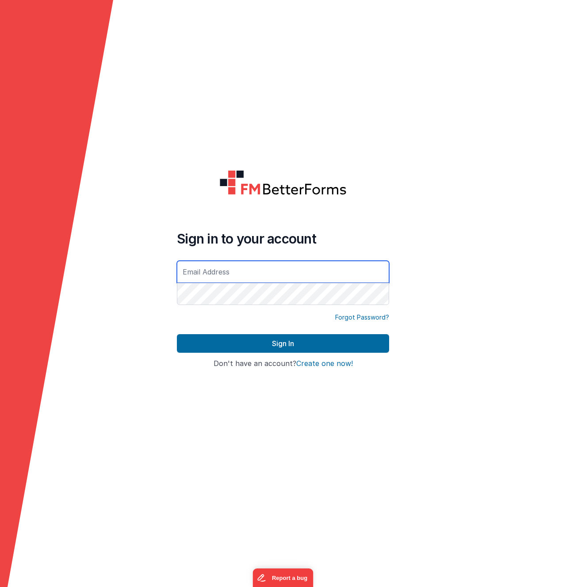
click at [227, 266] on input "text" at bounding box center [283, 272] width 212 height 22
type input "[PERSON_NAME][EMAIL_ADDRESS][PERSON_NAME][DOMAIN_NAME]"
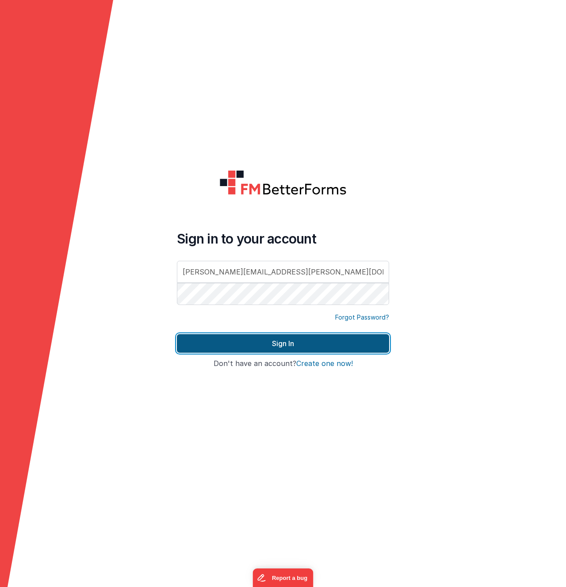
click at [282, 346] on button "Sign In" at bounding box center [283, 343] width 212 height 19
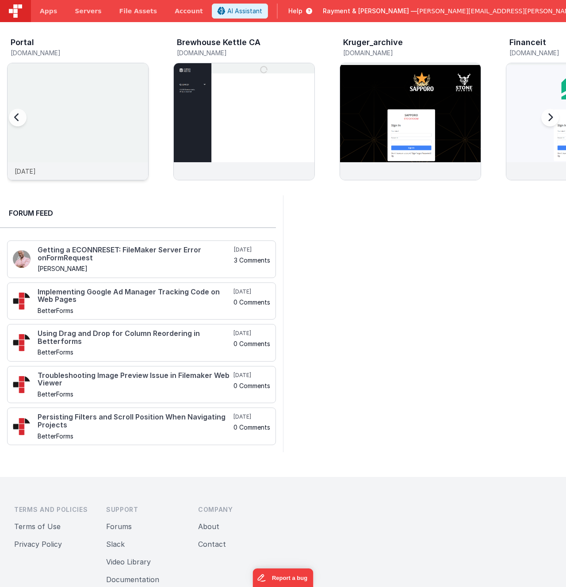
click at [85, 109] on img at bounding box center [78, 133] width 141 height 141
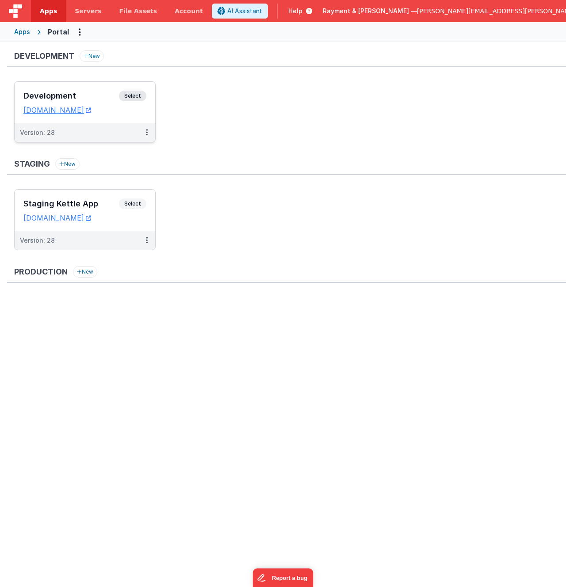
click at [99, 90] on div "Development Select URLs raymentcollinsdev.clientportal.cloud" at bounding box center [85, 103] width 141 height 42
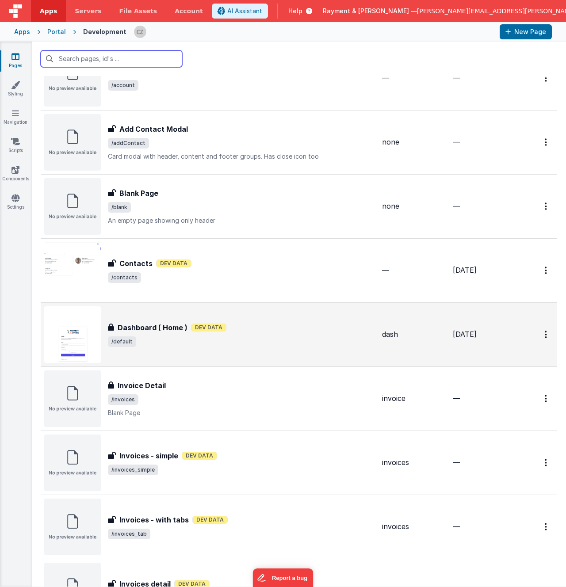
scroll to position [49, 0]
click at [243, 330] on div "Dashboard ( Home ) Dev Data" at bounding box center [241, 327] width 267 height 11
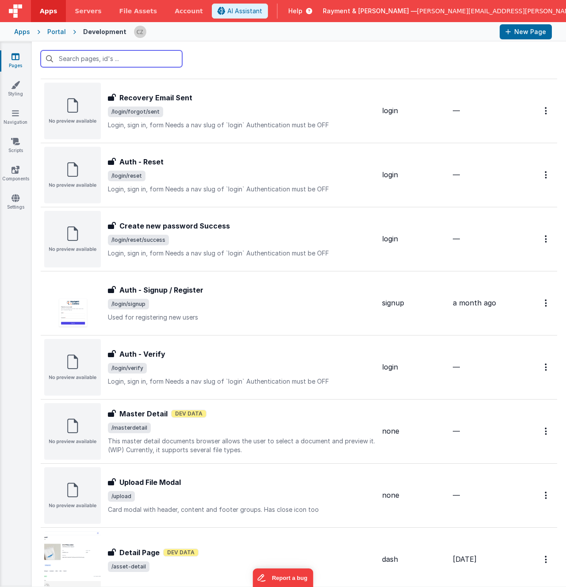
scroll to position [1088, 0]
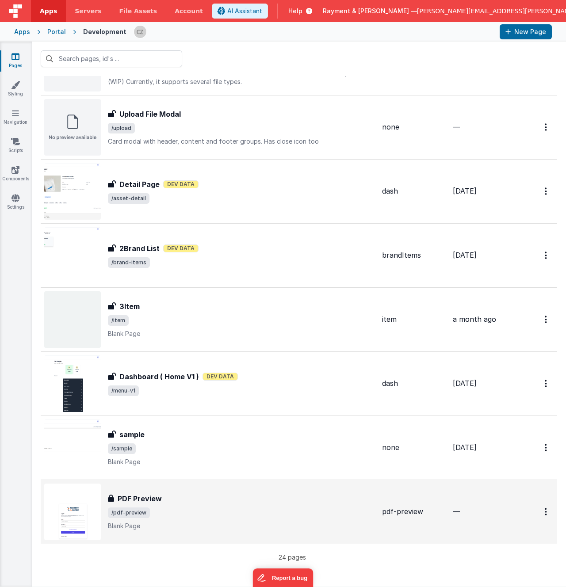
click at [224, 501] on div "PDF Preview" at bounding box center [241, 498] width 267 height 11
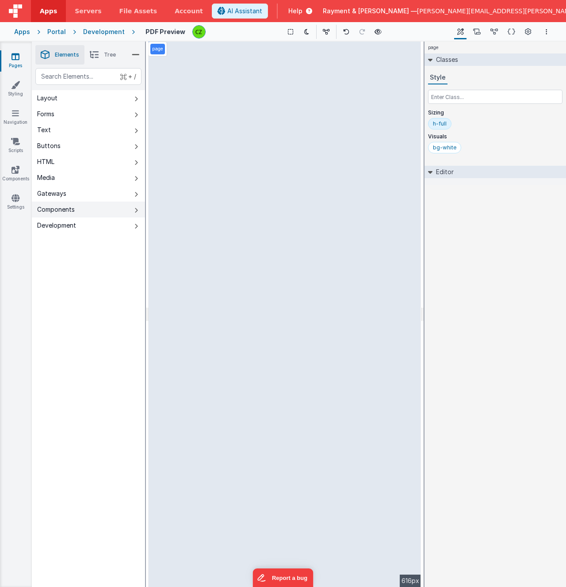
click at [83, 211] on button "Components" at bounding box center [88, 210] width 113 height 16
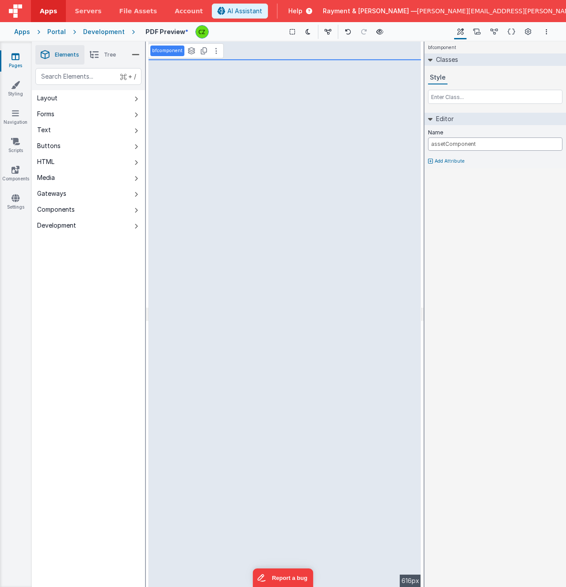
type input "assetComponent"
click at [452, 232] on div "bfcomponent Classes Style Editor Name assetComponent Add Attribute DEV: Focus D…" at bounding box center [494, 314] width 141 height 545
click at [15, 172] on icon at bounding box center [15, 169] width 8 height 9
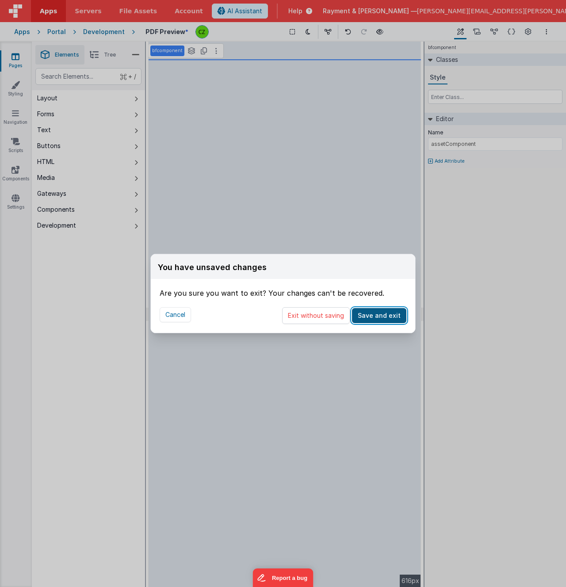
click at [368, 318] on button "Save and exit" at bounding box center [379, 315] width 54 height 15
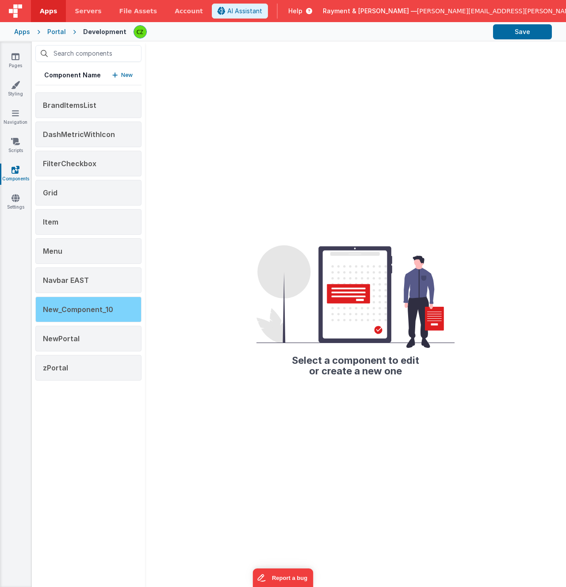
click at [56, 312] on span "New_Component_10" at bounding box center [78, 309] width 70 height 9
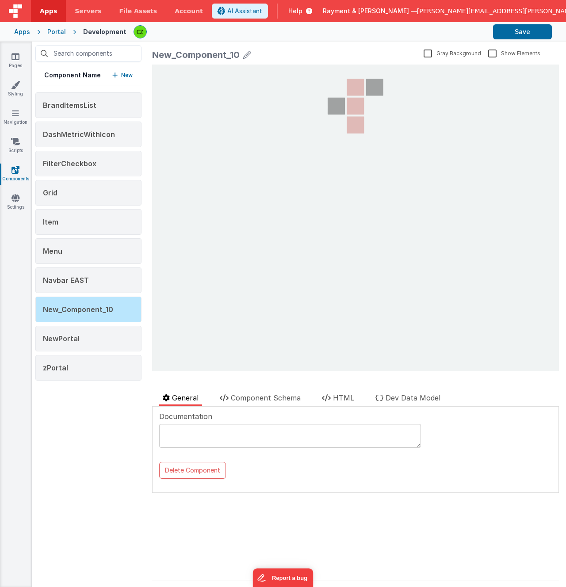
click at [190, 57] on div "New_Component_10" at bounding box center [195, 55] width 87 height 12
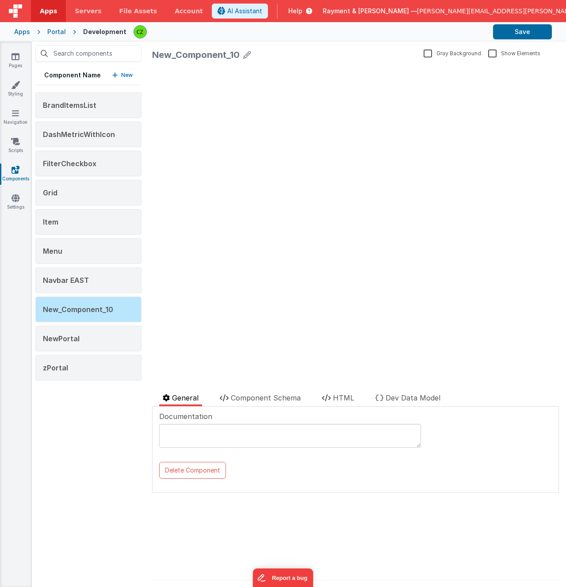
click at [247, 53] on icon at bounding box center [247, 55] width 8 height 12
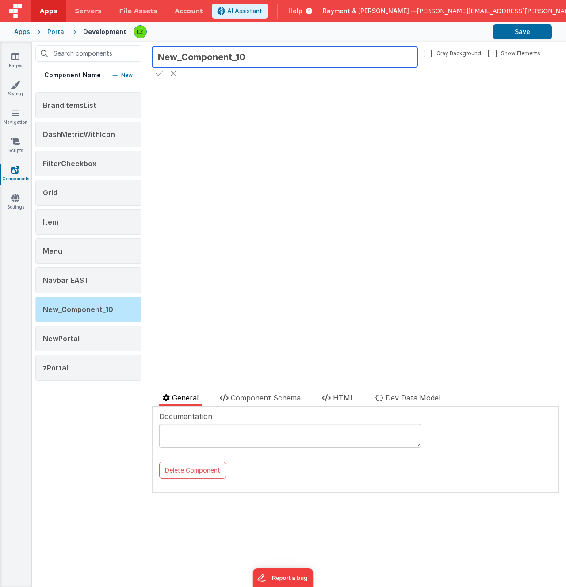
drag, startPoint x: 247, startPoint y: 56, endPoint x: 137, endPoint y: 56, distance: 110.0
click at [137, 56] on div "Component Name New BrandItemsList DashMetricWithIcon FilterCheckbox Grid Item M…" at bounding box center [299, 314] width 534 height 545
type input "assetComponent"
click at [157, 74] on icon at bounding box center [159, 73] width 7 height 12
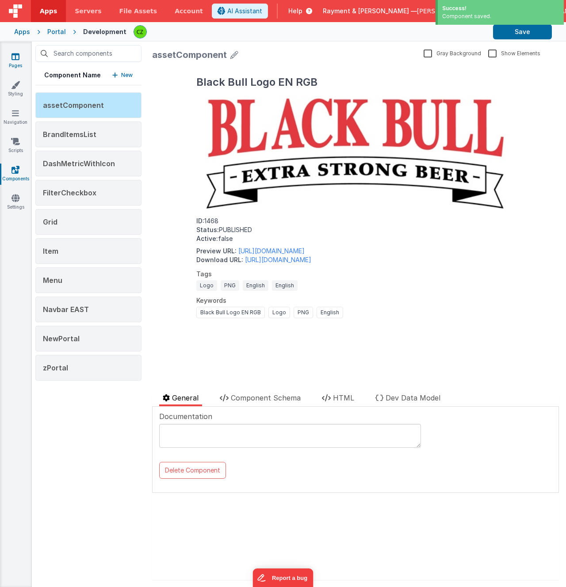
click at [14, 58] on icon at bounding box center [15, 56] width 8 height 9
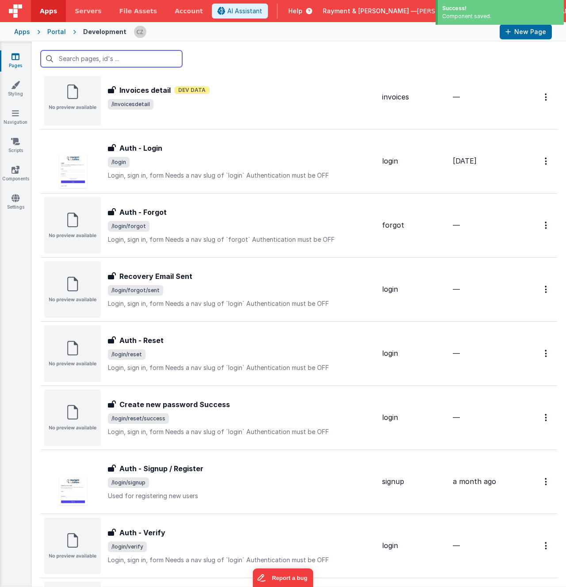
scroll to position [1088, 0]
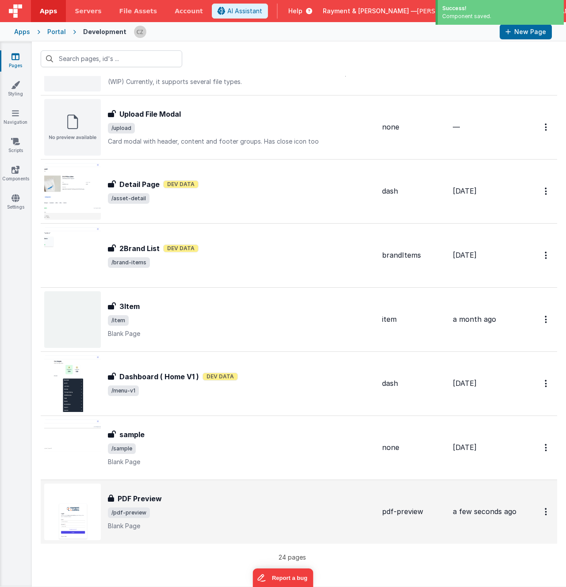
click at [203, 501] on div "PDF Preview" at bounding box center [241, 498] width 267 height 11
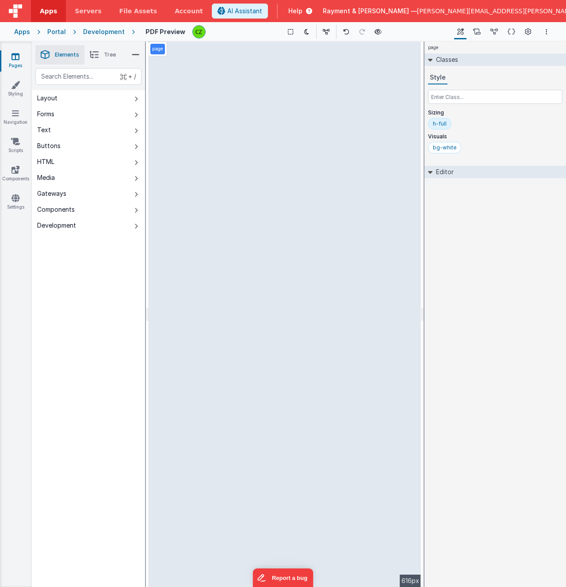
click at [101, 54] on li "Tree" at bounding box center [102, 54] width 37 height 19
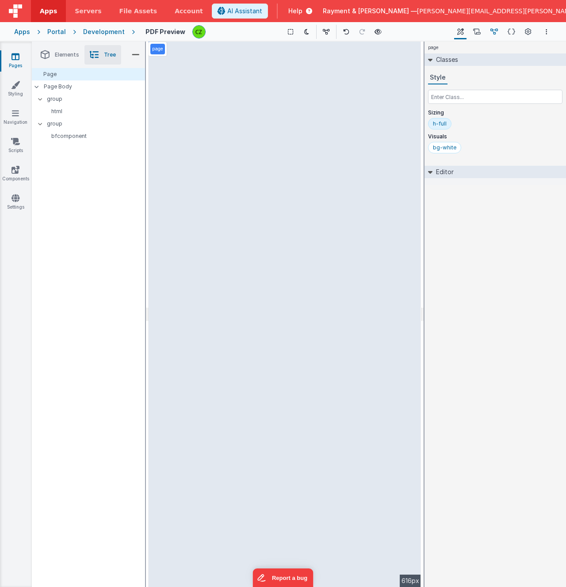
click at [498, 34] on button "Data Model" at bounding box center [494, 31] width 14 height 15
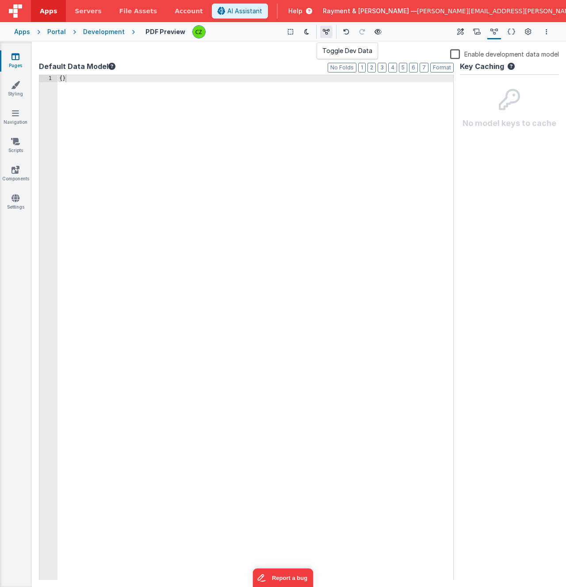
click at [323, 31] on icon at bounding box center [326, 32] width 7 height 6
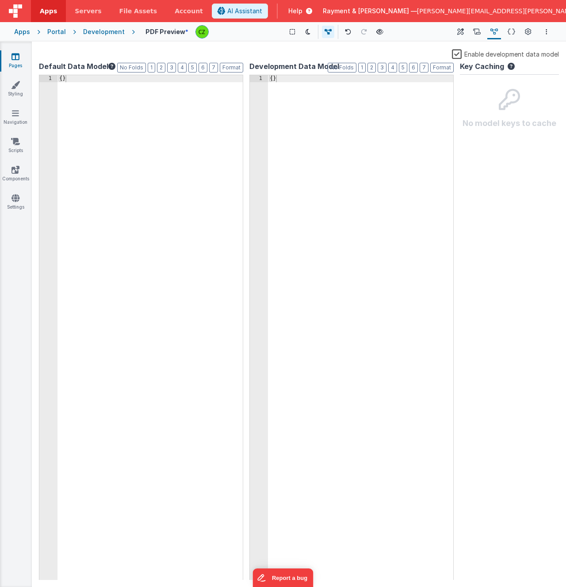
click at [495, 32] on icon at bounding box center [494, 31] width 8 height 9
click at [175, 123] on div "{ }" at bounding box center [149, 334] width 185 height 519
click at [460, 30] on icon at bounding box center [460, 31] width 7 height 9
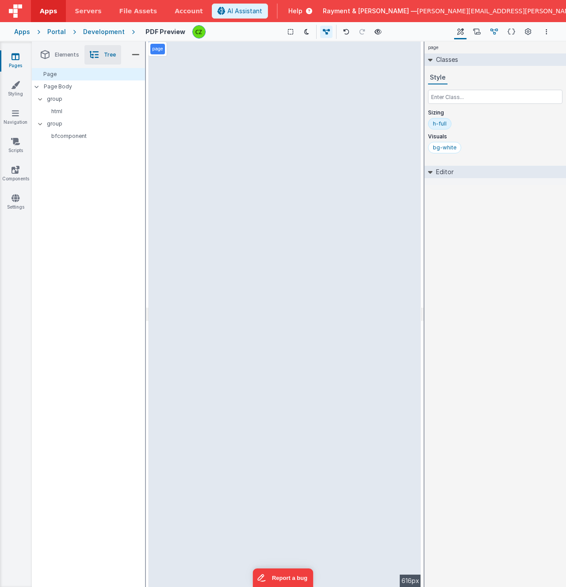
click at [494, 30] on icon at bounding box center [494, 31] width 8 height 9
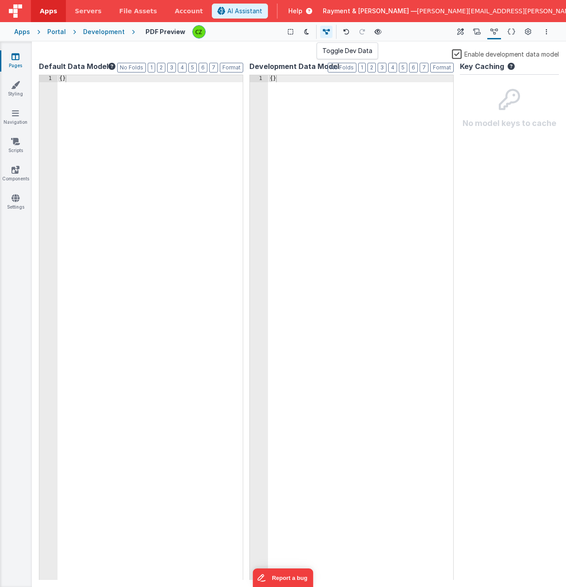
click at [323, 31] on icon at bounding box center [326, 32] width 7 height 6
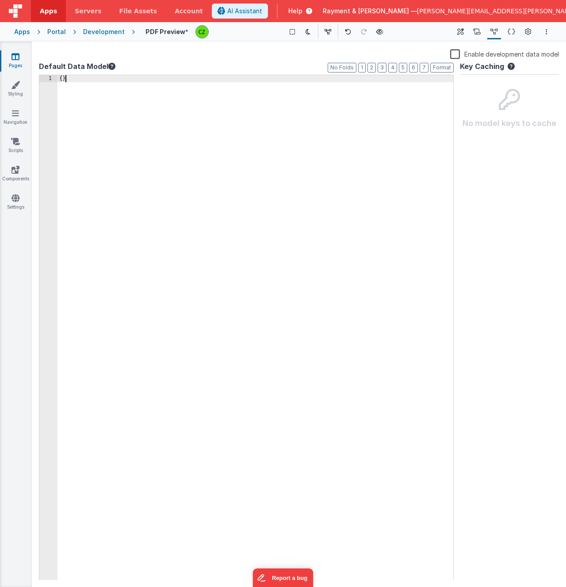
click at [315, 145] on div "{ }" at bounding box center [255, 334] width 396 height 519
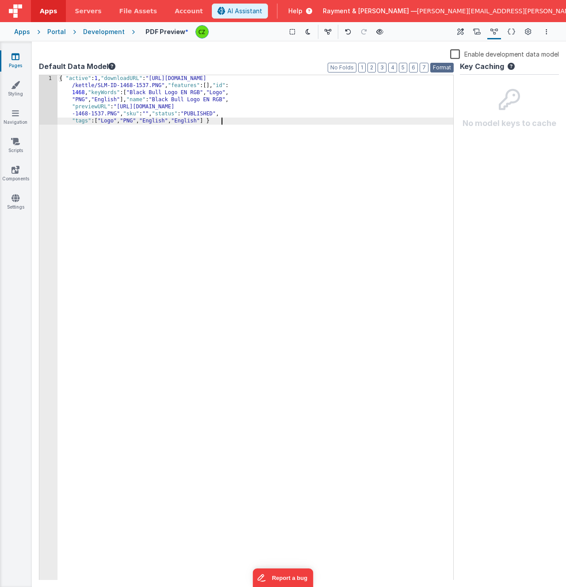
click at [442, 68] on button "Format" at bounding box center [441, 68] width 23 height 10
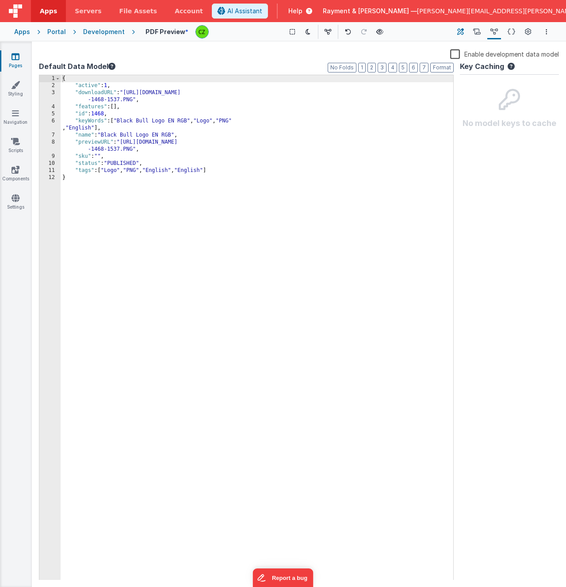
click at [460, 31] on icon at bounding box center [460, 31] width 7 height 9
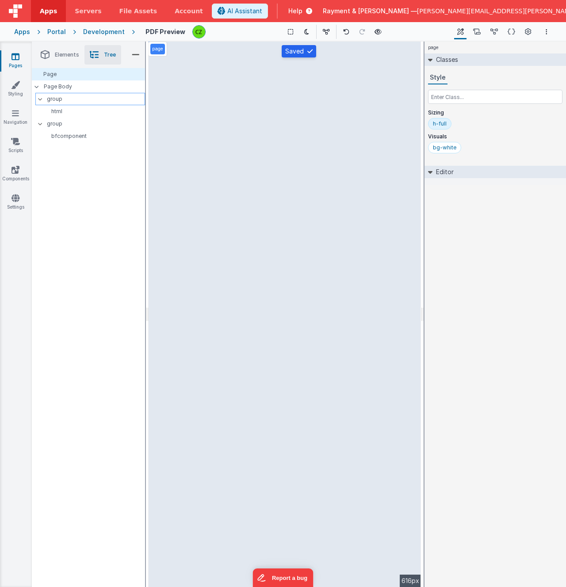
click at [58, 97] on p "group" at bounding box center [96, 99] width 98 height 10
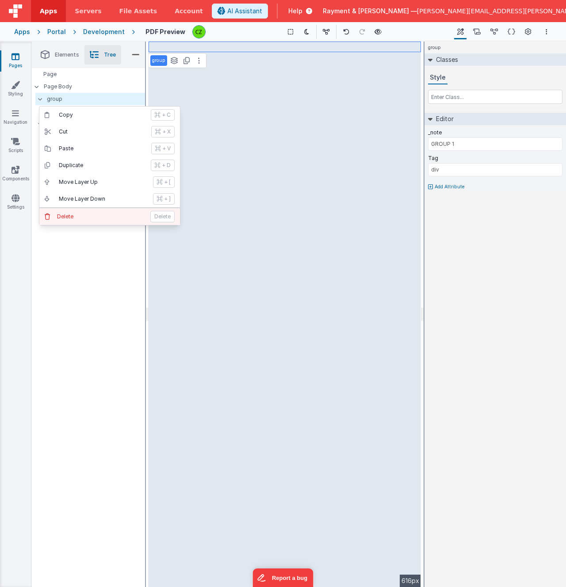
click at [84, 216] on p "Delete" at bounding box center [101, 216] width 88 height 7
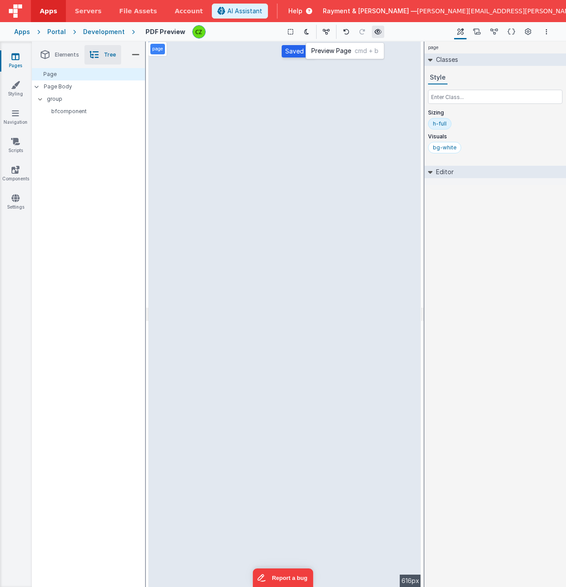
click at [377, 29] on icon at bounding box center [377, 32] width 7 height 6
click at [15, 57] on icon at bounding box center [15, 56] width 8 height 9
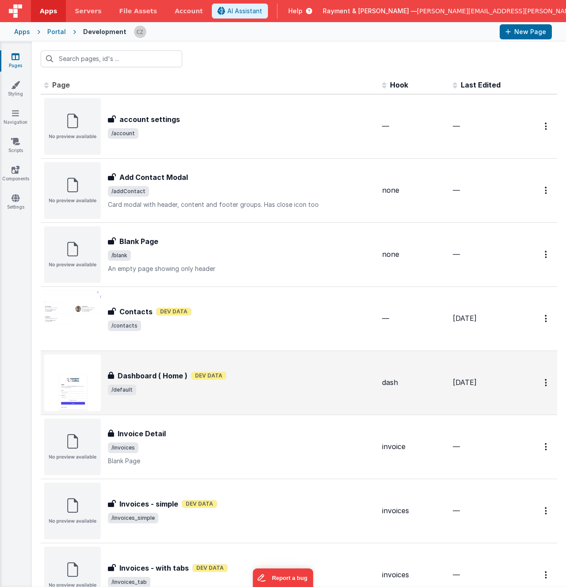
click at [215, 398] on div "Dashboard ( Home ) Dashboard ( Home ) Dev Data /default" at bounding box center [209, 382] width 331 height 57
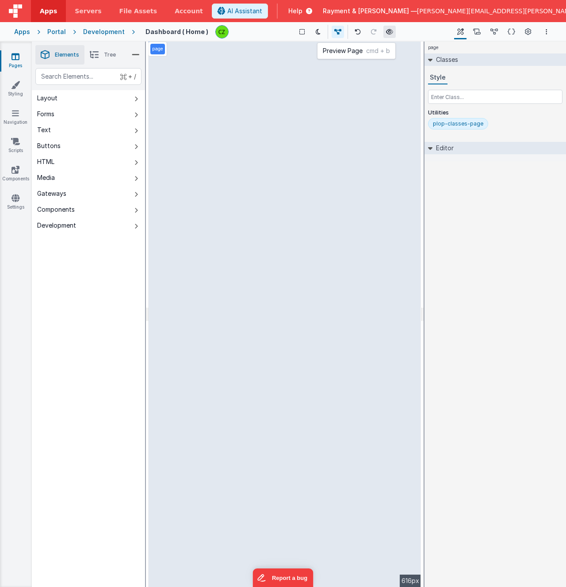
click at [386, 31] on icon at bounding box center [389, 32] width 7 height 6
click at [494, 34] on icon at bounding box center [494, 31] width 8 height 9
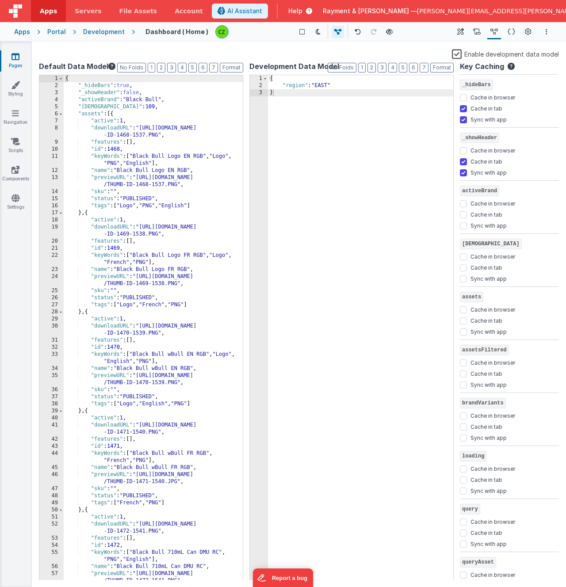
click at [356, 112] on div "{ "region" : "EAST" }" at bounding box center [360, 334] width 185 height 519
click at [463, 30] on icon at bounding box center [460, 31] width 7 height 9
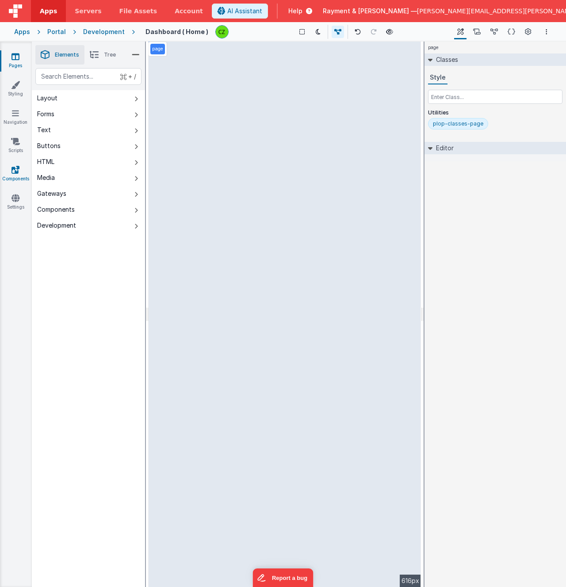
click at [11, 166] on icon at bounding box center [15, 169] width 8 height 9
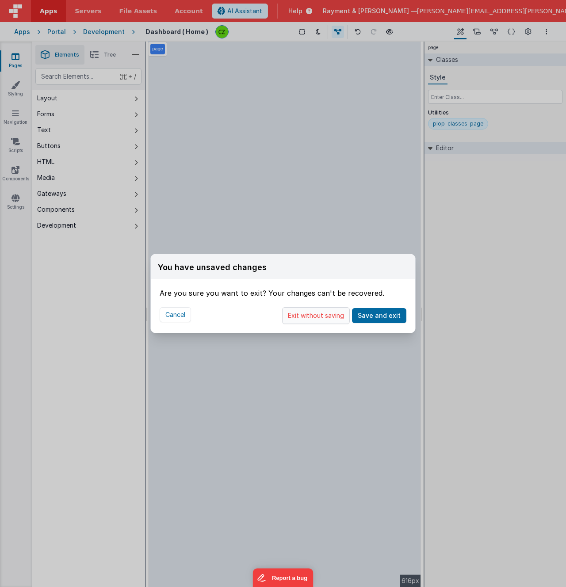
click at [328, 315] on button "Exit without saving" at bounding box center [316, 315] width 68 height 17
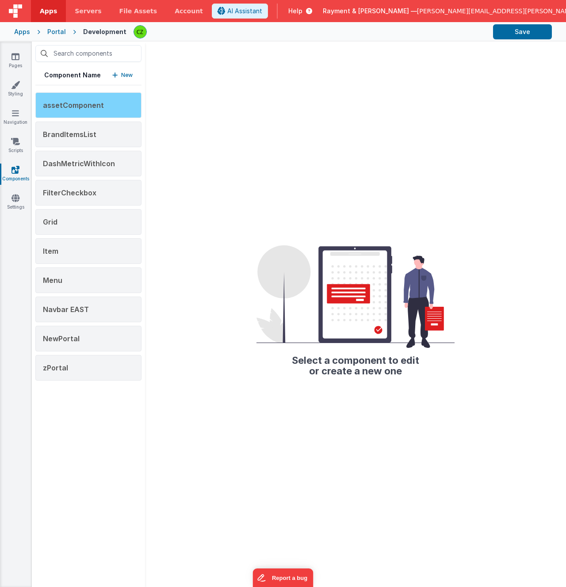
click at [91, 104] on span "assetComponent" at bounding box center [73, 105] width 61 height 9
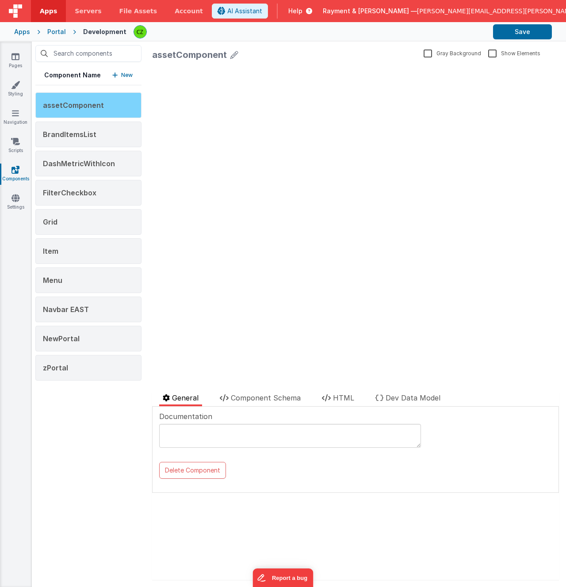
click at [80, 100] on div "assetComponent" at bounding box center [88, 105] width 106 height 26
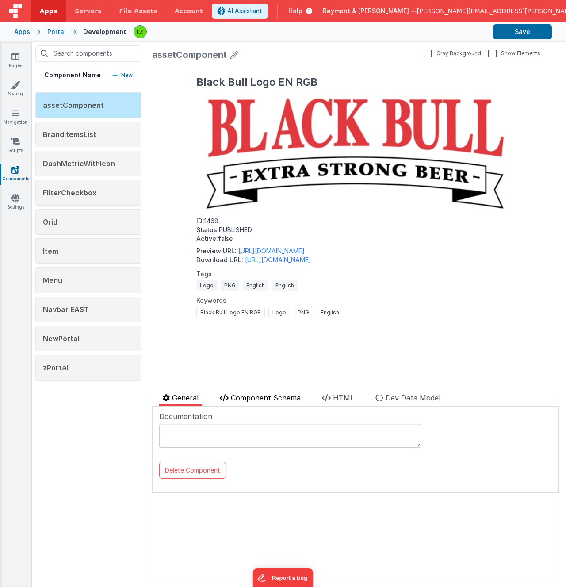
click at [258, 398] on span "Component Schema" at bounding box center [266, 397] width 70 height 9
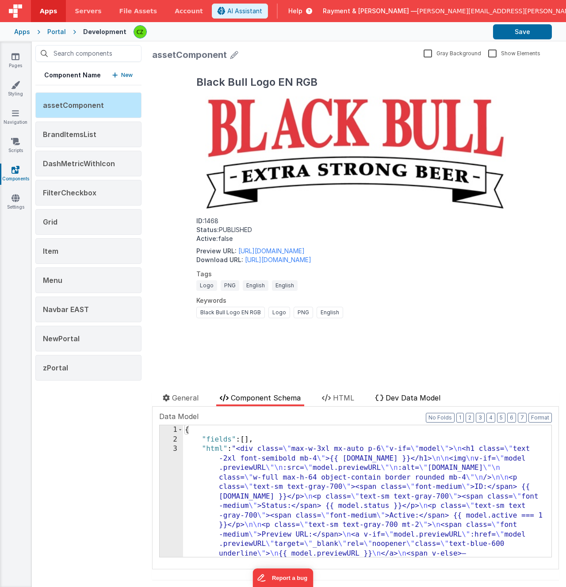
click at [415, 395] on span "Dev Data Model" at bounding box center [412, 397] width 55 height 9
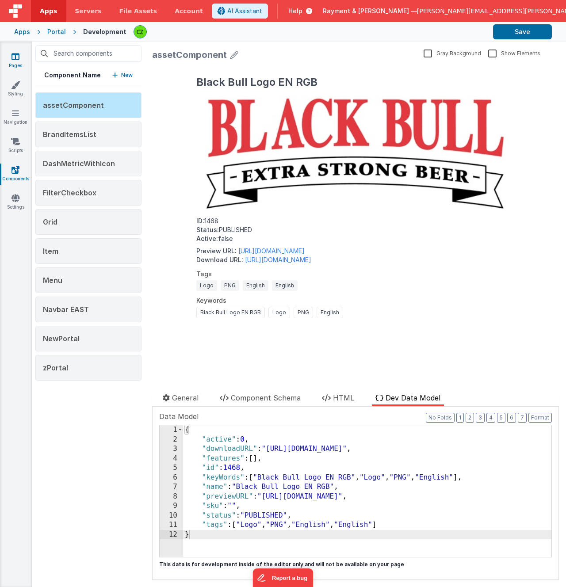
click at [13, 57] on icon at bounding box center [15, 56] width 8 height 9
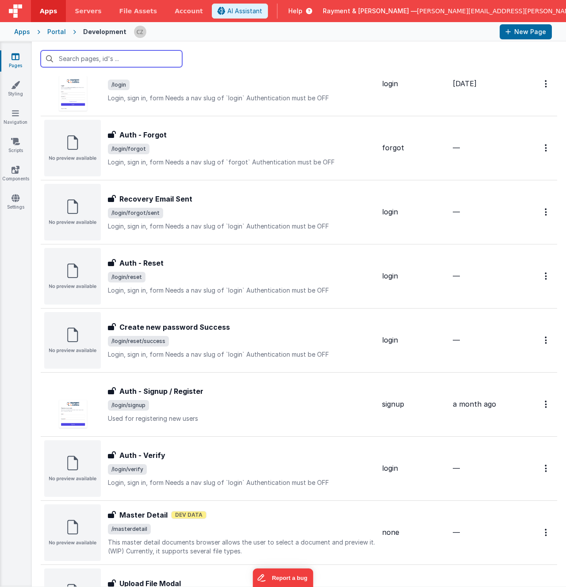
scroll to position [1088, 0]
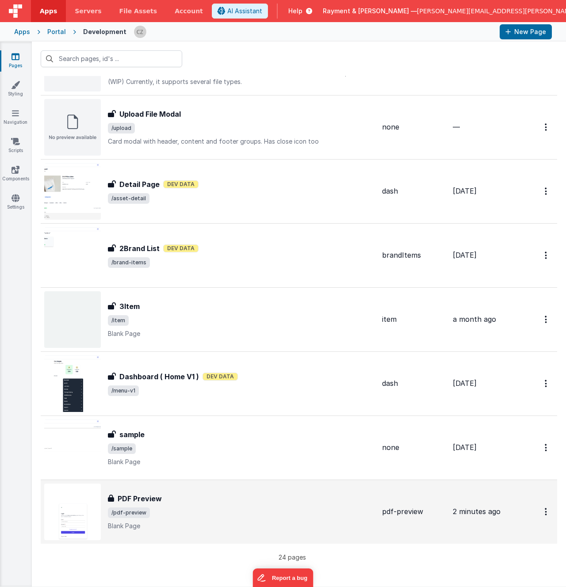
click at [184, 508] on span "/pdf-preview" at bounding box center [241, 512] width 267 height 11
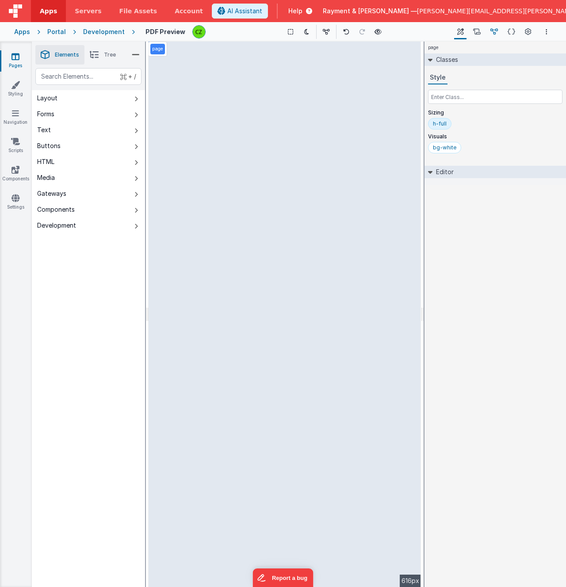
click at [496, 33] on icon at bounding box center [494, 31] width 8 height 9
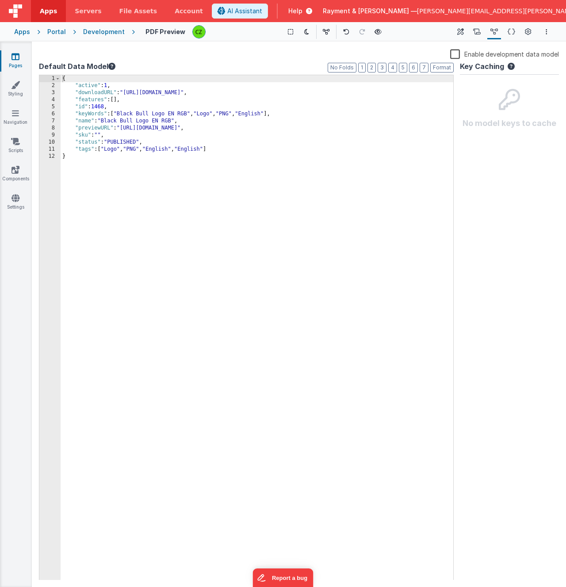
click at [139, 189] on div "{ "active" : 1 , "downloadURL" : "https://rcproofs.com/kettle/SLM-ID-1468-1537.…" at bounding box center [257, 334] width 392 height 519
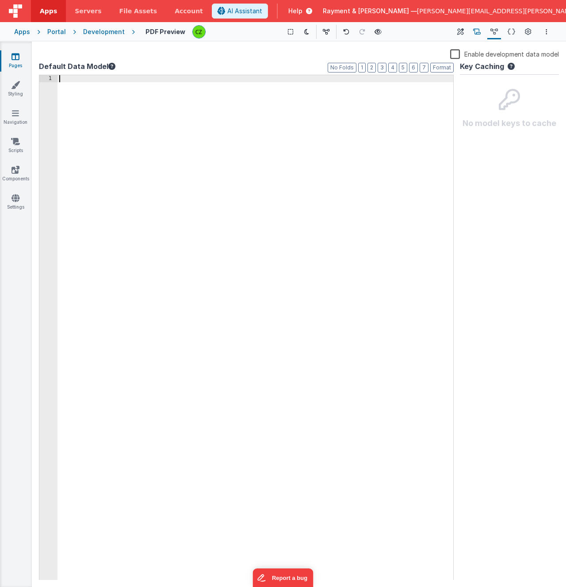
click at [478, 30] on icon at bounding box center [477, 31] width 8 height 9
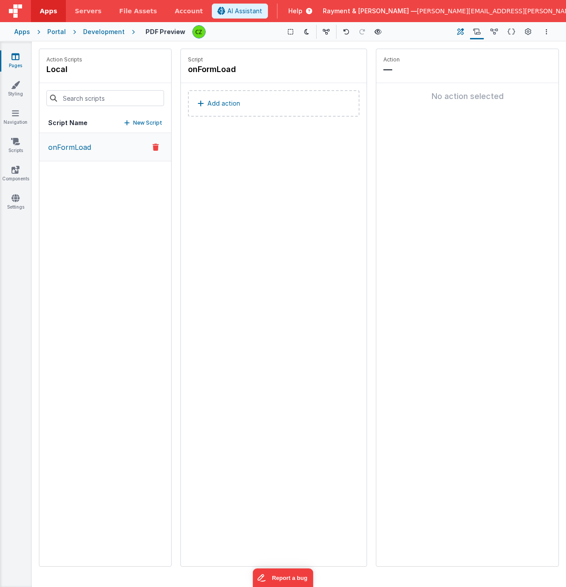
click at [461, 31] on icon at bounding box center [460, 31] width 7 height 9
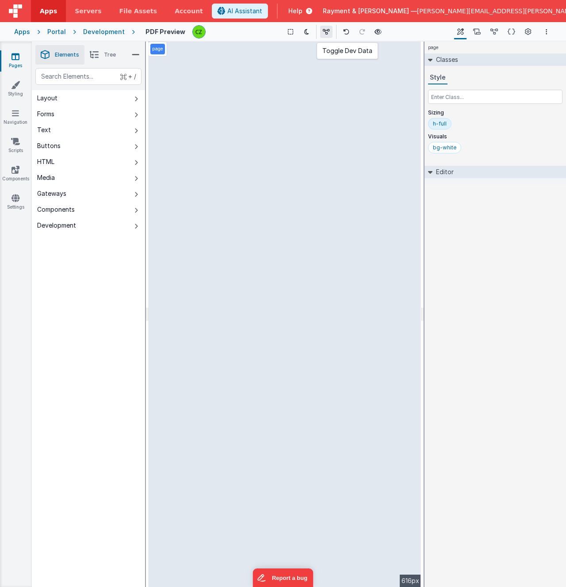
click at [323, 33] on icon at bounding box center [326, 32] width 7 height 6
click at [323, 28] on button at bounding box center [328, 32] width 12 height 12
click at [324, 29] on icon at bounding box center [327, 32] width 7 height 6
click at [326, 30] on icon at bounding box center [327, 32] width 7 height 6
click at [479, 35] on icon at bounding box center [477, 31] width 8 height 9
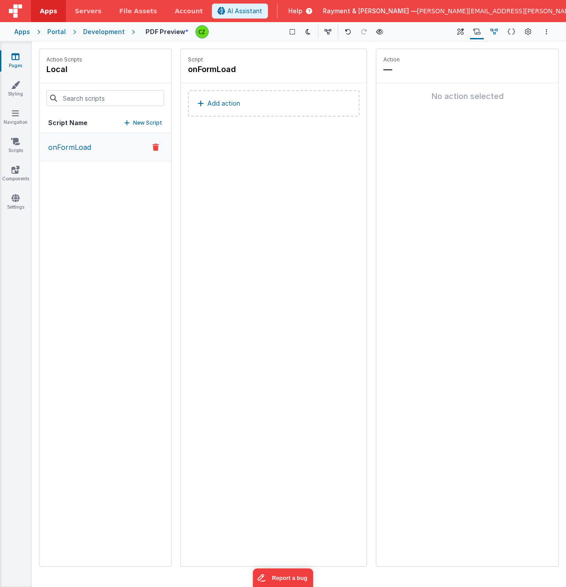
click at [496, 30] on icon at bounding box center [494, 31] width 8 height 9
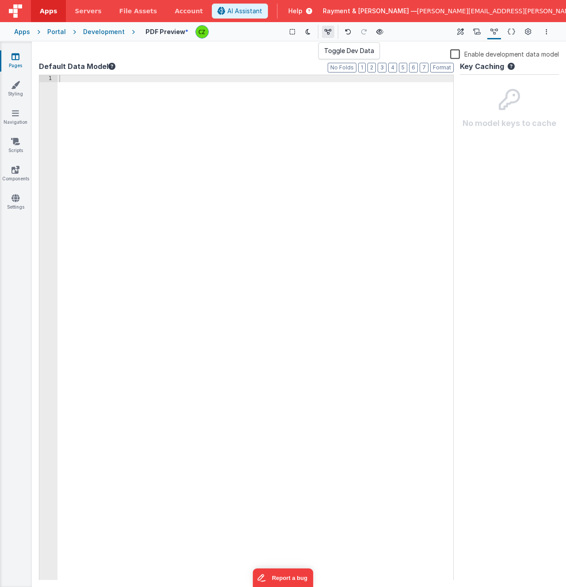
click at [325, 31] on icon at bounding box center [327, 32] width 7 height 6
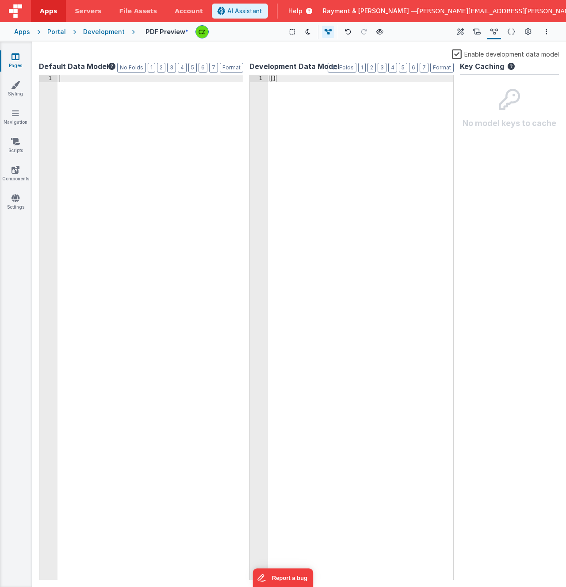
click at [308, 155] on div "{ }" at bounding box center [360, 334] width 185 height 519
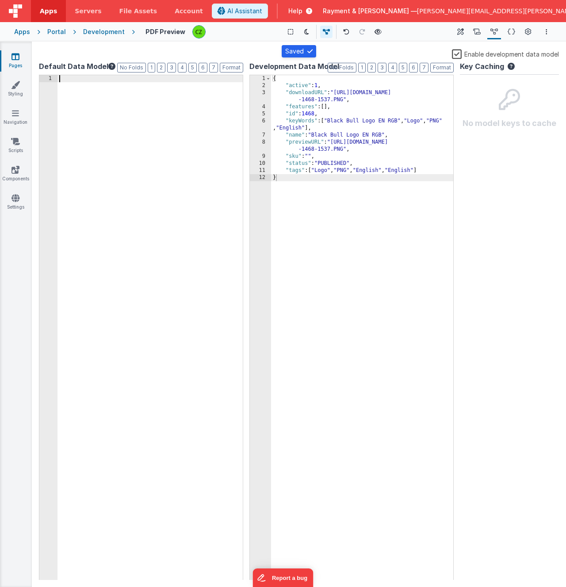
click at [166, 200] on div at bounding box center [255, 334] width 396 height 519
click at [327, 31] on icon at bounding box center [327, 32] width 7 height 6
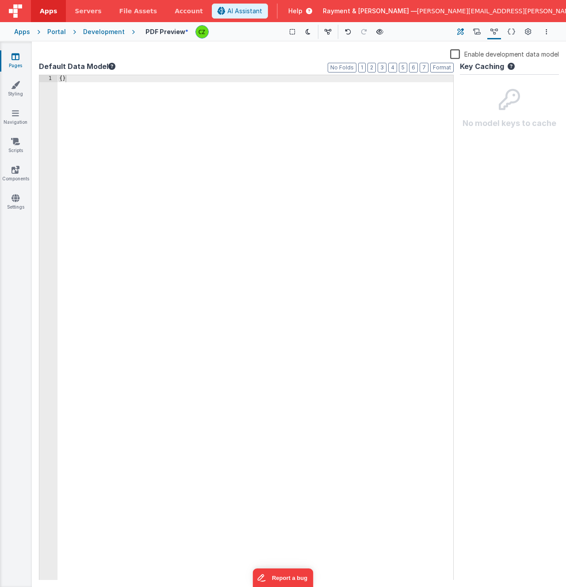
click at [461, 30] on icon at bounding box center [460, 31] width 7 height 9
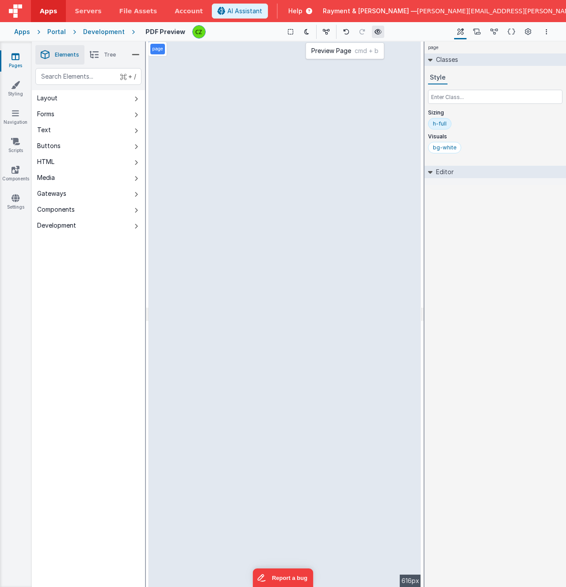
click at [374, 31] on icon at bounding box center [377, 32] width 7 height 6
click at [16, 61] on icon at bounding box center [15, 56] width 8 height 9
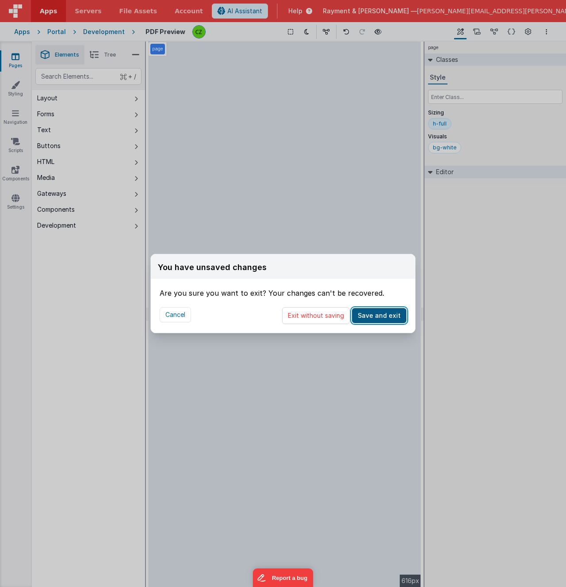
click at [377, 315] on button "Save and exit" at bounding box center [379, 315] width 54 height 15
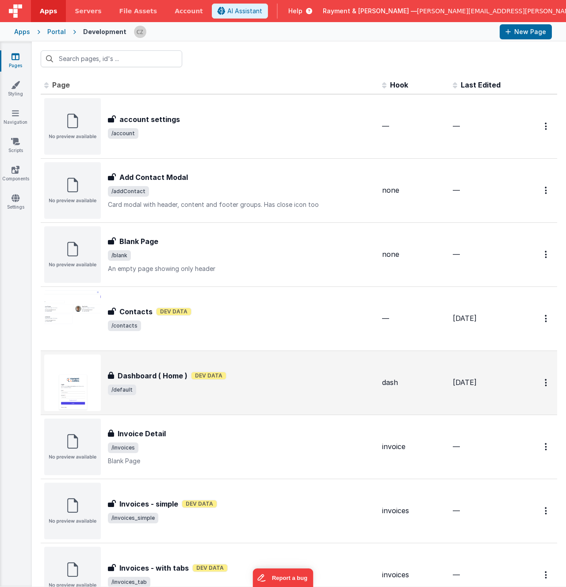
click at [317, 369] on div "Dashboard ( Home ) Dashboard ( Home ) Dev Data /default" at bounding box center [209, 382] width 331 height 57
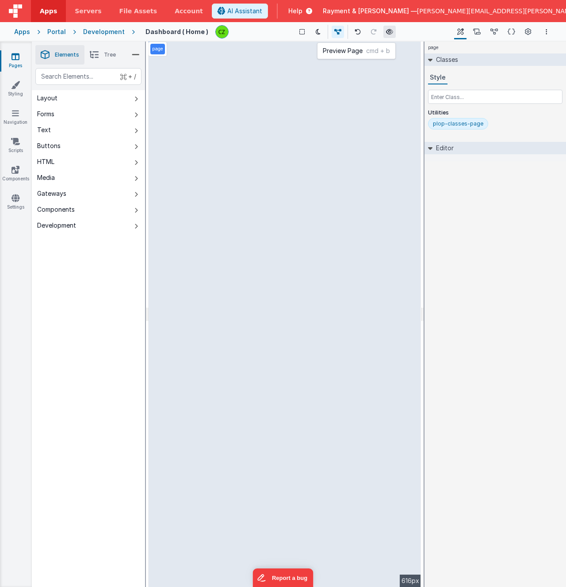
click at [387, 30] on icon at bounding box center [389, 32] width 7 height 6
click at [16, 62] on link "Pages" at bounding box center [16, 61] width 32 height 18
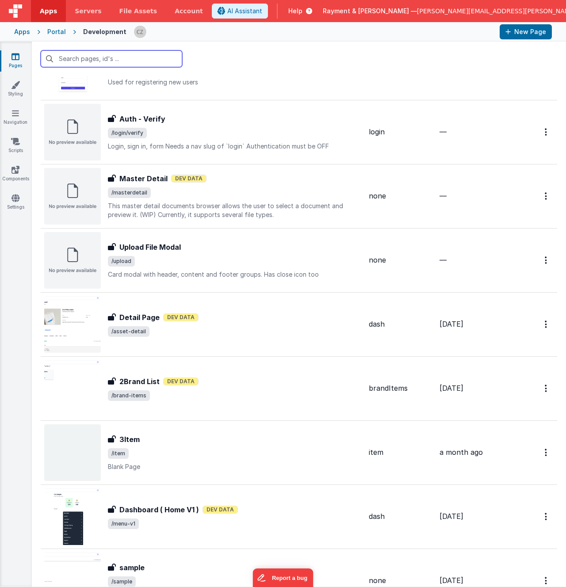
scroll to position [1088, 0]
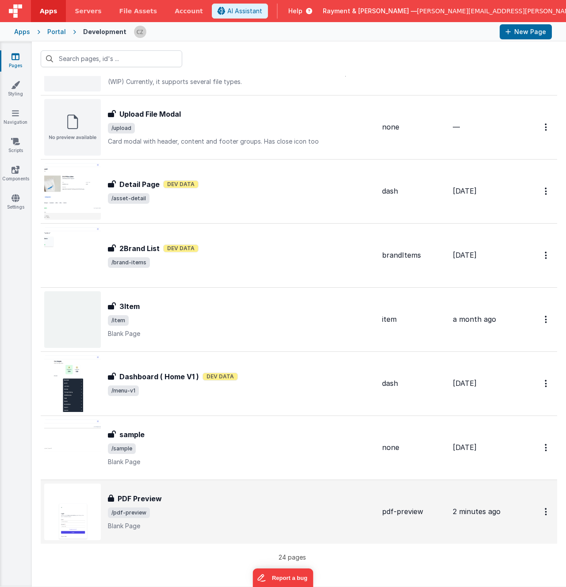
click at [177, 530] on p "Blank Page" at bounding box center [241, 525] width 267 height 9
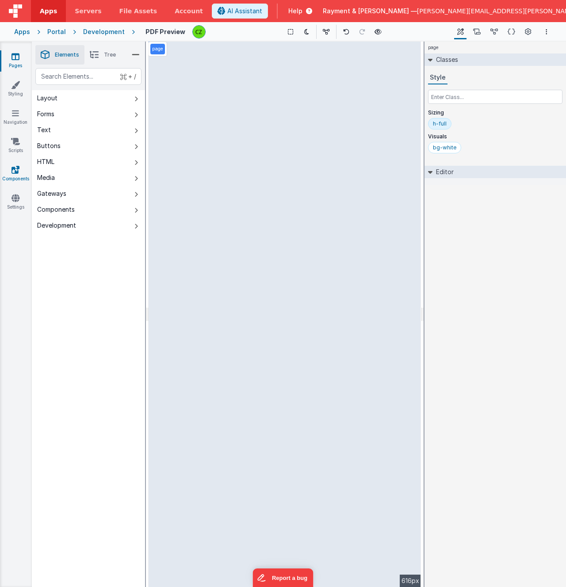
click at [19, 172] on icon at bounding box center [15, 169] width 8 height 9
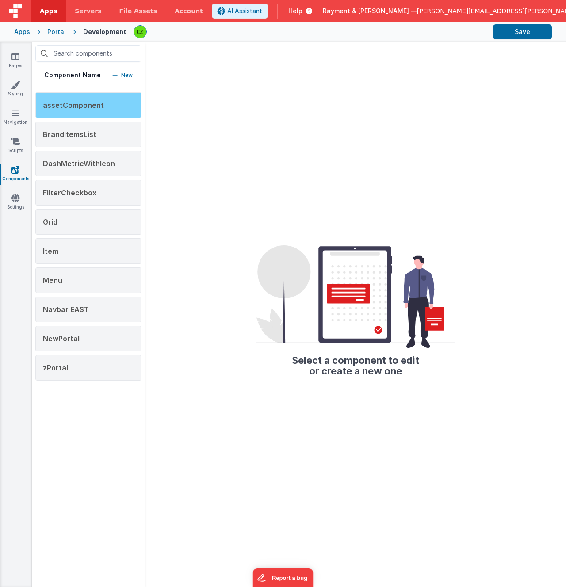
click at [74, 102] on span "assetComponent" at bounding box center [73, 105] width 61 height 9
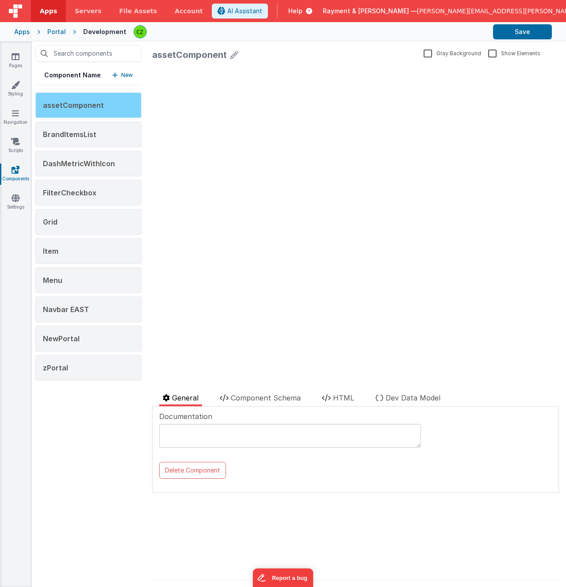
click at [98, 108] on span "assetComponent" at bounding box center [73, 105] width 61 height 9
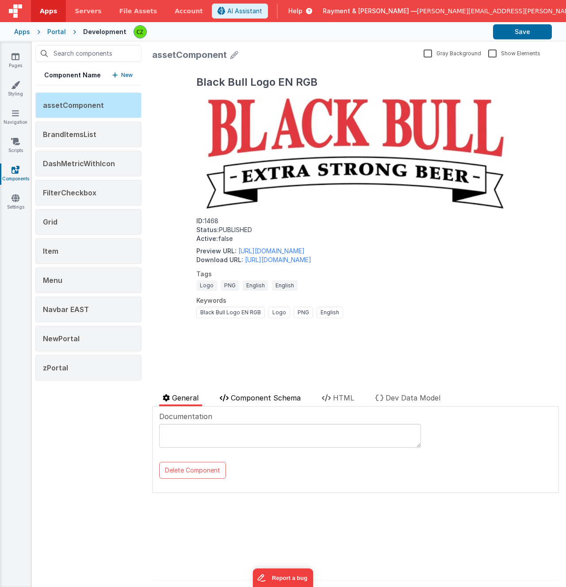
click at [261, 400] on span "Component Schema" at bounding box center [266, 397] width 70 height 9
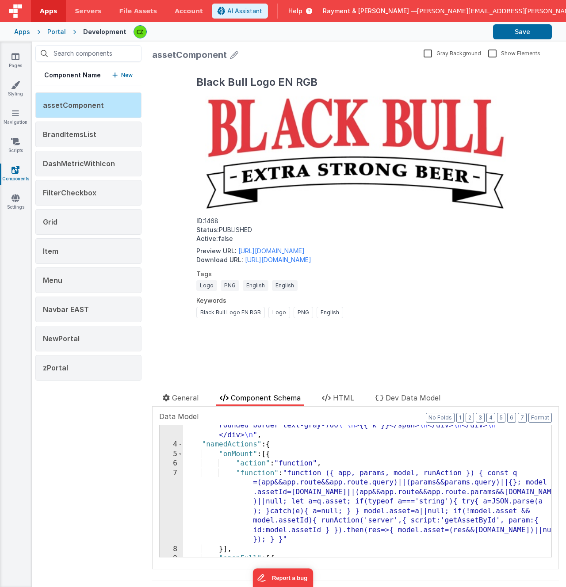
scroll to position [267, 0]
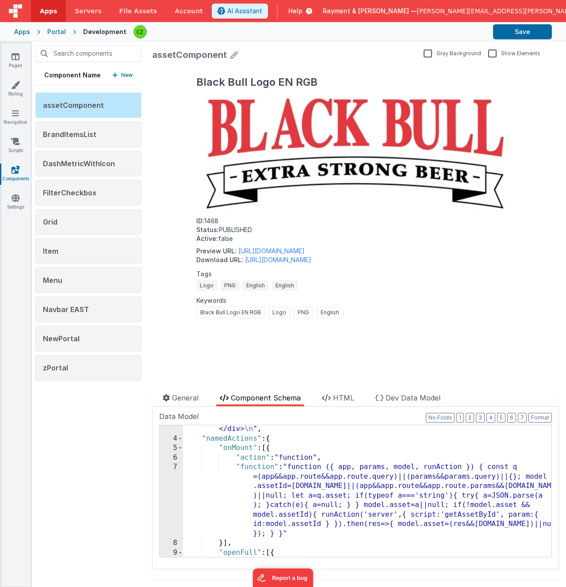
click at [175, 468] on div "7" at bounding box center [171, 500] width 23 height 76
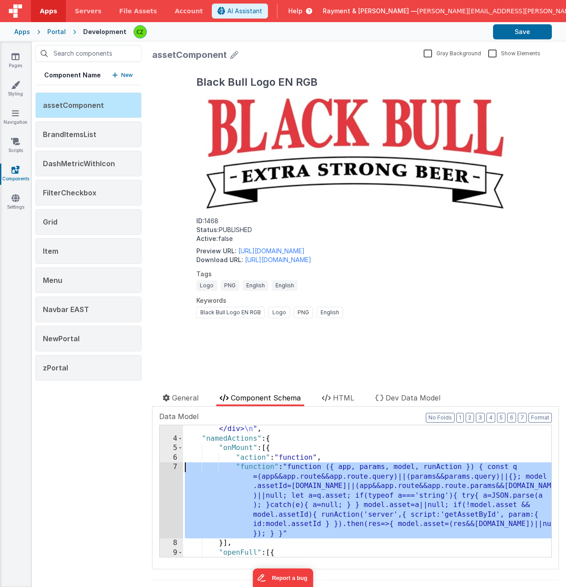
click at [175, 467] on div "7" at bounding box center [171, 500] width 23 height 76
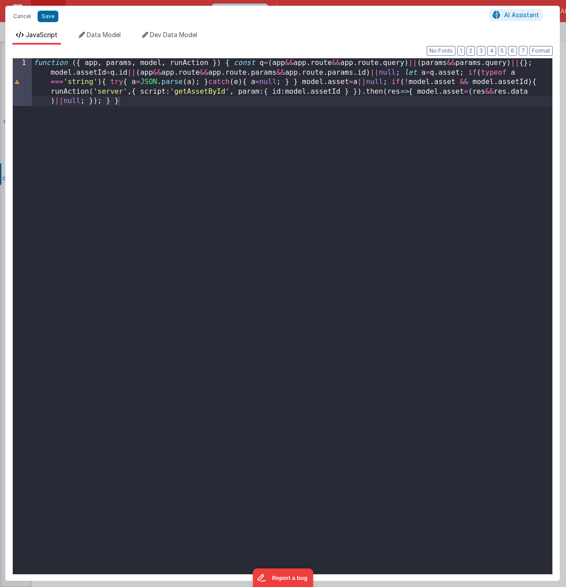
click at [153, 108] on div "function ({ app , params , model , runAction }) { const q = ( app && app . rout…" at bounding box center [292, 363] width 520 height 611
click at [535, 50] on button "Format" at bounding box center [540, 51] width 23 height 10
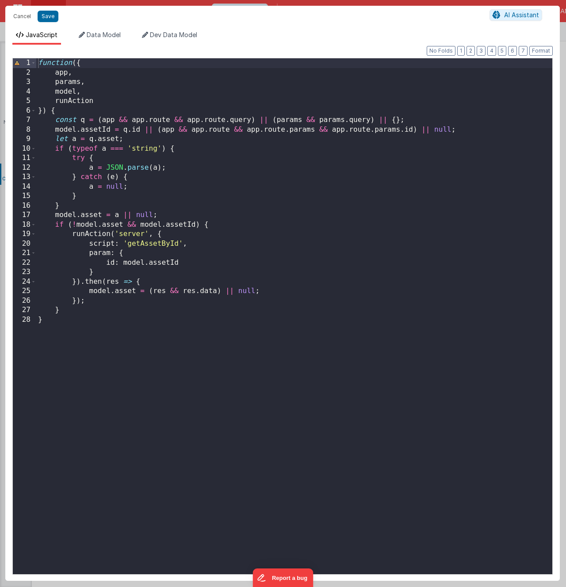
click at [259, 191] on div "function ({ app , params , model , runAction }) { const q = ( app && app . rout…" at bounding box center [294, 325] width 516 height 535
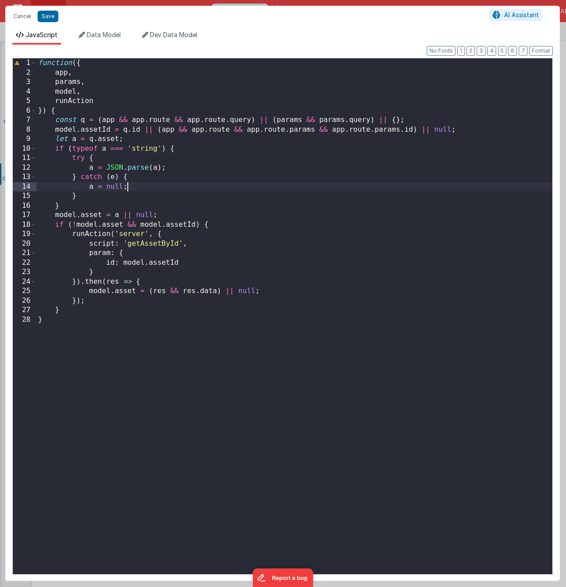
click at [141, 314] on div "function ({ app , params , model , runAction }) { const q = ( app && app . rout…" at bounding box center [294, 325] width 516 height 535
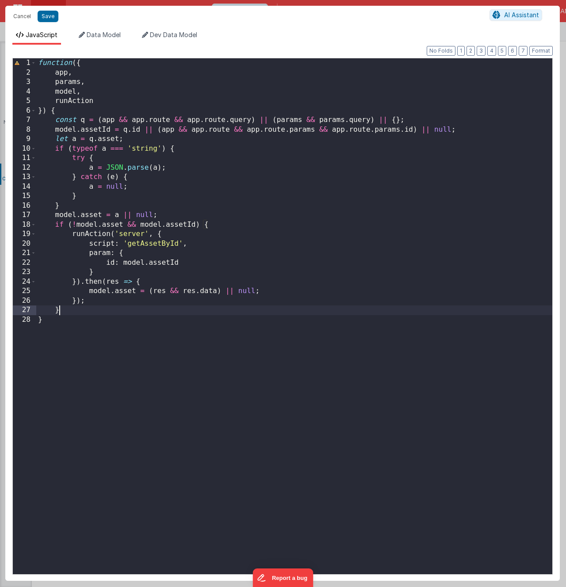
click at [82, 334] on div "function ({ app , params , model , runAction }) { const q = ( app && app . rout…" at bounding box center [294, 325] width 516 height 535
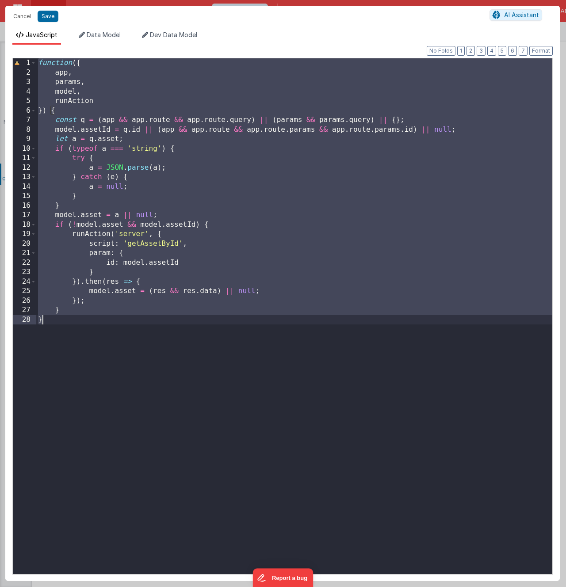
click at [82, 334] on div "function ({ app , params , model , runAction }) { const q = ( app && app . rout…" at bounding box center [294, 325] width 516 height 535
click at [43, 20] on button "Save" at bounding box center [48, 16] width 21 height 11
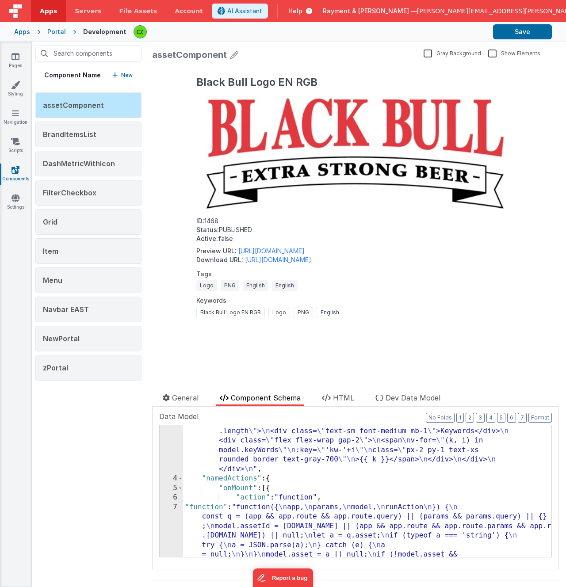
scroll to position [229, 0]
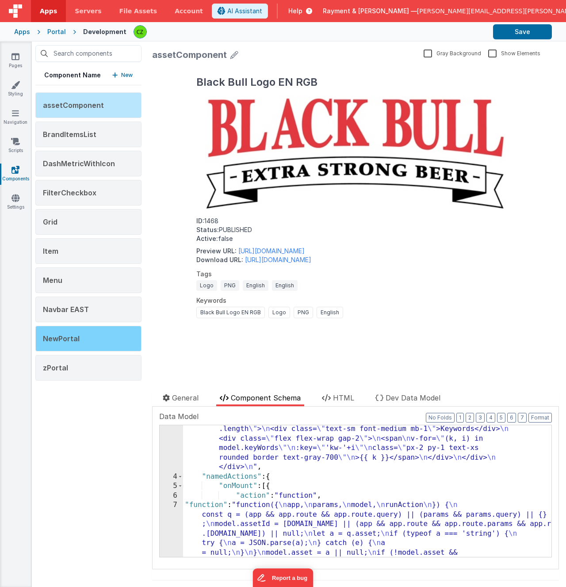
click at [82, 333] on div "NewPortal" at bounding box center [88, 339] width 106 height 26
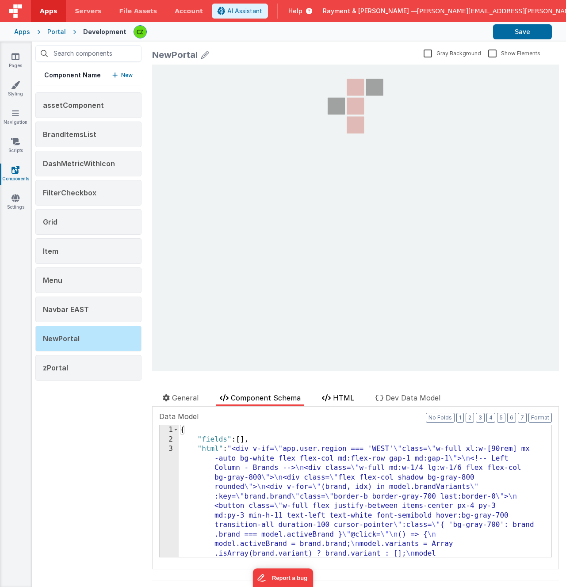
scroll to position [0, 0]
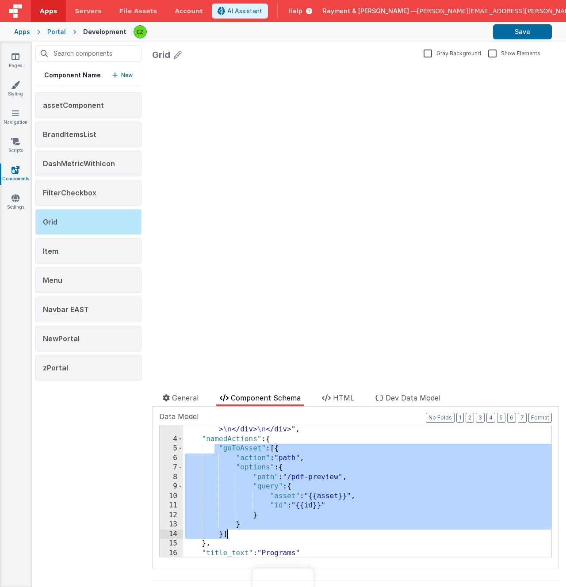
click at [255, 534] on div ""html" : "<div class= \" w-full px-8 \" > \n <h1 class= \" text-2xl sm:text-3xl…" at bounding box center [367, 453] width 368 height 246
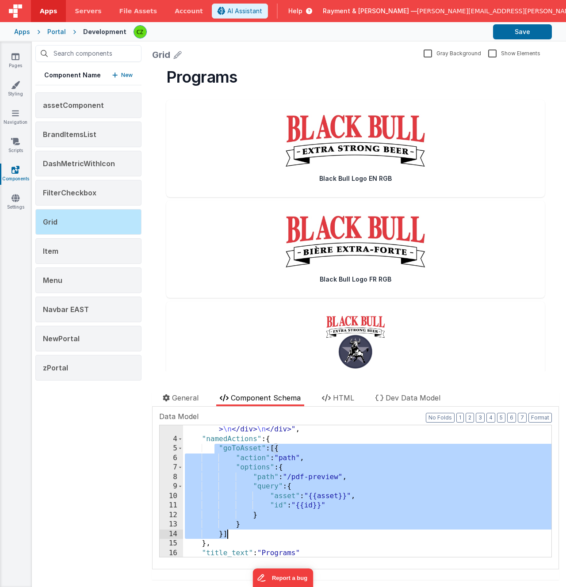
click at [270, 480] on div ""html" : "<div class= \" w-full px-8 \" > \n <h1 class= \" text-2xl sm:text-3xl…" at bounding box center [367, 453] width 368 height 246
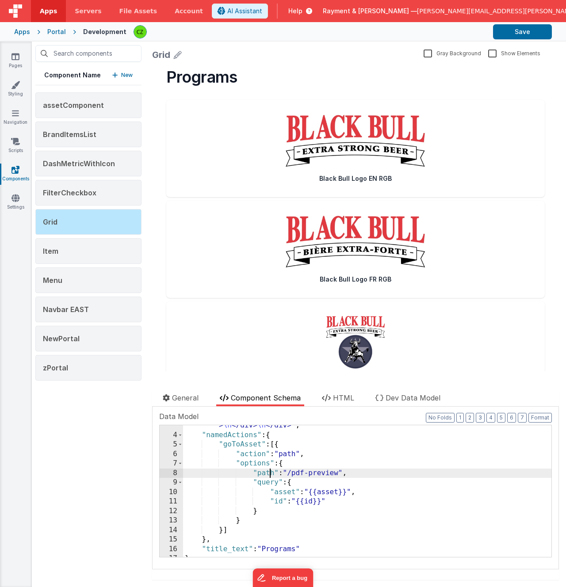
scroll to position [125, 0]
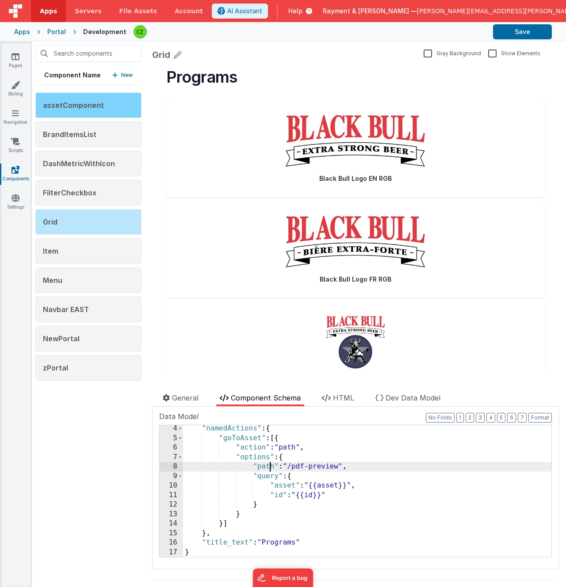
click at [91, 100] on div "assetComponent" at bounding box center [88, 105] width 106 height 26
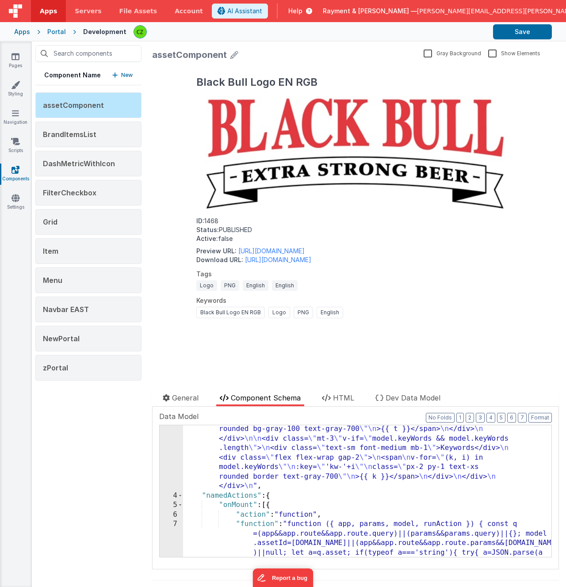
scroll to position [209, 0]
click at [173, 527] on div "7" at bounding box center [171, 558] width 23 height 76
click at [175, 526] on div "7" at bounding box center [171, 558] width 23 height 76
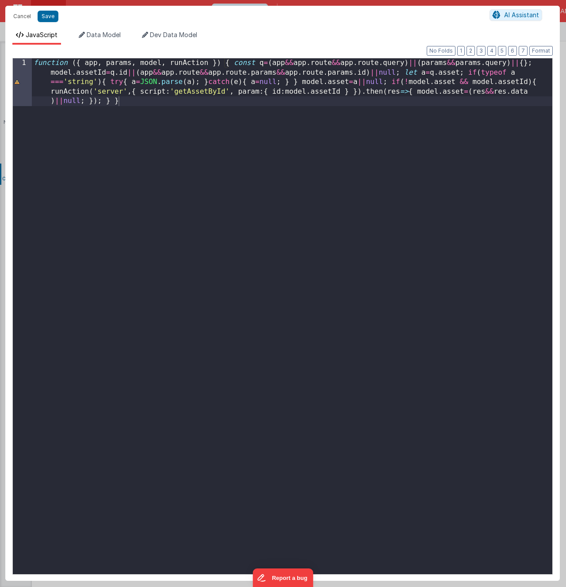
click at [206, 305] on div "function ({ app , params , model , runAction }) { const q = ( app && app . rout…" at bounding box center [292, 363] width 520 height 611
click at [534, 50] on button "Format" at bounding box center [540, 51] width 23 height 10
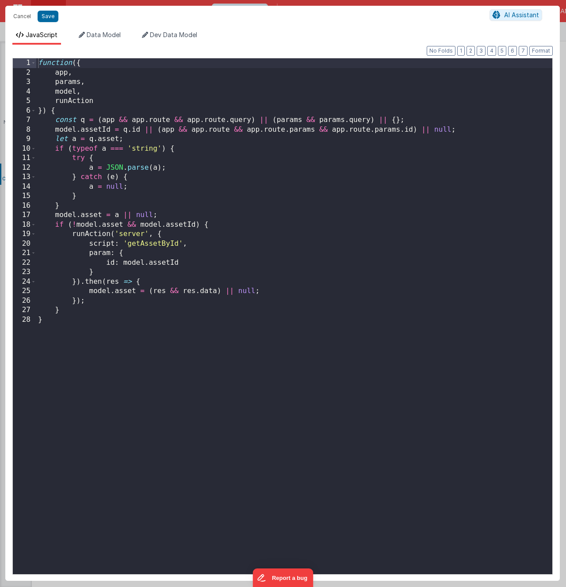
click at [338, 199] on div "function ({ app , params , model , runAction }) { const q = ( app && app . rout…" at bounding box center [294, 325] width 516 height 535
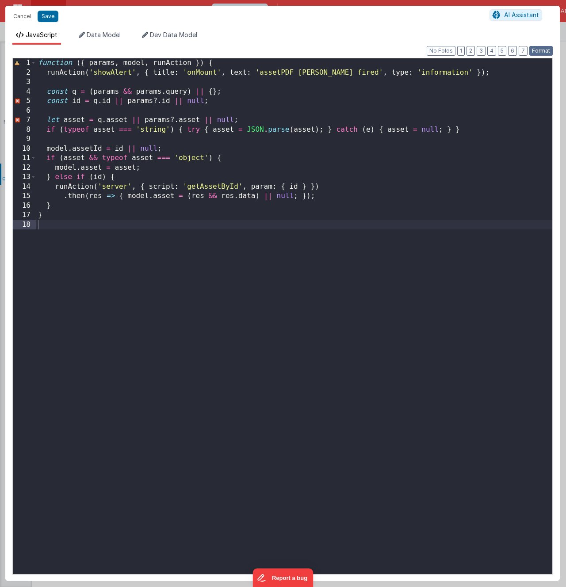
click at [537, 51] on button "Format" at bounding box center [540, 51] width 23 height 10
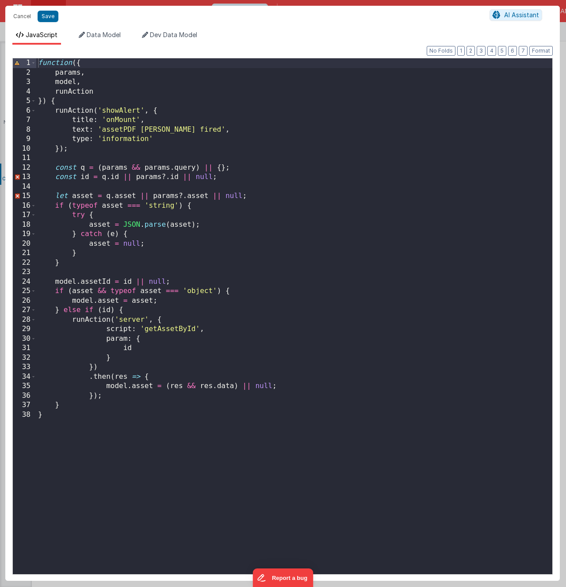
click at [160, 191] on div "function ({ params , model , runAction }) { runAction ( 'showAlert' , { title :…" at bounding box center [294, 325] width 516 height 535
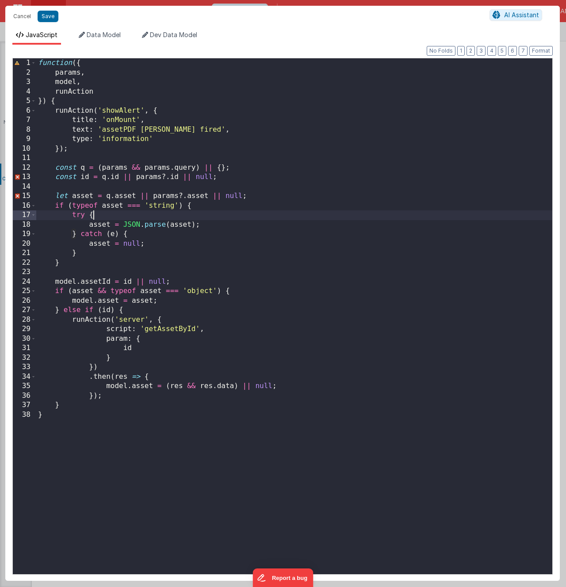
click at [227, 216] on div "function ({ params , model , runAction }) { runAction ( 'showAlert' , { title :…" at bounding box center [294, 325] width 516 height 535
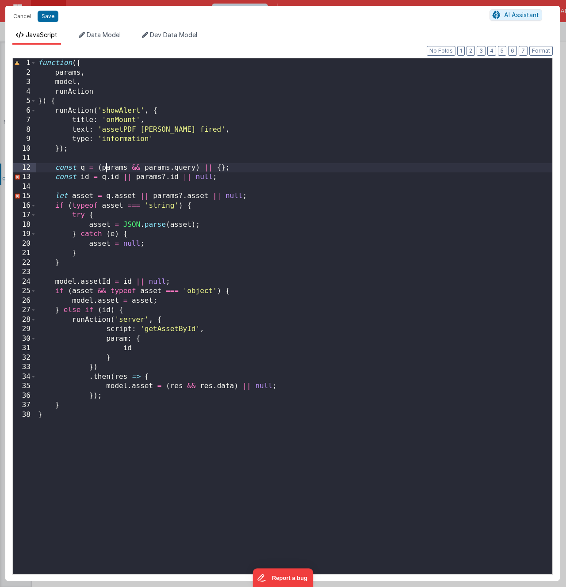
click at [106, 169] on div "function ({ params , model , runAction }) { runAction ( 'showAlert' , { title :…" at bounding box center [294, 325] width 516 height 535
click at [102, 103] on div "function ({ params , model , runAction }) { runAction ( 'showAlert' , { title :…" at bounding box center [294, 325] width 516 height 535
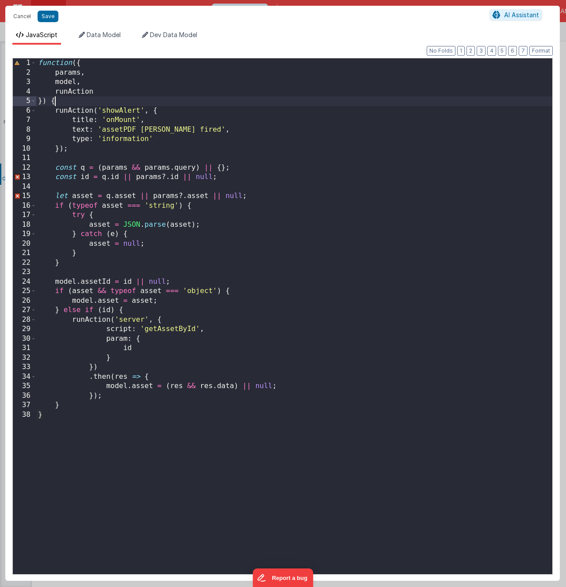
click at [104, 160] on div "function ({ params , model , runAction }) { runAction ( 'showAlert' , { title :…" at bounding box center [294, 325] width 516 height 535
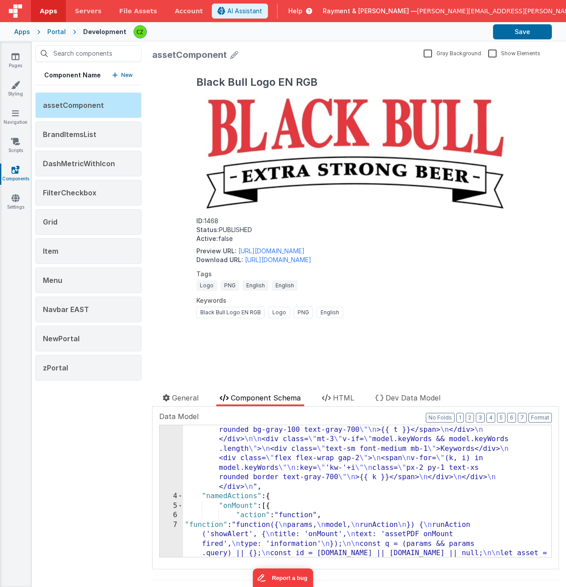
click at [173, 527] on div "7" at bounding box center [171, 577] width 23 height 114
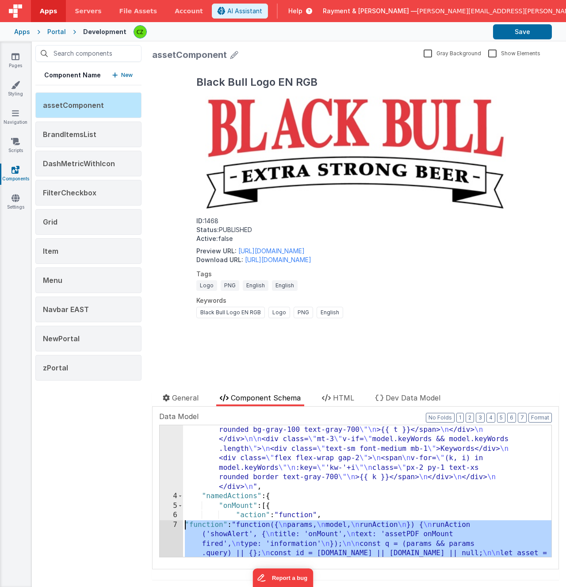
click at [176, 524] on div "7" at bounding box center [171, 577] width 23 height 114
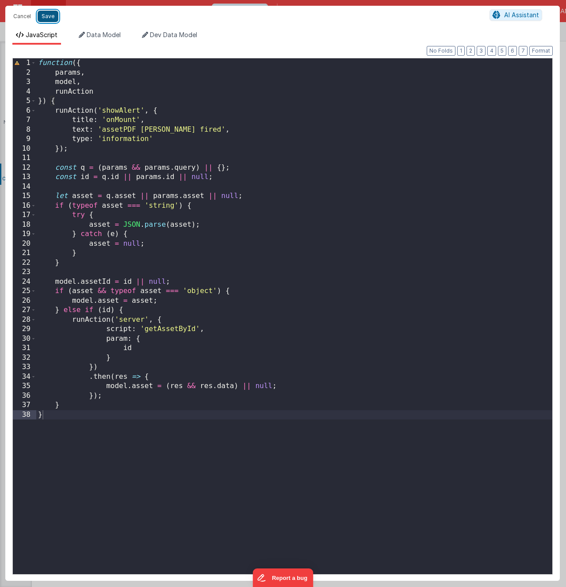
click at [48, 14] on button "Save" at bounding box center [48, 16] width 21 height 11
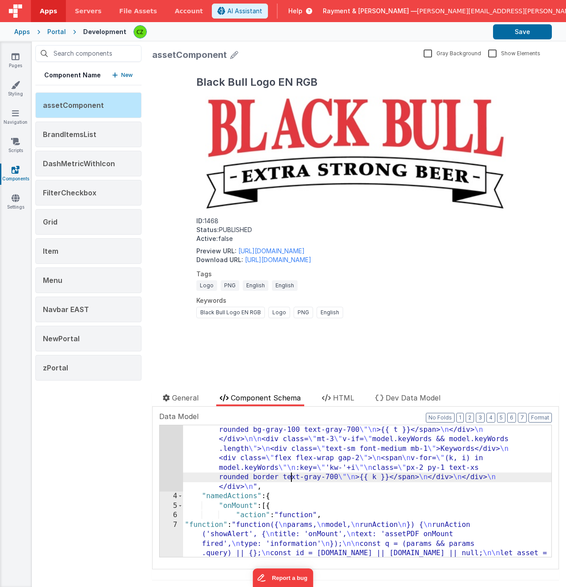
click at [291, 480] on div ""html" : "<div class= \" max-w-3xl mx-auto p-6 \" v-if= \" model \" > \n <h1 cl…" at bounding box center [367, 486] width 368 height 502
click at [13, 58] on icon at bounding box center [15, 56] width 8 height 9
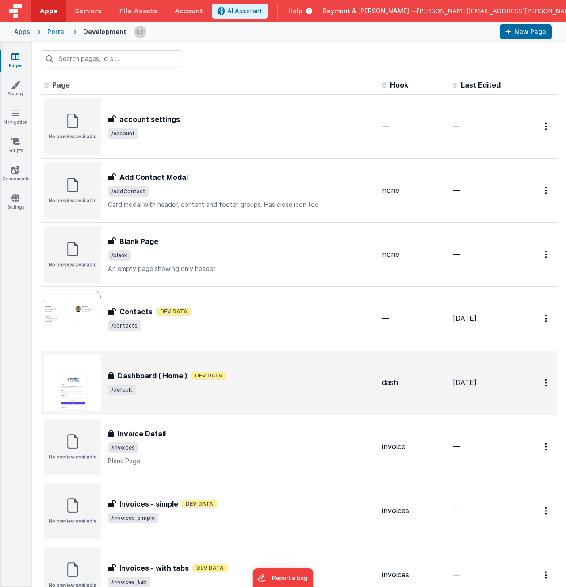
click at [233, 391] on span "/default" at bounding box center [241, 389] width 267 height 11
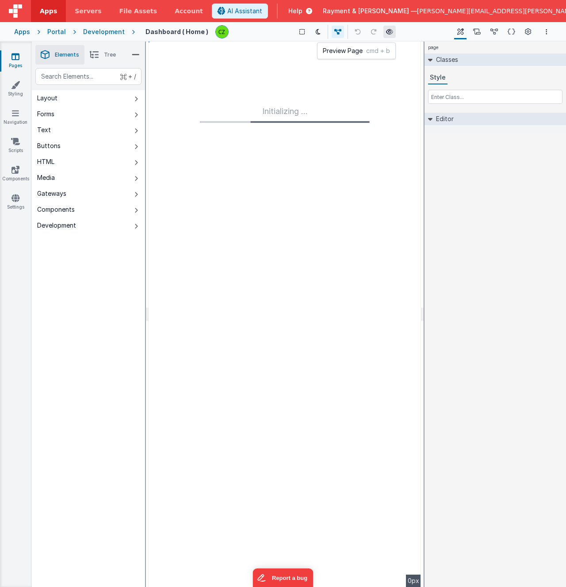
click at [388, 33] on icon at bounding box center [389, 32] width 7 height 6
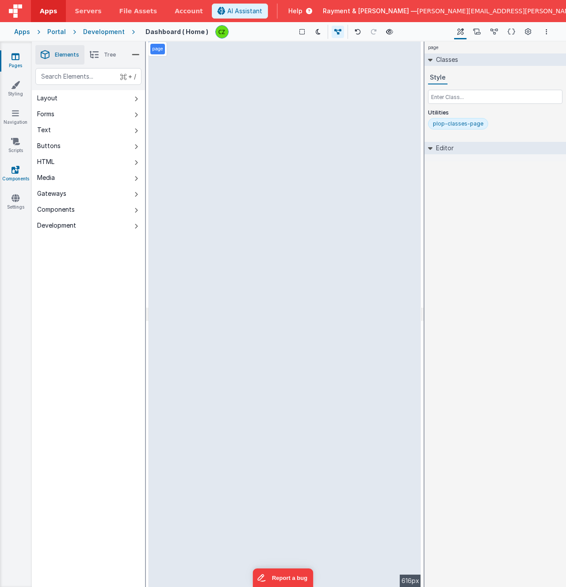
click at [16, 171] on icon at bounding box center [15, 169] width 8 height 9
click at [388, 33] on icon at bounding box center [389, 32] width 7 height 6
click at [386, 33] on icon at bounding box center [389, 32] width 7 height 6
click at [392, 30] on button at bounding box center [389, 32] width 12 height 12
click at [386, 32] on icon at bounding box center [389, 32] width 7 height 6
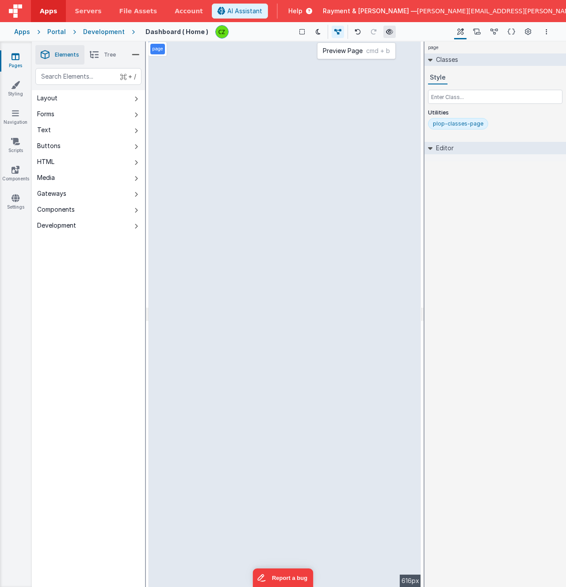
click at [389, 37] on button at bounding box center [389, 32] width 12 height 12
click at [13, 175] on link "Components" at bounding box center [16, 174] width 32 height 18
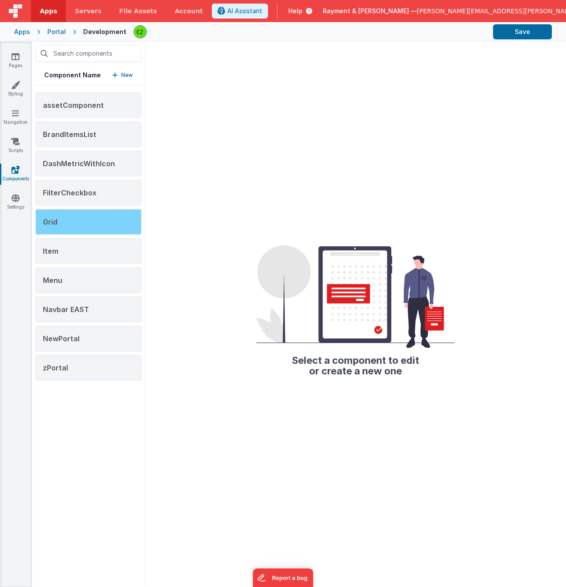
click at [70, 231] on div "Grid" at bounding box center [88, 222] width 106 height 26
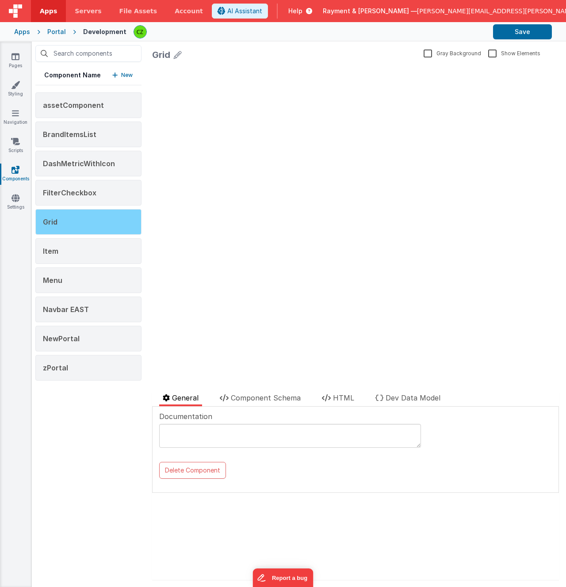
click at [62, 217] on div "Grid" at bounding box center [88, 222] width 106 height 26
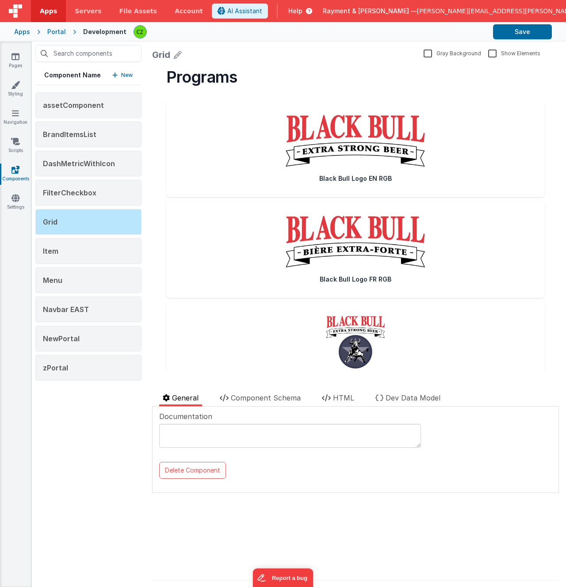
click at [266, 391] on div at bounding box center [253, 385] width 203 height 14
click at [265, 402] on span "Component Schema" at bounding box center [266, 397] width 70 height 9
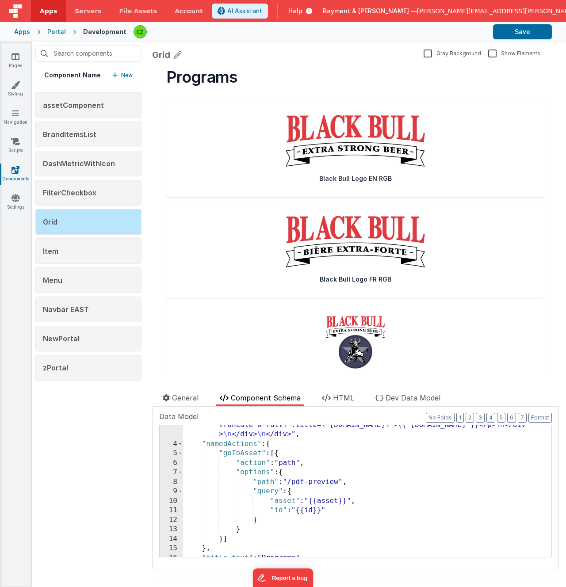
scroll to position [111, 0]
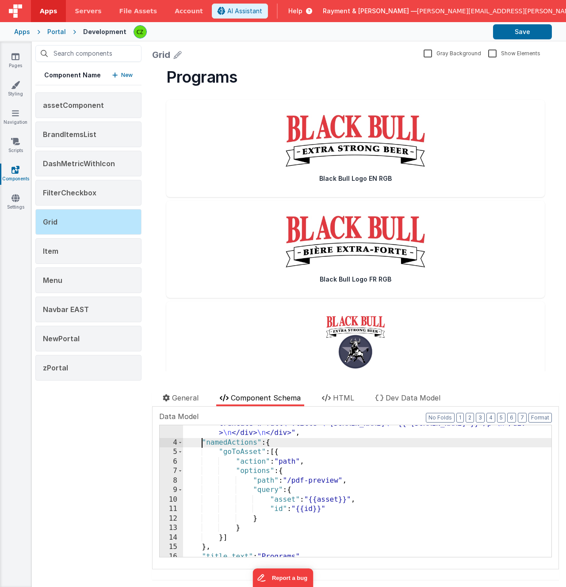
click at [201, 441] on div ""html" : "<div class= \" w-full px-8 \" > \n <h1 class= \" text-2xl sm:text-3xl…" at bounding box center [367, 456] width 368 height 246
click at [216, 546] on div ""html" : "<div class= \" w-full px-8 \" > \n <h1 class= \" text-2xl sm:text-3xl…" at bounding box center [367, 456] width 368 height 246
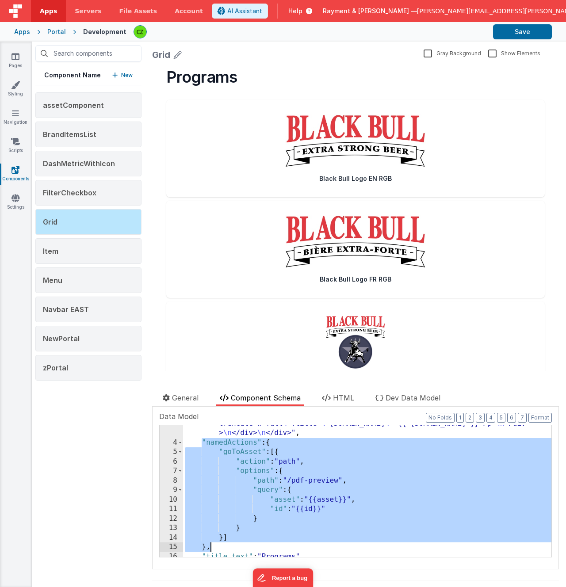
paste textarea
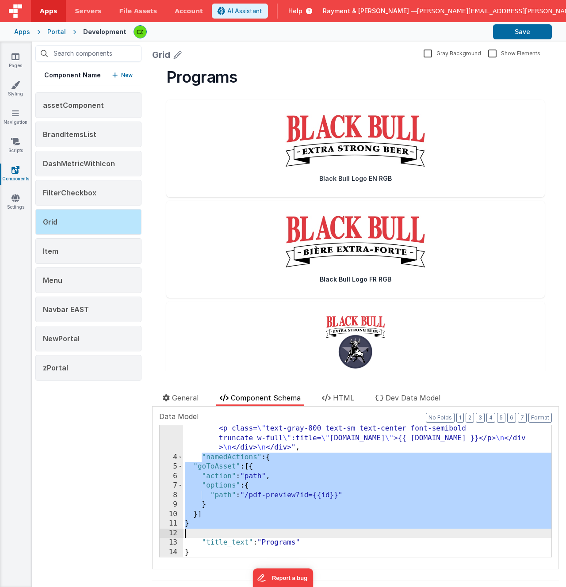
scroll to position [96, 0]
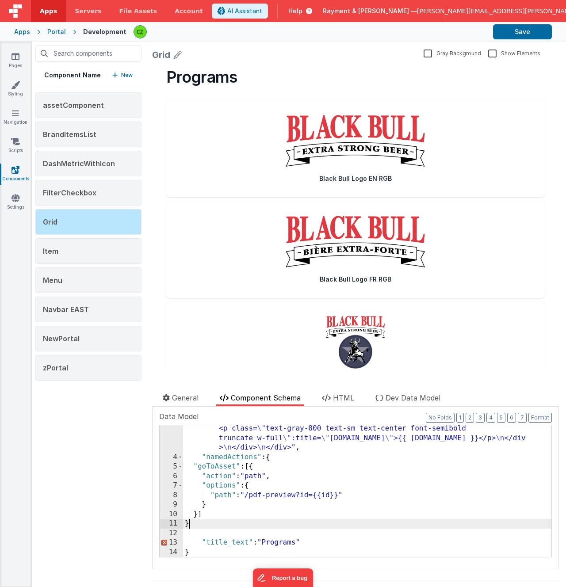
click at [357, 526] on div ""html" : "<div class= \" w-full px-8 \" > \n <h1 class= \" text-2xl sm:text-3xl…" at bounding box center [367, 471] width 368 height 246
click at [545, 418] on button "Format" at bounding box center [539, 418] width 23 height 10
click at [379, 520] on div ""html" : "<div class= \" w-full px-8 \" > \n <h1 class= \" text-2xl sm:text-3xl…" at bounding box center [367, 471] width 368 height 246
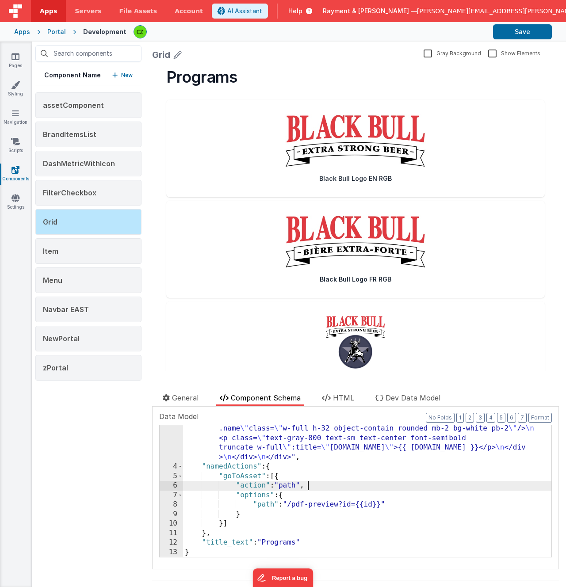
click at [376, 481] on div ""html" : "<div class= \" w-full px-8 \" > \n <h1 class= \" text-2xl sm:text-3xl…" at bounding box center [367, 480] width 368 height 246
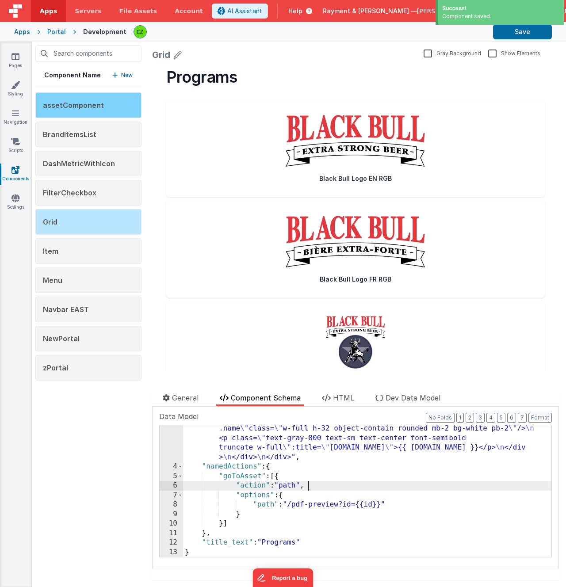
click at [61, 105] on span "assetComponent" at bounding box center [73, 105] width 61 height 9
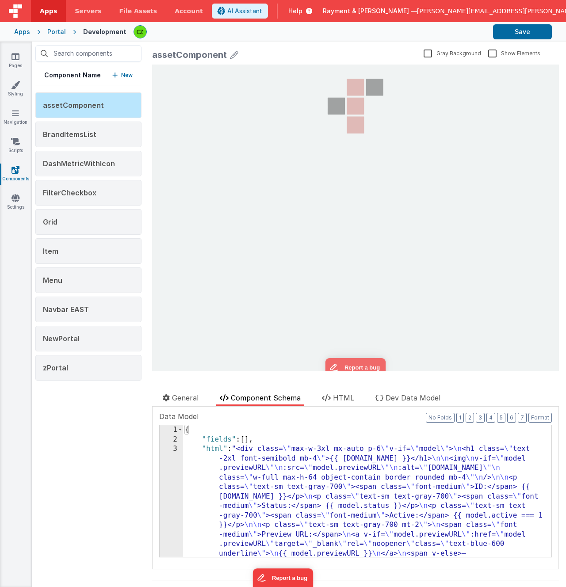
scroll to position [0, 0]
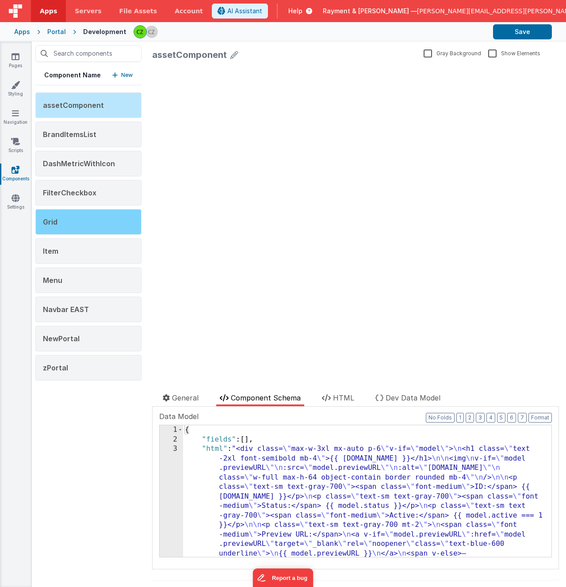
click at [102, 213] on div "Grid" at bounding box center [88, 222] width 106 height 26
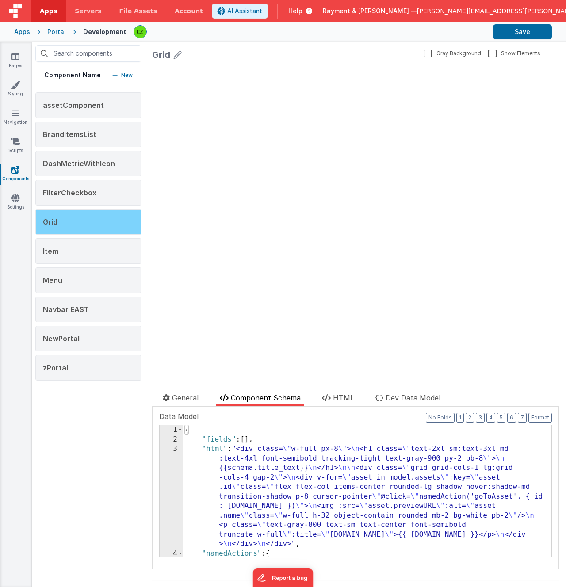
click at [75, 226] on div "Grid" at bounding box center [88, 222] width 106 height 26
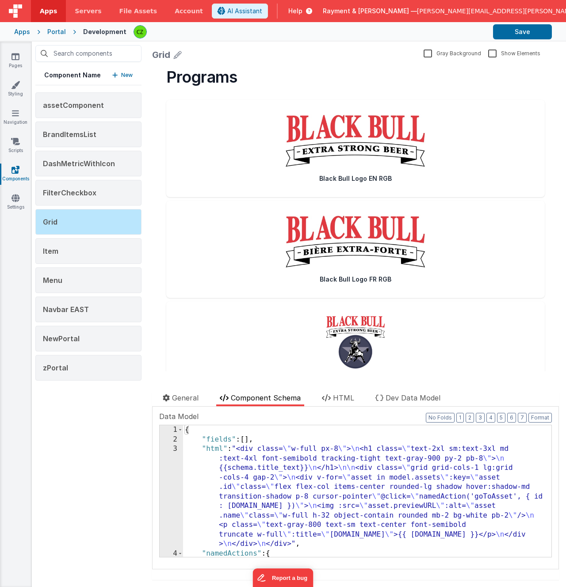
click at [175, 449] on div "3" at bounding box center [171, 496] width 23 height 105
click at [173, 449] on div "3" at bounding box center [171, 496] width 23 height 105
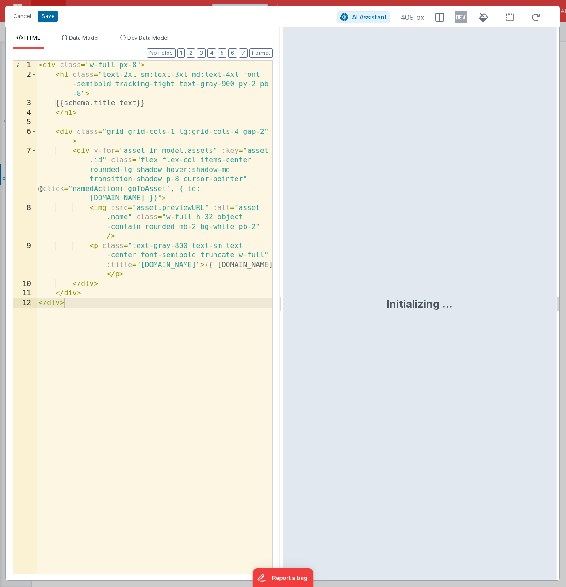
click at [163, 277] on div "< div class = "w-full px-8" > < h1 class = "text-2xl sm:text-3xl md:text-4xl fo…" at bounding box center [155, 327] width 236 height 532
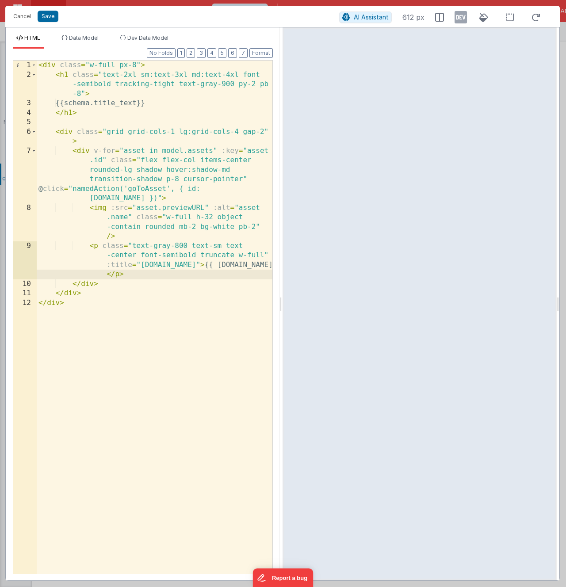
click at [144, 86] on div "< div class = "w-full px-8" > < h1 class = "text-2xl sm:text-3xl md:text-4xl fo…" at bounding box center [155, 327] width 236 height 532
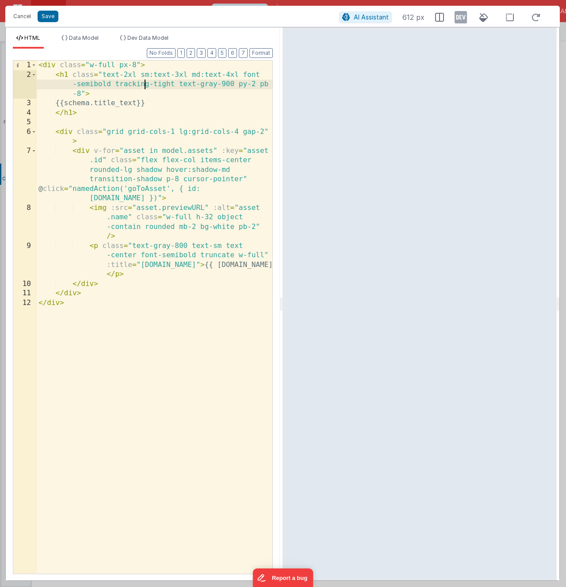
click at [133, 184] on div "< div class = "w-full px-8" > < h1 class = "text-2xl sm:text-3xl md:text-4xl fo…" at bounding box center [155, 327] width 236 height 532
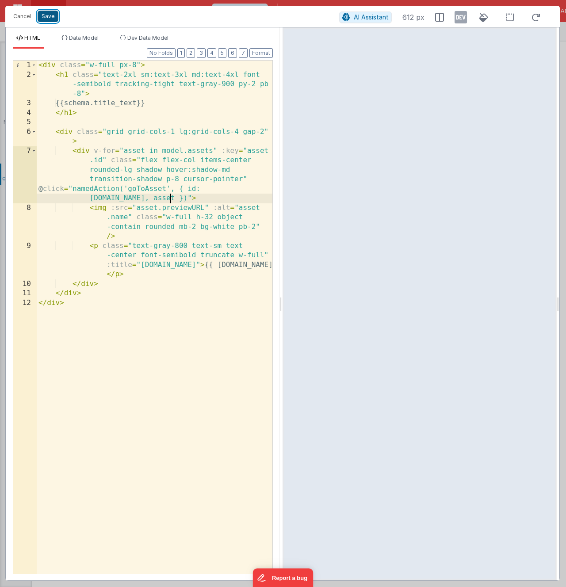
click at [47, 16] on button "Save" at bounding box center [48, 16] width 21 height 11
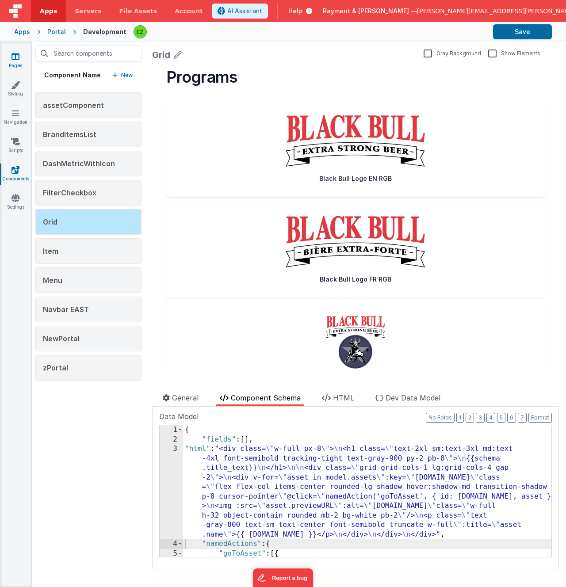
click at [15, 62] on link "Pages" at bounding box center [16, 61] width 32 height 18
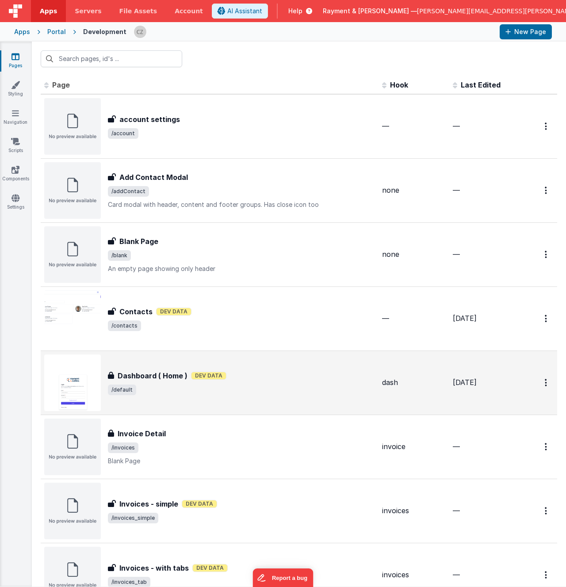
click at [215, 386] on span "/default" at bounding box center [241, 389] width 267 height 11
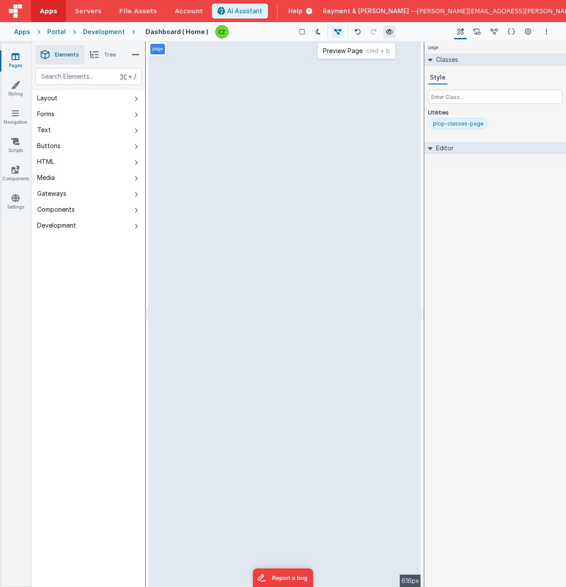
click at [386, 30] on icon at bounding box center [389, 32] width 7 height 6
click at [386, 31] on icon at bounding box center [389, 32] width 7 height 6
click at [385, 36] on button at bounding box center [389, 32] width 12 height 12
click at [383, 33] on button at bounding box center [389, 32] width 12 height 12
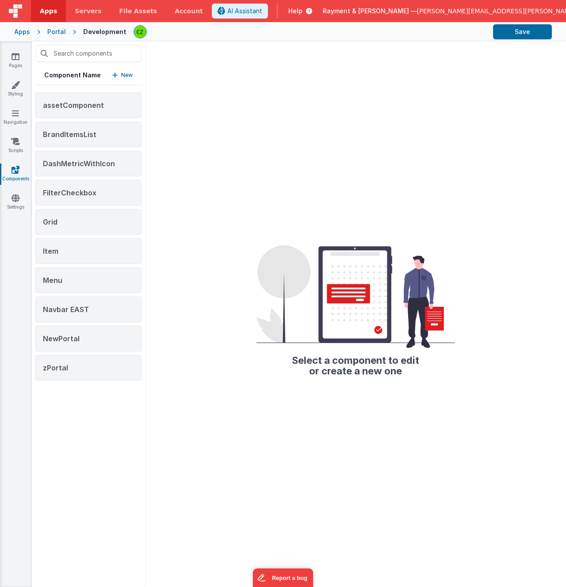
click at [80, 120] on div "assetComponent BrandItemsList DashMetricWithIcon FilterCheckbox Grid Item Menu …" at bounding box center [88, 236] width 106 height 288
click at [84, 99] on div "assetComponent" at bounding box center [88, 105] width 106 height 26
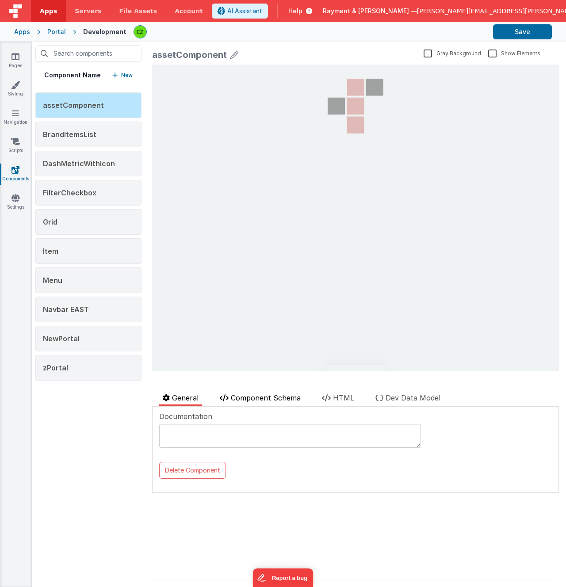
click at [254, 395] on span "Component Schema" at bounding box center [266, 397] width 70 height 9
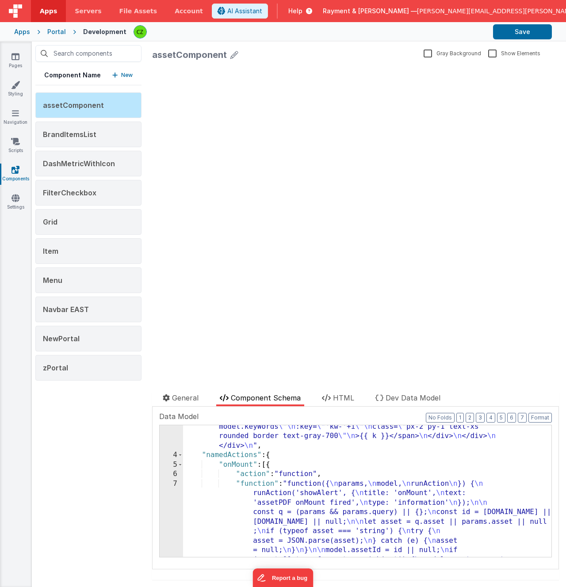
scroll to position [250, 0]
click at [173, 480] on div "7" at bounding box center [171, 545] width 23 height 133
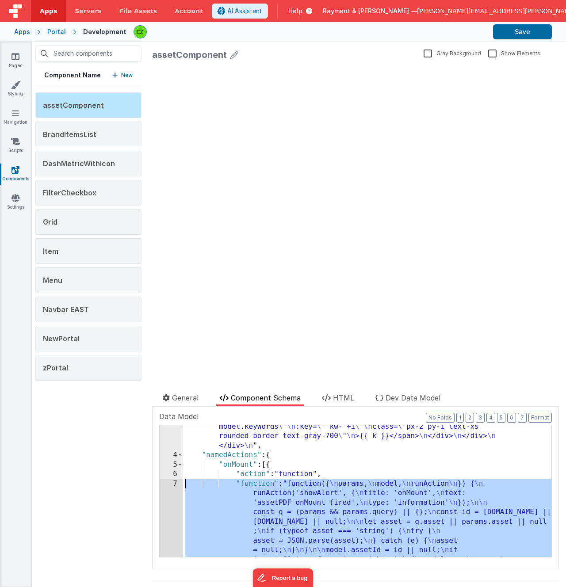
click at [174, 480] on div "7" at bounding box center [171, 545] width 23 height 133
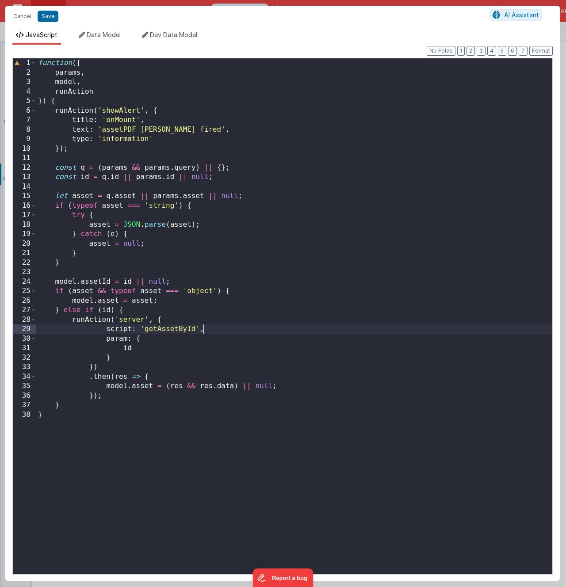
click at [230, 332] on div "function ({ params , model , runAction }) { runAction ( 'showAlert' , { title :…" at bounding box center [294, 330] width 516 height 544
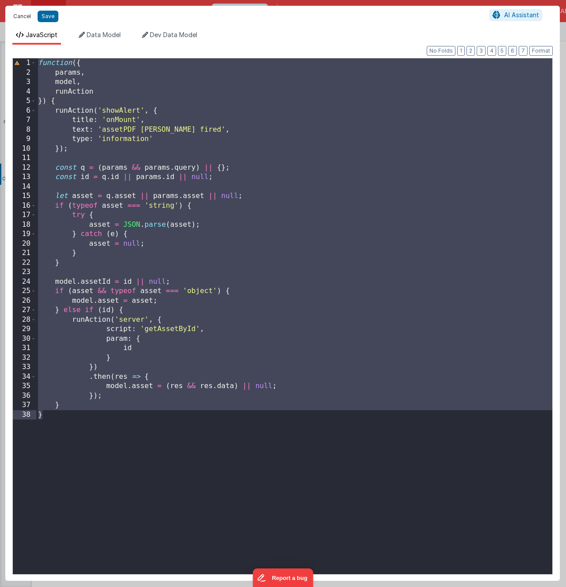
click at [22, 22] on button "Cancel" at bounding box center [22, 16] width 27 height 12
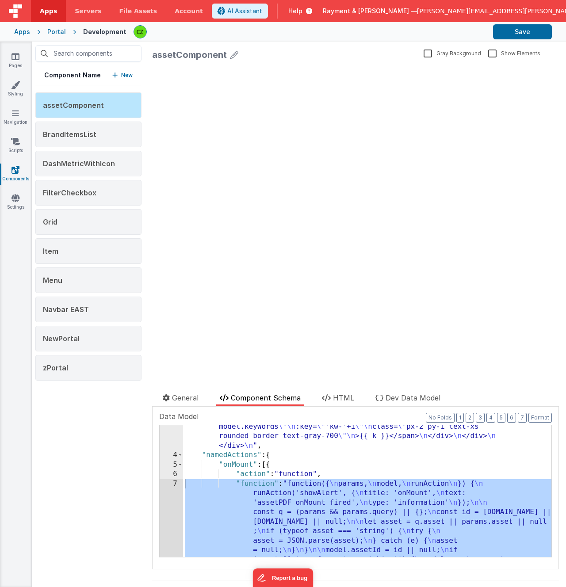
click at [218, 462] on div ""html" : "<div class= \" max-w-3xl mx-auto p-6 \" v-if= \" model \" > \n <h1 cl…" at bounding box center [367, 454] width 368 height 521
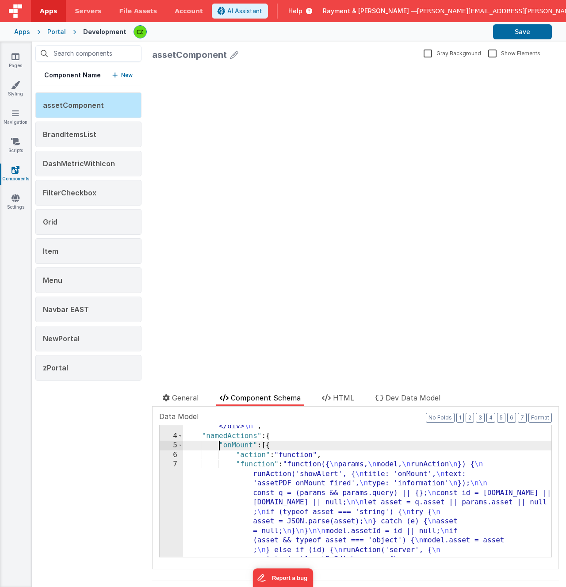
scroll to position [270, 0]
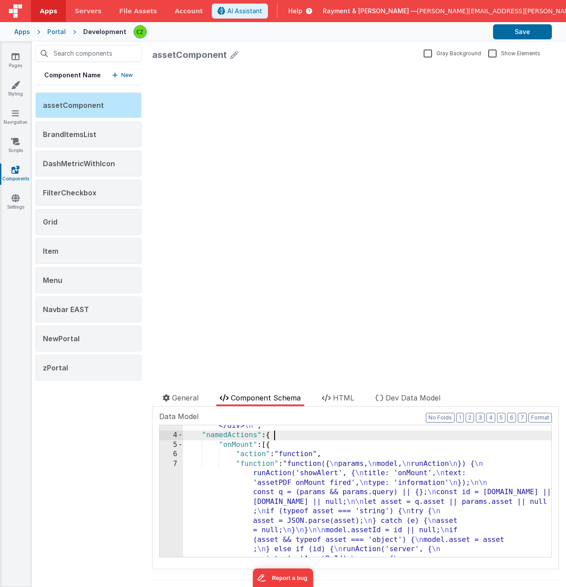
click at [289, 436] on div ""html" : "<div class= \" max-w-3xl mx-auto p-6 \" v-if= \" model \" > \n <h1 cl…" at bounding box center [367, 434] width 368 height 521
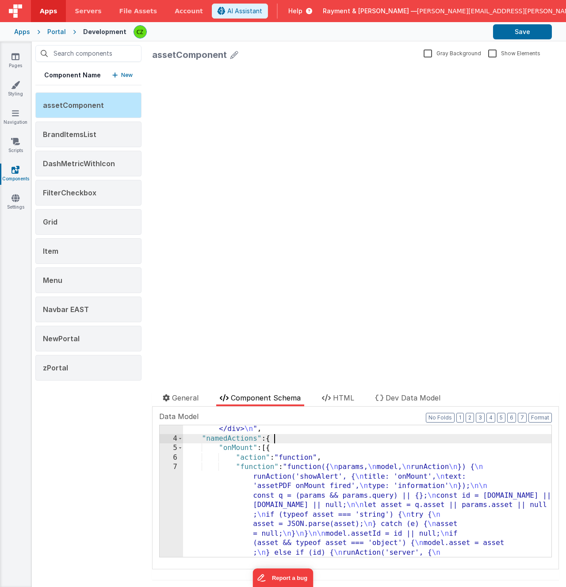
scroll to position [258, 0]
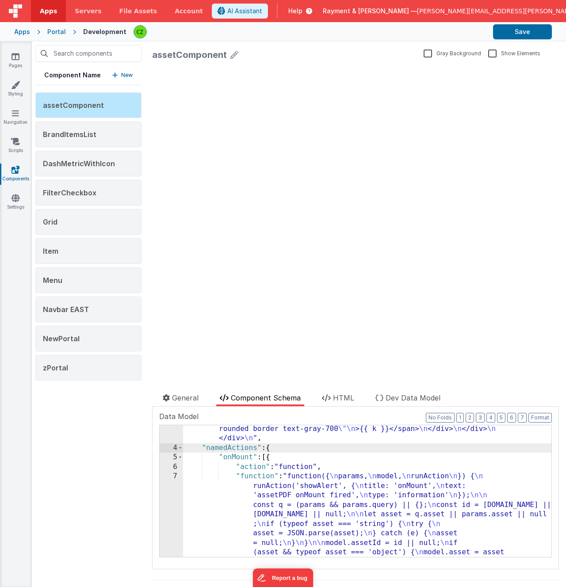
click at [291, 458] on div ""html" : "<div class= \" max-w-3xl mx-auto p-6 \" v-if= \" model \" > \n <h1 cl…" at bounding box center [367, 446] width 368 height 521
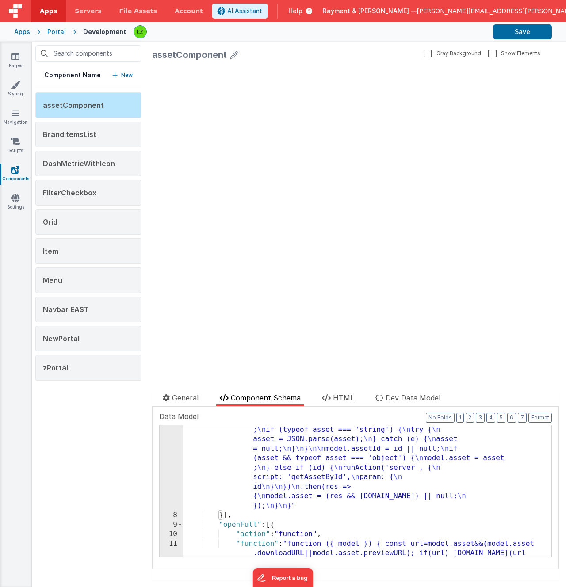
scroll to position [357, 0]
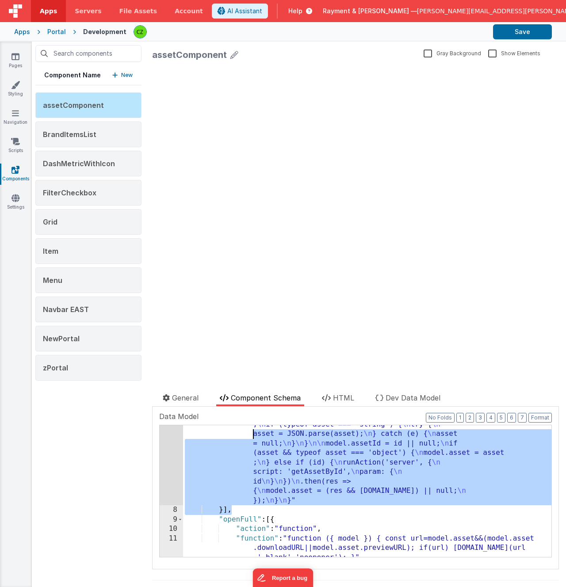
drag, startPoint x: 238, startPoint y: 510, endPoint x: 221, endPoint y: 430, distance: 80.8
click at [221, 430] on div ""function" : "function({ \n params, \n model, \n runAction \n }) { \n runAction…" at bounding box center [367, 518] width 368 height 293
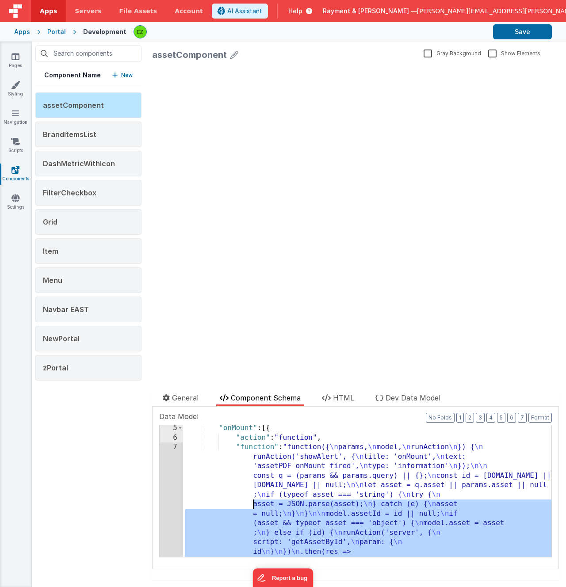
scroll to position [283, 0]
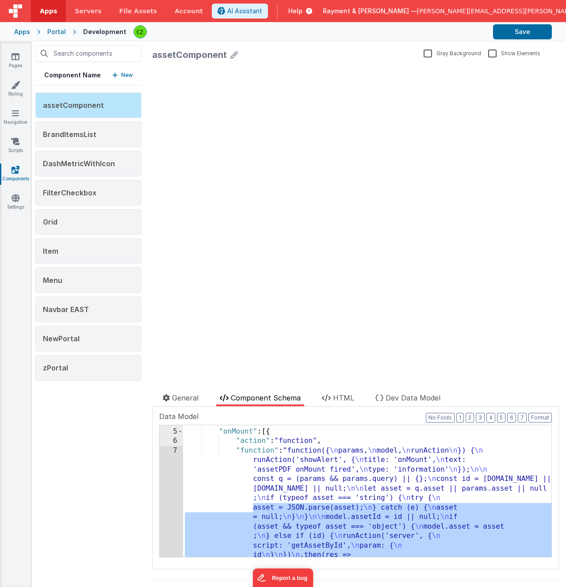
click at [194, 434] on div ""namedActions" : { "onMount" : [{ "action" : "function" , "function" : "functio…" at bounding box center [367, 554] width 368 height 274
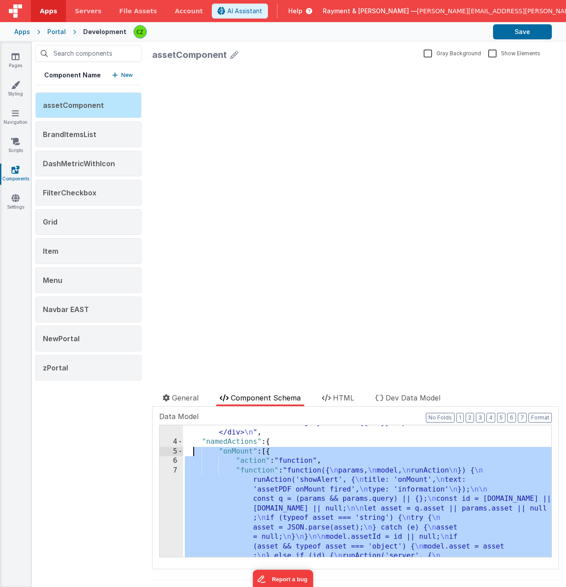
scroll to position [239, 0]
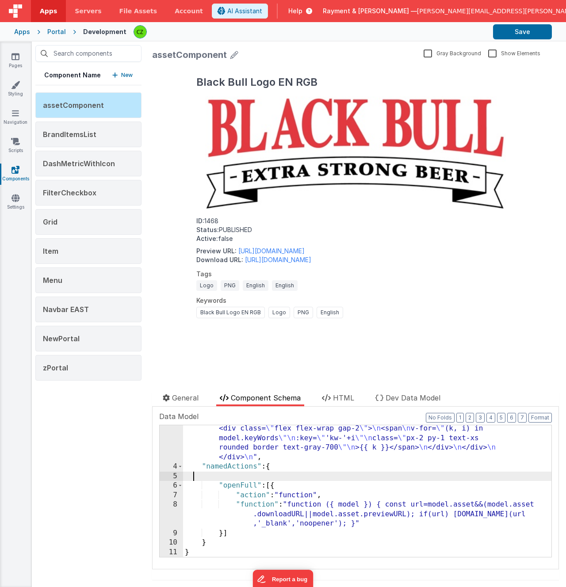
paste textarea
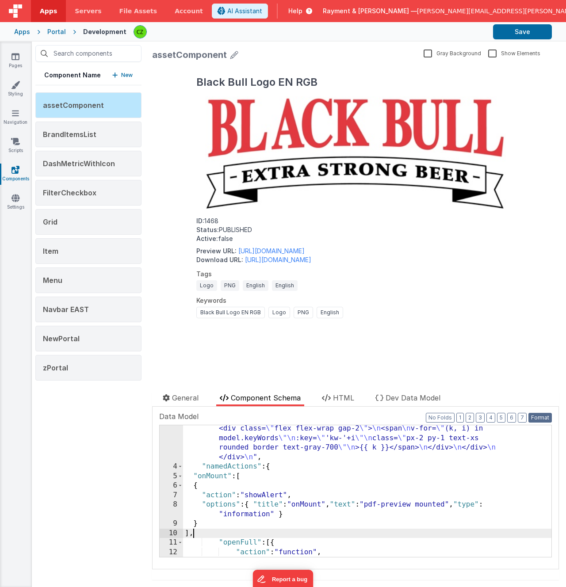
click at [544, 416] on button "Format" at bounding box center [539, 418] width 23 height 10
click at [304, 533] on div ""html" : "<div class= \" max-w-3xl mx-auto p-6 \" v-if= \" model \" > \n <h1 cl…" at bounding box center [367, 413] width 368 height 417
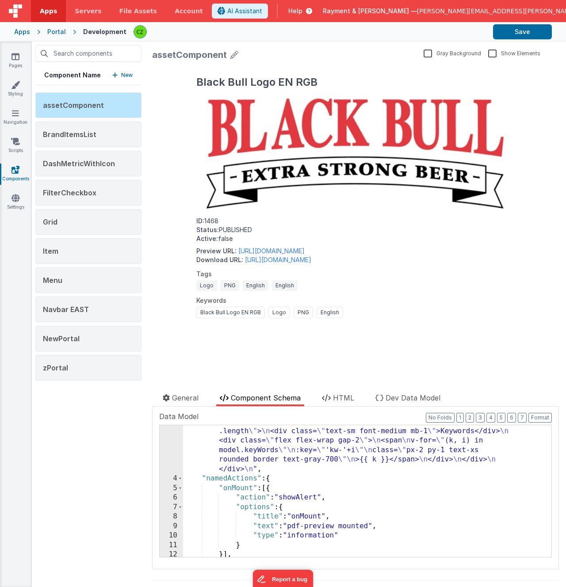
scroll to position [224, 0]
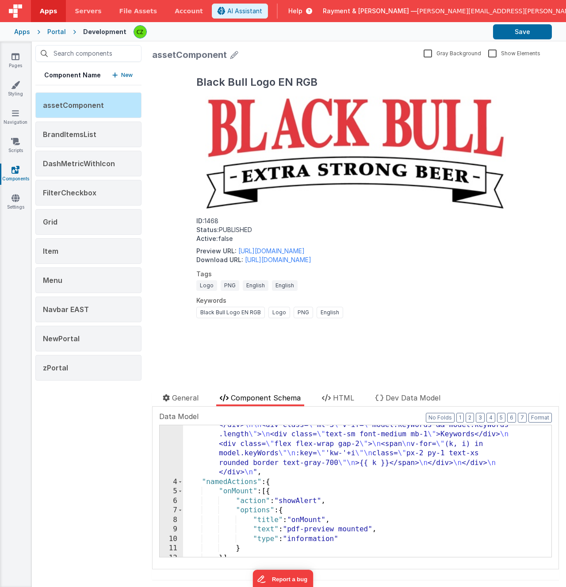
click at [252, 484] on div ""html" : "<div class= \" max-w-3xl mx-auto p-6 \" v-if= \" model \" > \n <h1 cl…" at bounding box center [367, 420] width 368 height 398
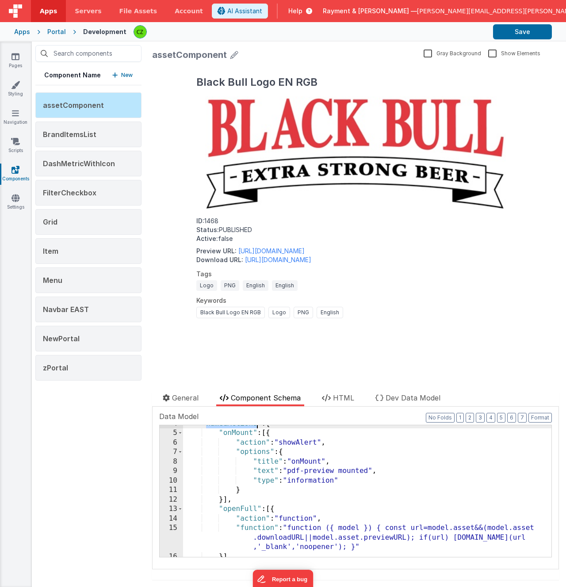
scroll to position [282, 0]
click at [275, 446] on div ""namedActions" : { "onMount" : [{ "action" : "showAlert" , "options" : { "title…" at bounding box center [367, 493] width 368 height 151
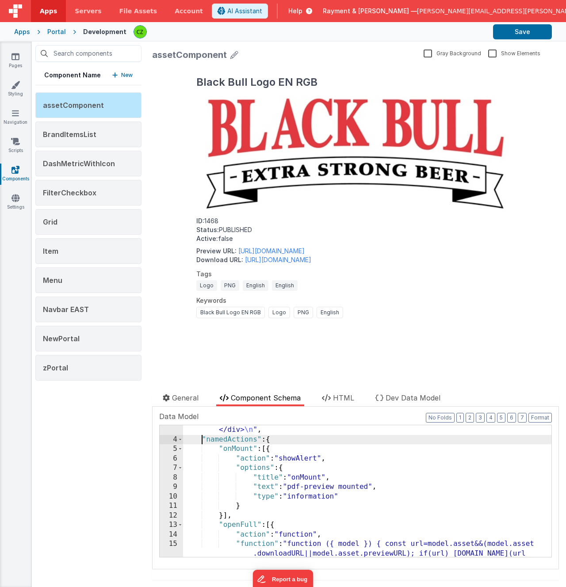
scroll to position [305, 0]
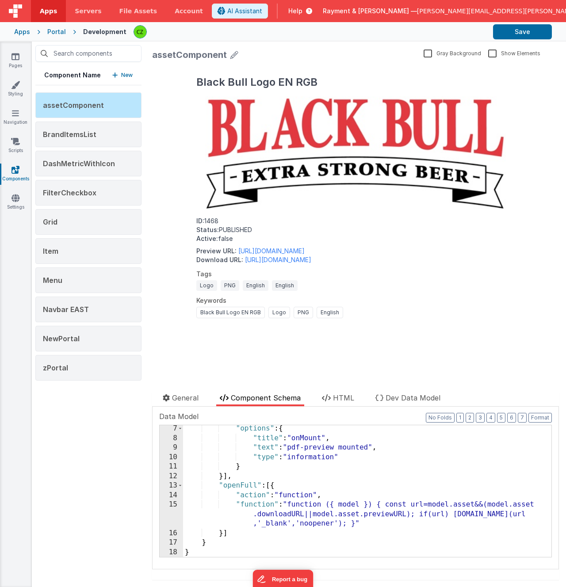
click at [210, 540] on div ""options" : { "title" : "onMount" , "text" : "pdf-preview mounted" , "type" : "…" at bounding box center [367, 499] width 368 height 151
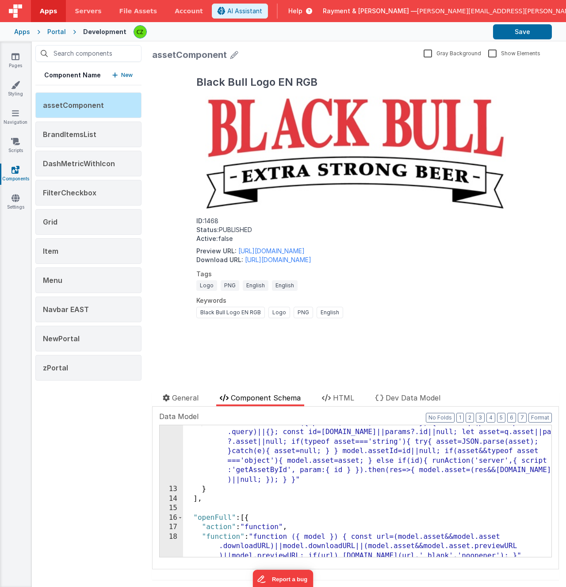
scroll to position [410, 0]
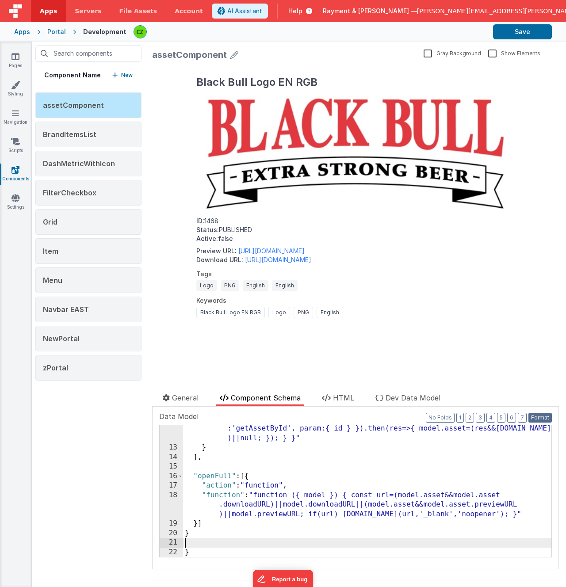
click at [539, 417] on button "Format" at bounding box center [539, 418] width 23 height 10
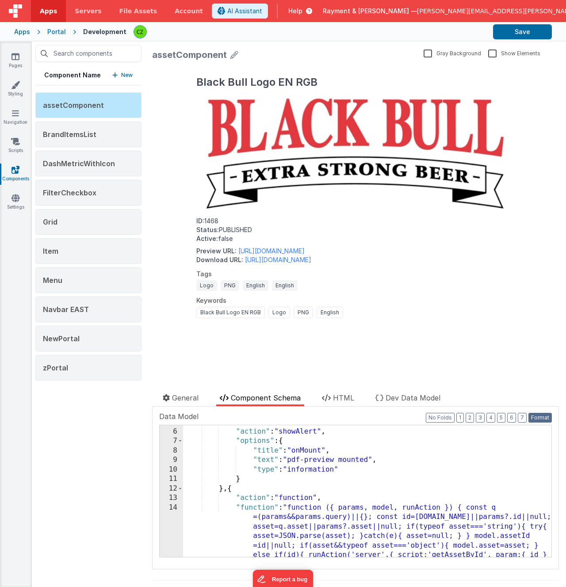
scroll to position [292, 0]
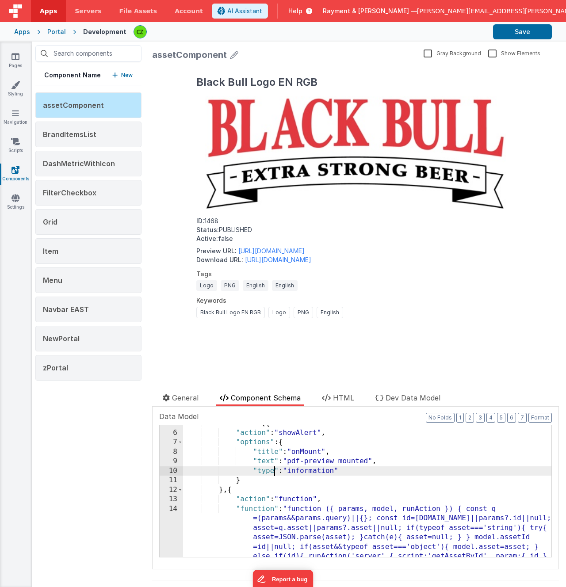
click at [276, 472] on div ""onMount" : [{ "action" : "showAlert" , "options" : { "title" : "onMount" , "te…" at bounding box center [367, 522] width 368 height 208
click at [264, 494] on div ""onMount" : [{ "action" : "showAlert" , "options" : { "title" : "onMount" , "te…" at bounding box center [367, 522] width 368 height 208
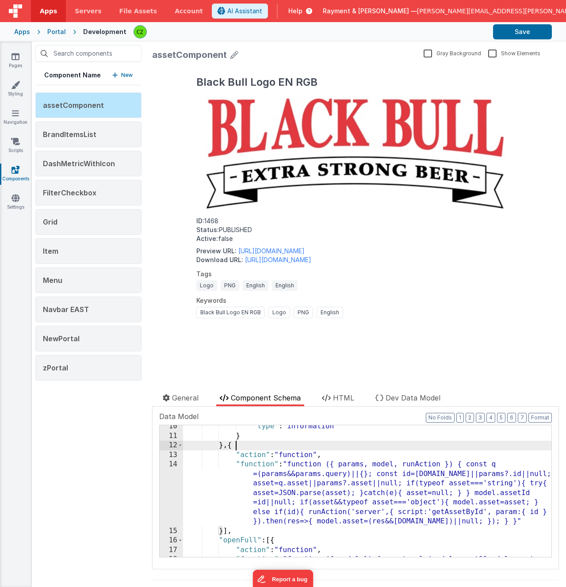
scroll to position [329, 0]
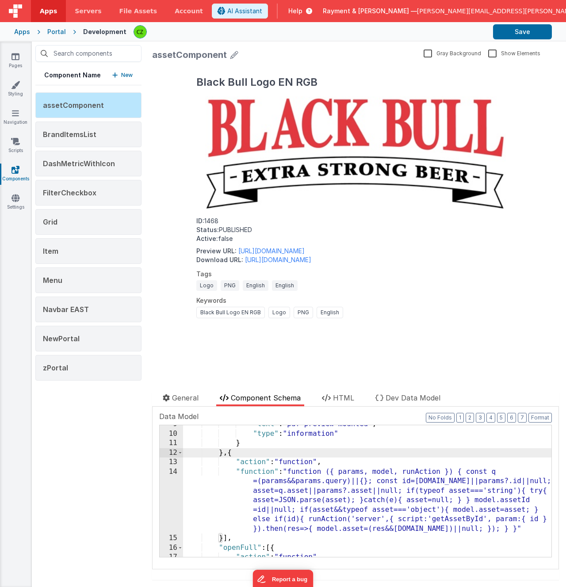
click at [172, 471] on div "14" at bounding box center [171, 500] width 23 height 67
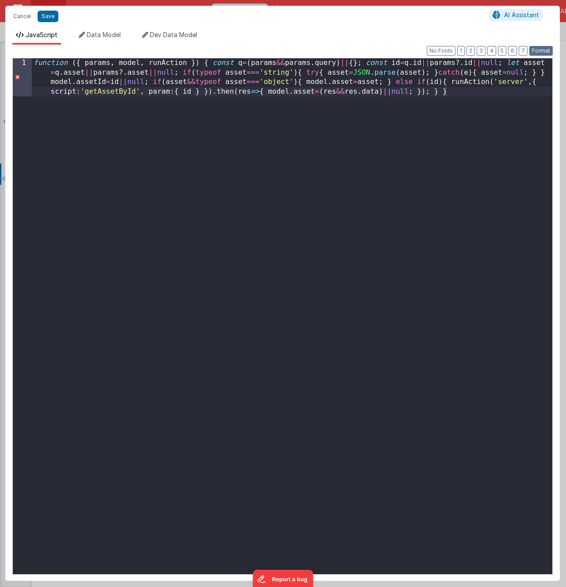
click at [542, 47] on button "Format" at bounding box center [540, 51] width 23 height 10
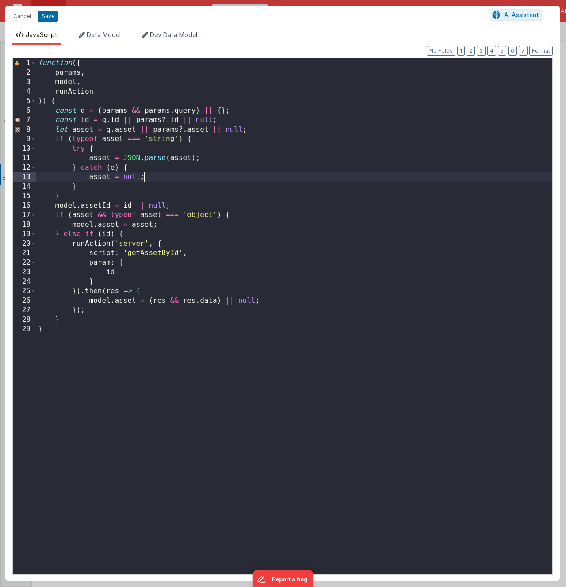
click at [199, 177] on div "function ({ params , model , runAction }) { const q = ( params && params . quer…" at bounding box center [294, 325] width 516 height 535
click at [164, 121] on div "function ({ params , model , runAction }) { const q = ( params && params . quer…" at bounding box center [294, 325] width 516 height 535
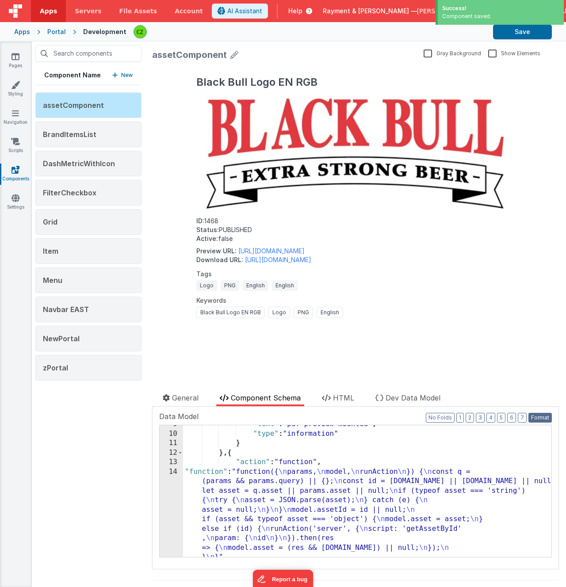
click at [541, 419] on button "Format" at bounding box center [539, 418] width 23 height 10
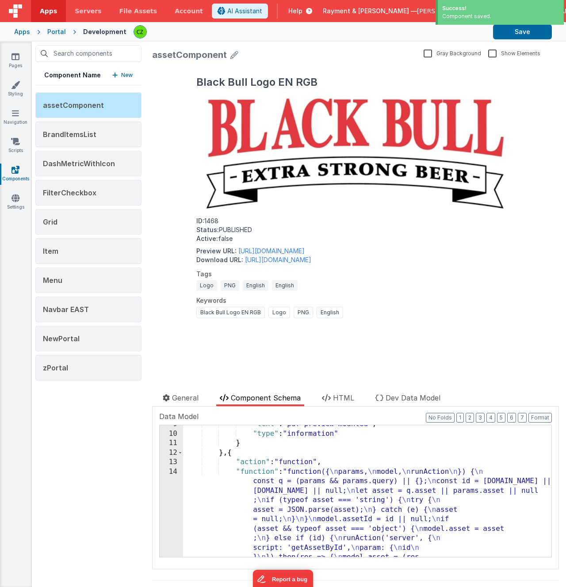
click at [396, 456] on div ""text" : "pdf-preview mounted" , "type" : "information" } } , { "action" : "fun…" at bounding box center [367, 542] width 368 height 246
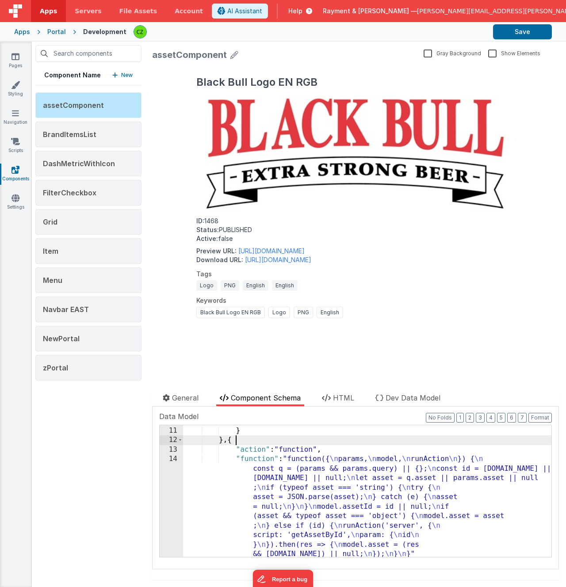
scroll to position [342, 0]
click at [510, 30] on button "Save" at bounding box center [522, 31] width 59 height 15
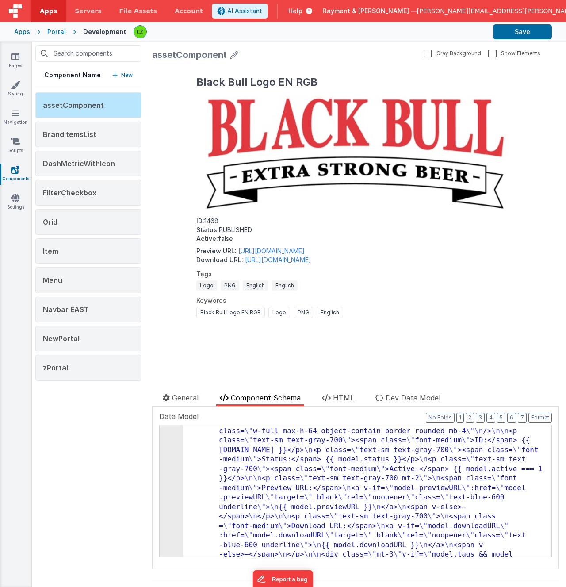
scroll to position [0, 0]
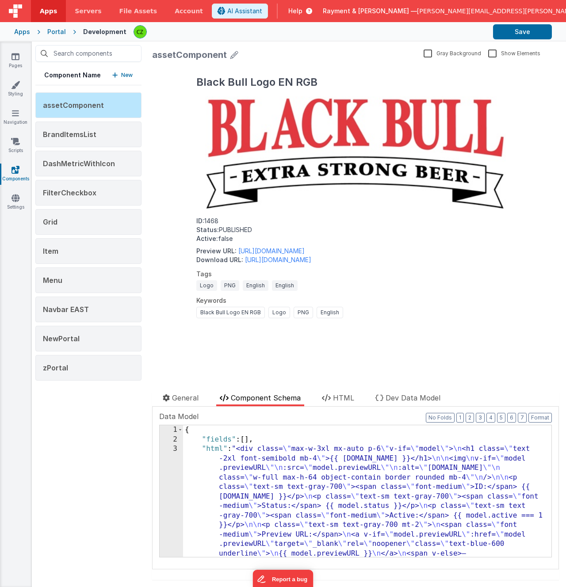
click at [340, 392] on div at bounding box center [253, 385] width 203 height 14
click at [340, 396] on span "HTML" at bounding box center [343, 397] width 21 height 9
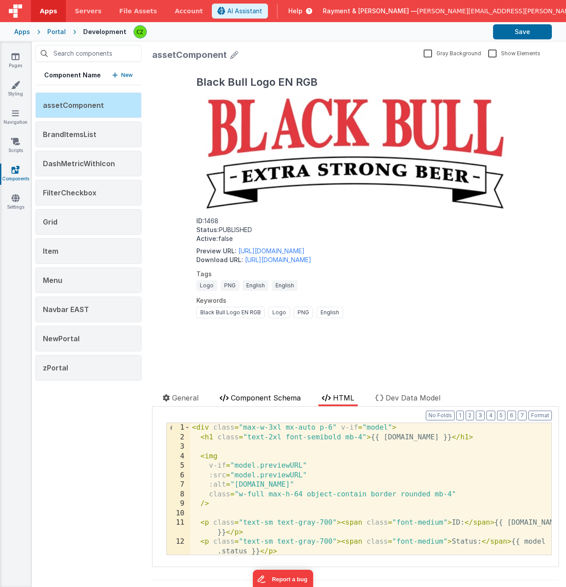
click at [250, 395] on span "Component Schema" at bounding box center [266, 397] width 70 height 9
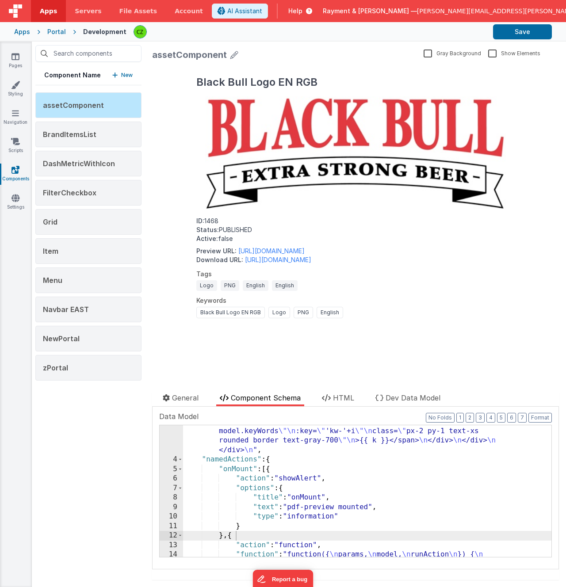
scroll to position [247, 0]
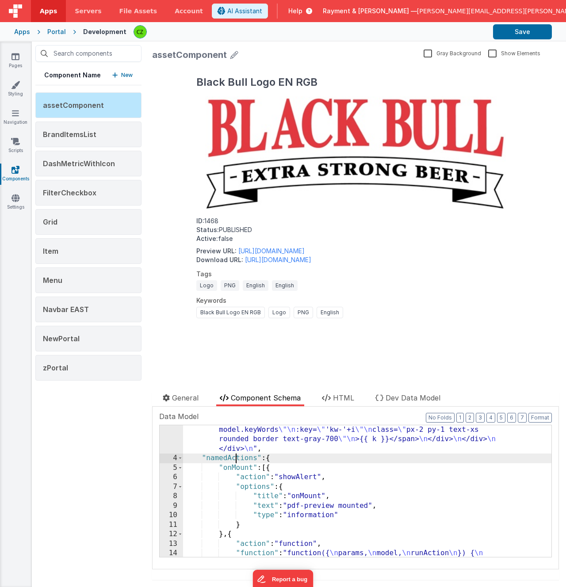
click at [235, 461] on div ""html" : "<div class= \" max-w-3xl mx-auto p-6 \" v-if= \" model \" > \n <h1 cl…" at bounding box center [367, 443] width 368 height 493
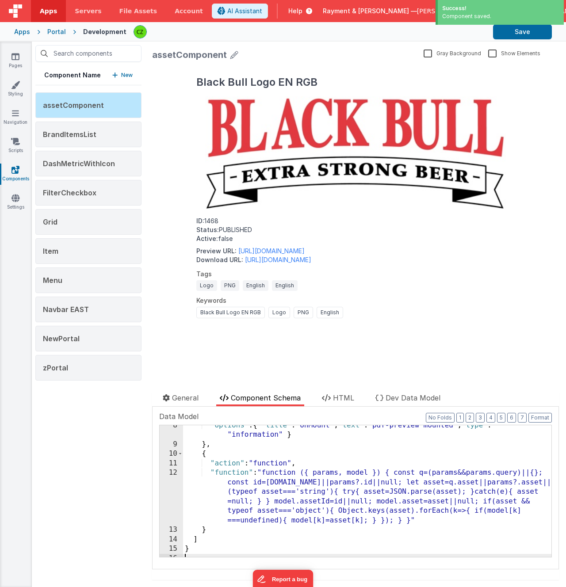
scroll to position [318, 0]
click at [173, 472] on div "12" at bounding box center [171, 496] width 23 height 57
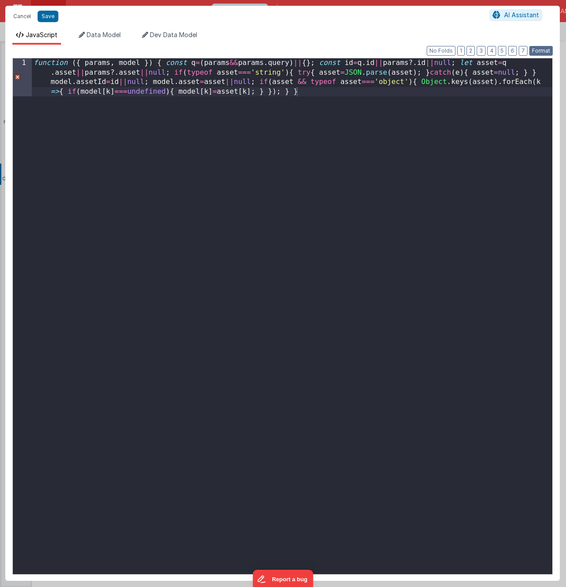
click at [538, 54] on button "Format" at bounding box center [540, 51] width 23 height 10
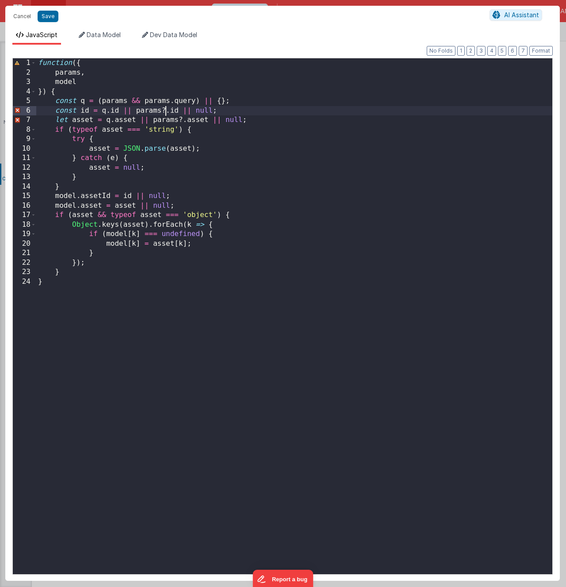
click at [164, 110] on div "function ({ params , model }) { const q = ( params && params . query ) || { } ;…" at bounding box center [294, 325] width 516 height 535
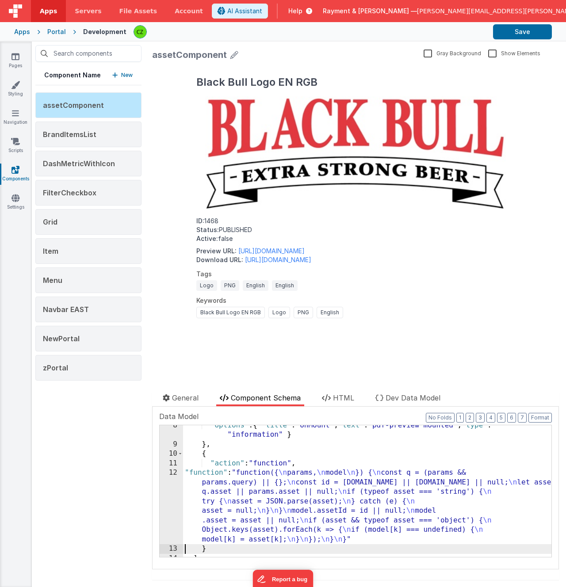
click at [171, 472] on div "12" at bounding box center [171, 506] width 23 height 76
click at [175, 472] on div "12" at bounding box center [171, 506] width 23 height 76
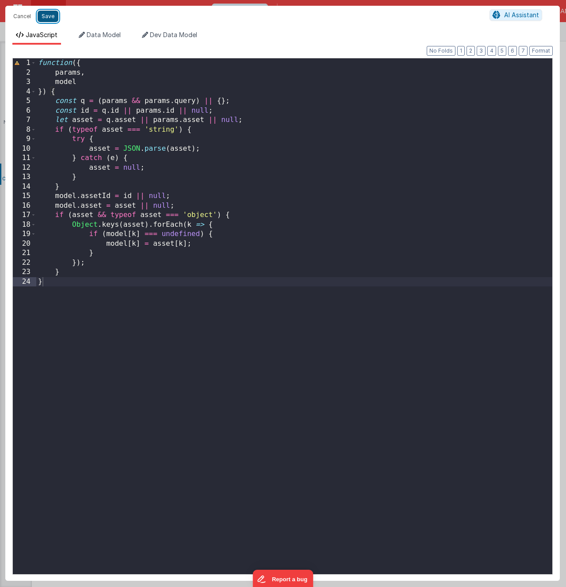
click at [49, 15] on button "Save" at bounding box center [48, 16] width 21 height 11
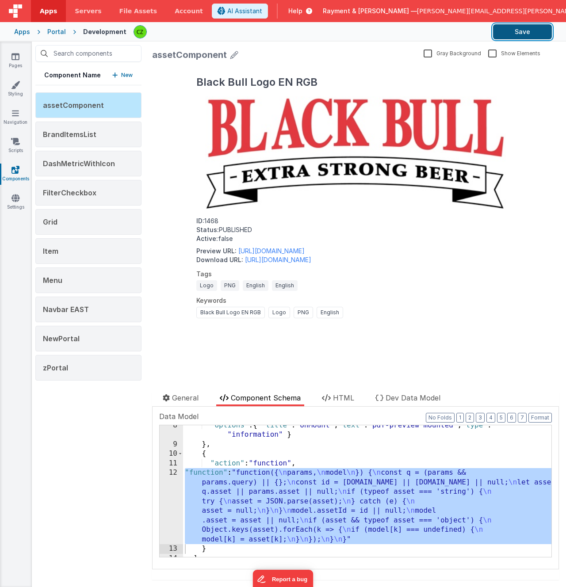
click at [521, 31] on button "Save" at bounding box center [522, 31] width 59 height 15
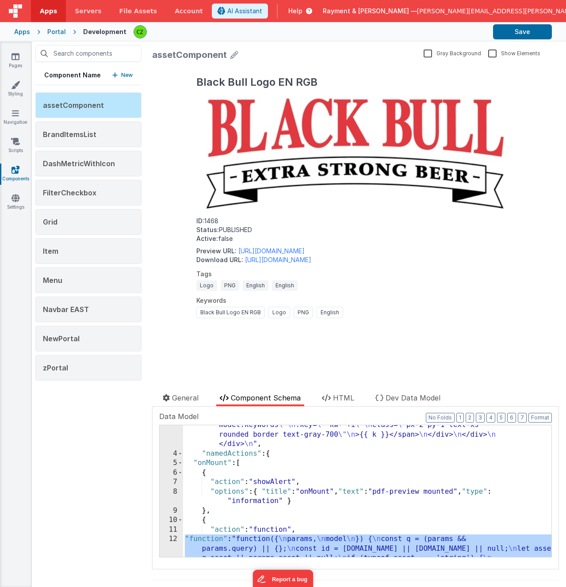
scroll to position [252, 0]
click at [549, 418] on button "Format" at bounding box center [539, 418] width 23 height 10
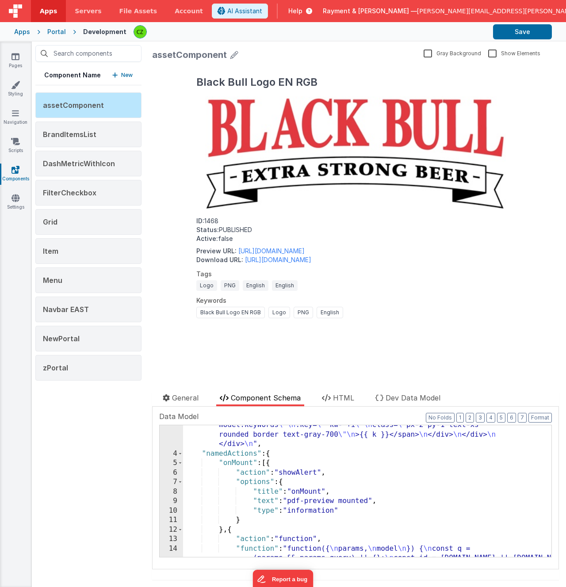
click at [270, 464] on div ""html" : "<div class= \" max-w-3xl mx-auto p-6 \" v-if= \" model \" > \n <h1 cl…" at bounding box center [367, 433] width 368 height 483
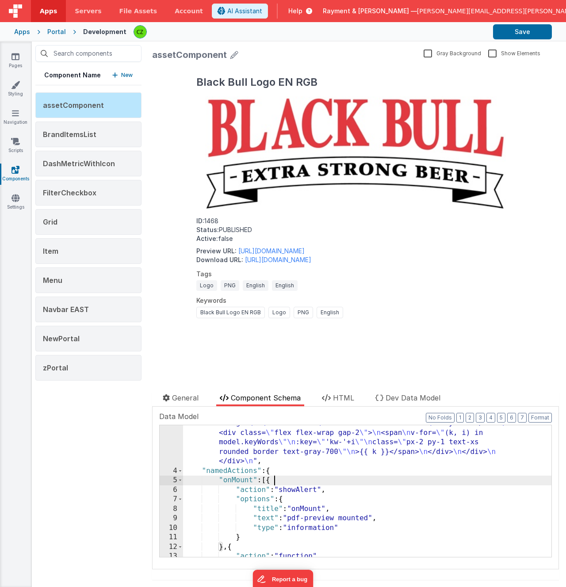
scroll to position [235, 0]
click at [234, 472] on div ""html" : "<div class= \" max-w-3xl mx-auto p-6 \" v-if= \" model \" > \n <h1 cl…" at bounding box center [367, 408] width 368 height 398
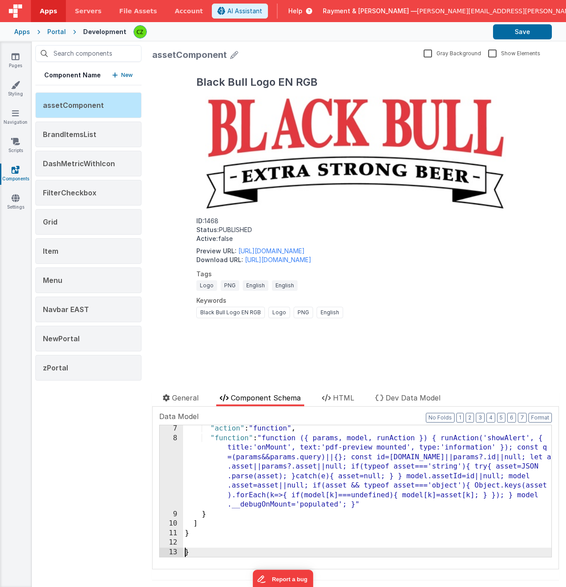
scroll to position [305, 0]
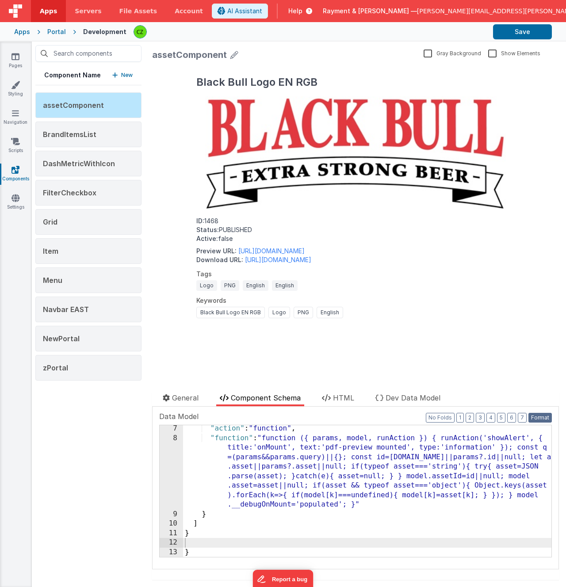
click at [545, 418] on button "Format" at bounding box center [539, 418] width 23 height 10
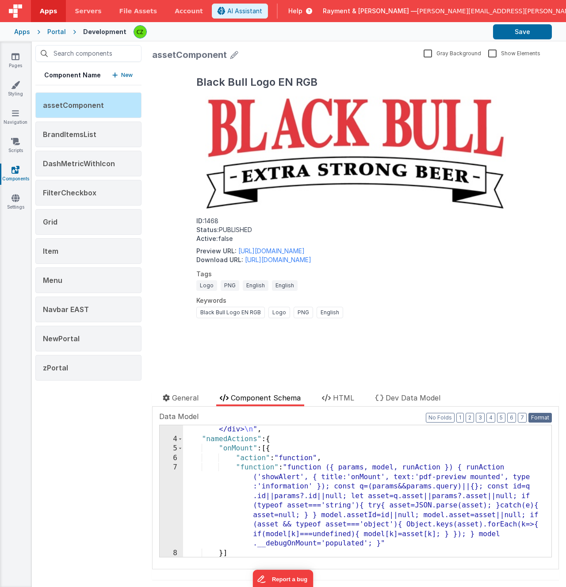
scroll to position [266, 0]
click at [175, 469] on div "7" at bounding box center [171, 506] width 23 height 86
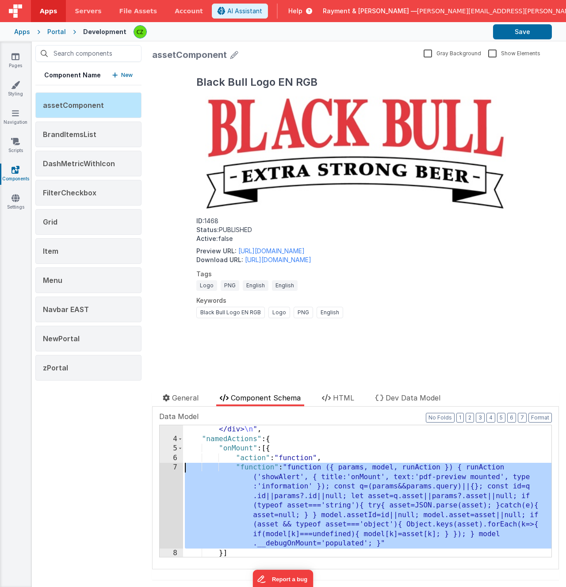
click at [175, 467] on div "7" at bounding box center [171, 506] width 23 height 86
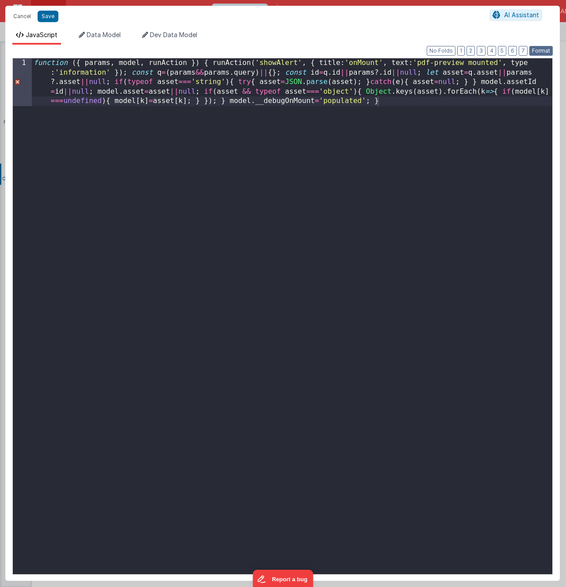
click at [536, 50] on button "Format" at bounding box center [540, 51] width 23 height 10
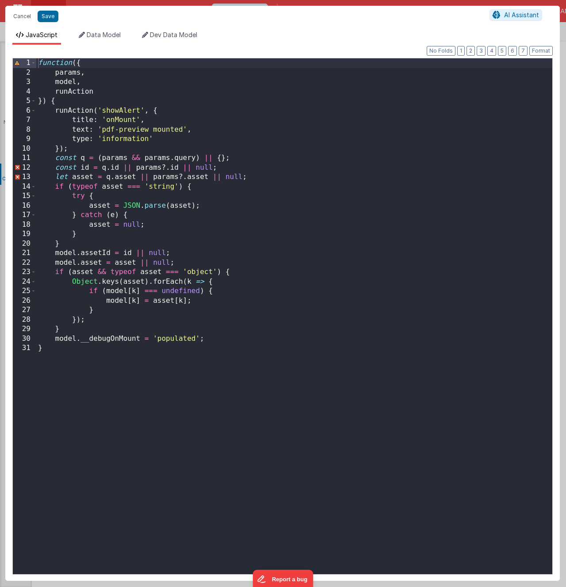
click at [163, 169] on div "function ({ params , model , runAction }) { runAction ( 'showAlert' , { title :…" at bounding box center [294, 325] width 516 height 535
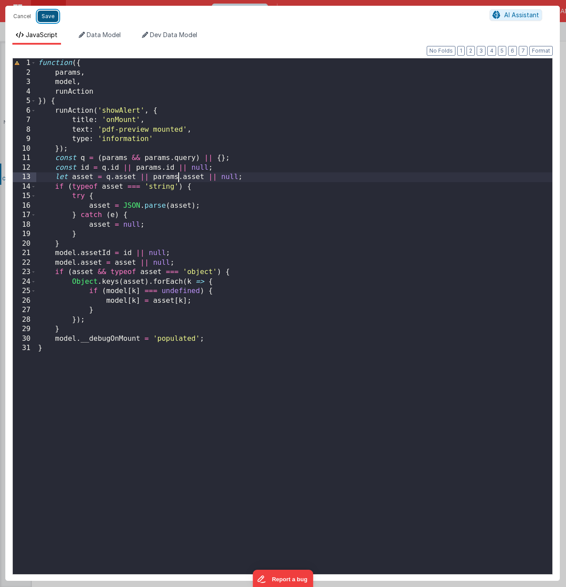
click at [48, 17] on button "Save" at bounding box center [48, 16] width 21 height 11
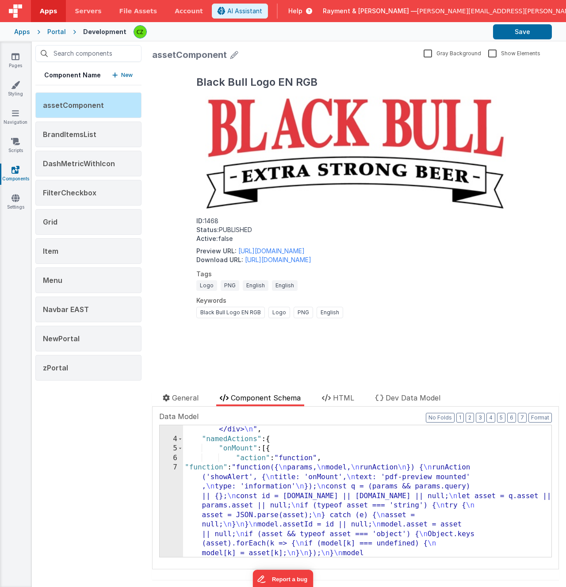
click at [302, 456] on div ""html" : "<div class= \" max-w-3xl mx-auto p-6 \" v-if= \" model \" > \n <h1 cl…" at bounding box center [367, 424] width 368 height 493
click at [217, 439] on div ""html" : "<div class= \" max-w-3xl mx-auto p-6 \" v-if= \" model \" > \n <h1 cl…" at bounding box center [367, 424] width 368 height 493
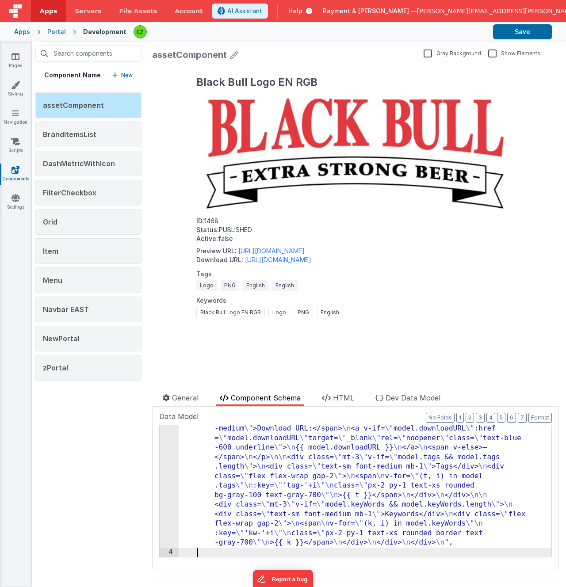
scroll to position [172, 0]
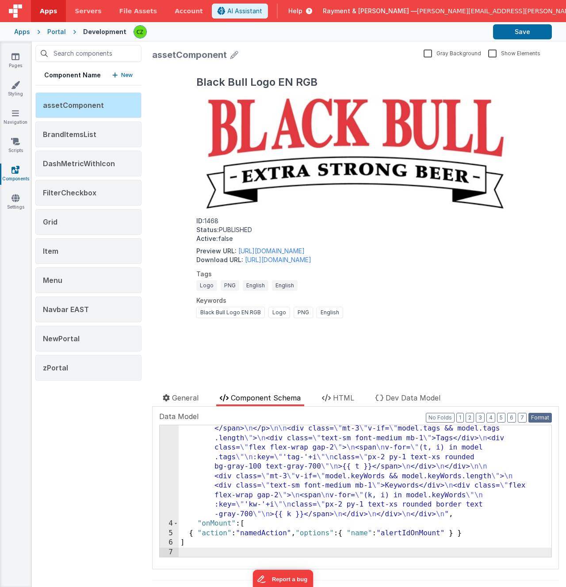
click at [537, 416] on button "Format" at bounding box center [539, 418] width 23 height 10
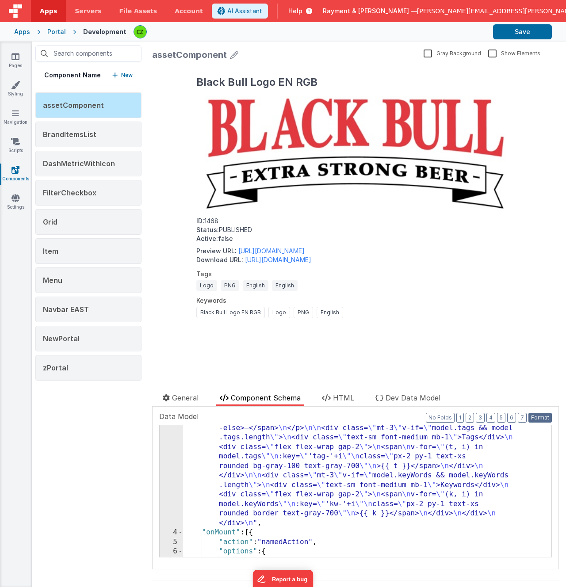
scroll to position [210, 0]
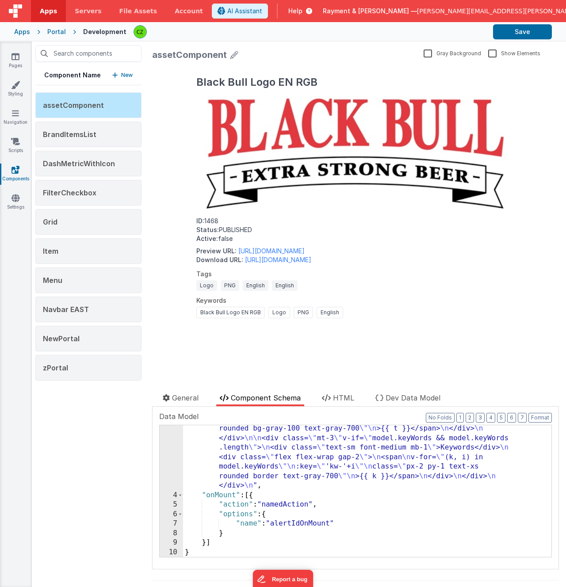
click at [214, 544] on div ""html" : "<div class= \" max-w-3xl mx-auto p-6 \" v-if= \" model \" > \n <h1 cl…" at bounding box center [367, 433] width 368 height 398
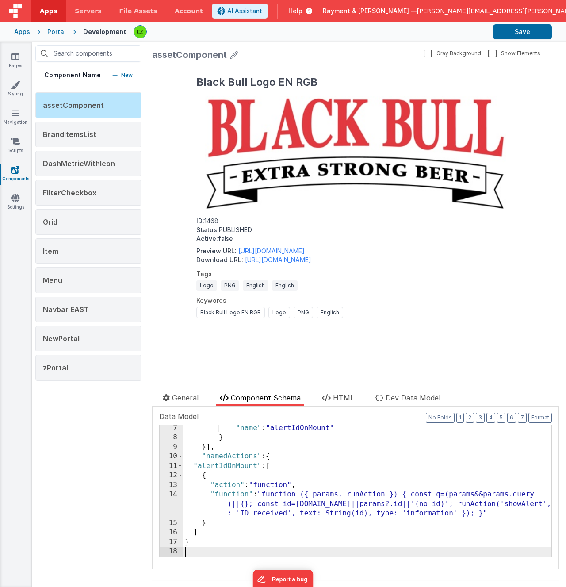
scroll to position [315, 0]
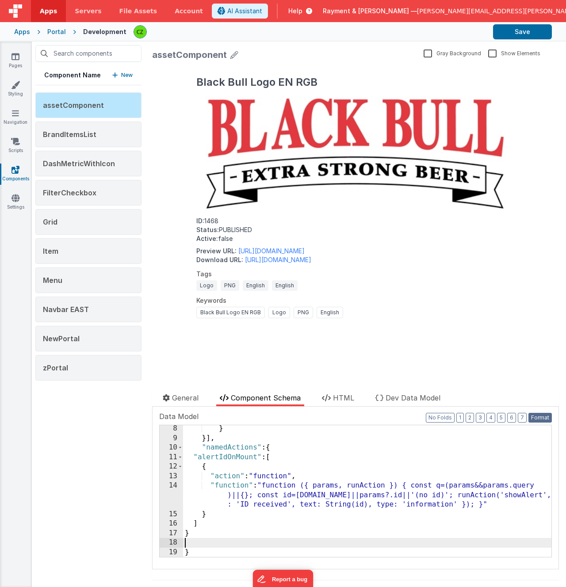
click at [535, 417] on button "Format" at bounding box center [539, 418] width 23 height 10
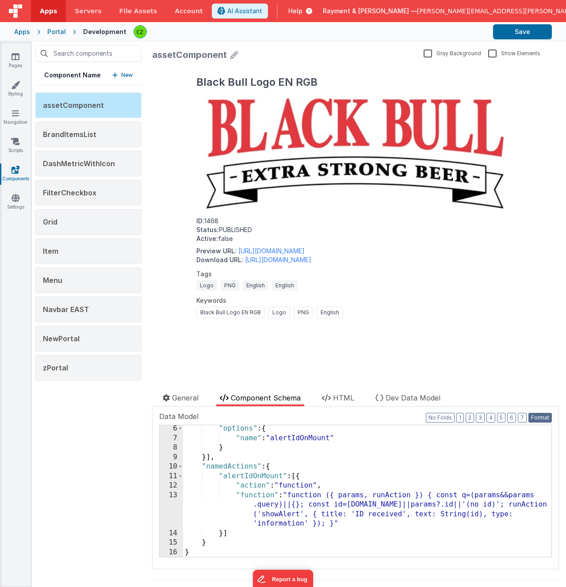
scroll to position [296, 0]
click at [175, 496] on div "13" at bounding box center [171, 510] width 23 height 38
click at [175, 493] on div "13" at bounding box center [171, 510] width 23 height 38
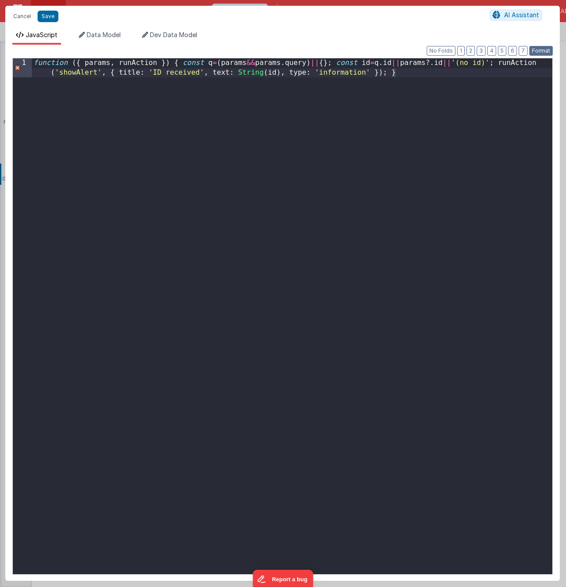
click at [546, 49] on button "Format" at bounding box center [540, 51] width 23 height 10
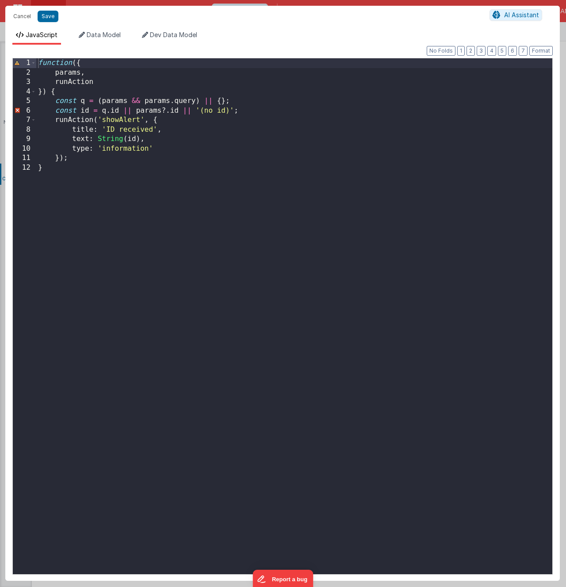
click at [165, 108] on div "function ({ params , runAction }) { const q = ( params && params . query ) || {…" at bounding box center [294, 325] width 516 height 535
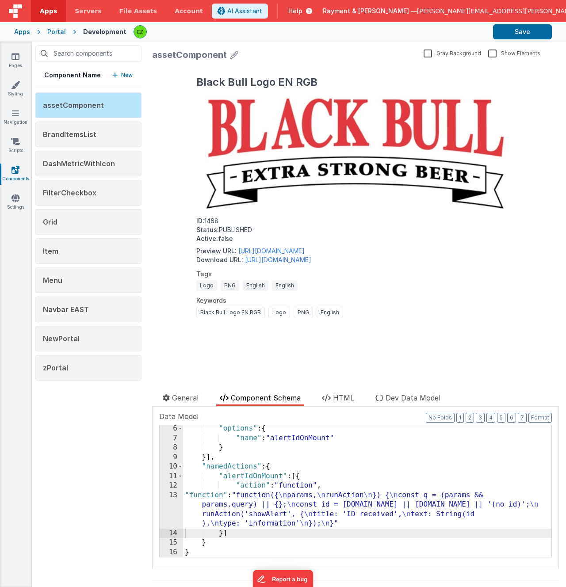
click at [171, 495] on div "13" at bounding box center [171, 510] width 23 height 38
click at [178, 509] on div "13" at bounding box center [171, 510] width 23 height 38
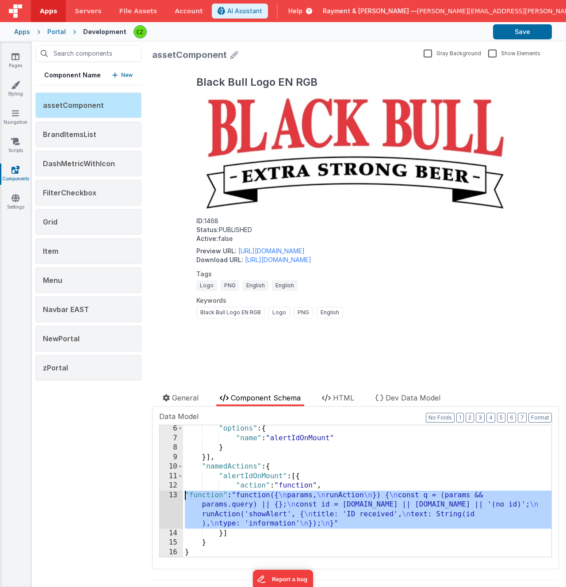
click at [176, 495] on div "13" at bounding box center [171, 510] width 23 height 38
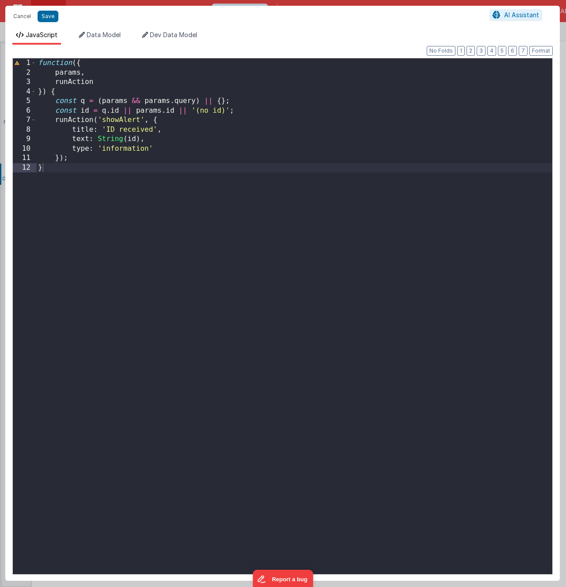
click at [118, 202] on div "function ({ params , runAction }) { const q = ( params && params . query ) || {…" at bounding box center [294, 325] width 516 height 535
click at [120, 218] on div "function ({ params , runAction }) { const q = ( params && params . query ) || {…" at bounding box center [294, 325] width 516 height 535
click at [23, 15] on button "Cancel" at bounding box center [22, 16] width 27 height 12
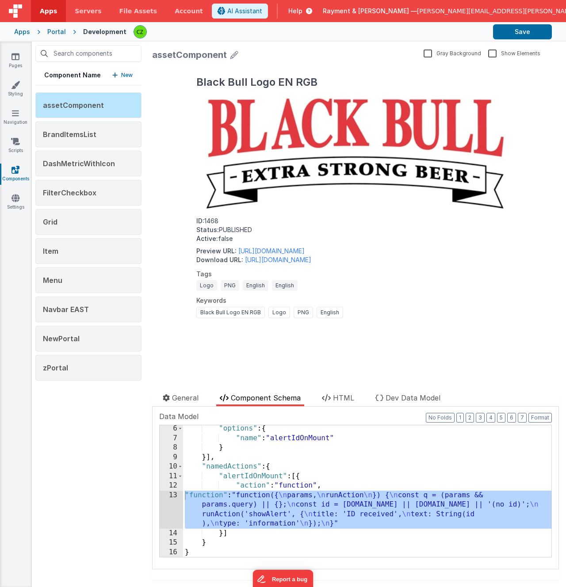
click at [172, 495] on div "13" at bounding box center [171, 510] width 23 height 38
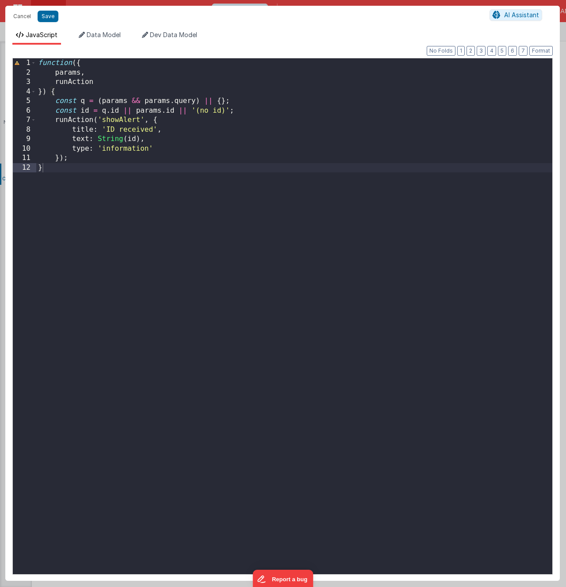
click at [209, 240] on div "function ({ params , runAction }) { const q = ( params && params . query ) || {…" at bounding box center [294, 325] width 516 height 535
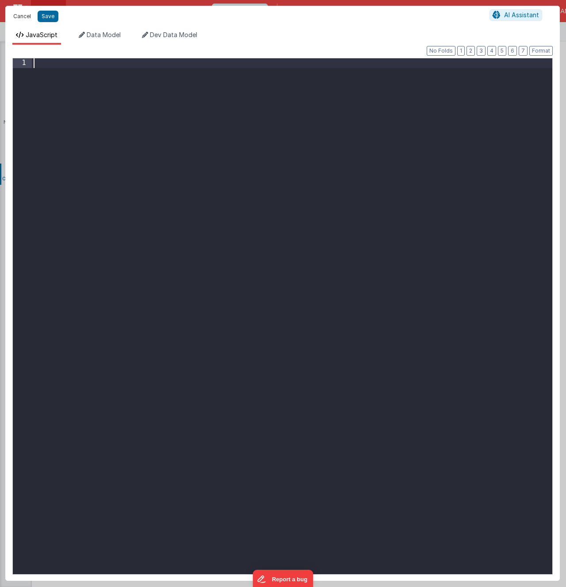
click at [18, 16] on button "Cancel" at bounding box center [22, 16] width 27 height 12
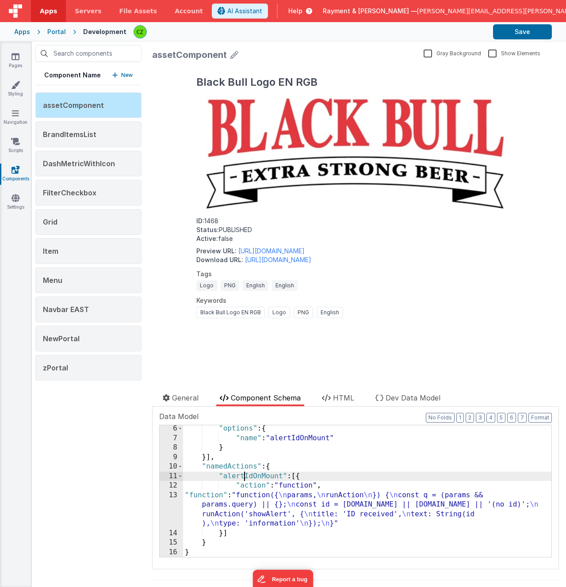
click at [243, 472] on div ""options" : { "name" : "alertIdOnMount" } }] , "namedActions" : { "alertIdOnMou…" at bounding box center [367, 499] width 368 height 151
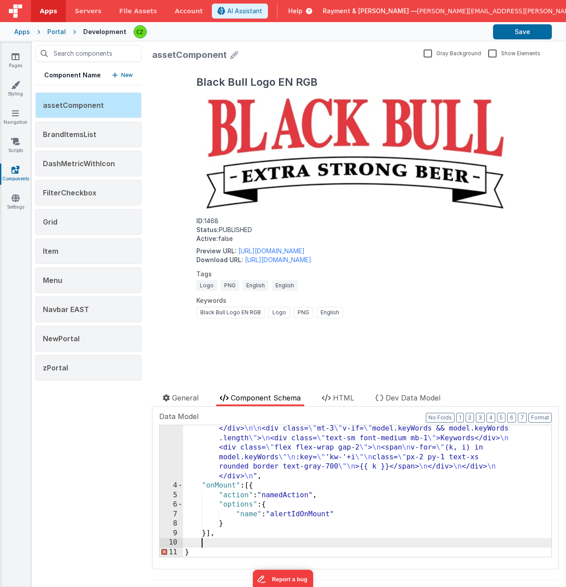
scroll to position [305, 0]
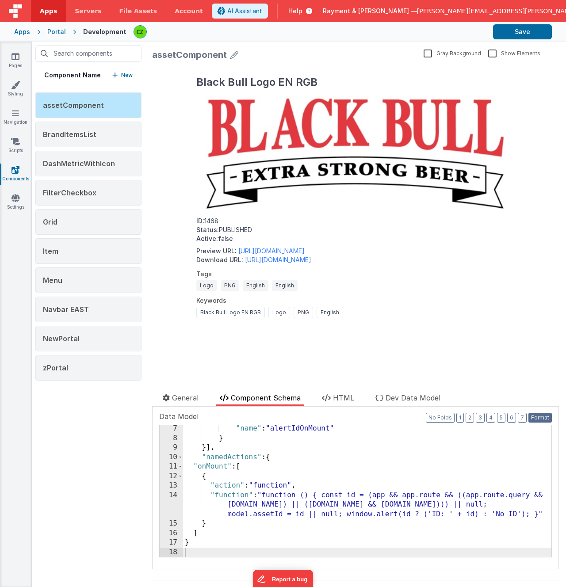
click at [536, 419] on button "Format" at bounding box center [539, 418] width 23 height 10
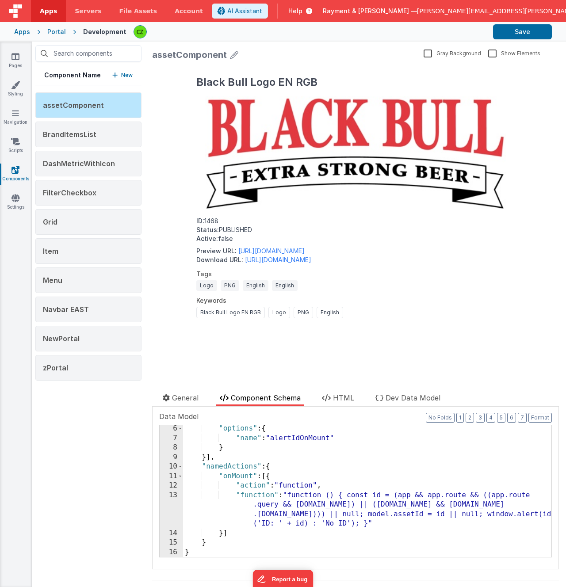
click at [172, 494] on div "13" at bounding box center [171, 510] width 23 height 38
click at [174, 496] on div "13" at bounding box center [171, 510] width 23 height 38
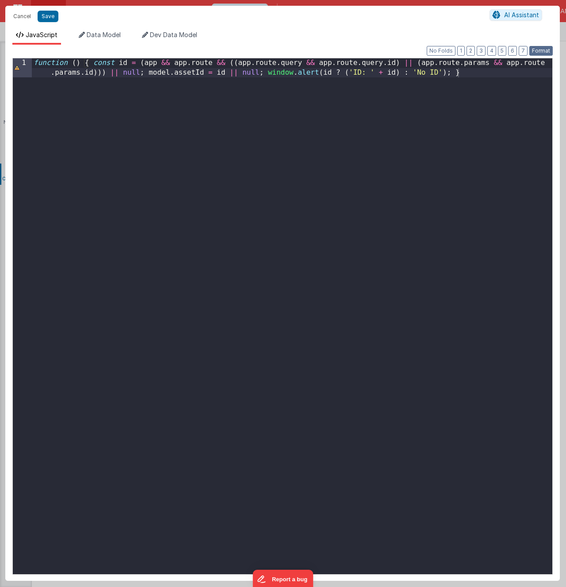
click at [539, 51] on button "Format" at bounding box center [540, 51] width 23 height 10
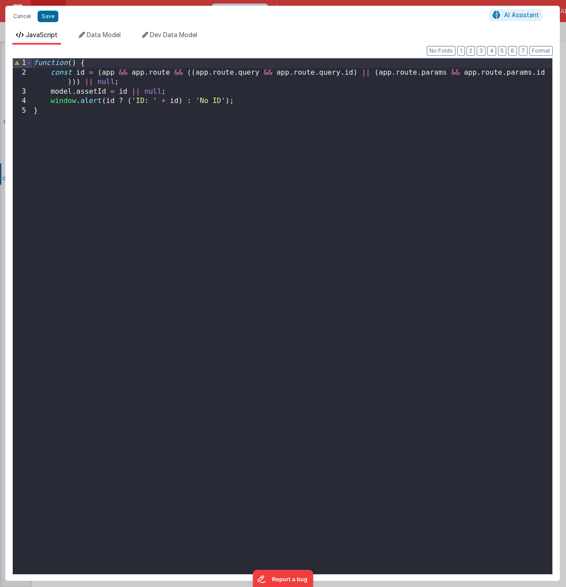
click at [155, 66] on div "function ( ) { const id = ( app && app . route && (( app . route . query && app…" at bounding box center [292, 325] width 520 height 535
click at [538, 51] on button "Format" at bounding box center [540, 51] width 23 height 10
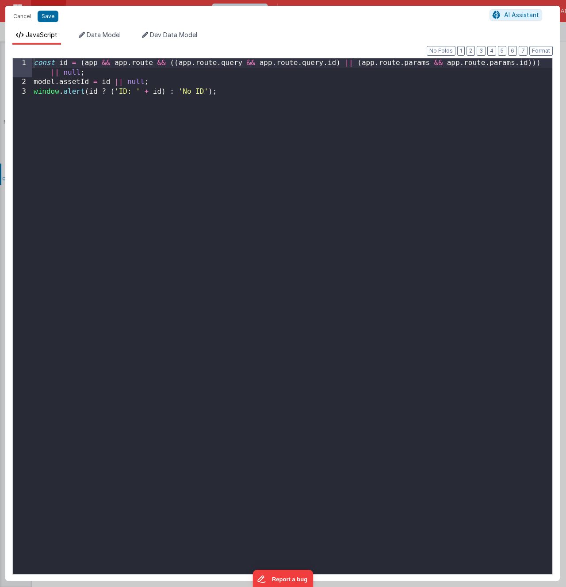
click at [172, 81] on div "const id = ( app && app . route && (( app . route . query && app . route . quer…" at bounding box center [292, 330] width 520 height 544
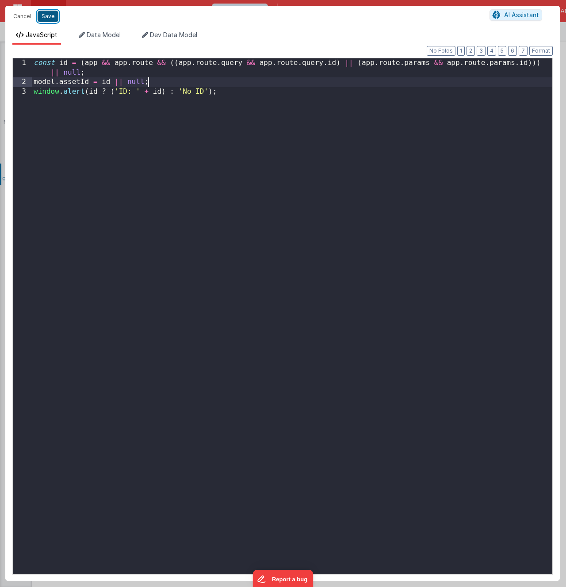
click at [51, 16] on button "Save" at bounding box center [48, 16] width 21 height 11
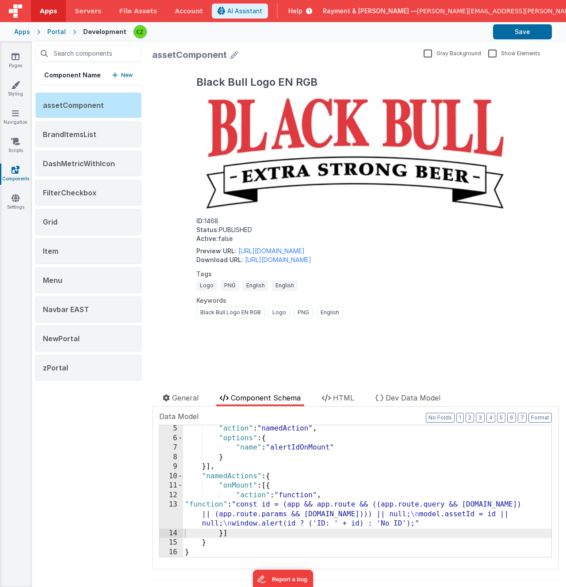
scroll to position [286, 0]
click at [298, 474] on div ""action" : "namedAction" , "options" : { "name" : "alertIdOnMount" } }] , "name…" at bounding box center [367, 499] width 368 height 151
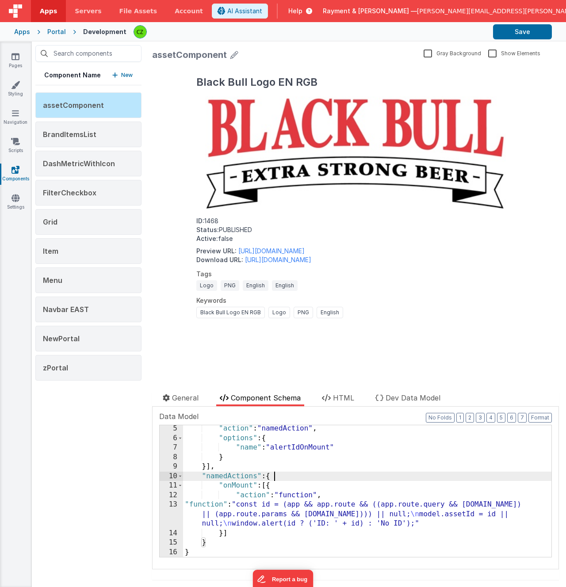
click at [281, 475] on div ""action" : "namedAction" , "options" : { "name" : "alertIdOnMount" } }] , "name…" at bounding box center [367, 499] width 368 height 151
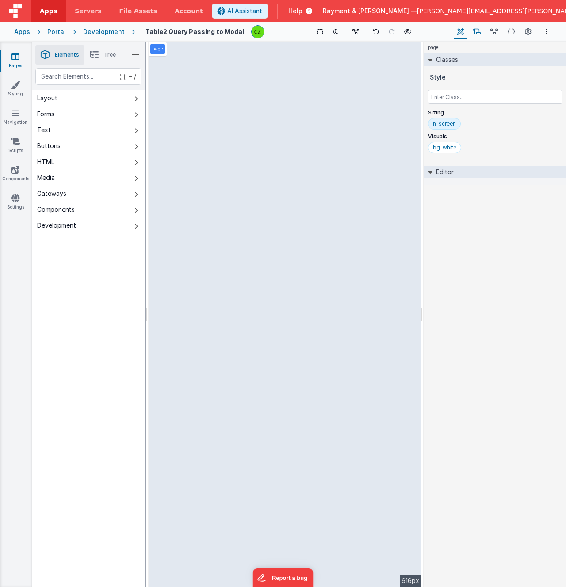
click at [474, 33] on icon at bounding box center [477, 31] width 8 height 9
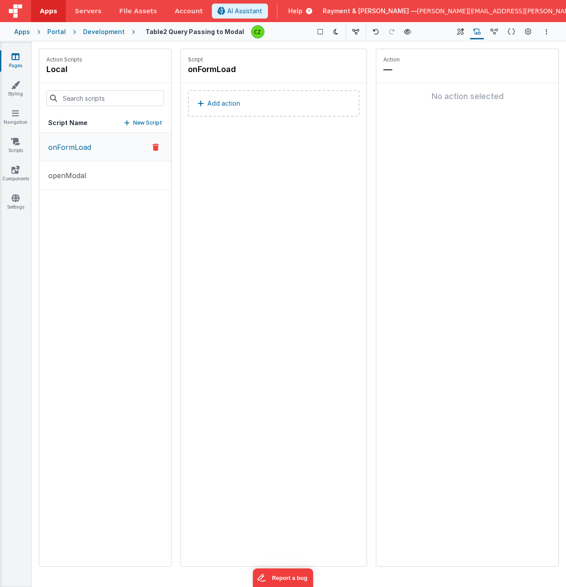
click at [61, 151] on p "onFormLoad" at bounding box center [67, 147] width 48 height 11
click at [70, 174] on p "openModal" at bounding box center [64, 175] width 43 height 11
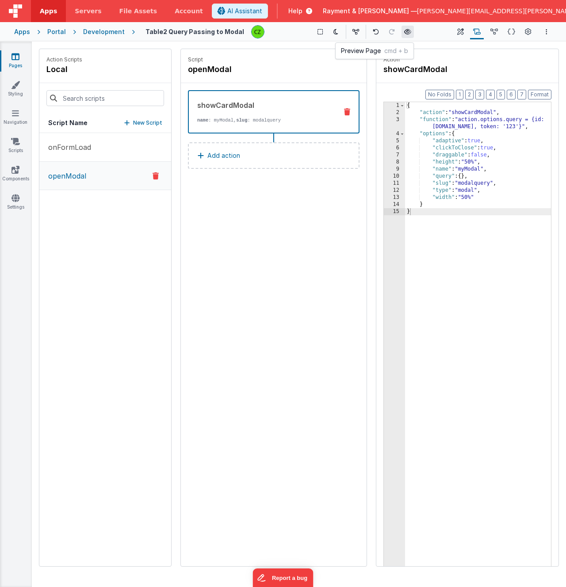
click at [405, 31] on icon at bounding box center [407, 32] width 7 height 6
click at [282, 266] on div "Script openModal showCardModal name : myModal, slug : modalquery Add action" at bounding box center [274, 307] width 186 height 517
click at [487, 135] on div "{ "action" : "showCardModal" , "function" : "action.options.query = {id: [DOMAI…" at bounding box center [478, 355] width 146 height 506
click at [17, 168] on icon at bounding box center [15, 169] width 8 height 9
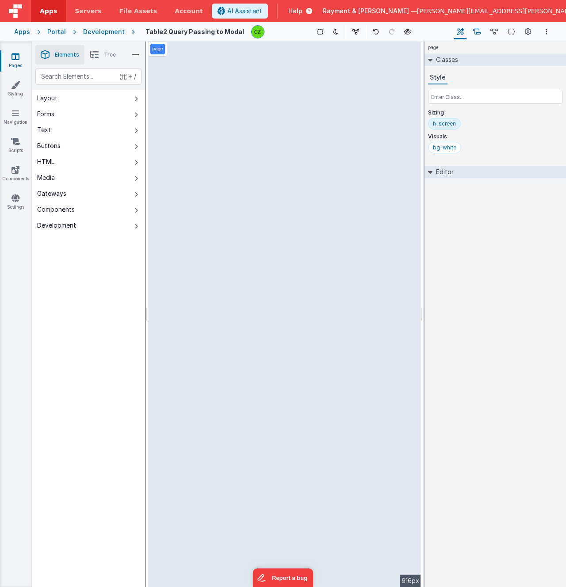
click at [479, 30] on icon at bounding box center [477, 31] width 8 height 9
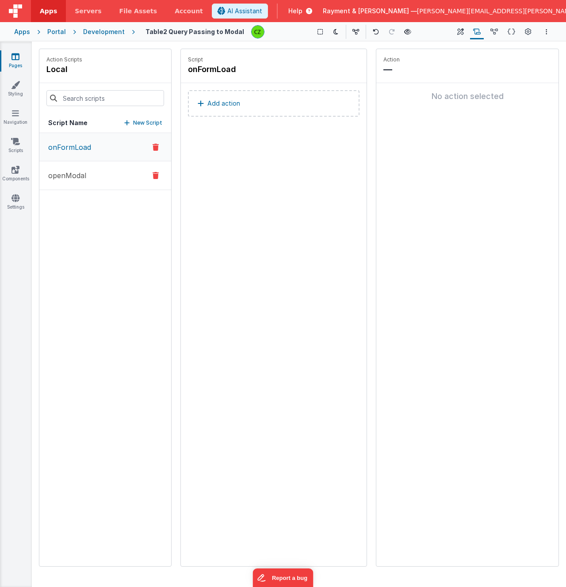
click at [75, 176] on p "openModal" at bounding box center [64, 175] width 43 height 11
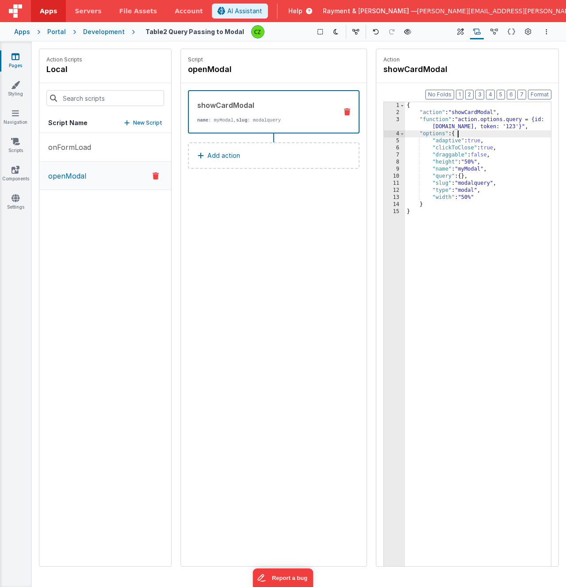
click at [468, 133] on div "{ "action" : "showCardModal" , "function" : "action.options.query = {id: [DOMAI…" at bounding box center [478, 355] width 146 height 506
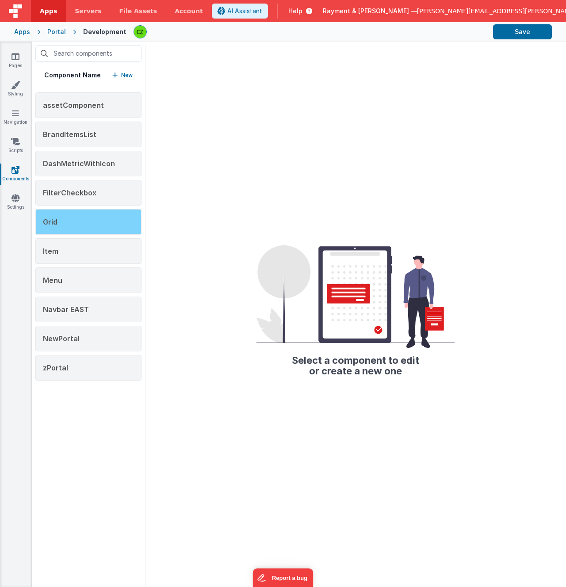
click at [95, 216] on div "Grid" at bounding box center [88, 222] width 106 height 26
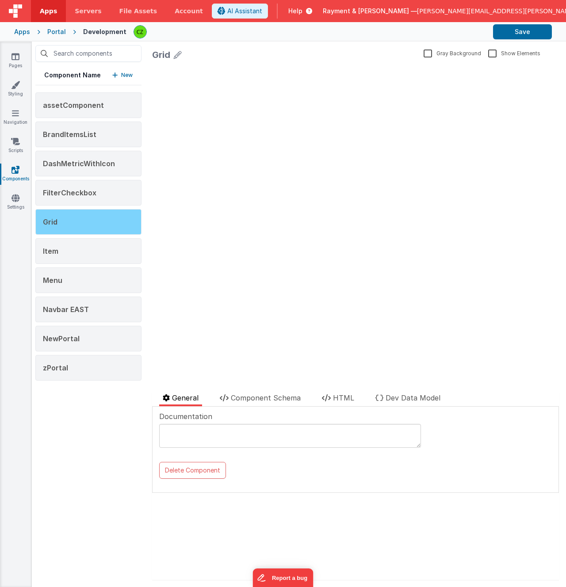
click at [93, 221] on div "Grid" at bounding box center [88, 222] width 106 height 26
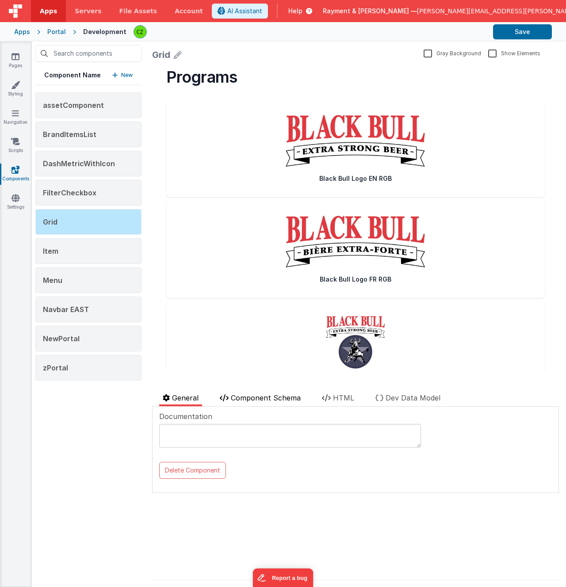
click at [284, 400] on span "Component Schema" at bounding box center [266, 397] width 70 height 9
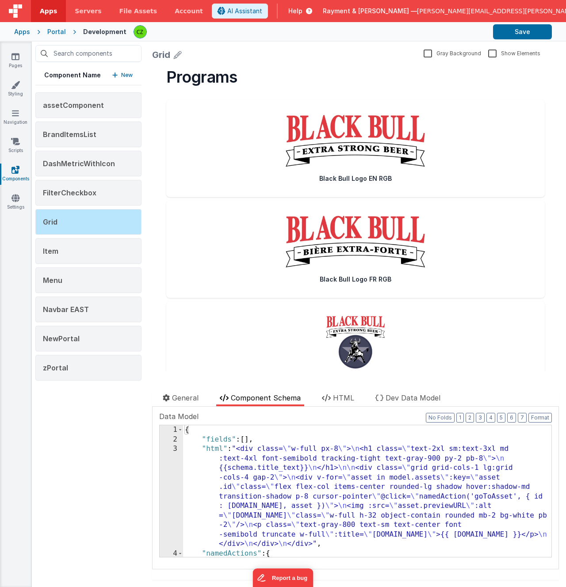
click at [175, 449] on div "3" at bounding box center [171, 496] width 23 height 105
click at [343, 397] on span "HTML" at bounding box center [343, 397] width 21 height 9
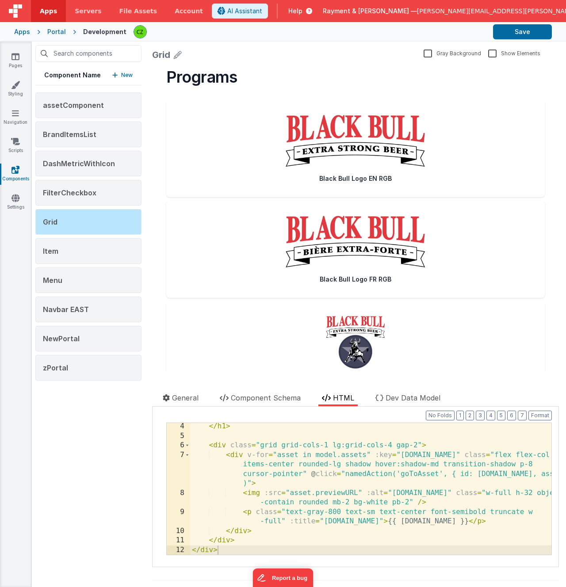
scroll to position [38, 0]
click at [285, 399] on span "Component Schema" at bounding box center [266, 397] width 70 height 9
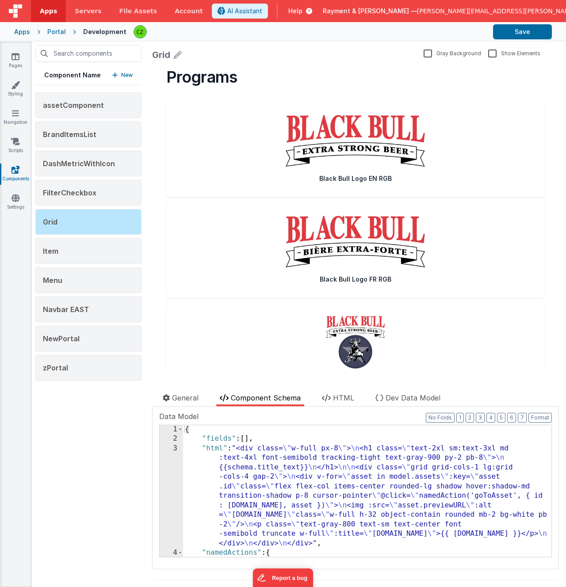
scroll to position [0, 0]
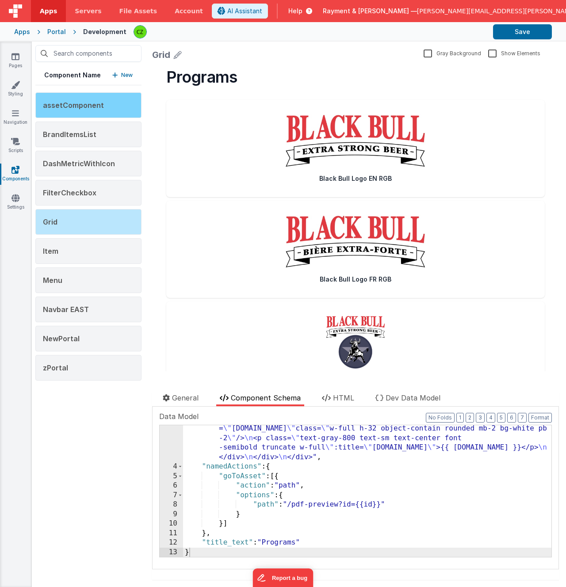
click at [85, 103] on span "assetComponent" at bounding box center [73, 105] width 61 height 9
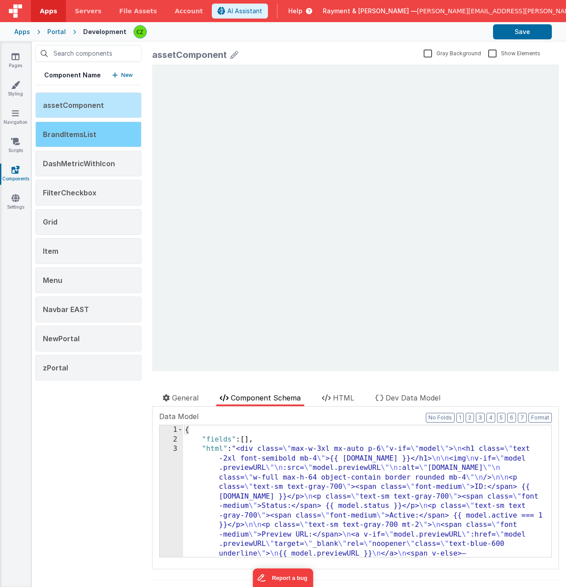
click at [85, 137] on span "BrandItemsList" at bounding box center [69, 134] width 53 height 9
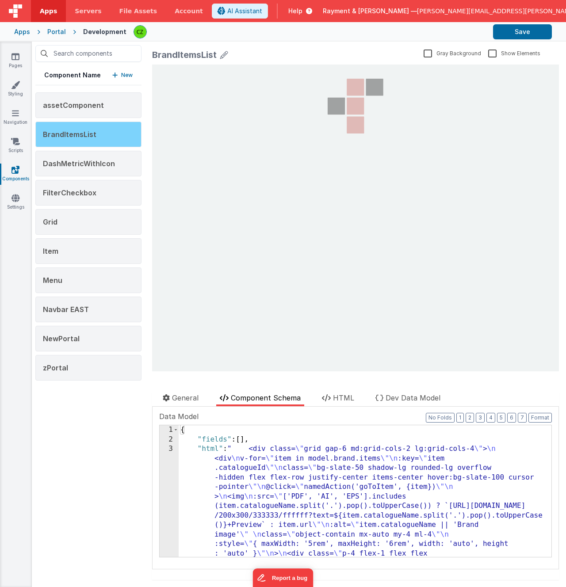
click at [101, 132] on div "BrandItemsList" at bounding box center [88, 135] width 106 height 26
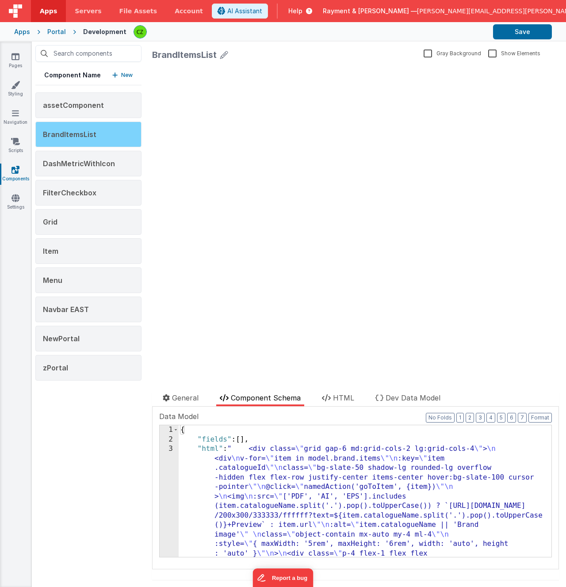
click at [101, 132] on div "BrandItemsList" at bounding box center [88, 135] width 106 height 26
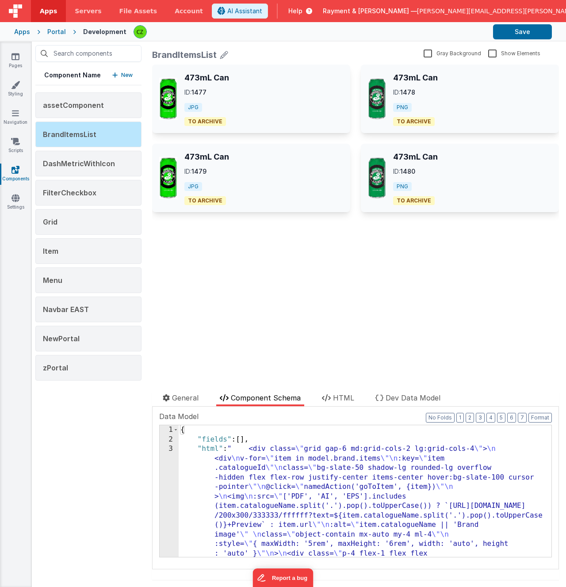
click at [169, 449] on div "3" at bounding box center [169, 572] width 19 height 257
click at [171, 449] on div "3" at bounding box center [169, 572] width 19 height 257
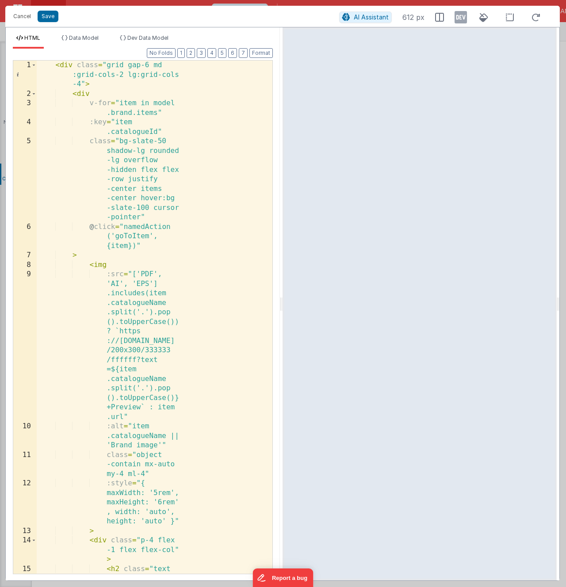
click at [204, 127] on div "< div class = "grid gap-6 md :grid-cols-2 lg:grid-cols -4" > < div v-for = "ite…" at bounding box center [155, 355] width 236 height 589
click at [176, 248] on div "< div class = "grid gap-6 md :grid-cols-2 lg:grid-cols -4" > < div v-for = "ite…" at bounding box center [155, 355] width 236 height 589
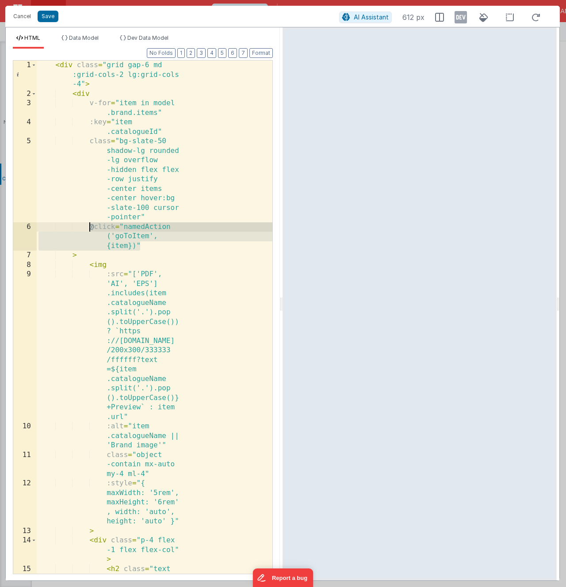
drag, startPoint x: 149, startPoint y: 243, endPoint x: 89, endPoint y: 228, distance: 61.9
click at [89, 228] on div "< div class = "grid gap-6 md :grid-cols-2 lg:grid-cols -4" > < div v-for = "ite…" at bounding box center [155, 355] width 236 height 589
click at [24, 16] on button "Cancel" at bounding box center [22, 16] width 27 height 12
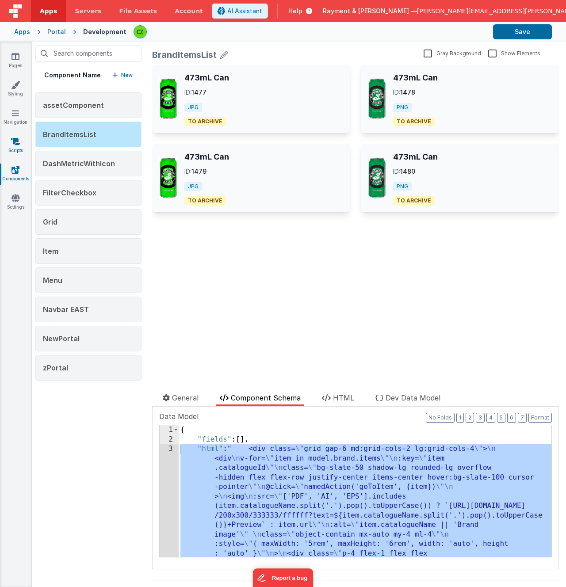
click at [15, 143] on icon at bounding box center [15, 141] width 9 height 9
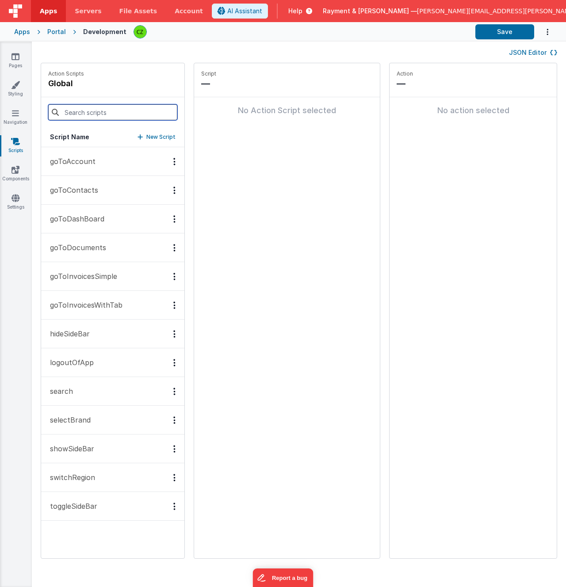
click at [91, 114] on input at bounding box center [112, 112] width 129 height 16
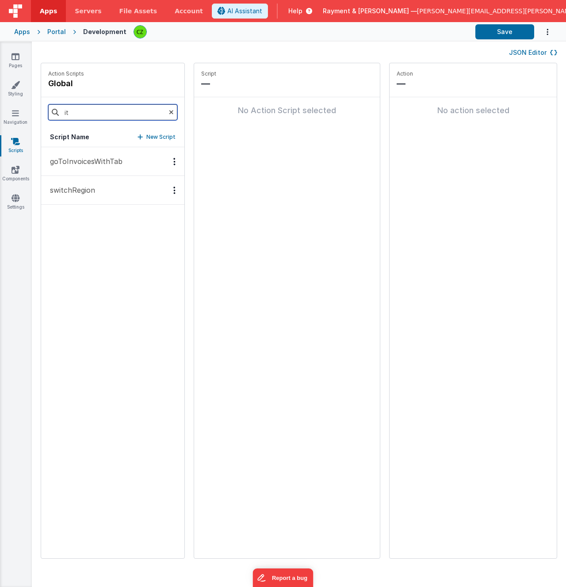
type input "ite"
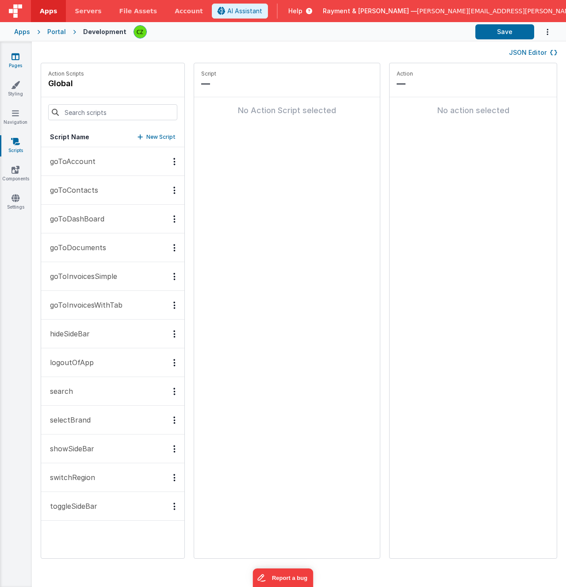
click at [19, 55] on icon at bounding box center [15, 56] width 8 height 9
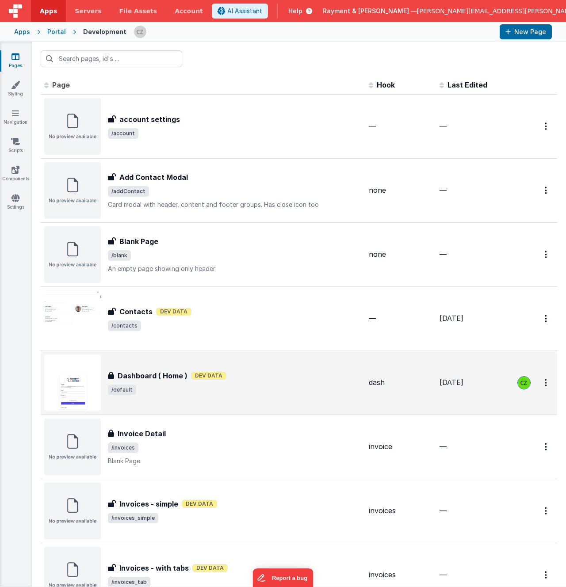
click at [250, 374] on div "Dashboard ( Home ) Dev Data" at bounding box center [235, 375] width 254 height 11
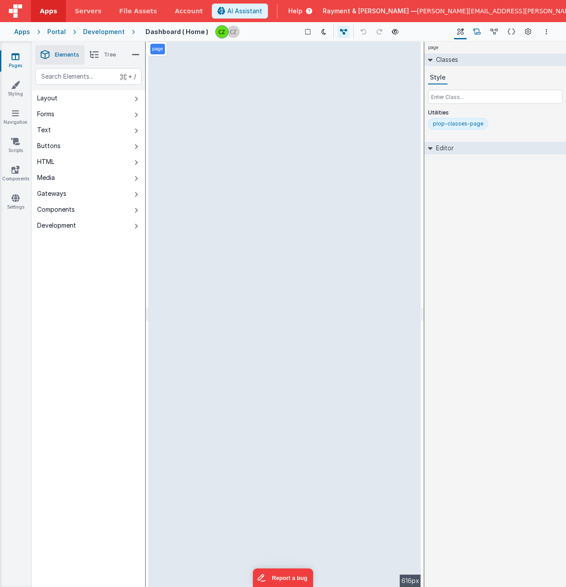
click at [475, 31] on icon at bounding box center [477, 31] width 8 height 9
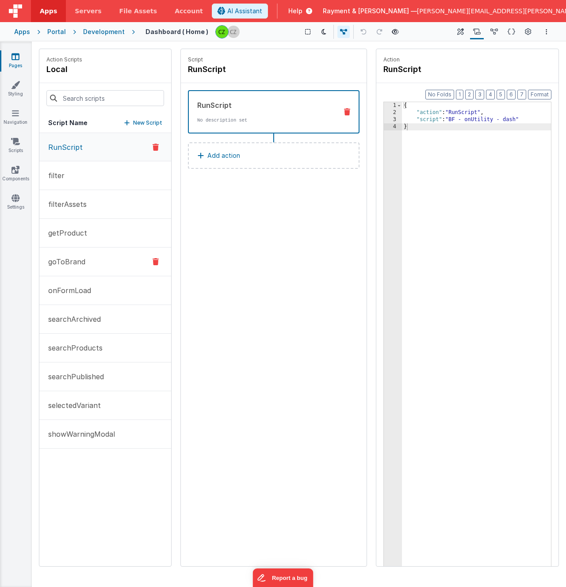
click at [89, 258] on button "goToBrand" at bounding box center [105, 261] width 132 height 29
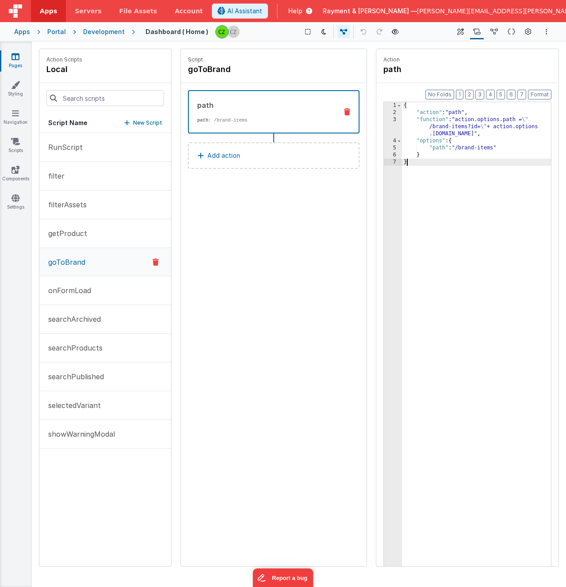
click at [460, 169] on div "{ "action" : "path" , "function" : "action.options.path = \" /brand-items?id= \…" at bounding box center [476, 355] width 149 height 506
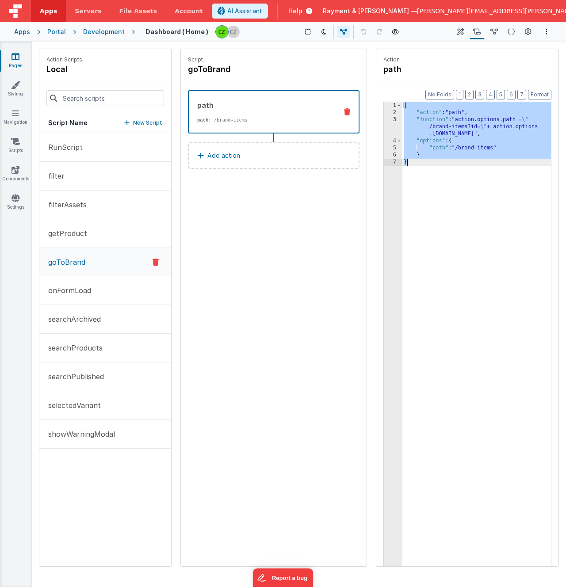
click at [393, 120] on div "3" at bounding box center [393, 126] width 18 height 21
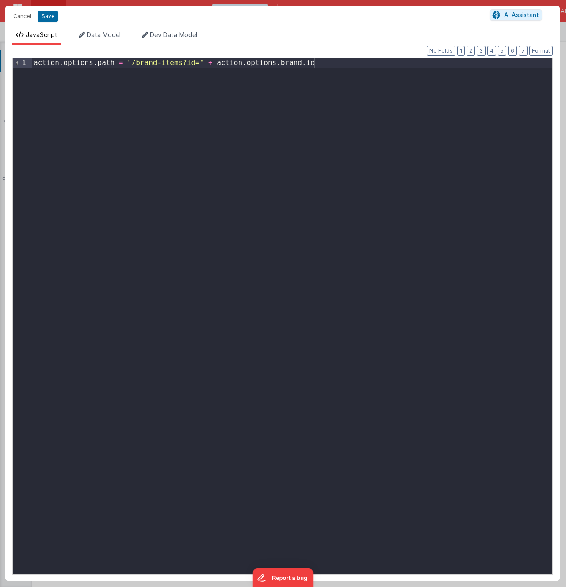
click at [384, 129] on div "action . options . path = "/brand-items?id=" + action . options . brand . id" at bounding box center [292, 325] width 520 height 535
click at [166, 98] on div "action . options . path = "/brand-items?id=" + action . options . brand . id" at bounding box center [292, 325] width 520 height 535
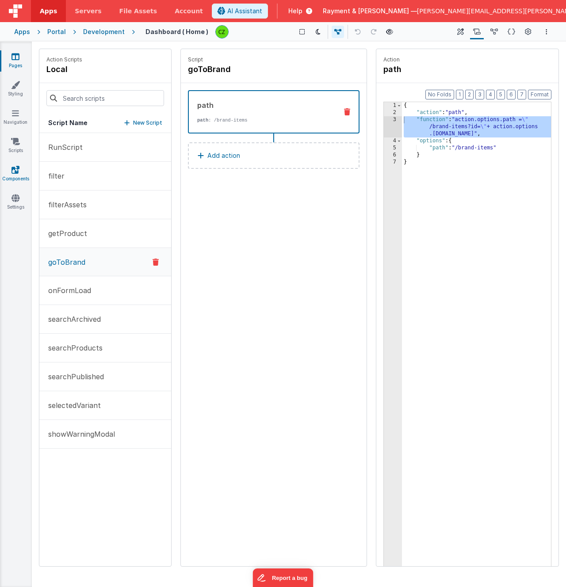
click at [19, 167] on icon at bounding box center [15, 169] width 8 height 9
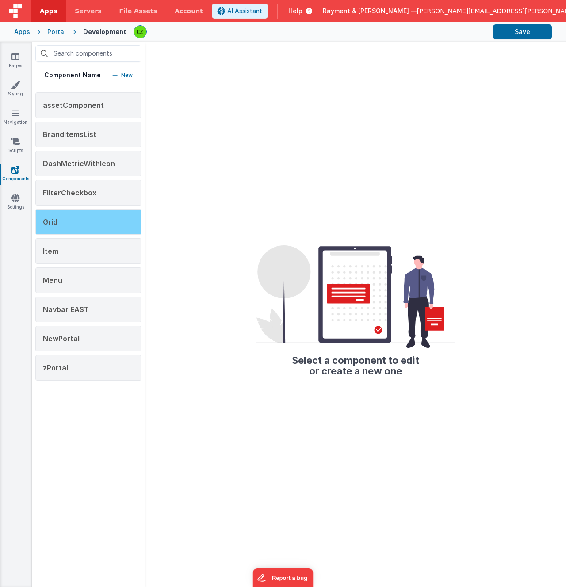
click at [77, 223] on div "Grid" at bounding box center [88, 222] width 106 height 26
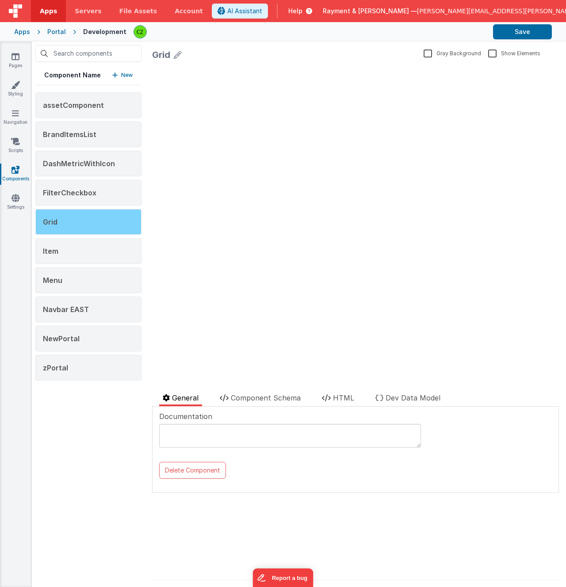
click at [102, 219] on div "Grid" at bounding box center [88, 222] width 106 height 26
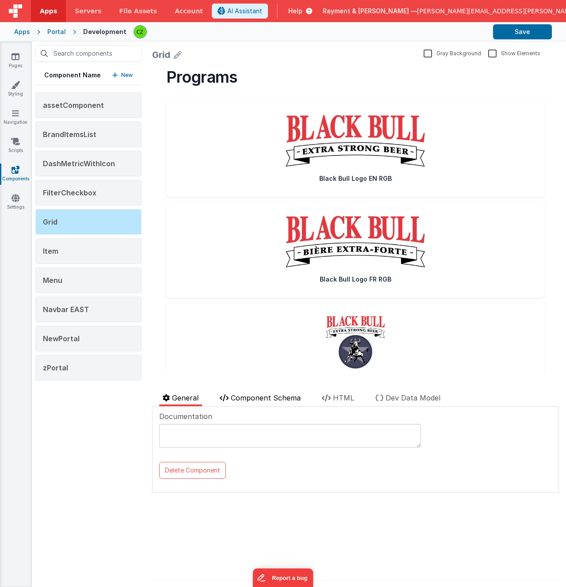
click at [289, 398] on span "Component Schema" at bounding box center [266, 397] width 70 height 9
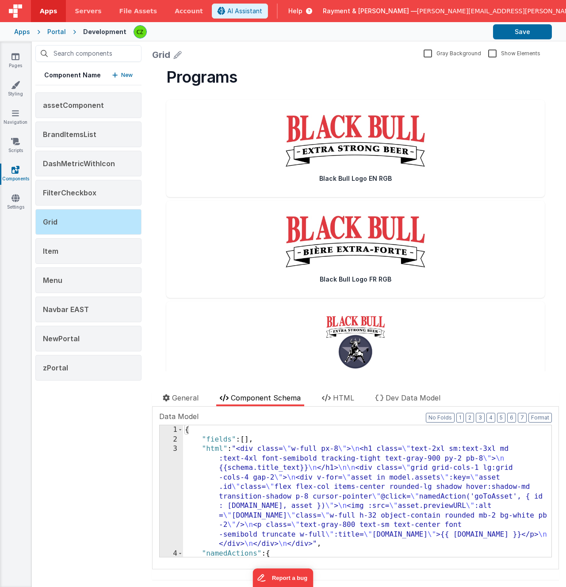
click at [174, 447] on div "3" at bounding box center [171, 496] width 23 height 105
click at [177, 449] on div "3" at bounding box center [171, 496] width 23 height 105
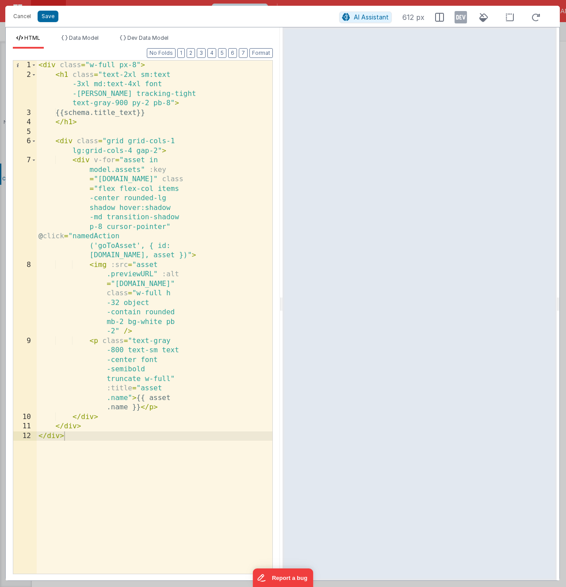
click at [171, 125] on div "< div class = "w-full px-8" > < h1 class = "text-2xl sm:text -3xl md:text-4xl f…" at bounding box center [155, 327] width 236 height 532
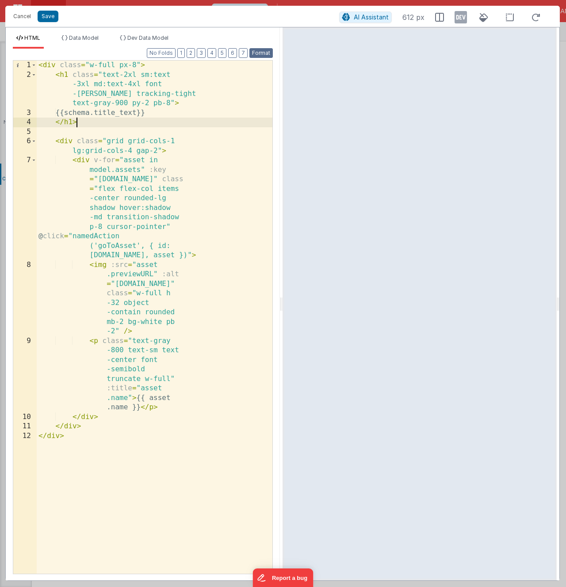
click at [260, 55] on button "Format" at bounding box center [260, 53] width 23 height 10
click at [175, 113] on div "< div class = "w-full px-8" > < h1 class = "text-2xl sm:text -3xl md:text-4xl f…" at bounding box center [155, 327] width 236 height 532
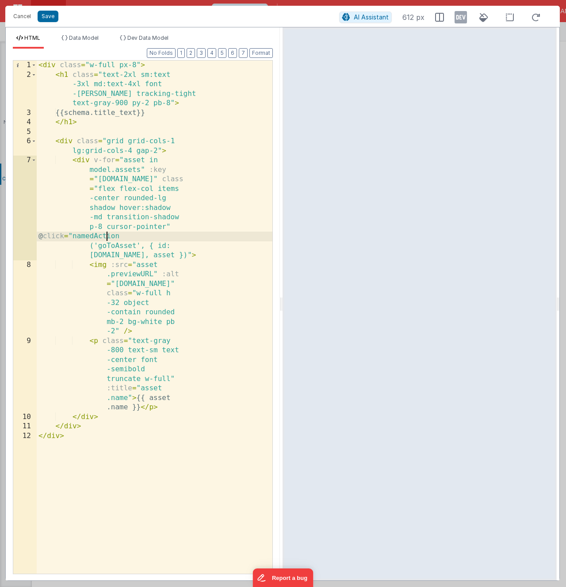
click at [106, 238] on div "< div class = "w-full px-8" > < h1 class = "text-2xl sm:text -3xl md:text-4xl f…" at bounding box center [155, 327] width 236 height 532
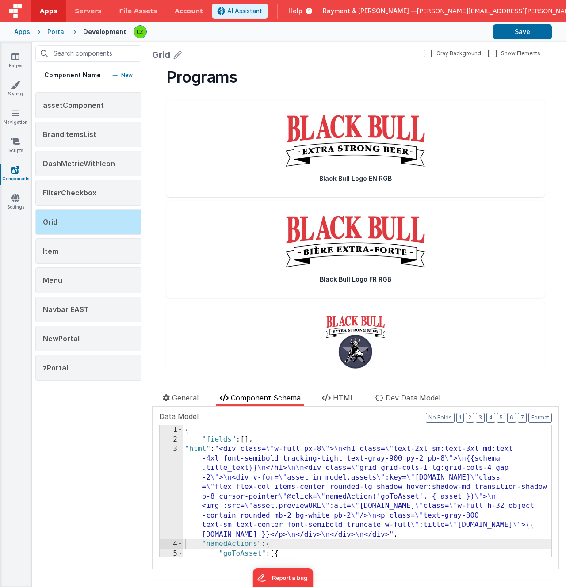
click at [175, 448] on div "3" at bounding box center [171, 491] width 23 height 95
click at [175, 452] on div "3" at bounding box center [171, 491] width 23 height 95
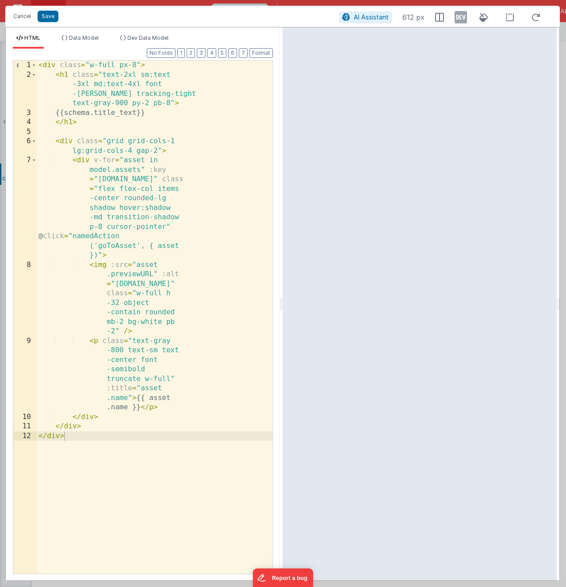
click at [171, 247] on div "< div class = "w-full px-8" > < h1 class = "text-2xl sm:text -3xl md:text-4xl f…" at bounding box center [155, 327] width 236 height 532
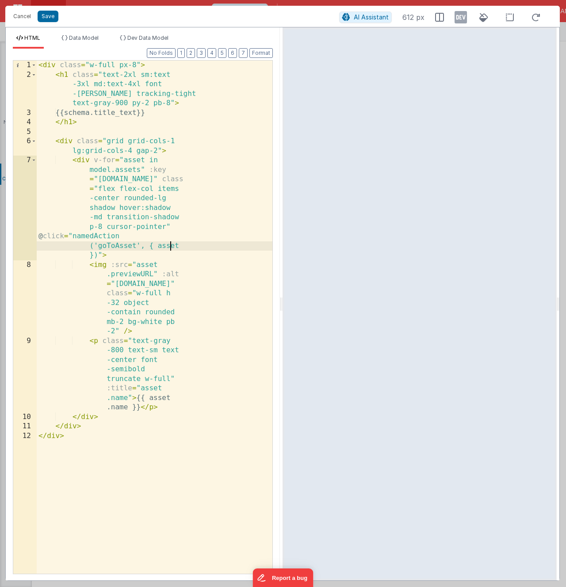
click at [171, 247] on div "< div class = "w-full px-8" > < h1 class = "text-2xl sm:text -3xl md:text-4xl f…" at bounding box center [155, 327] width 236 height 532
click at [47, 15] on button "Save" at bounding box center [48, 16] width 21 height 11
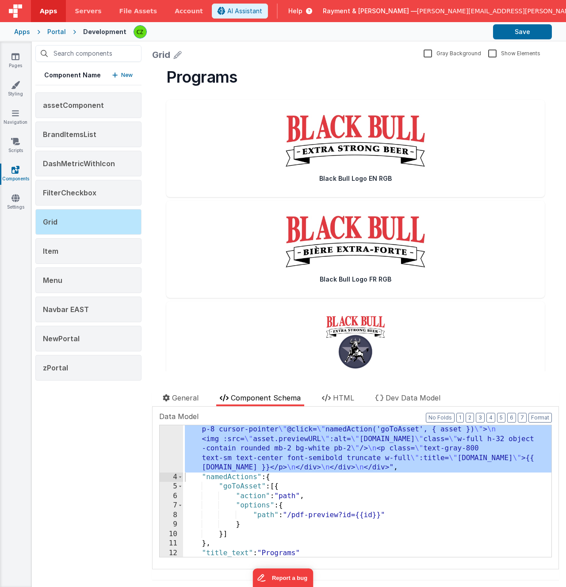
scroll to position [77, 0]
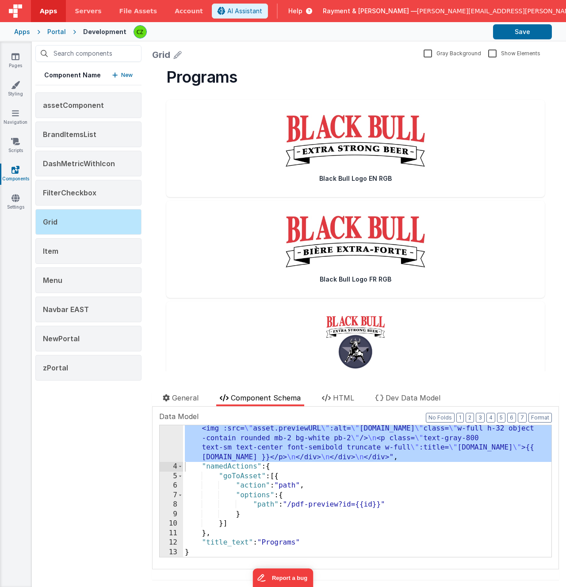
click at [231, 470] on div ""html" : "<div class= \" w-full px-8 \" > \n <h1 class= \" text-2xl sm:text-3xl…" at bounding box center [367, 485] width 368 height 236
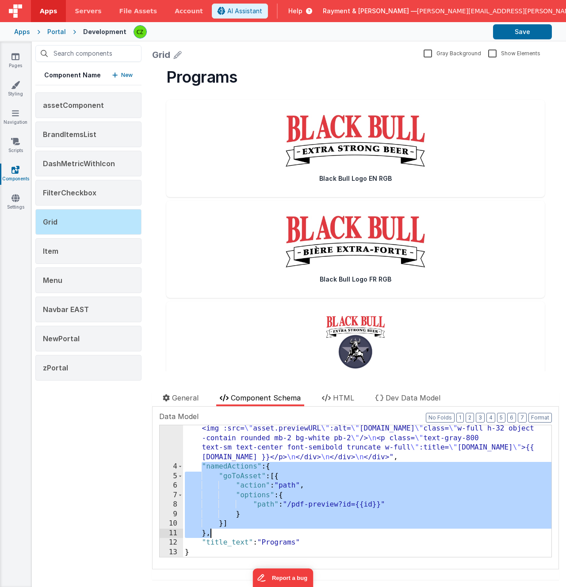
paste textarea
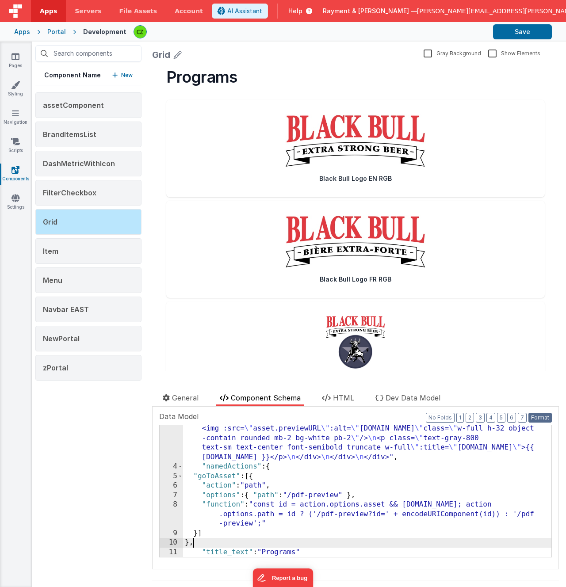
click at [547, 419] on button "Format" at bounding box center [539, 418] width 23 height 10
click at [335, 534] on div ""html" : "<div class= \" w-full px-8 \" > \n <h1 class= \" text-2xl sm:text-3xl…" at bounding box center [367, 485] width 368 height 236
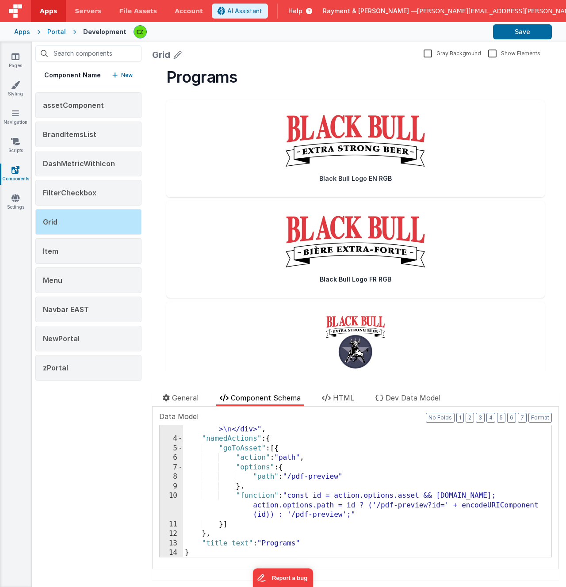
scroll to position [114, 0]
click at [172, 495] on div "10" at bounding box center [171, 506] width 23 height 29
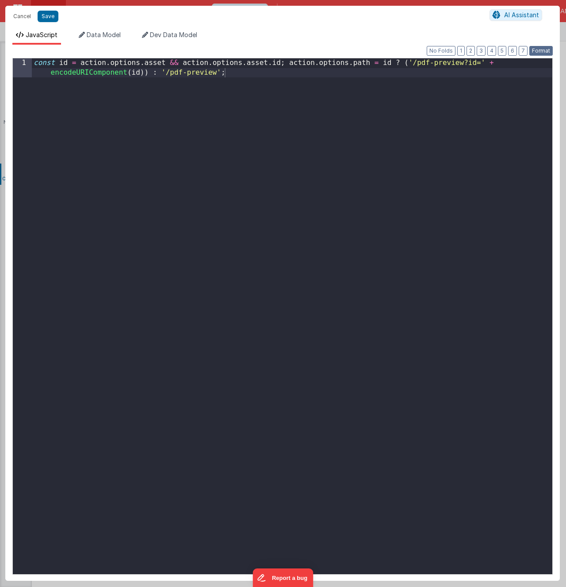
click at [543, 50] on button "Format" at bounding box center [540, 51] width 23 height 10
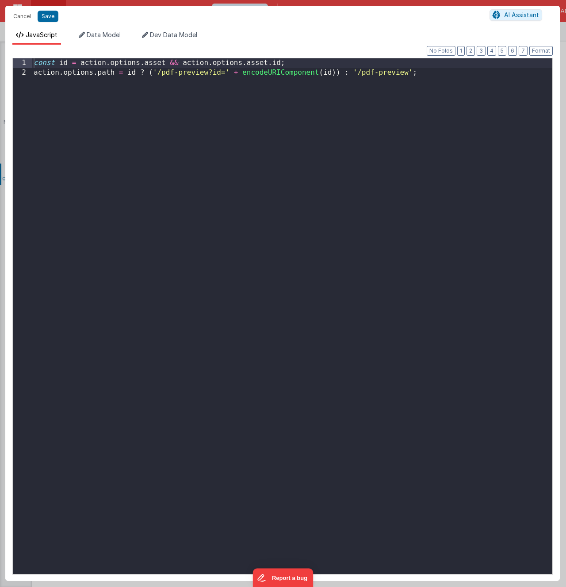
click at [289, 75] on div "const id = action . options . asset && action . options . asset . id ; action .…" at bounding box center [292, 325] width 520 height 535
click at [46, 18] on button "Save" at bounding box center [48, 16] width 21 height 11
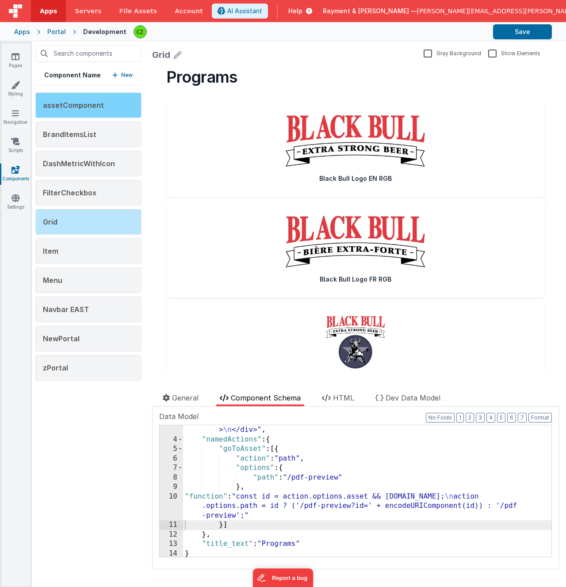
click at [80, 106] on span "assetComponent" at bounding box center [73, 105] width 61 height 9
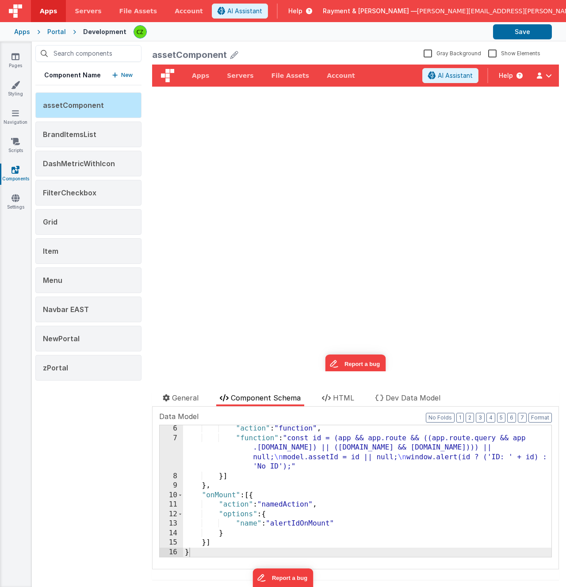
scroll to position [296, 0]
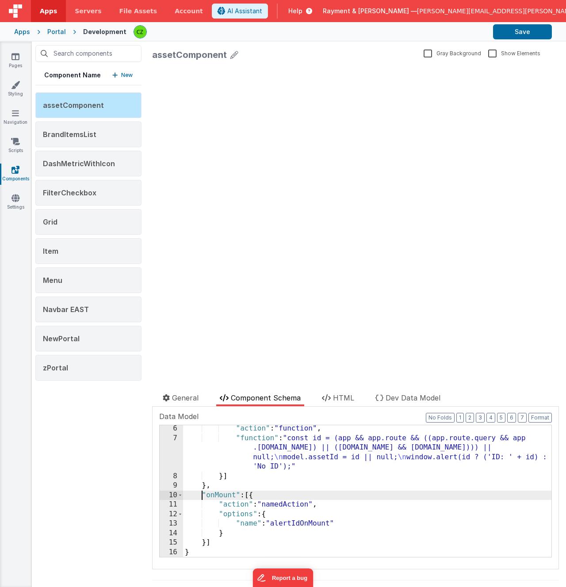
click at [203, 495] on div ""action" : "function" , "function" : "const id = (app && app.route && ((app.rou…" at bounding box center [367, 499] width 368 height 151
click at [217, 542] on div ""action" : "function" , "function" : "const id = (app && app.route && ((app.rou…" at bounding box center [367, 499] width 368 height 151
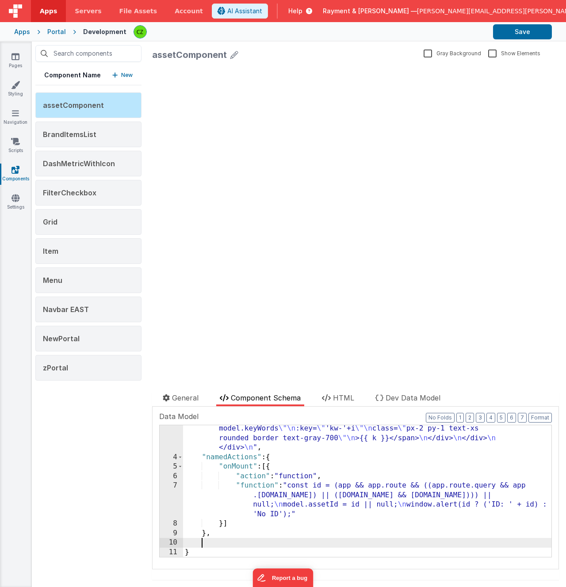
paste textarea
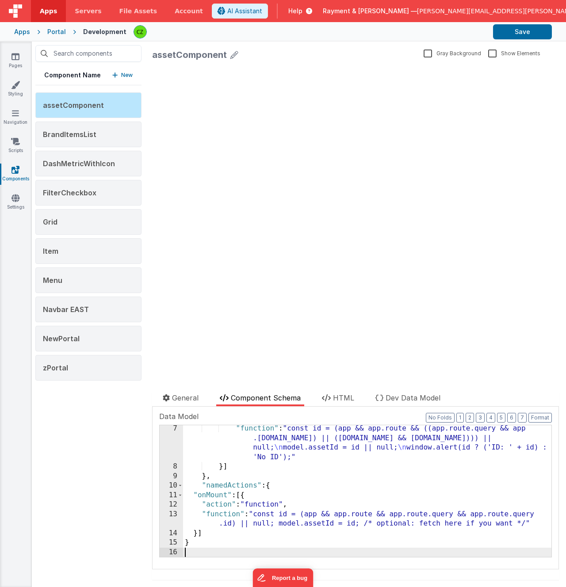
scroll to position [305, 0]
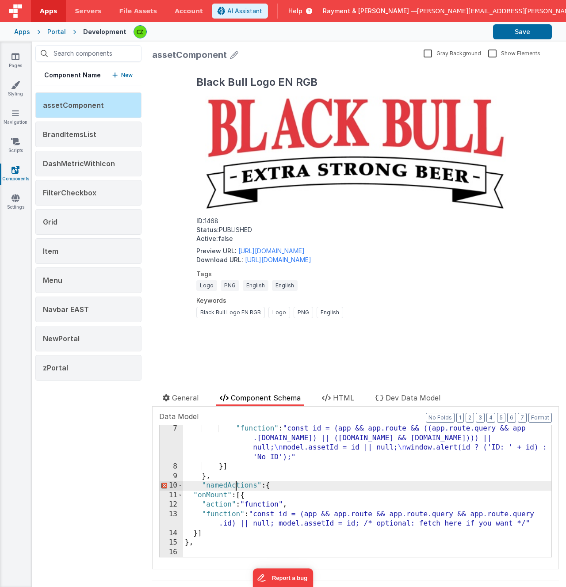
click at [236, 484] on div ""function" : "const id = (app && app.route && ((app.route.query && app .route.q…" at bounding box center [367, 513] width 368 height 179
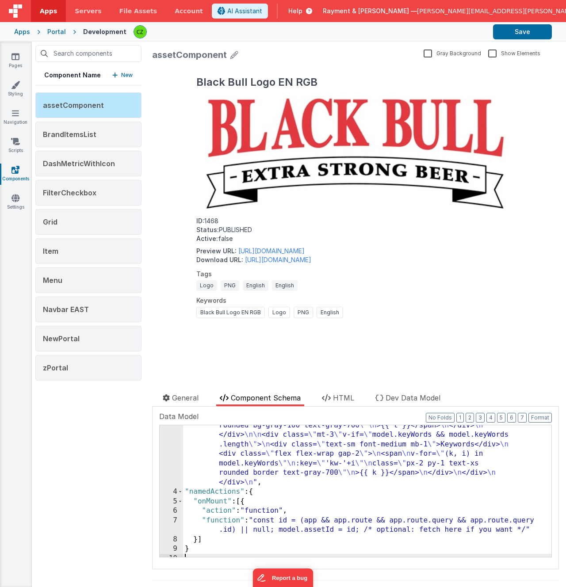
scroll to position [239, 0]
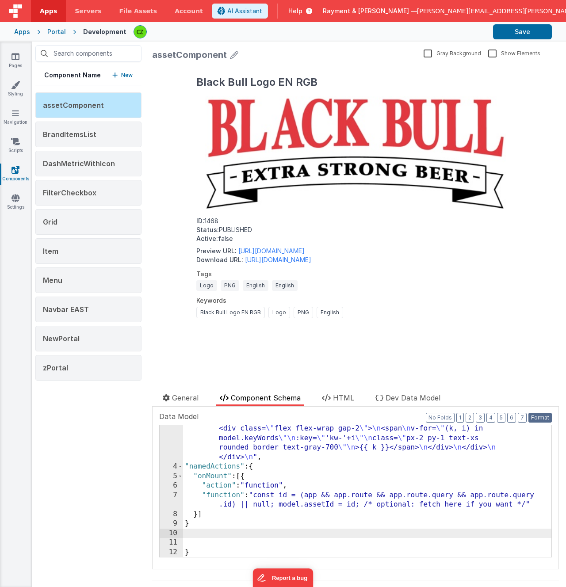
click at [537, 417] on button "Format" at bounding box center [539, 418] width 23 height 10
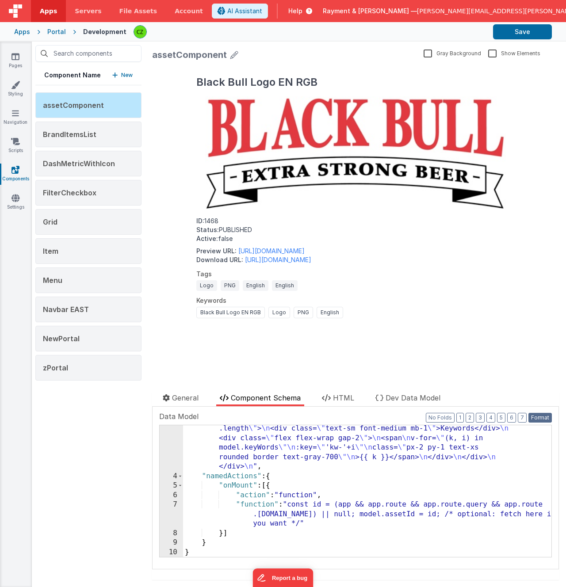
scroll to position [229, 0]
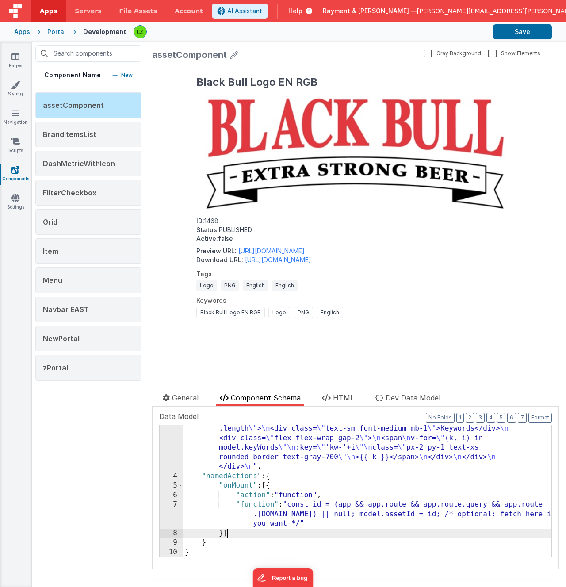
click at [321, 529] on div ""html" : "<div class= \" max-w-3xl mx-auto p-6 \" v-if= \" model \" > \n <h1 cl…" at bounding box center [367, 414] width 368 height 398
click at [176, 503] on div "7" at bounding box center [171, 514] width 23 height 29
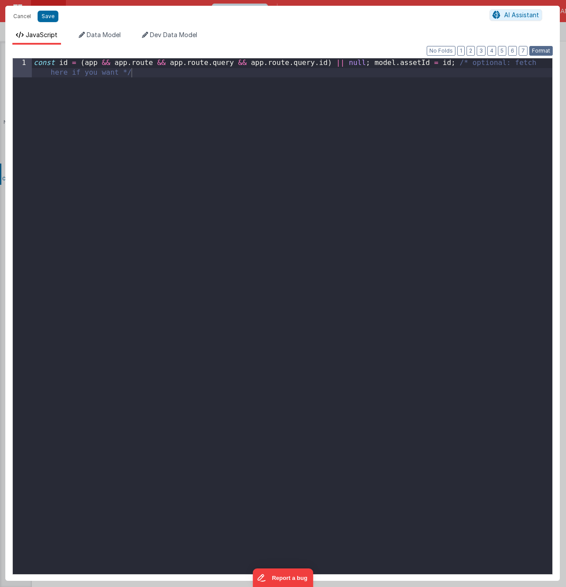
click at [542, 50] on button "Format" at bounding box center [540, 51] width 23 height 10
click at [48, 18] on button "Save" at bounding box center [48, 16] width 21 height 11
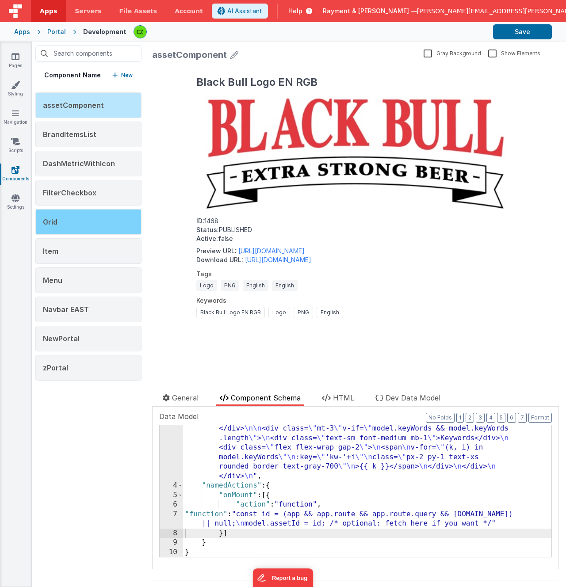
click at [100, 220] on div "Grid" at bounding box center [88, 222] width 106 height 26
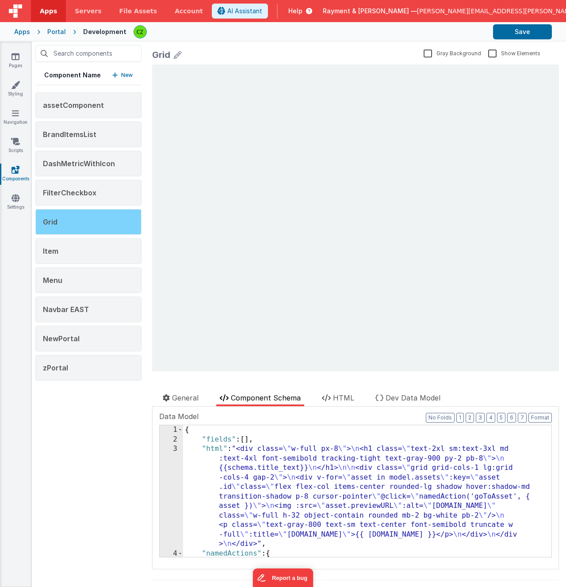
scroll to position [0, 0]
click at [100, 219] on div "Grid" at bounding box center [88, 222] width 106 height 26
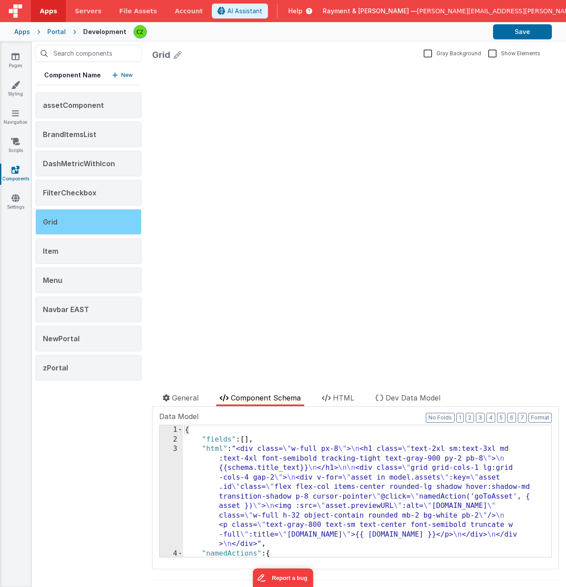
click at [61, 220] on div "Grid" at bounding box center [88, 222] width 106 height 26
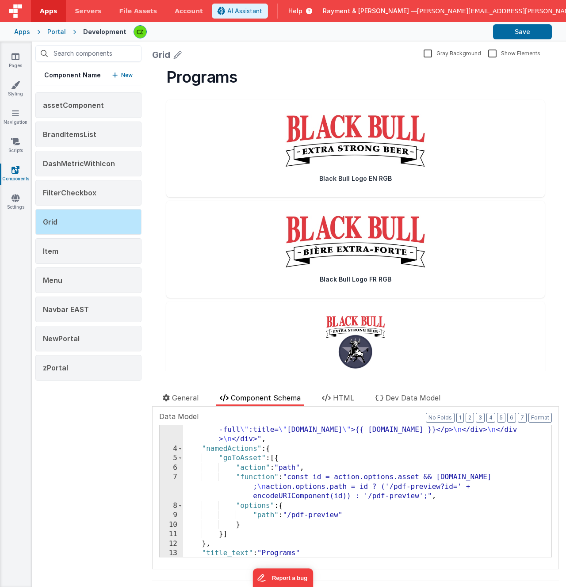
scroll to position [106, 0]
click at [202, 448] on div ""html" : "<div class= \" w-full px-8 \" > \n <h1 class= \" text-2xl sm:text-3xl…" at bounding box center [367, 461] width 368 height 246
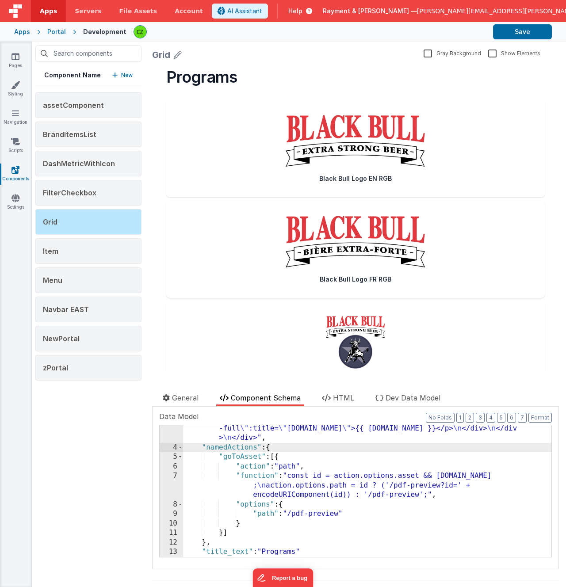
click at [206, 544] on div ""html" : "<div class= \" w-full px-8 \" > \n <h1 class= \" text-2xl sm:text-3xl…" at bounding box center [367, 461] width 368 height 246
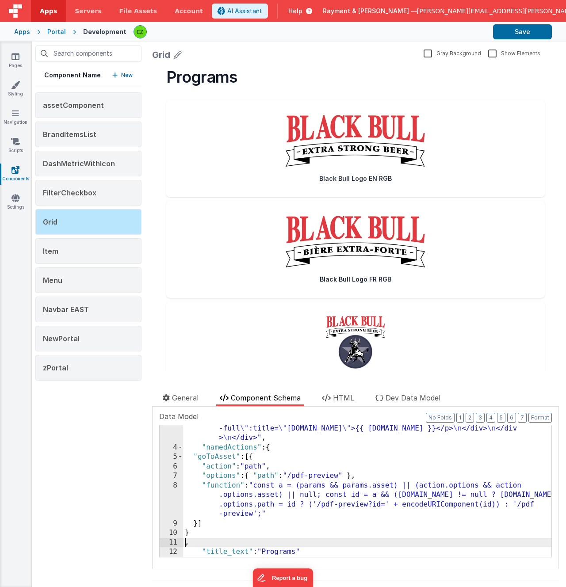
click at [175, 486] on div "8" at bounding box center [171, 500] width 23 height 38
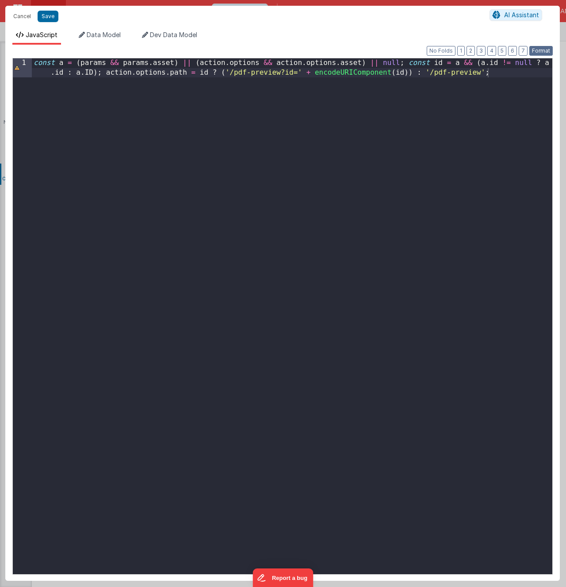
click at [542, 52] on button "Format" at bounding box center [540, 51] width 23 height 10
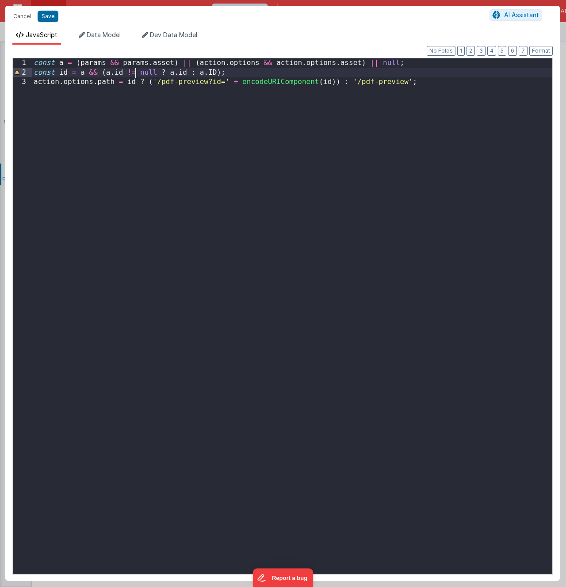
click at [136, 75] on div "const a = ( params && params . asset ) || ( action . options && action . option…" at bounding box center [292, 325] width 520 height 535
click at [175, 107] on div "const a = ( params && params . asset ) || ( action . options && action . option…" at bounding box center [292, 325] width 520 height 535
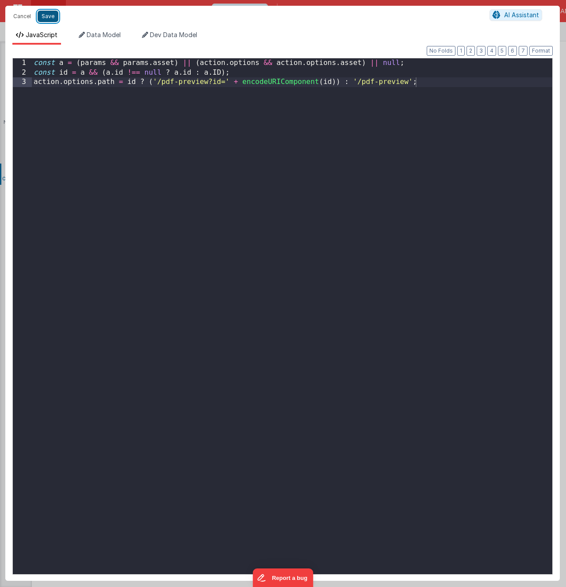
click at [49, 15] on button "Save" at bounding box center [48, 16] width 21 height 11
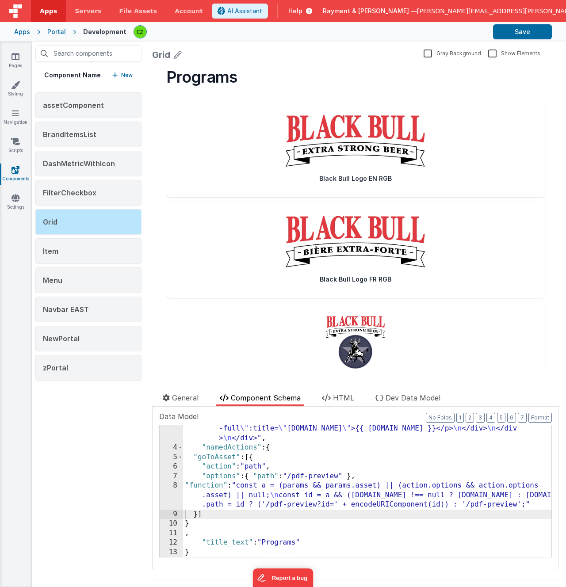
click at [330, 457] on div ""html" : "<div class= \" w-full px-8 \" > \n <h1 class= \" text-2xl sm:text-3xl…" at bounding box center [367, 461] width 368 height 246
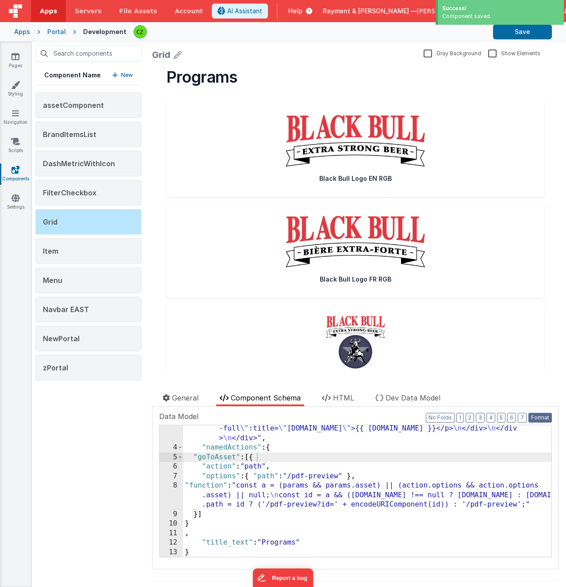
click at [547, 418] on button "Format" at bounding box center [539, 418] width 23 height 10
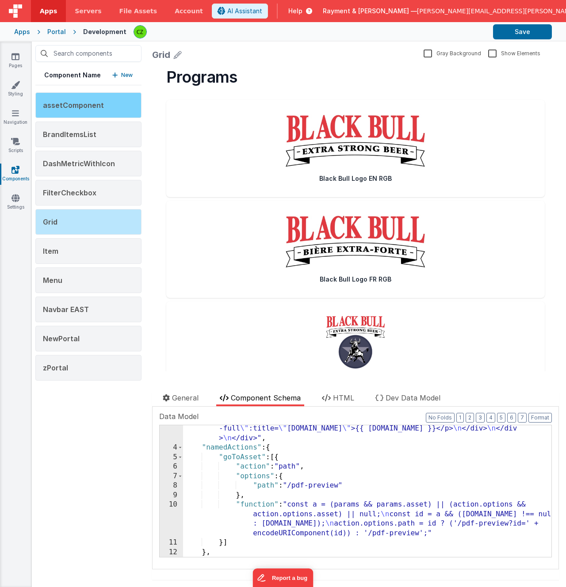
click at [80, 115] on div "assetComponent" at bounding box center [88, 105] width 106 height 26
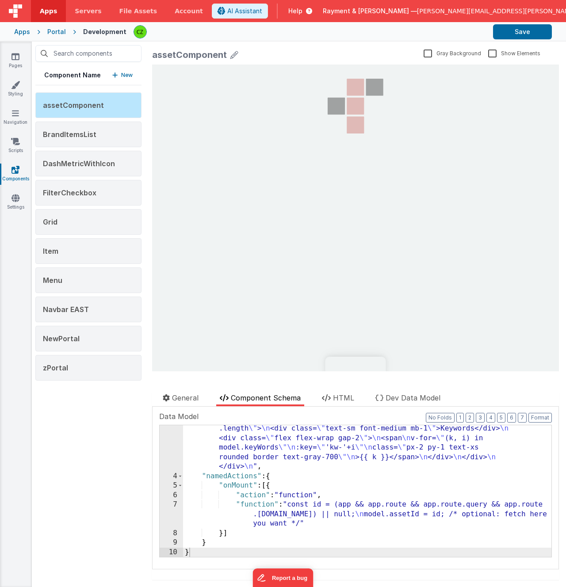
scroll to position [0, 0]
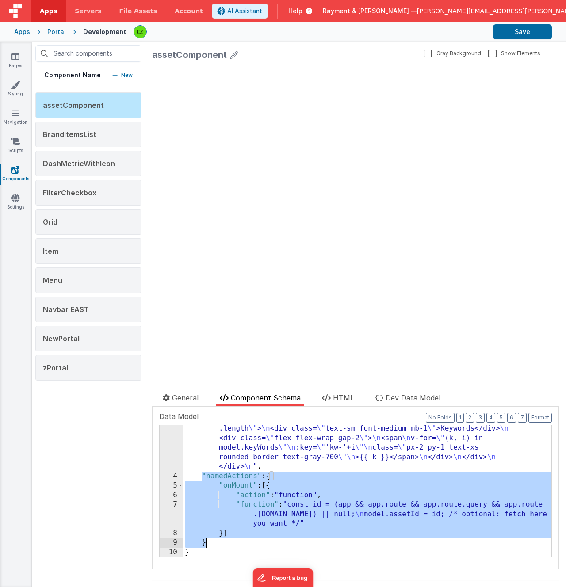
drag, startPoint x: 202, startPoint y: 473, endPoint x: 210, endPoint y: 540, distance: 67.3
click at [210, 540] on div ""html" : "<div class= \" max-w-3xl mx-auto p-6 \" v-if= \" model \" > \n <h1 cl…" at bounding box center [367, 414] width 368 height 398
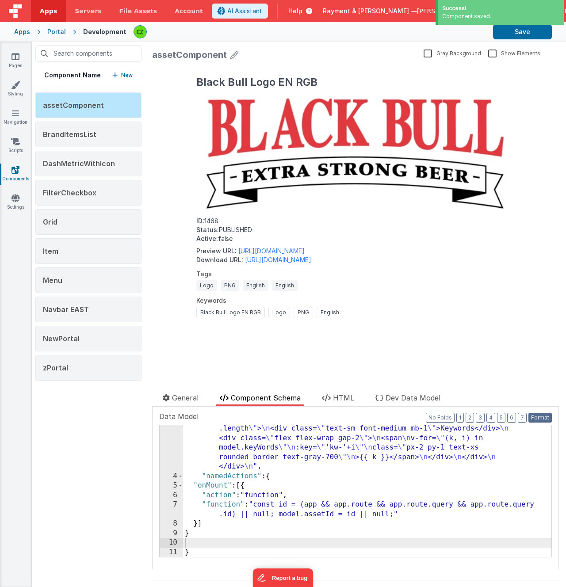
click at [539, 417] on button "Format" at bounding box center [539, 418] width 23 height 10
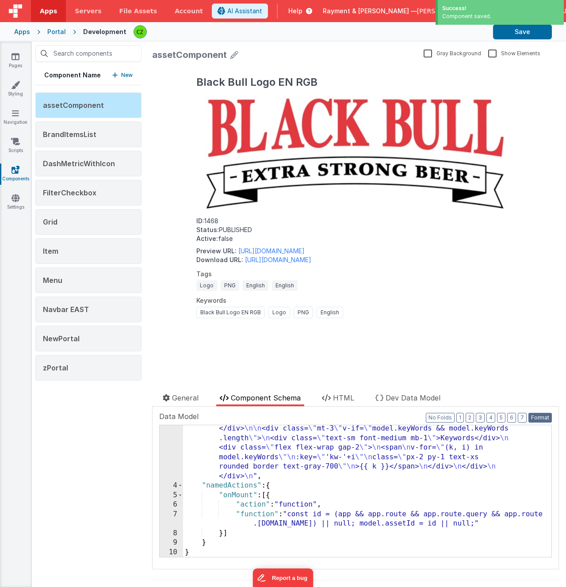
scroll to position [219, 0]
click at [312, 501] on div ""html" : "<div class= \" max-w-3xl mx-auto p-6 \" v-if= \" model \" > \n <h1 cl…" at bounding box center [367, 424] width 368 height 398
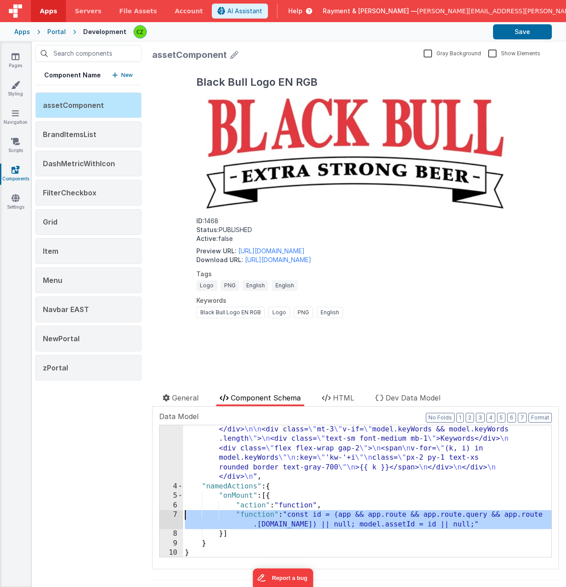
click at [176, 517] on div "7" at bounding box center [171, 519] width 23 height 19
click at [272, 480] on div ""html" : "<div class= \" max-w-3xl mx-auto p-6 \" v-if= \" model \" > \n <h1 cl…" at bounding box center [367, 423] width 368 height 398
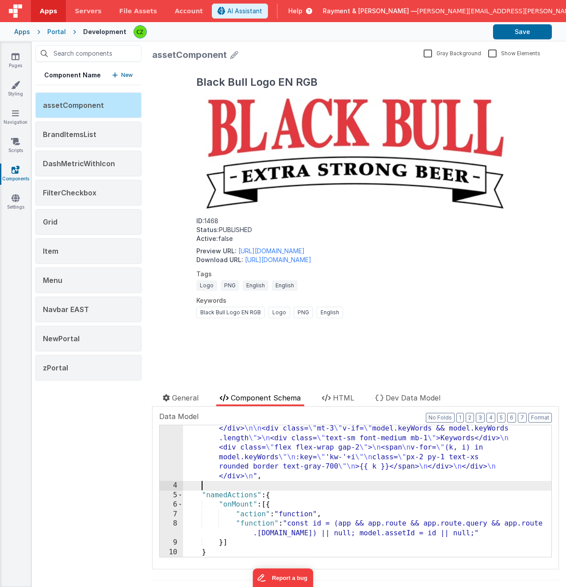
paste textarea
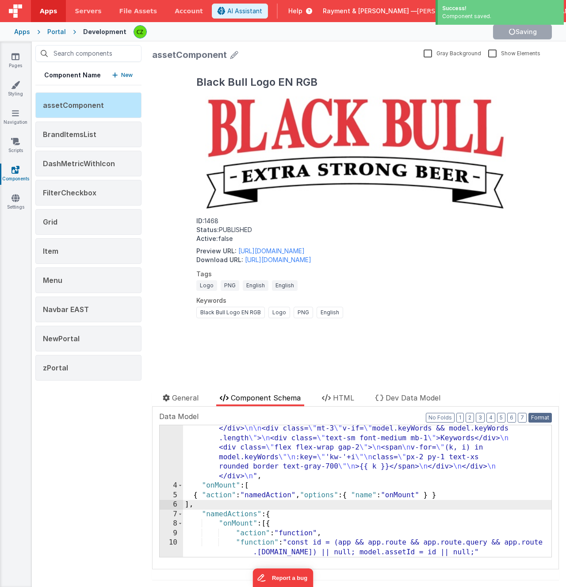
click at [536, 416] on button "Format" at bounding box center [539, 418] width 23 height 10
click at [415, 483] on div ""html" : "<div class= \" max-w-3xl mx-auto p-6 \" v-if= \" model \" > \n <h1 cl…" at bounding box center [367, 423] width 368 height 398
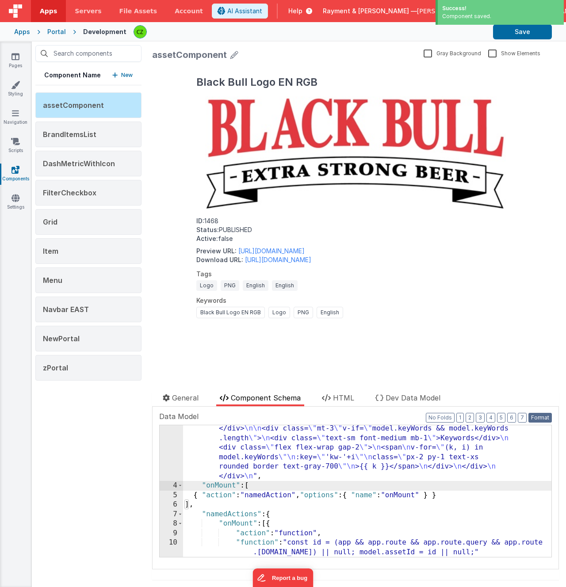
click at [537, 415] on button "Format" at bounding box center [539, 418] width 23 height 10
click at [326, 490] on div ""html" : "<div class= \" max-w-3xl mx-auto p-6 \" v-if= \" model \" > \n <h1 cl…" at bounding box center [367, 423] width 368 height 398
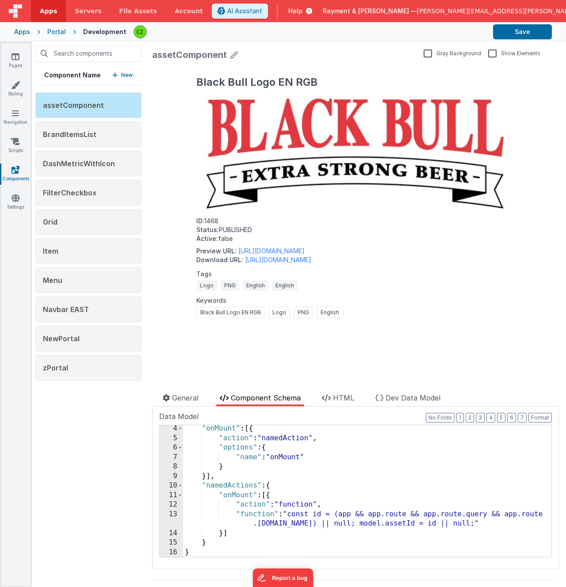
scroll to position [274, 0]
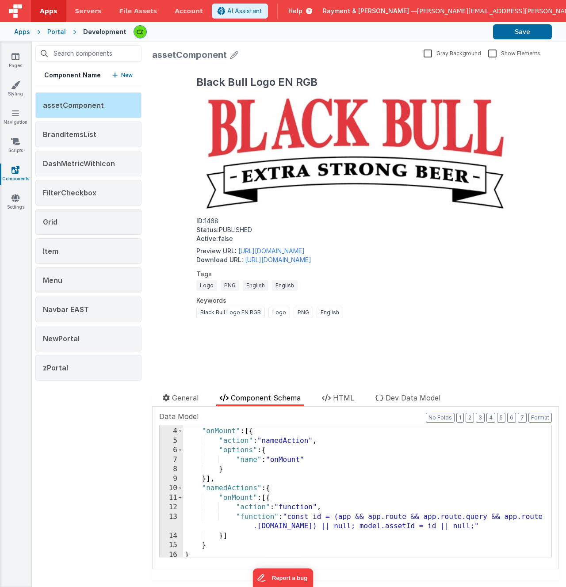
click at [201, 489] on div ""html" : "<div class= \" max-w-3xl mx-auto p-6 \" v-if= \" model \" > \n <h1 cl…" at bounding box center [367, 369] width 368 height 398
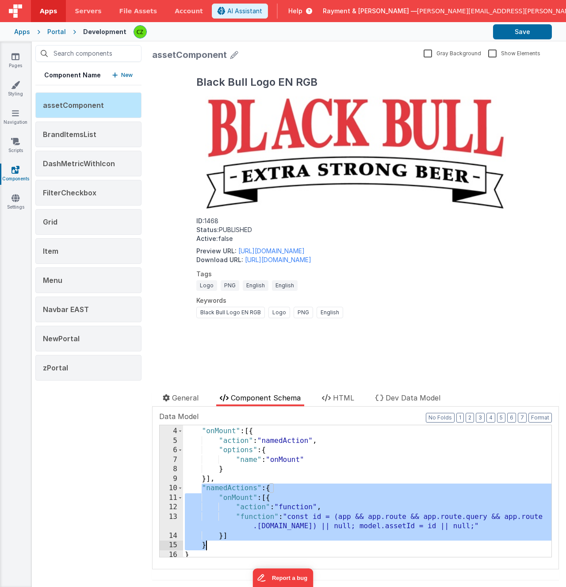
scroll to position [296, 0]
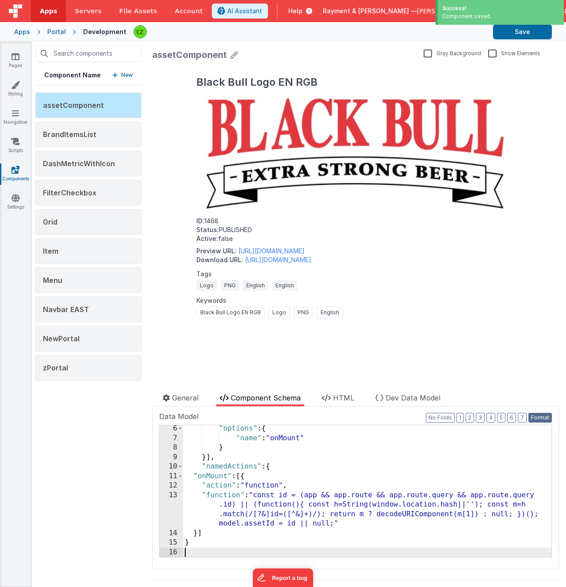
click at [536, 419] on button "Format" at bounding box center [539, 418] width 23 height 10
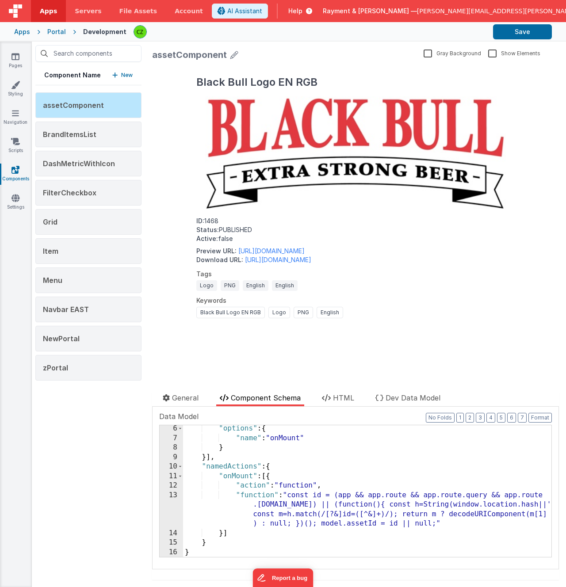
click at [171, 496] on div "13" at bounding box center [171, 510] width 23 height 38
click at [179, 495] on div "13" at bounding box center [171, 510] width 23 height 38
click at [176, 497] on div "13" at bounding box center [171, 510] width 23 height 38
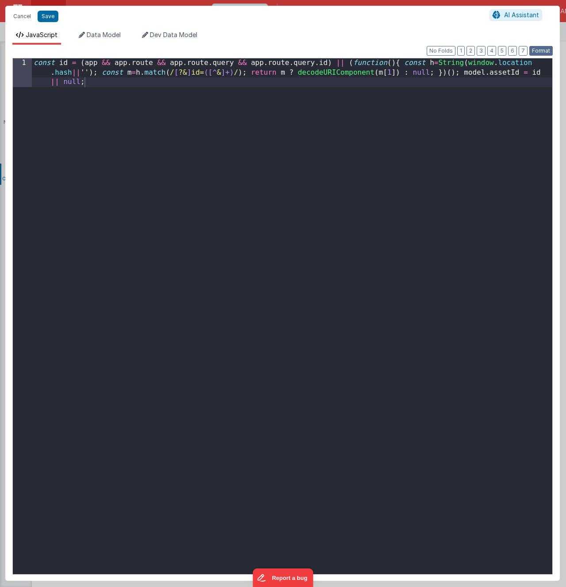
click at [540, 52] on button "Format" at bounding box center [540, 51] width 23 height 10
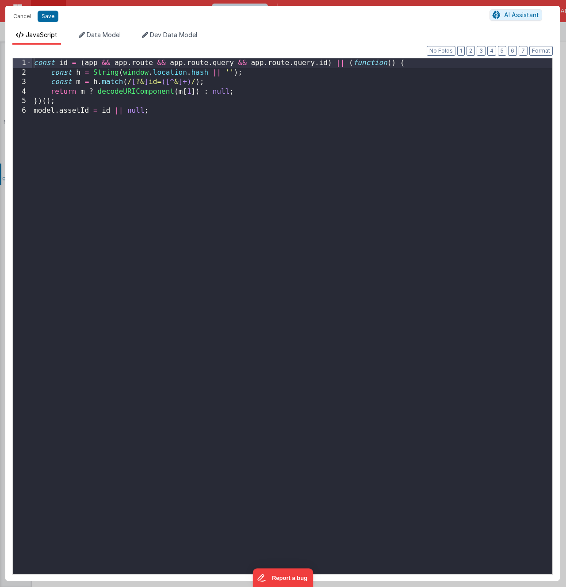
click at [207, 118] on div "const id = ( app && app . route && app . route . query && app . route . query .…" at bounding box center [292, 325] width 520 height 535
click at [105, 112] on div "const id = ( app && app . route && app . route . query && app . route . query .…" at bounding box center [292, 325] width 520 height 535
